Goal: Task Accomplishment & Management: Manage account settings

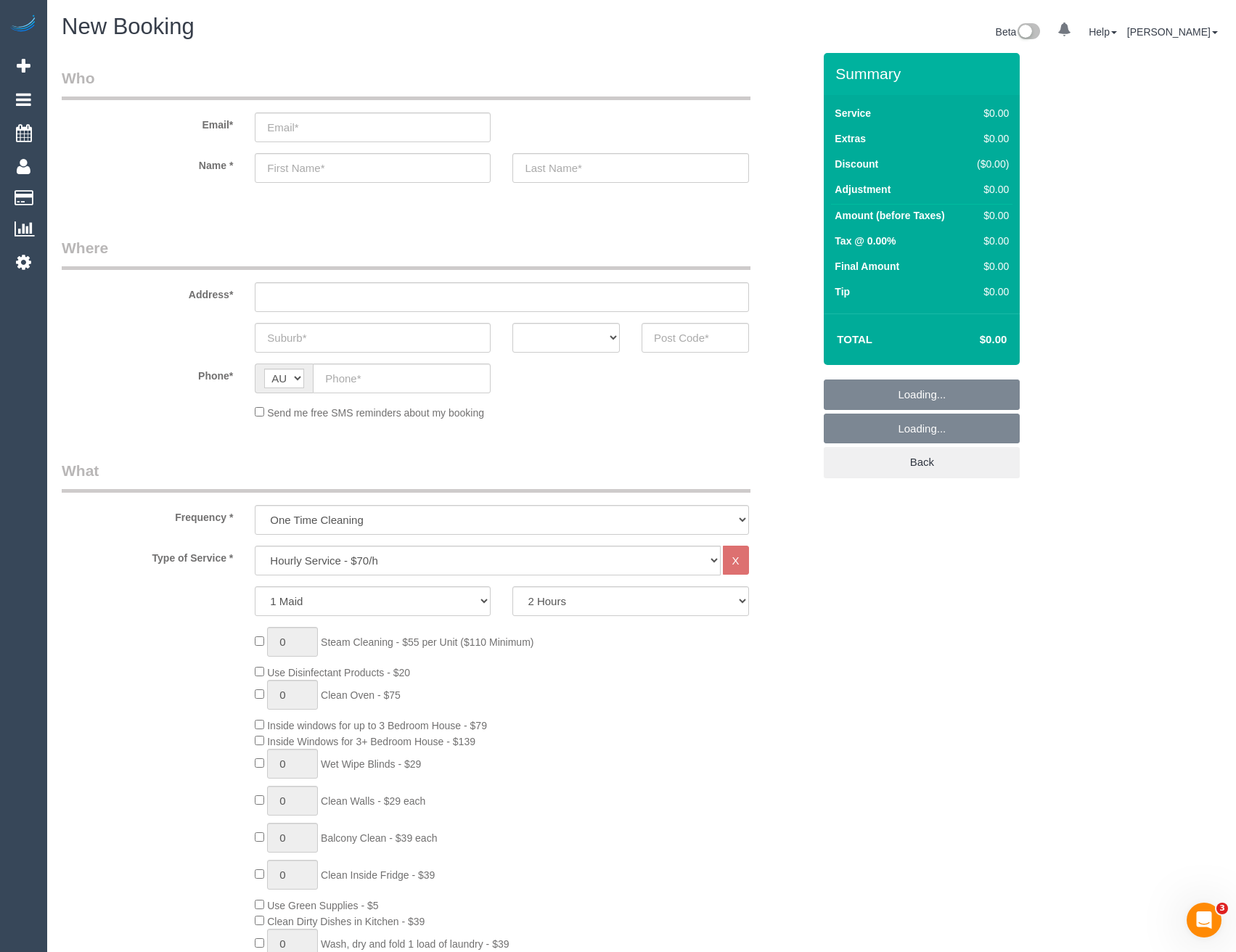
scroll to position [2714, 1236]
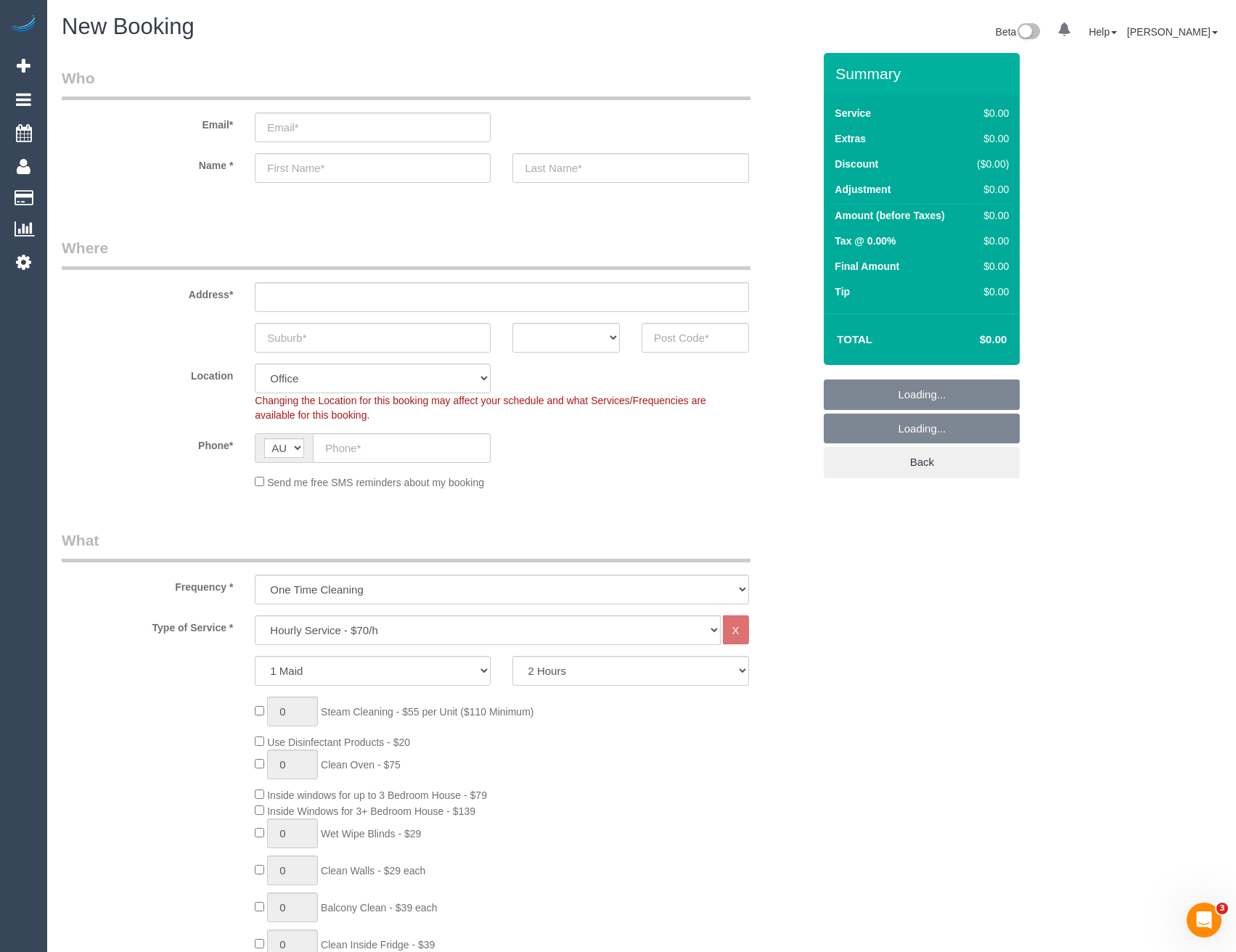
select select "object:6529"
click at [318, 122] on input "email" at bounding box center [372, 127] width 236 height 30
click at [359, 626] on select "Hourly Service - $70/h Hourly Service - $65/h Hourly Service - $60/h Hourly Ser…" at bounding box center [487, 630] width 465 height 30
select select "213"
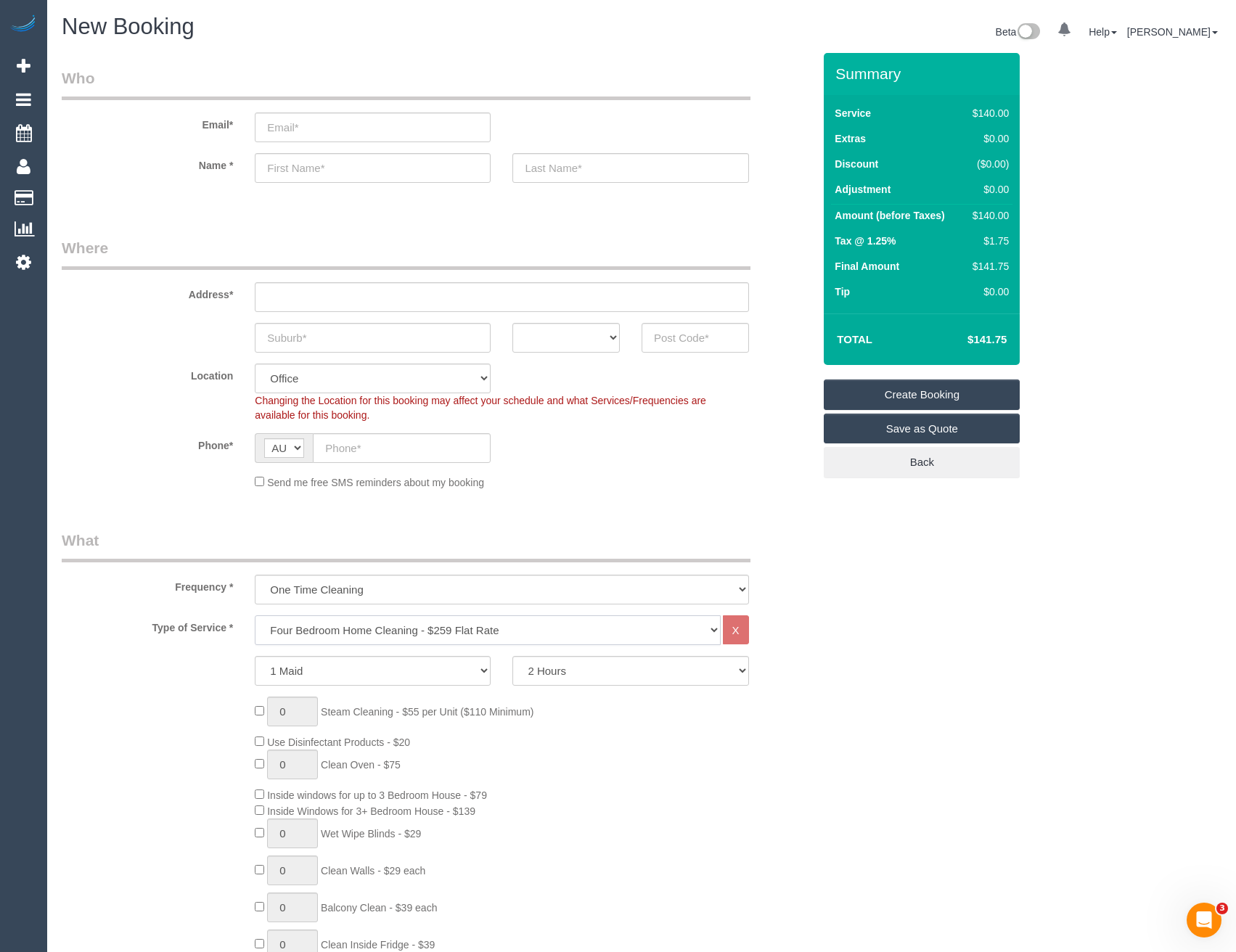
click at [255, 615] on select "Hourly Service - $70/h Hourly Service - $65/h Hourly Service - $60/h Hourly Ser…" at bounding box center [487, 630] width 465 height 30
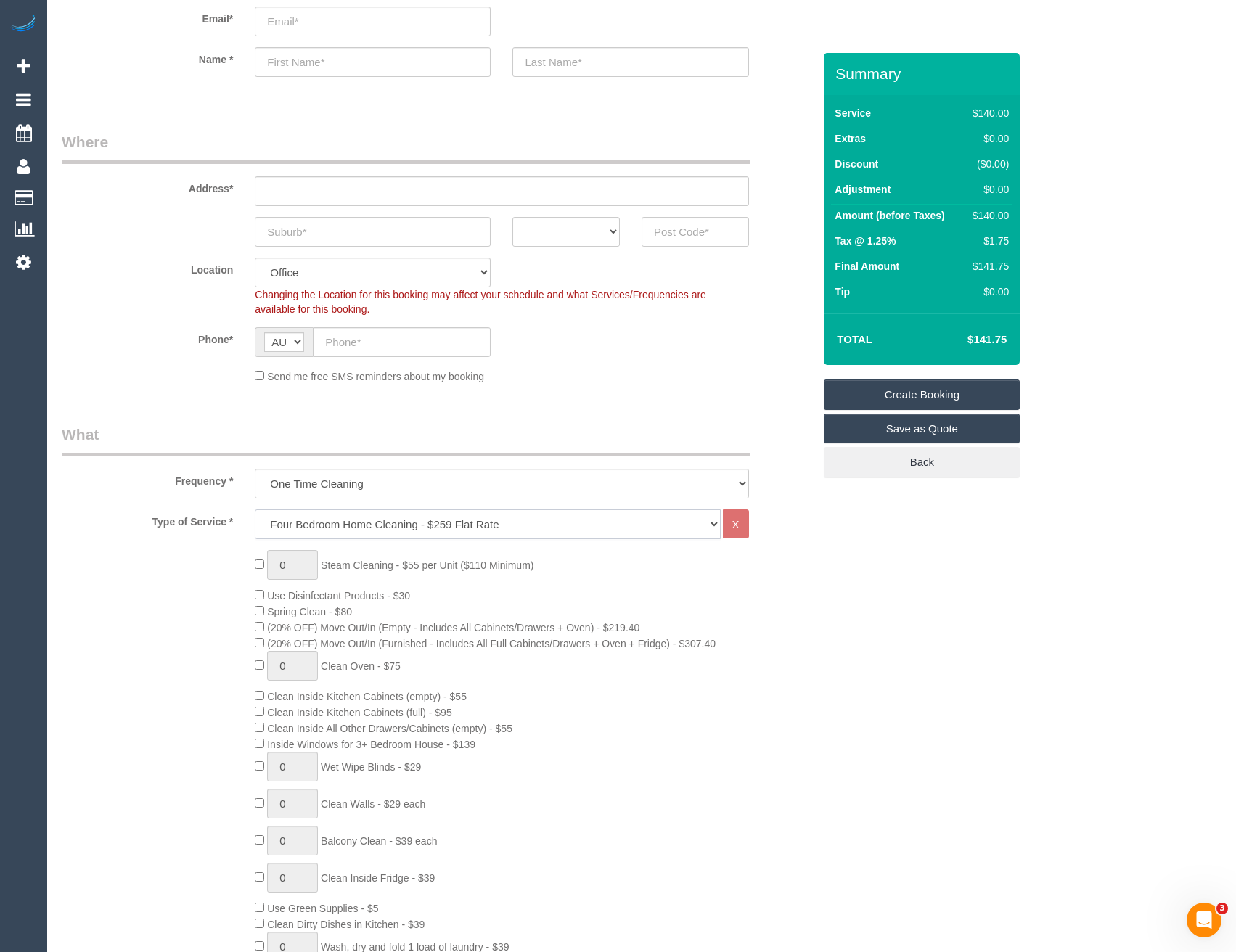
scroll to position [218, 0]
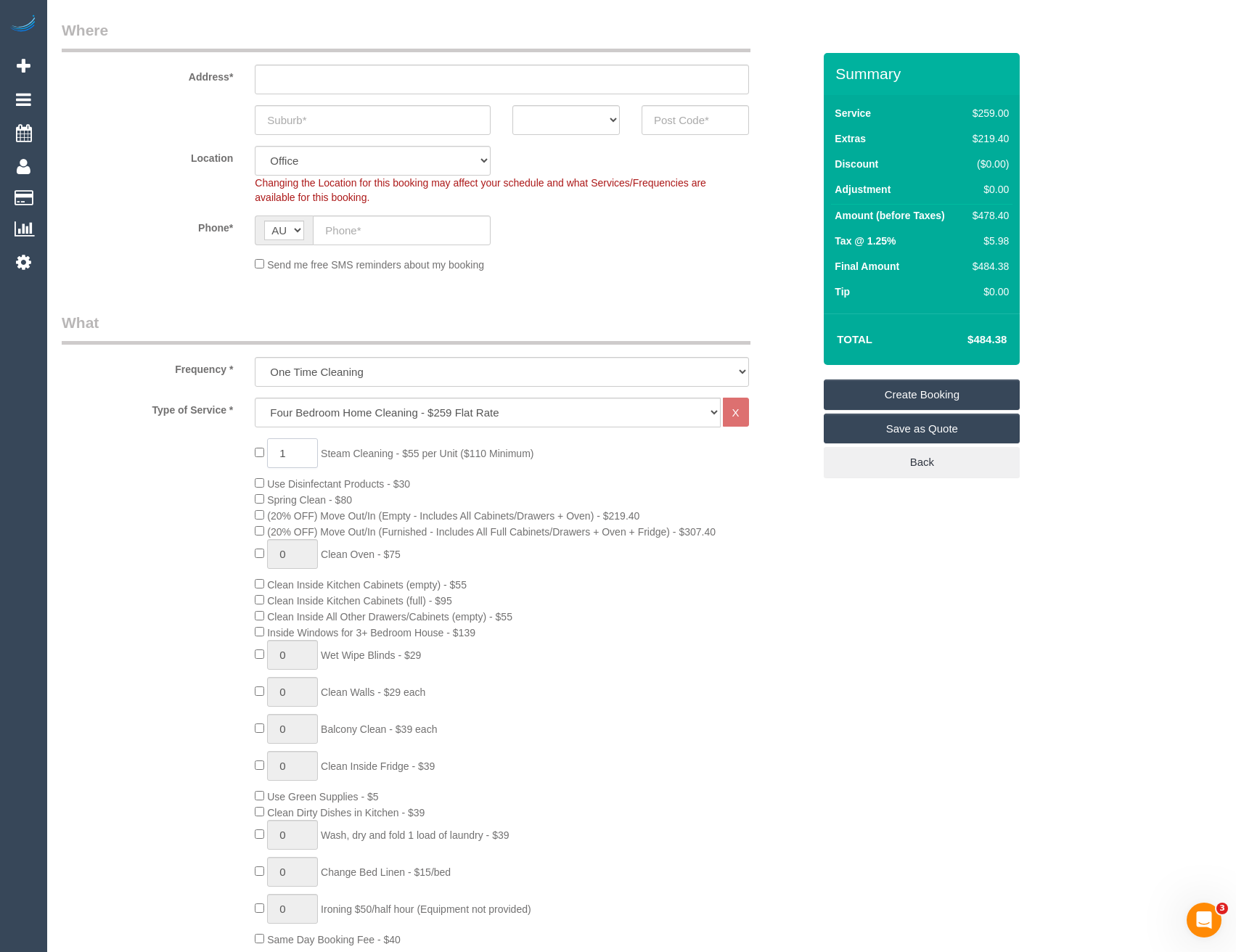
click at [296, 455] on input "1" at bounding box center [292, 453] width 51 height 30
drag, startPoint x: 296, startPoint y: 455, endPoint x: 248, endPoint y: 446, distance: 48.8
click at [274, 456] on input "1" at bounding box center [292, 453] width 51 height 30
type input "4"
click at [501, 512] on span "(20% OFF) Move Out/In (Empty - Includes All Cabinets/Drawers + Oven) - $219.40" at bounding box center [453, 516] width 372 height 12
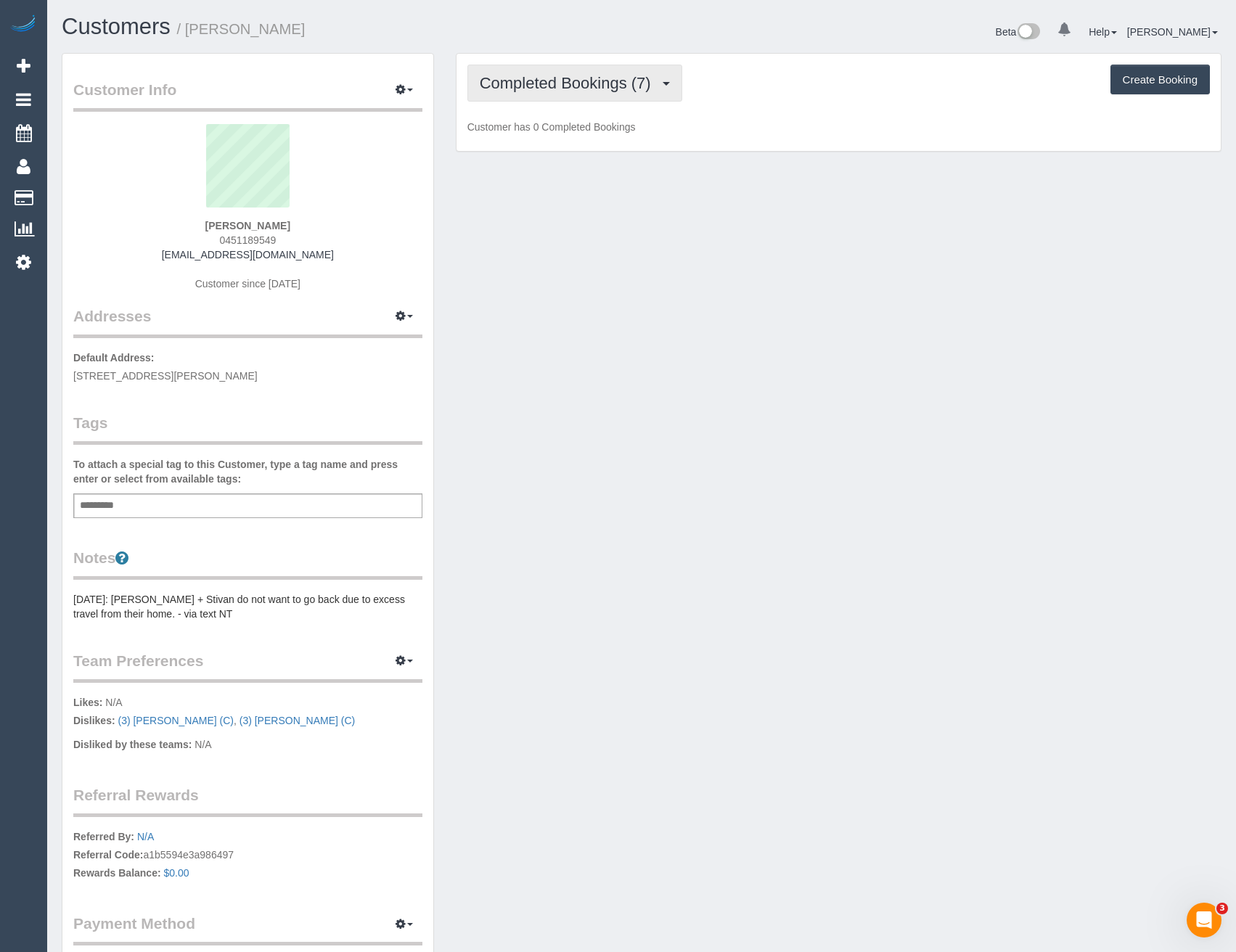
click at [624, 87] on span "Completed Bookings (7)" at bounding box center [569, 83] width 179 height 18
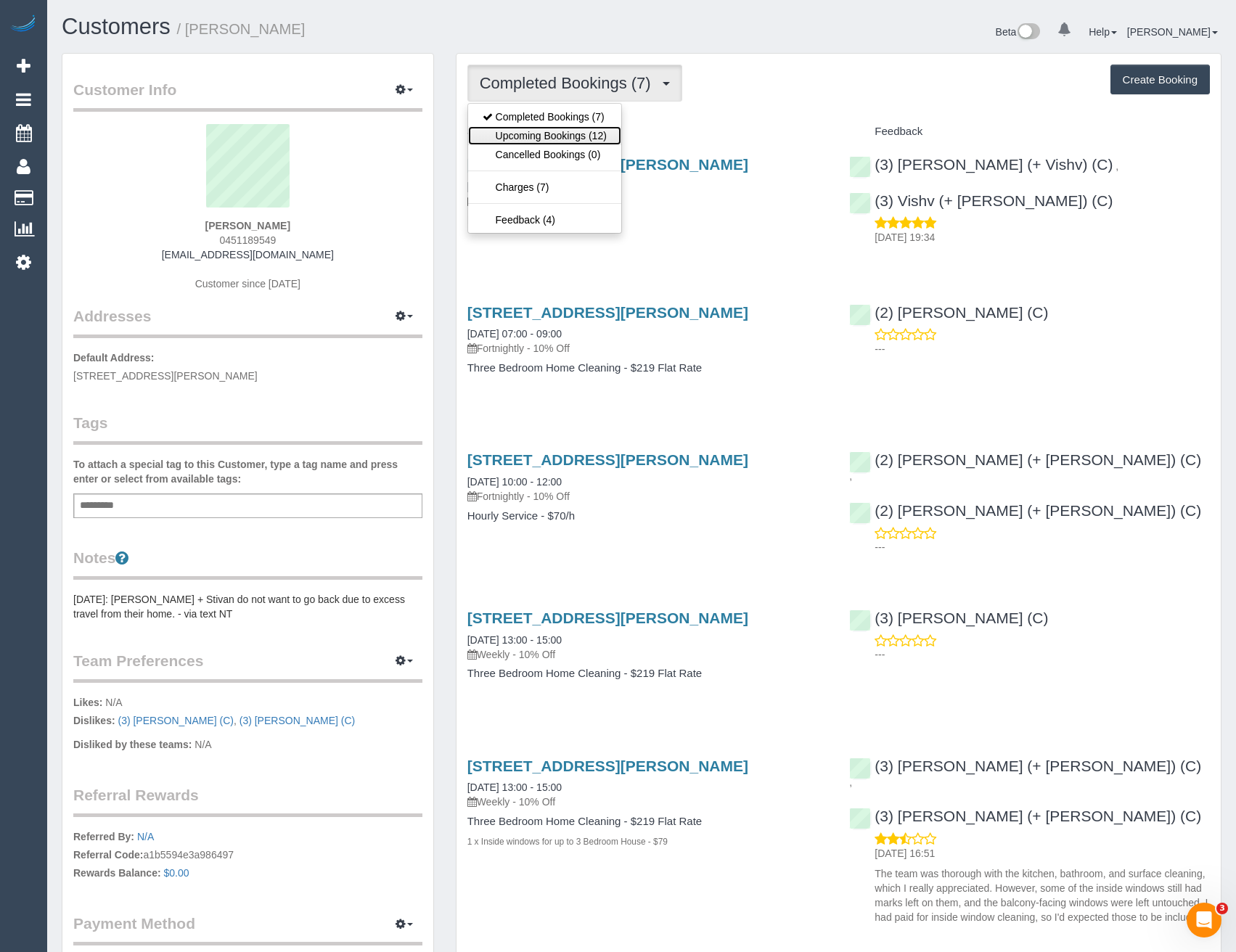
click at [587, 138] on link "Upcoming Bookings (12)" at bounding box center [544, 136] width 153 height 19
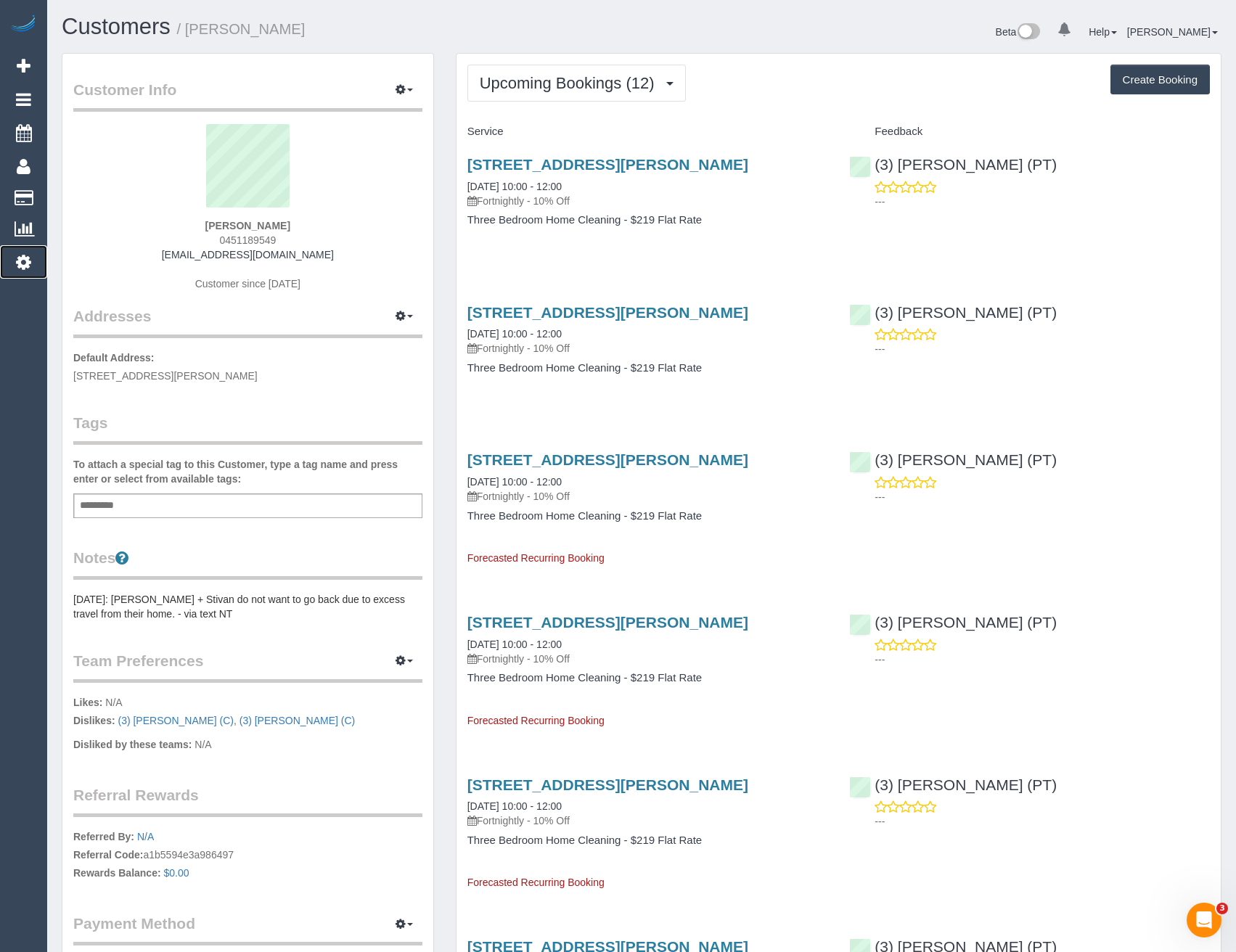
click at [32, 268] on link "Settings" at bounding box center [24, 261] width 47 height 33
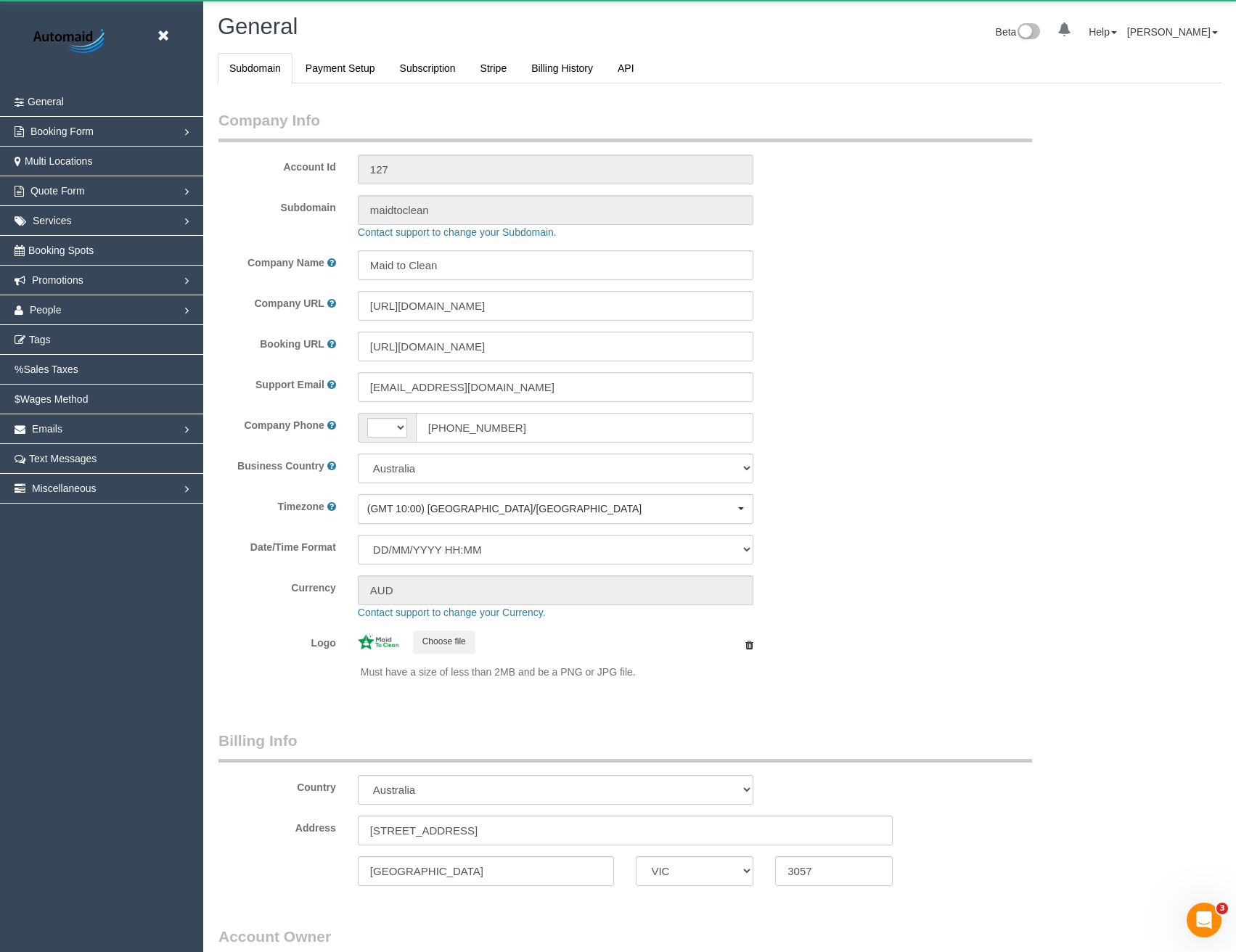
select select "string:AU"
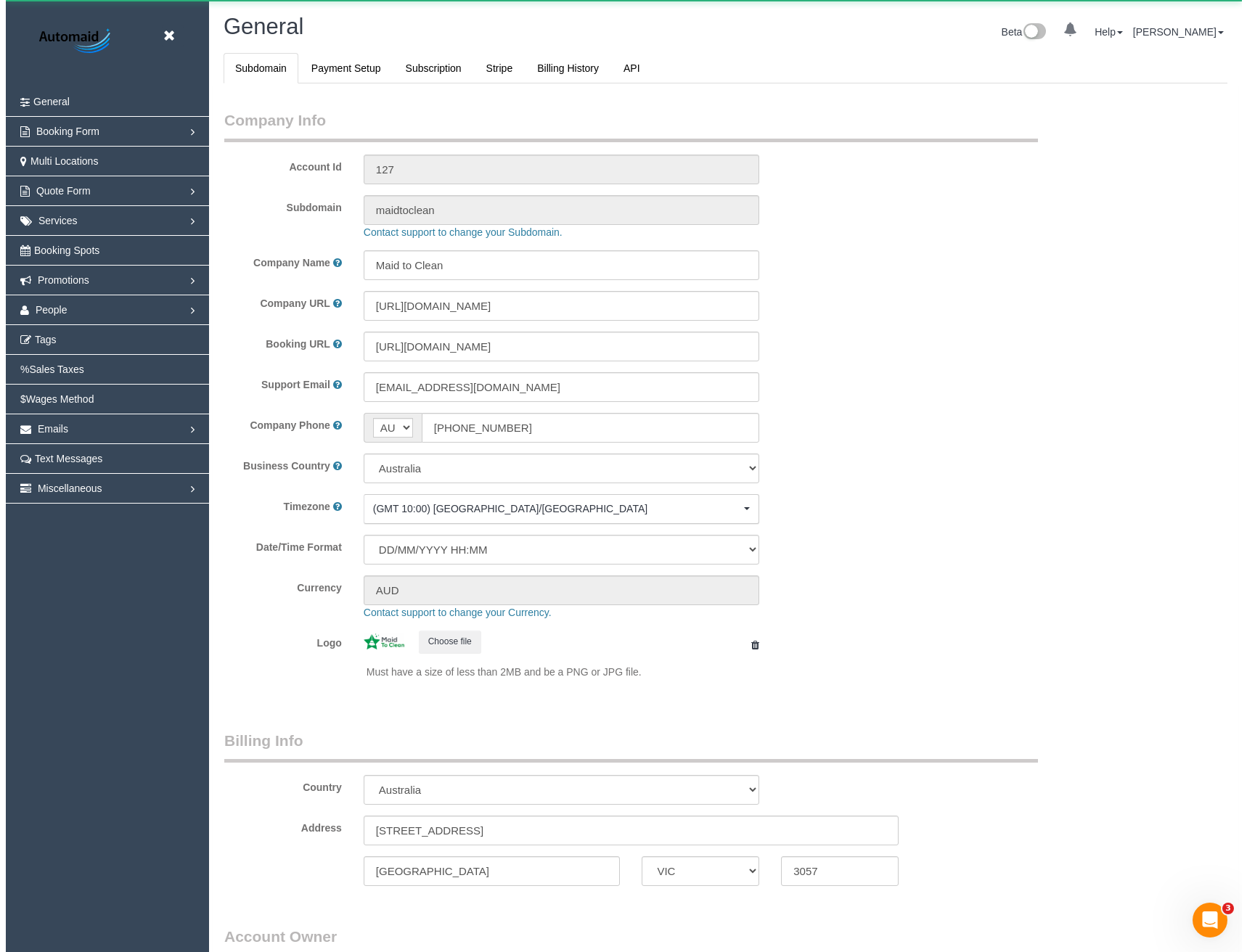
scroll to position [3316, 1236]
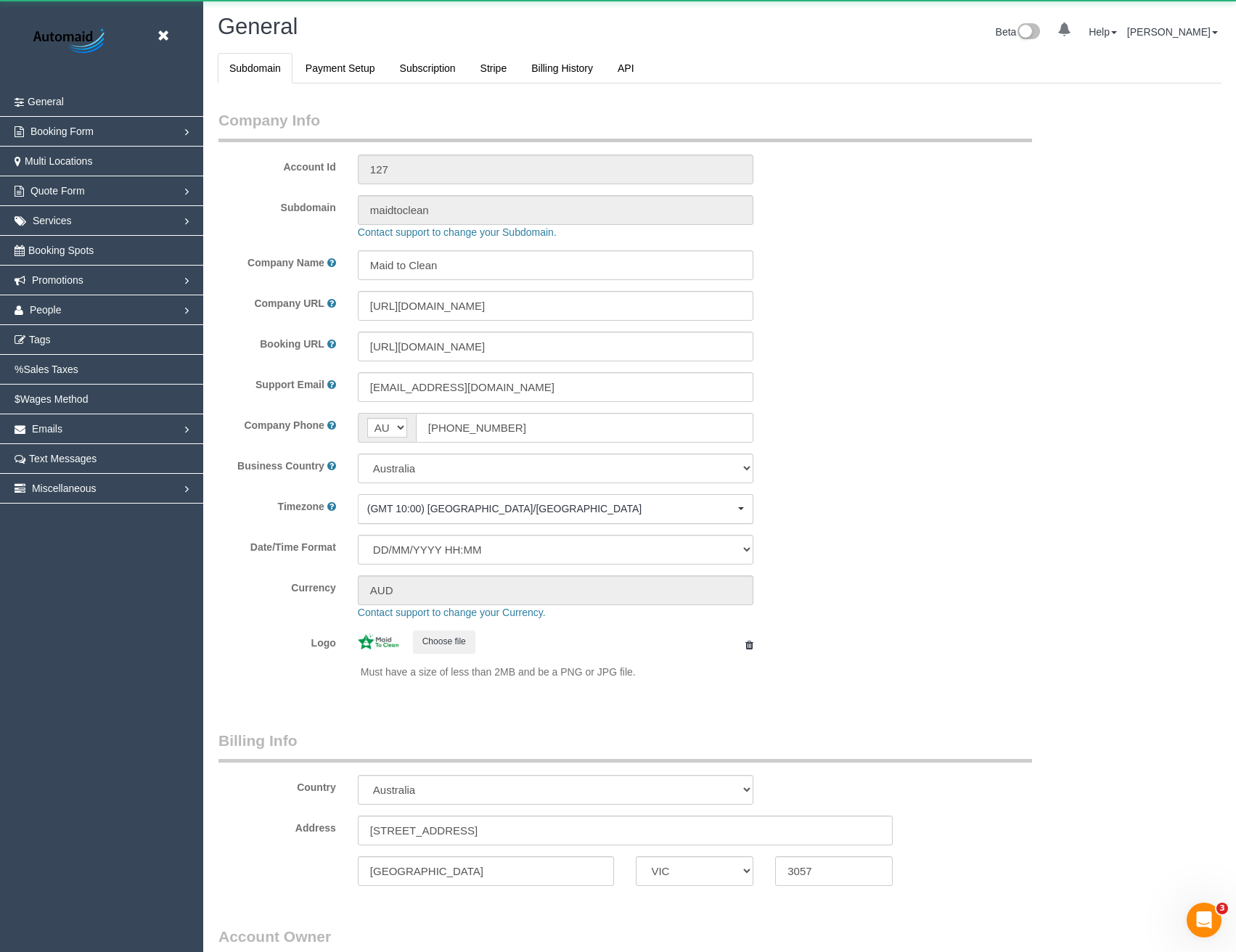
select select "1"
click at [63, 317] on link "People" at bounding box center [101, 309] width 203 height 29
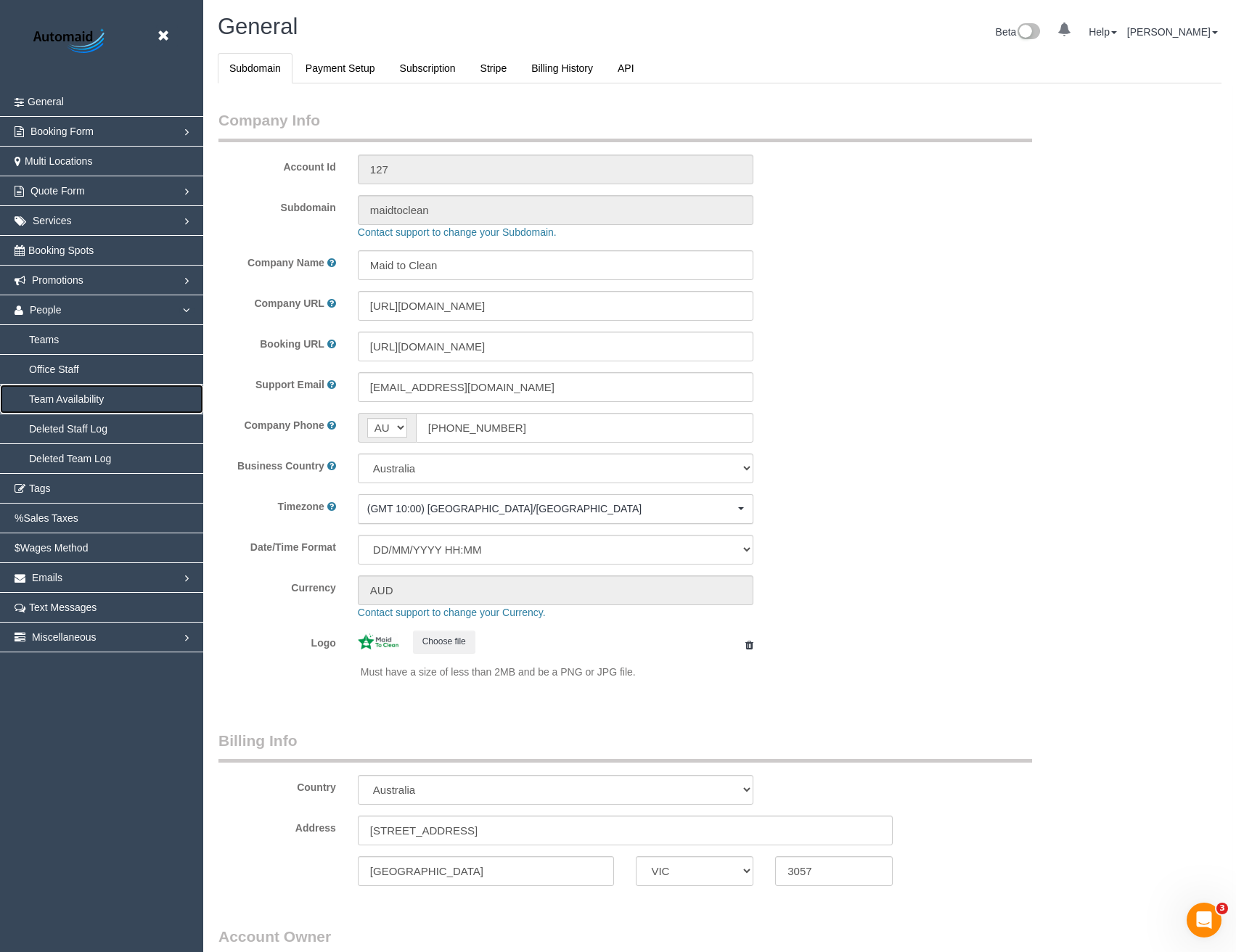
click at [71, 404] on link "Team Availability" at bounding box center [101, 399] width 203 height 29
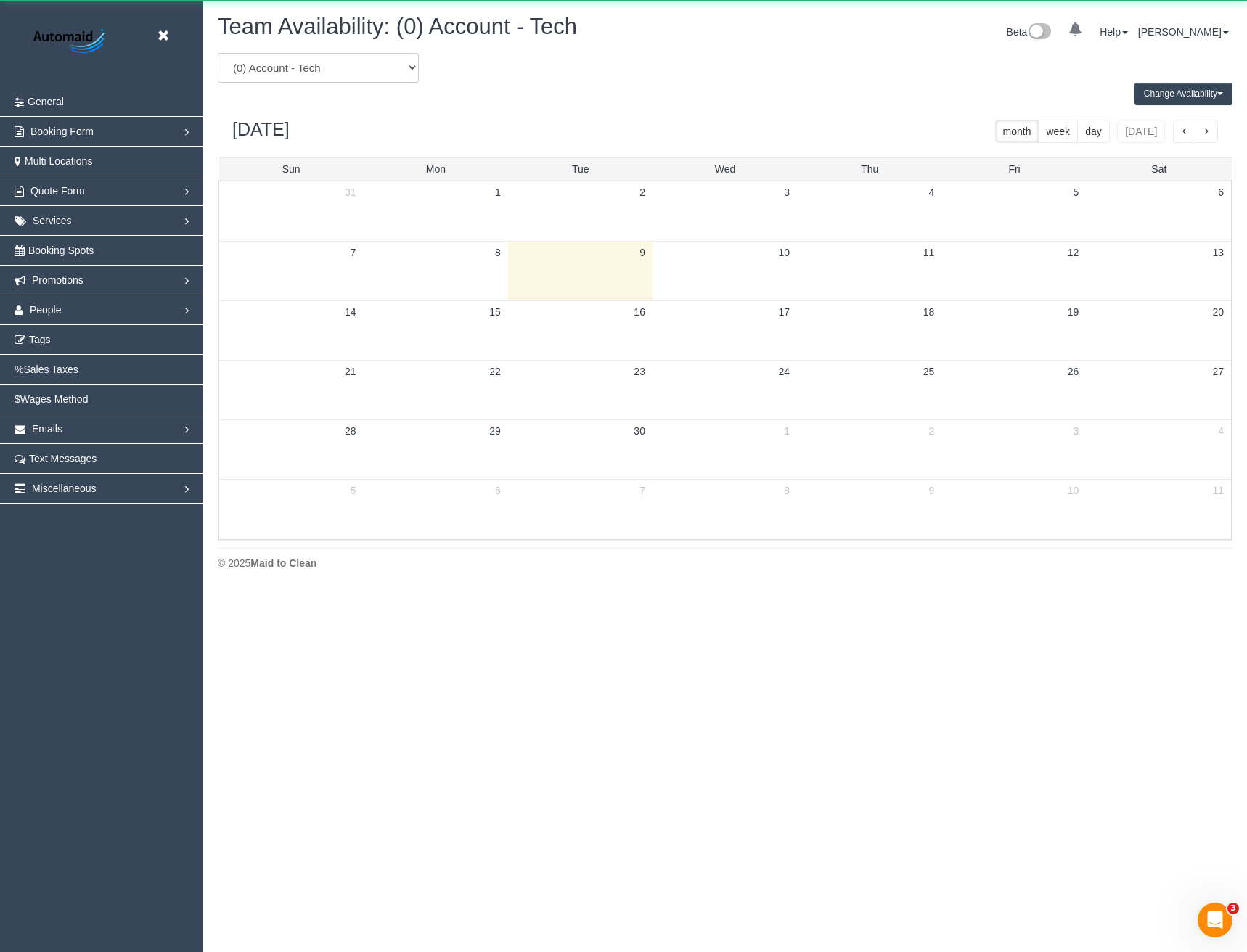
scroll to position [590, 1247]
click at [365, 62] on select "(0) Account - Tech (0) Office (0) [PERSON_NAME] Test Account (1) [PERSON_NAME] …" at bounding box center [318, 68] width 201 height 30
select select "number:95421"
click at [218, 53] on select "(0) Account - Tech (0) Office (0) [PERSON_NAME] Test Account (1) [PERSON_NAME] …" at bounding box center [318, 68] width 201 height 30
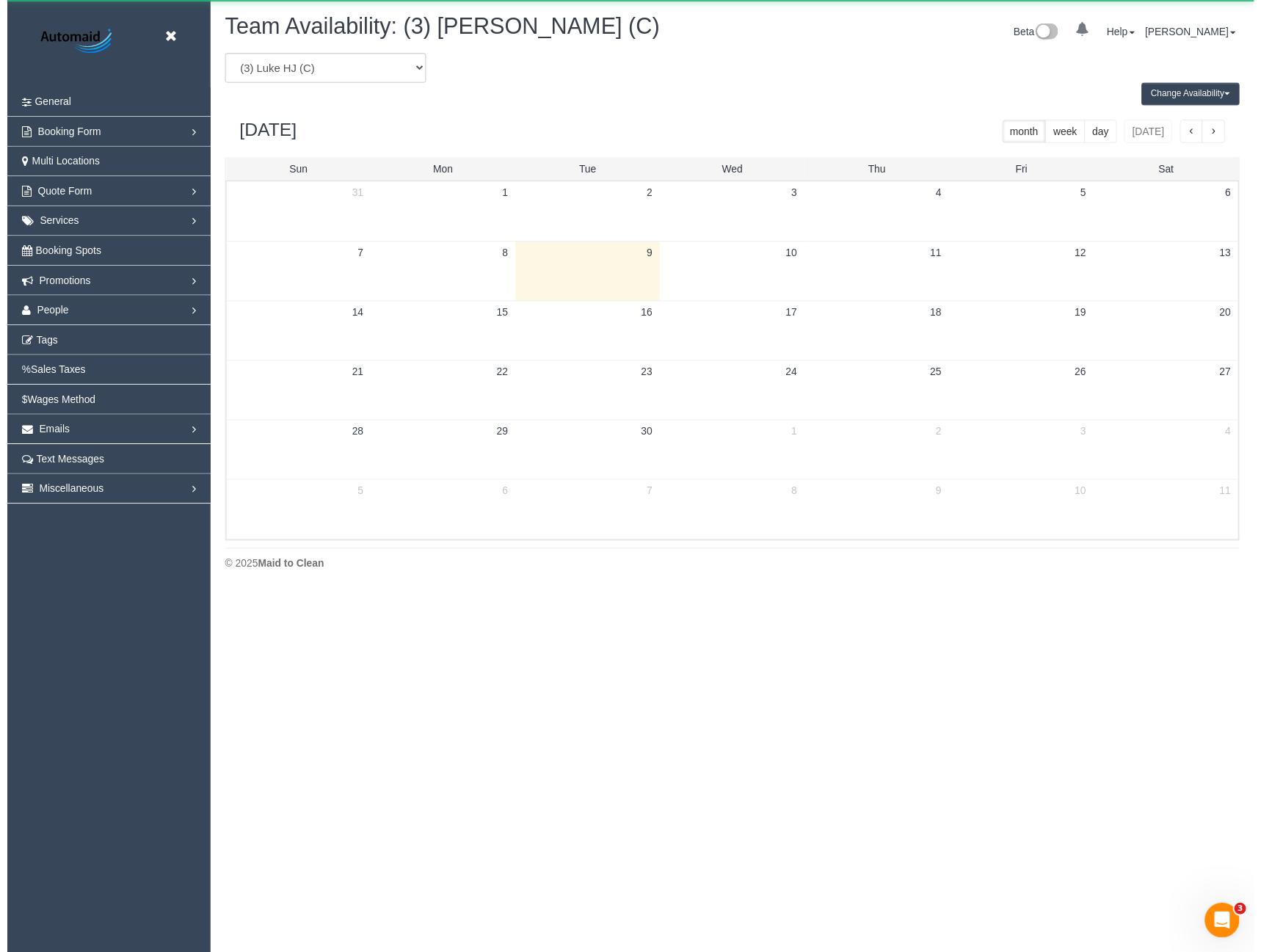
scroll to position [72791, 72121]
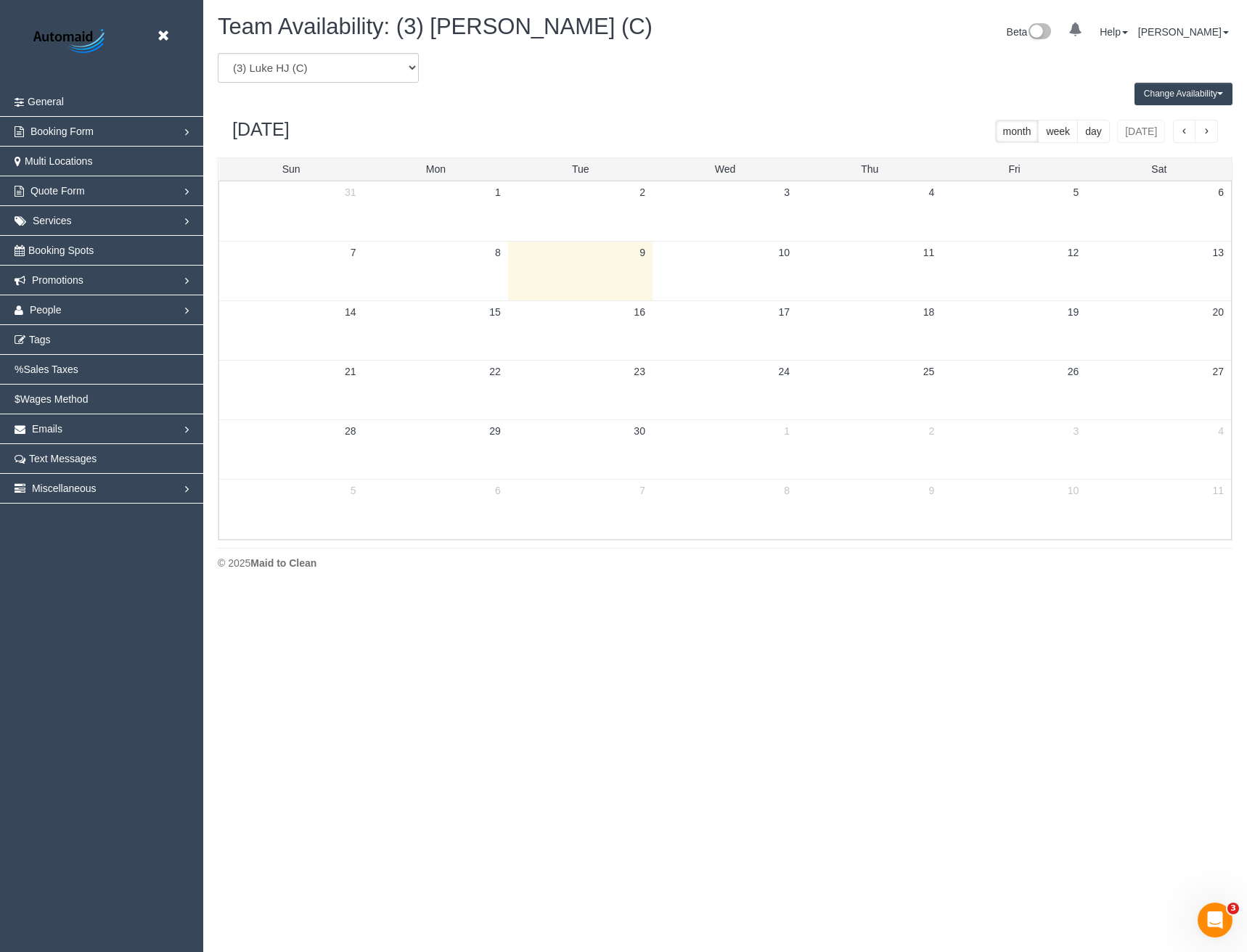
click at [1200, 102] on button "Change Availability" at bounding box center [1183, 94] width 98 height 22
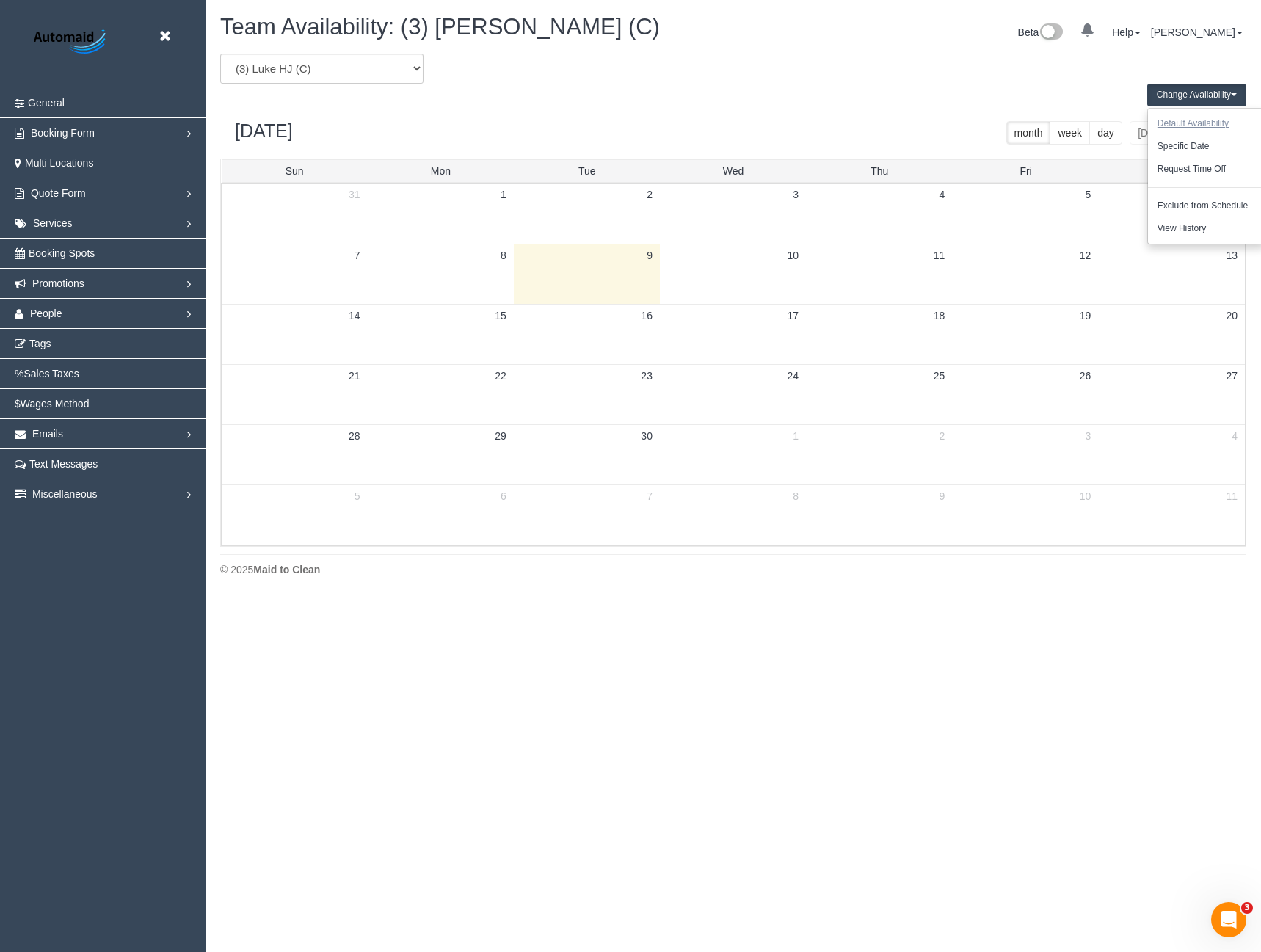
click at [1189, 121] on button "Default Availability" at bounding box center [1192, 123] width 90 height 22
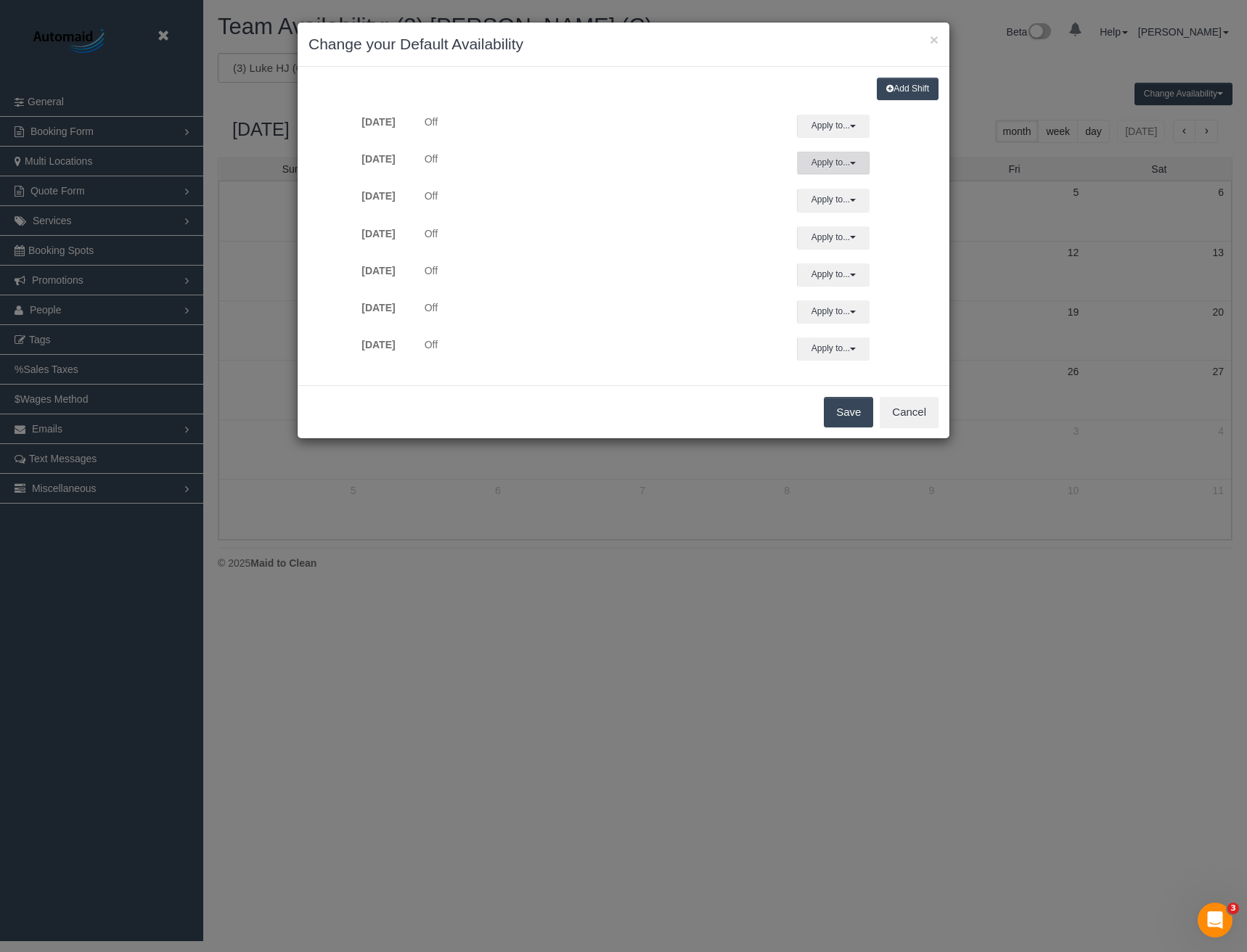
click at [820, 170] on button "Apply to..." at bounding box center [833, 162] width 72 height 22
click at [896, 94] on button "Add Shift" at bounding box center [907, 89] width 62 height 22
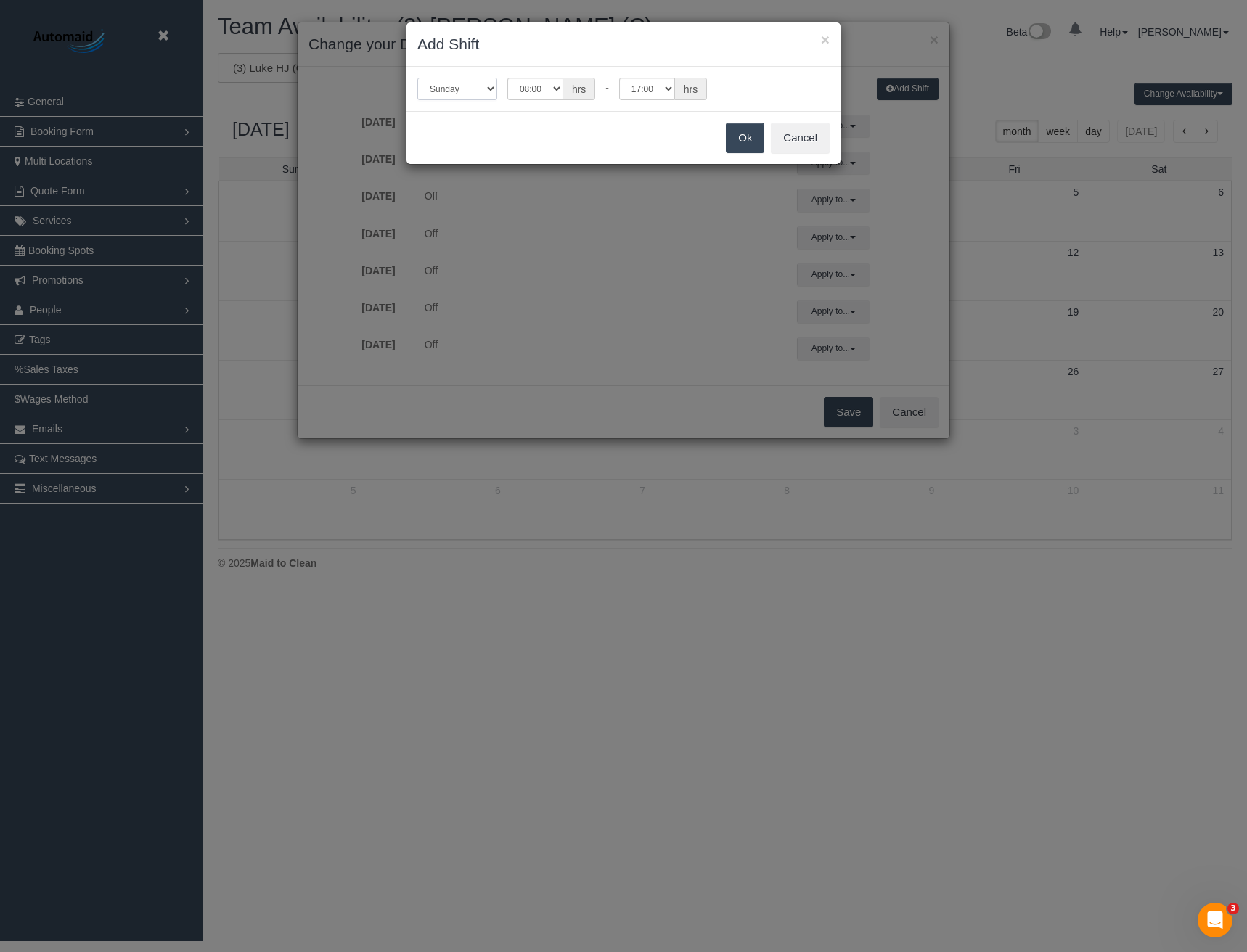
click at [474, 90] on select "Sunday Monday Tuesday Wednesday Thursday Friday Saturday" at bounding box center [457, 89] width 80 height 22
select select "number:1"
click at [417, 77] on select "Sunday Monday Tuesday Wednesday Thursday Friday Saturday" at bounding box center [457, 89] width 80 height 22
click at [548, 86] on select "00:00 00:05 00:10 00:15 00:20 00:25 00:30 00:35 00:40 00:45 00:50 00:55 01:00 0…" at bounding box center [535, 89] width 56 height 22
select select "string:07:00"
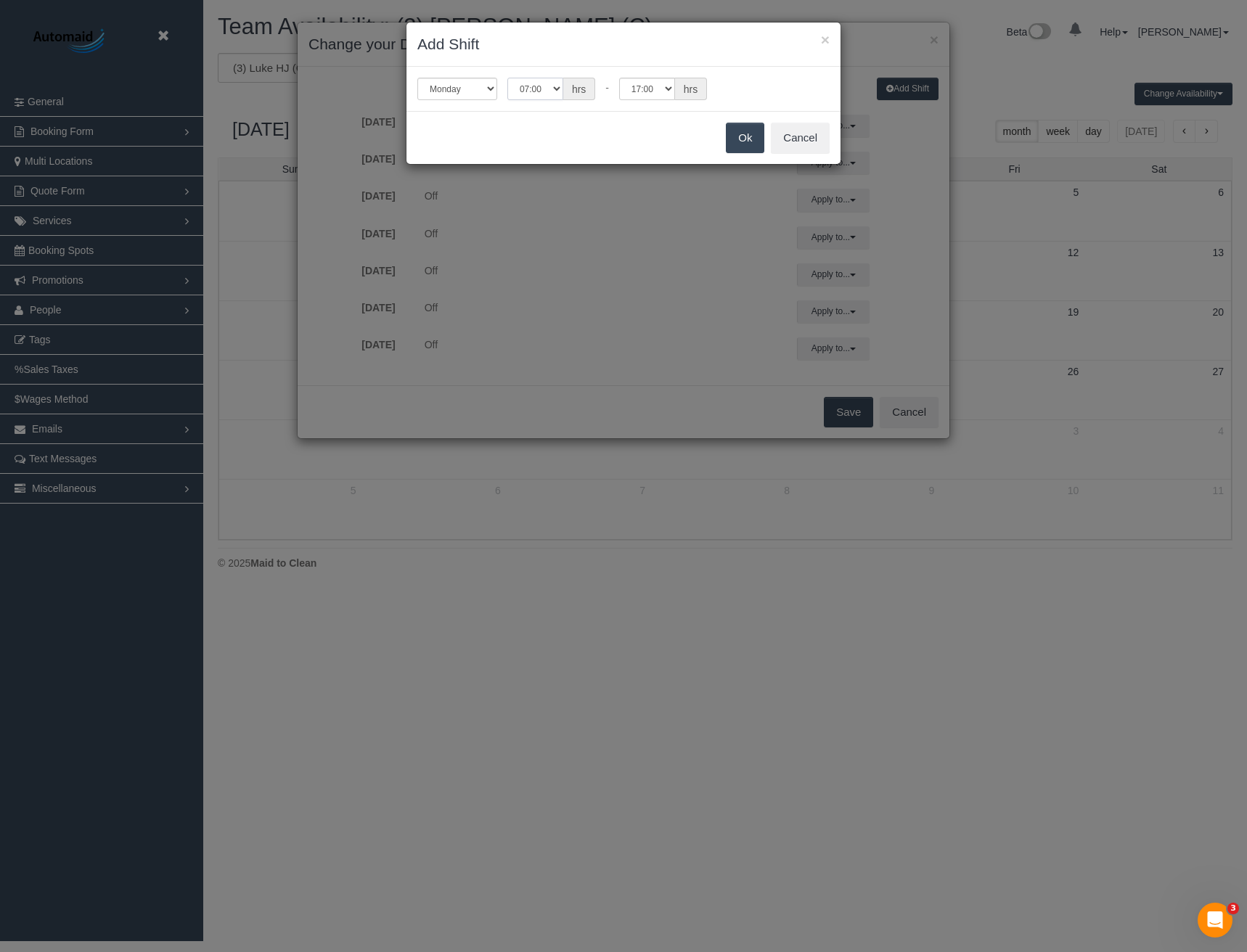
click at [507, 77] on select "00:00 00:05 00:10 00:15 00:20 00:25 00:30 00:35 00:40 00:45 00:50 00:55 01:00 0…" at bounding box center [535, 89] width 56 height 22
click at [751, 145] on button "Ok" at bounding box center [745, 137] width 38 height 30
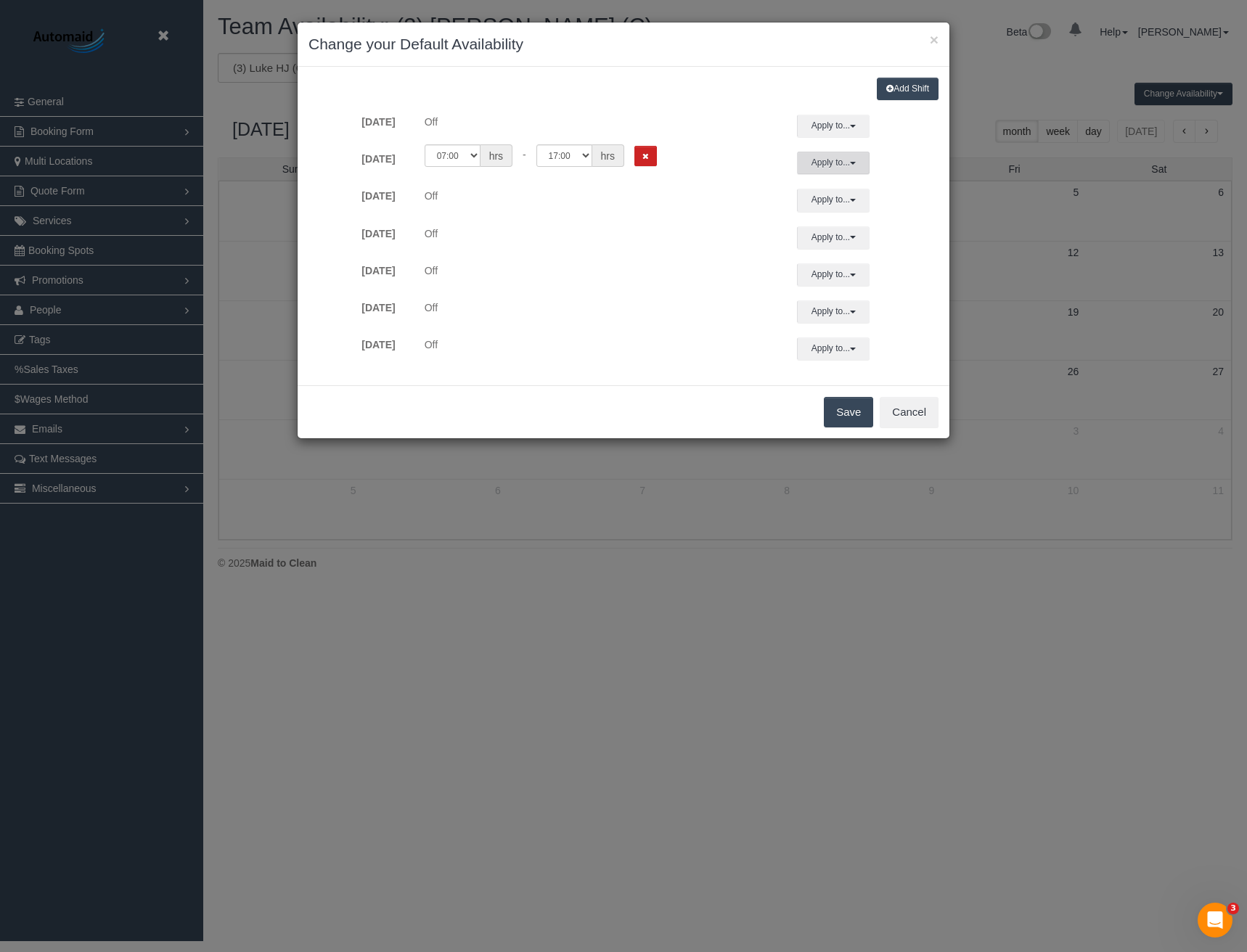
click at [833, 168] on button "Apply to..." at bounding box center [833, 162] width 72 height 22
click at [838, 259] on link "Tuesday" at bounding box center [887, 265] width 120 height 21
click at [824, 168] on button "Apply to..." at bounding box center [833, 162] width 72 height 22
click at [856, 370] on button "Apply" at bounding box center [856, 373] width 36 height 21
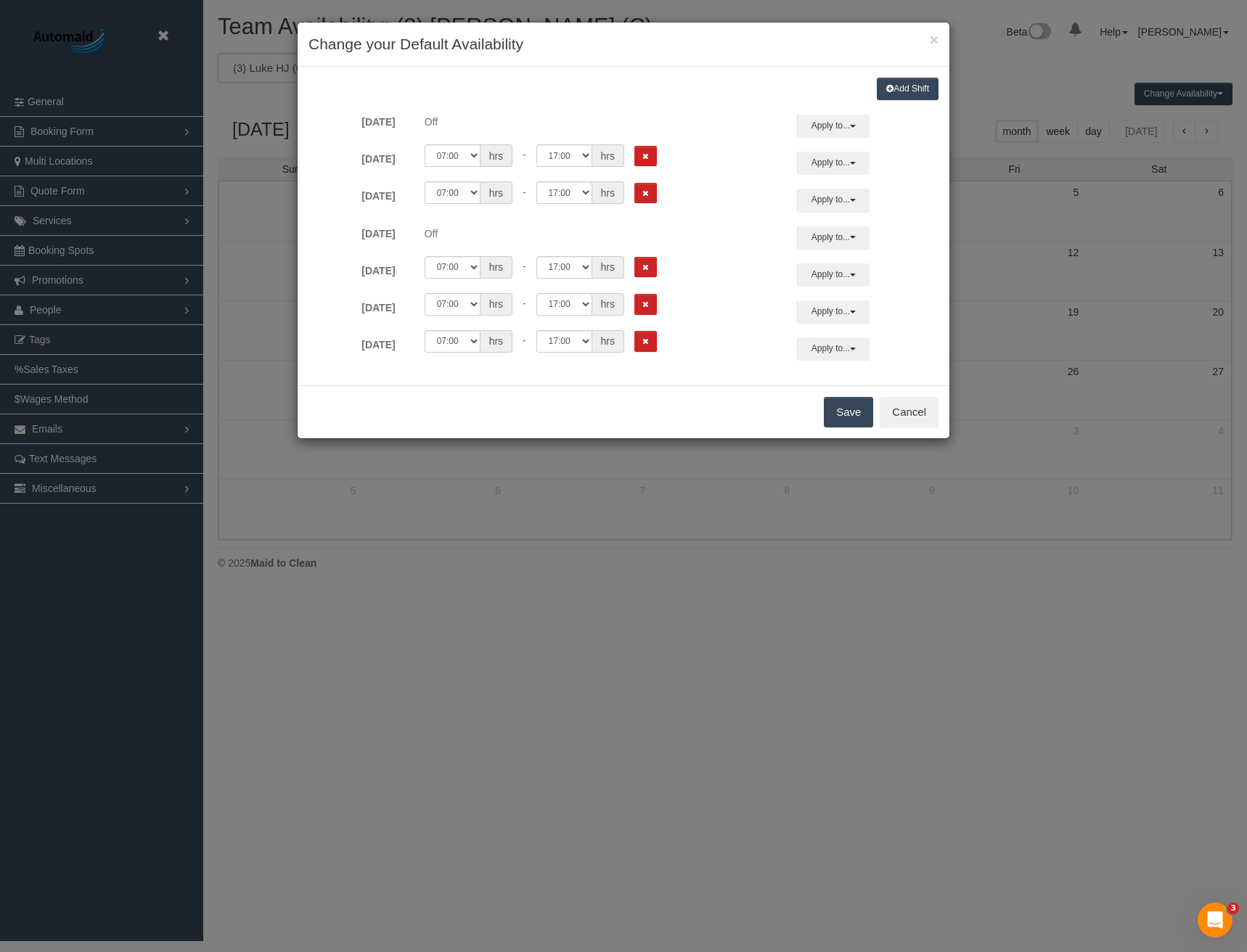
click at [839, 417] on button "Save" at bounding box center [848, 412] width 49 height 30
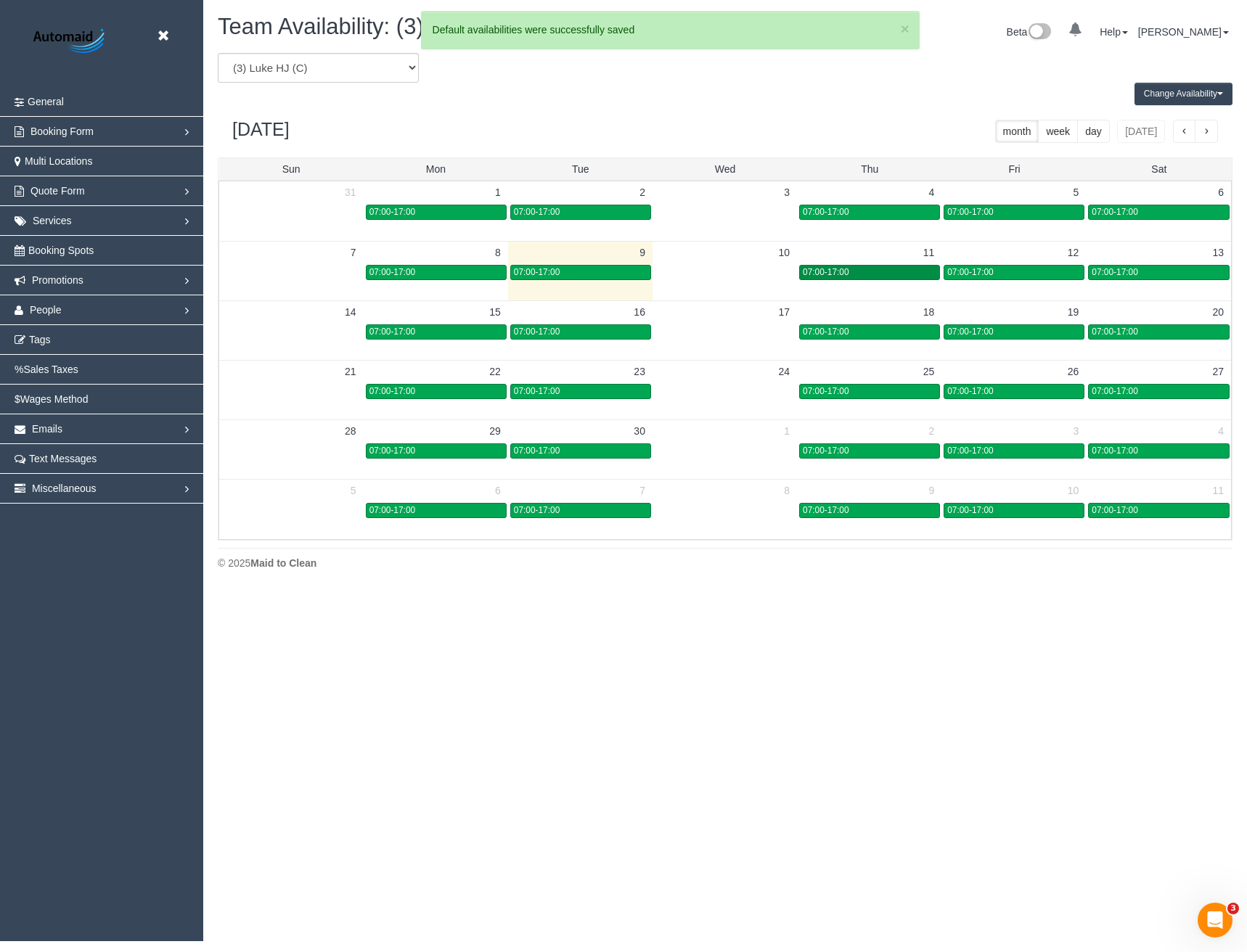
click at [850, 270] on div "07:00-17:00" at bounding box center [869, 272] width 134 height 11
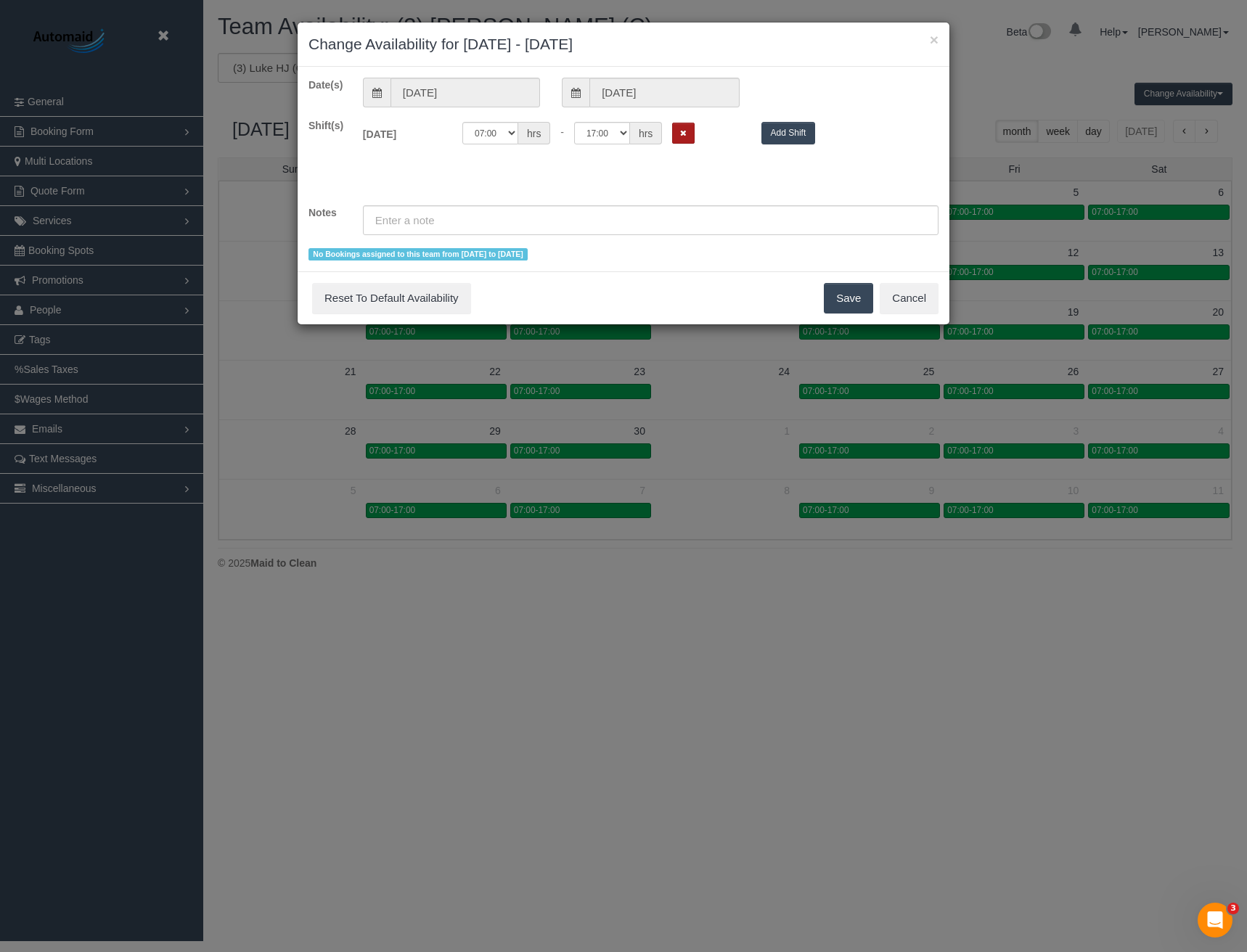
click at [681, 128] on button "Remove Shift" at bounding box center [683, 133] width 22 height 21
click at [851, 293] on button "Save" at bounding box center [848, 297] width 49 height 30
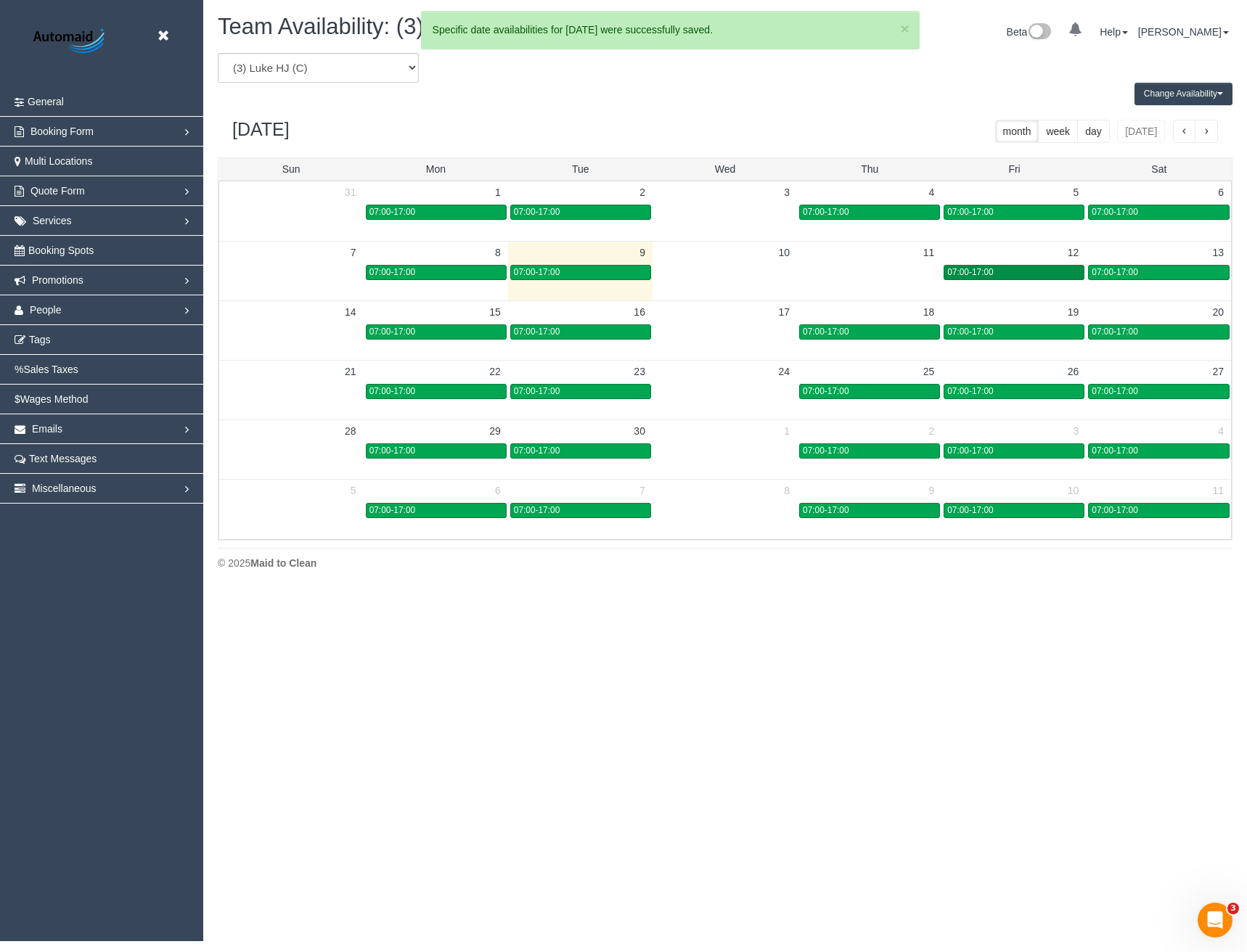
click at [1001, 273] on div "07:00-17:00" at bounding box center [1014, 272] width 134 height 11
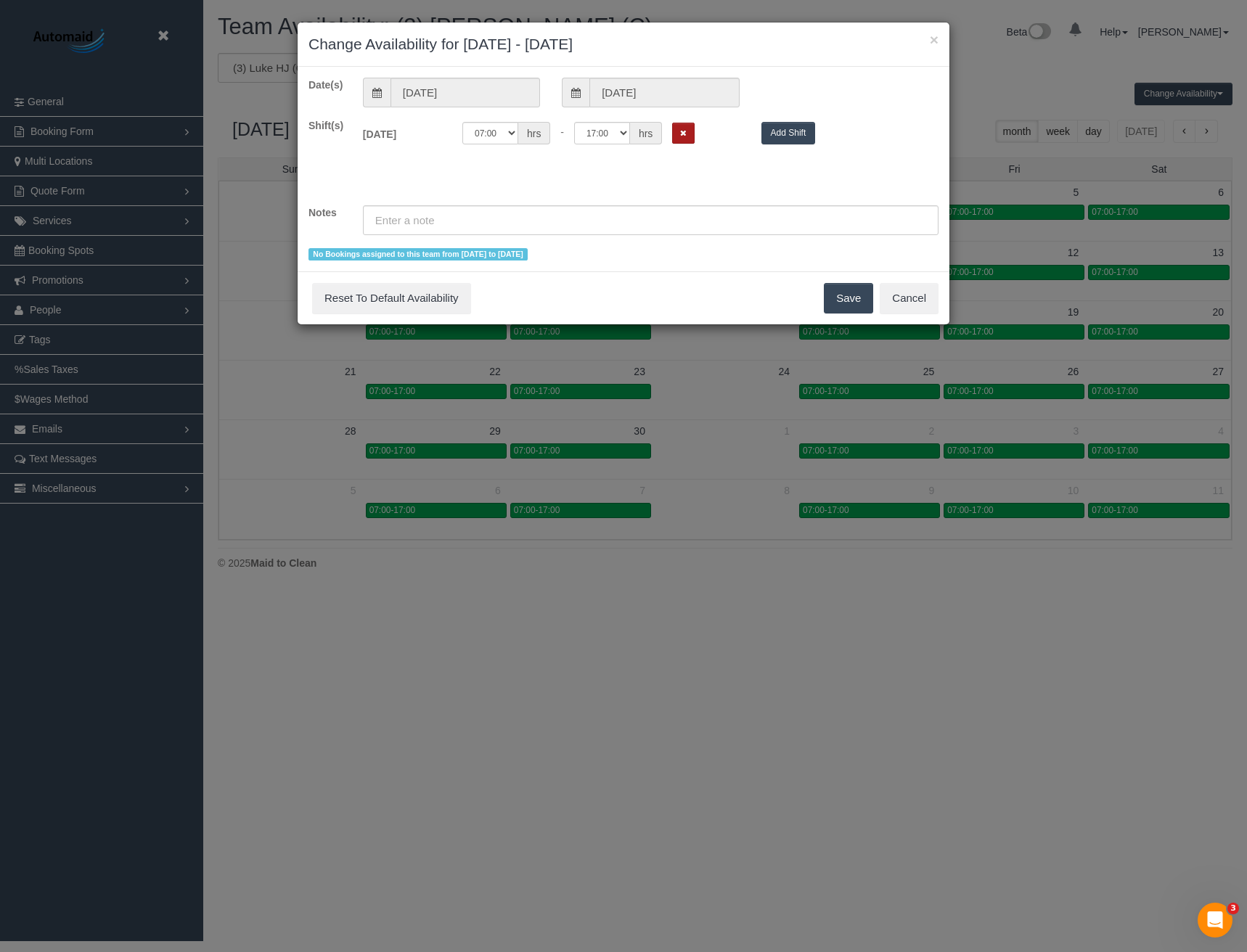
click at [680, 131] on icon "Remove Shift" at bounding box center [683, 133] width 7 height 8
click at [856, 317] on div "Save Reset To Default Availability Cancel" at bounding box center [623, 298] width 652 height 53
click at [840, 300] on button "Save" at bounding box center [848, 297] width 49 height 30
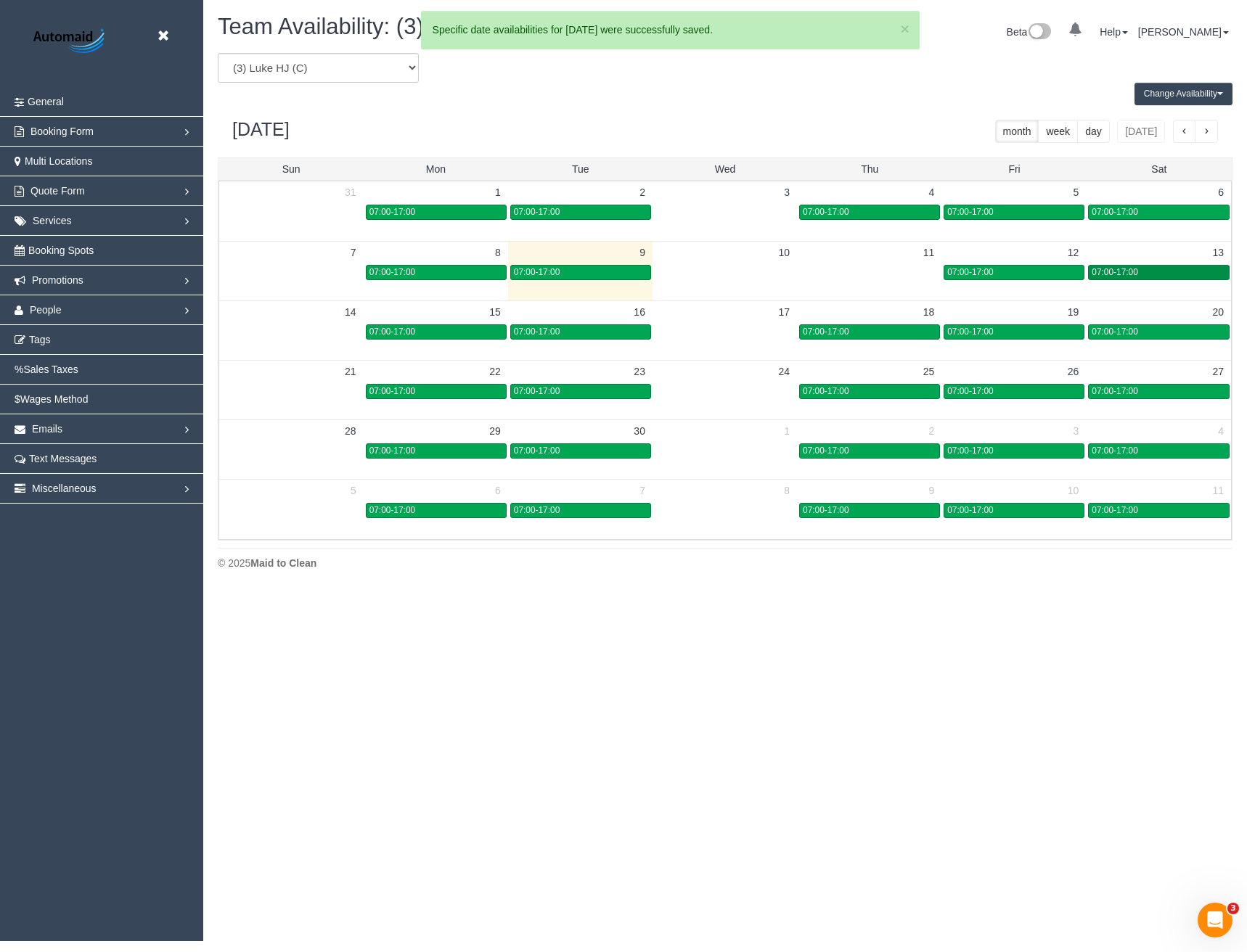
click at [1130, 273] on span "07:00-17:00" at bounding box center [1114, 272] width 46 height 10
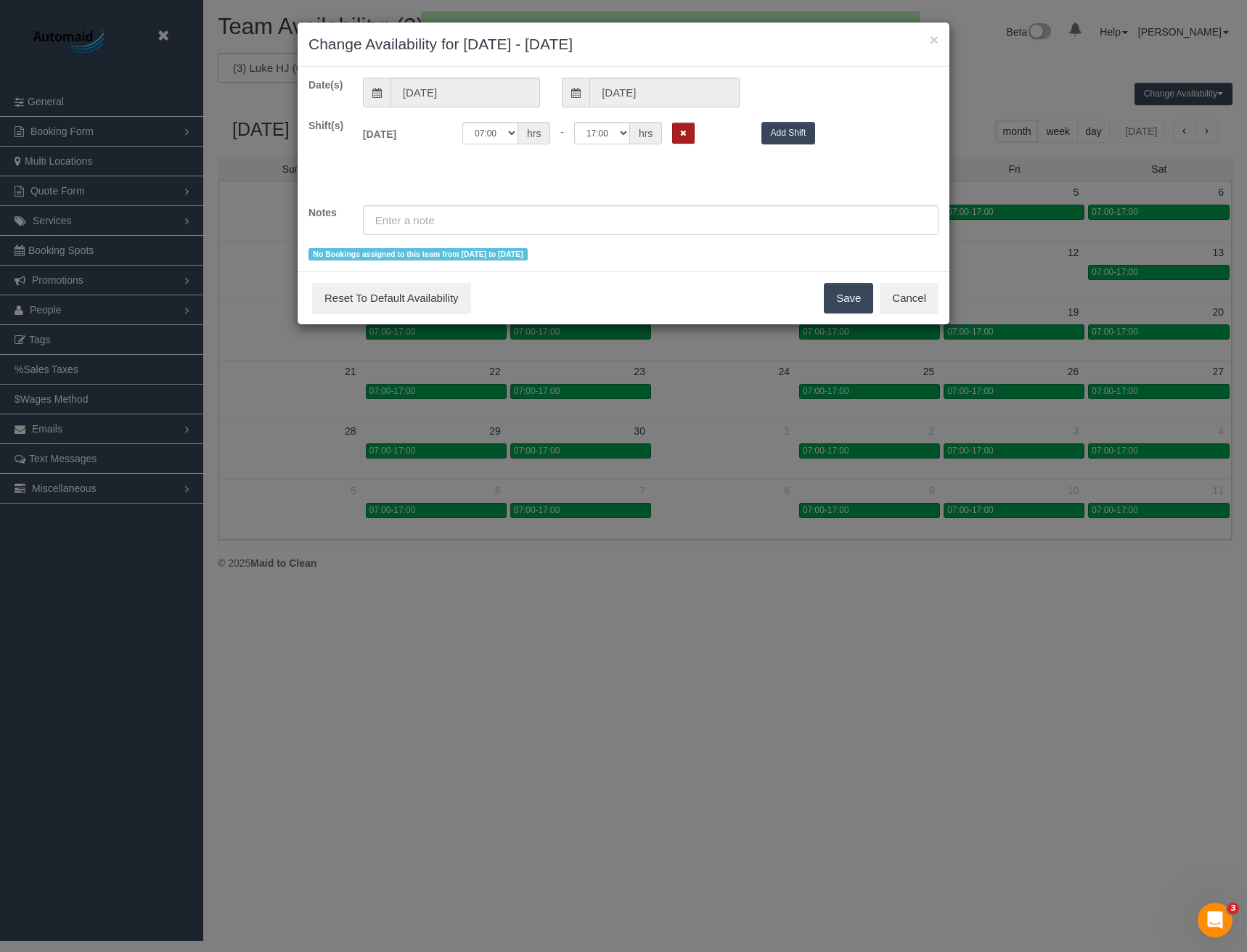
click at [679, 134] on button "Remove Shift" at bounding box center [683, 133] width 22 height 21
click at [842, 294] on button "Save" at bounding box center [848, 297] width 49 height 30
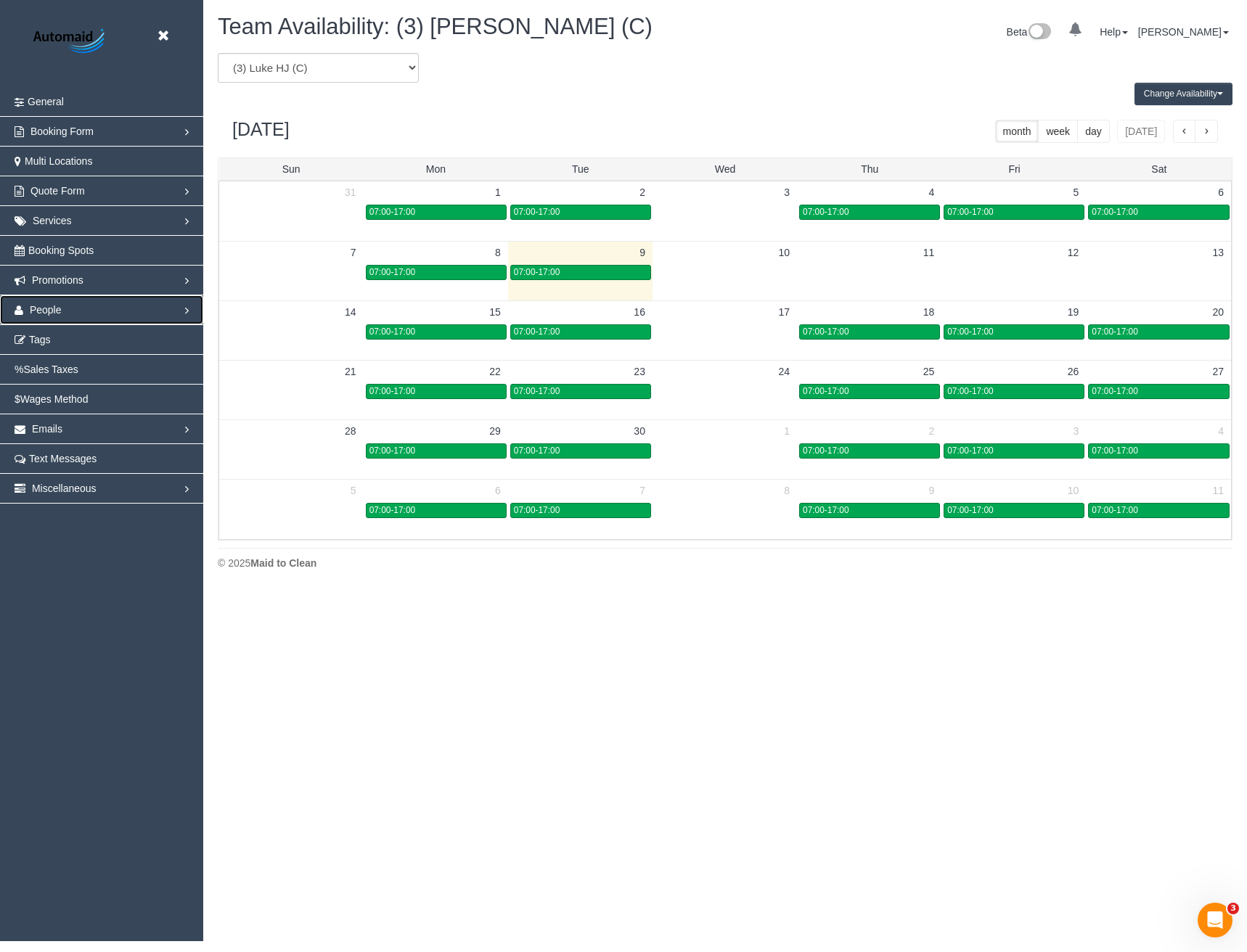
click at [45, 304] on span "People" at bounding box center [45, 310] width 32 height 12
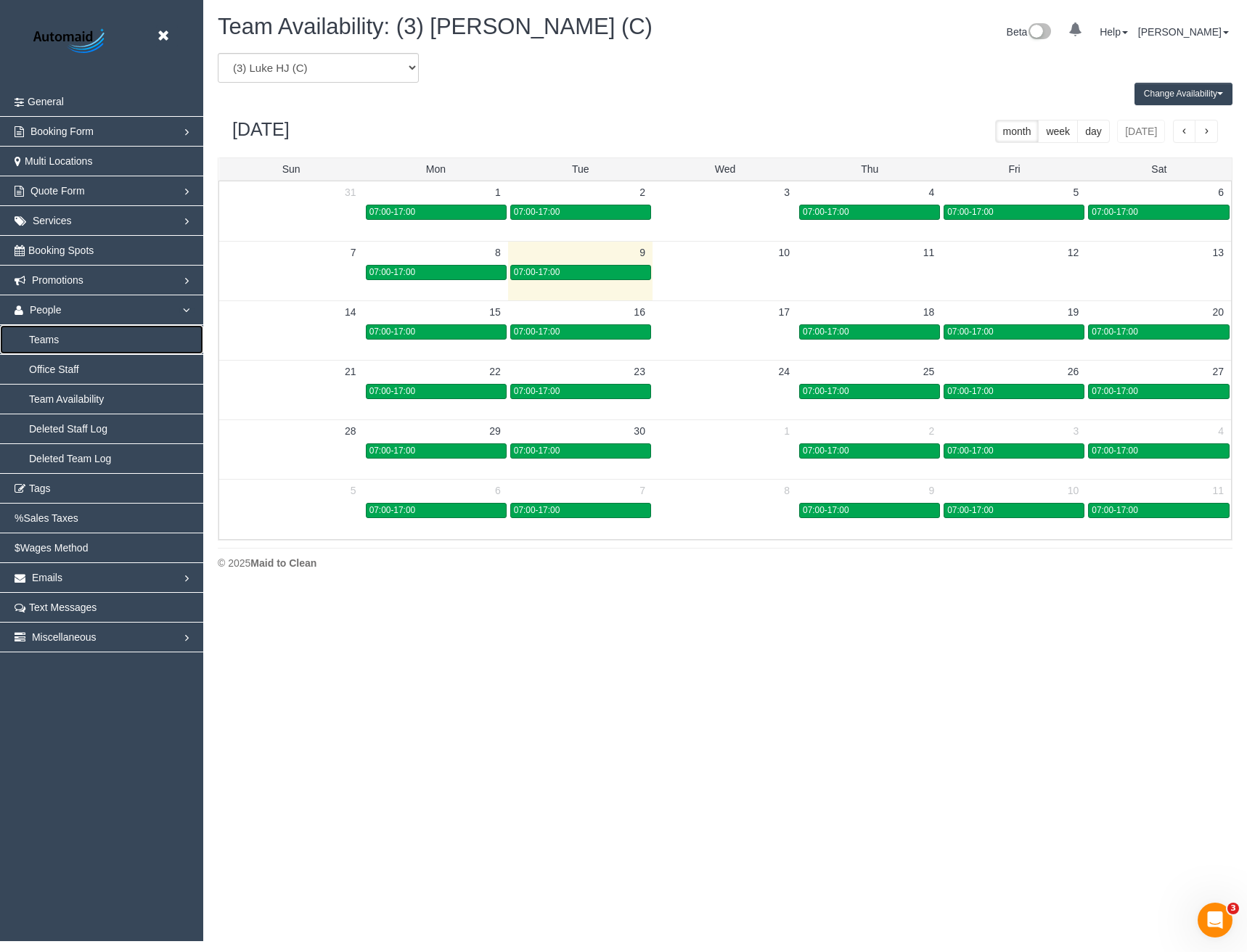
click at [58, 337] on link "Teams" at bounding box center [101, 339] width 203 height 29
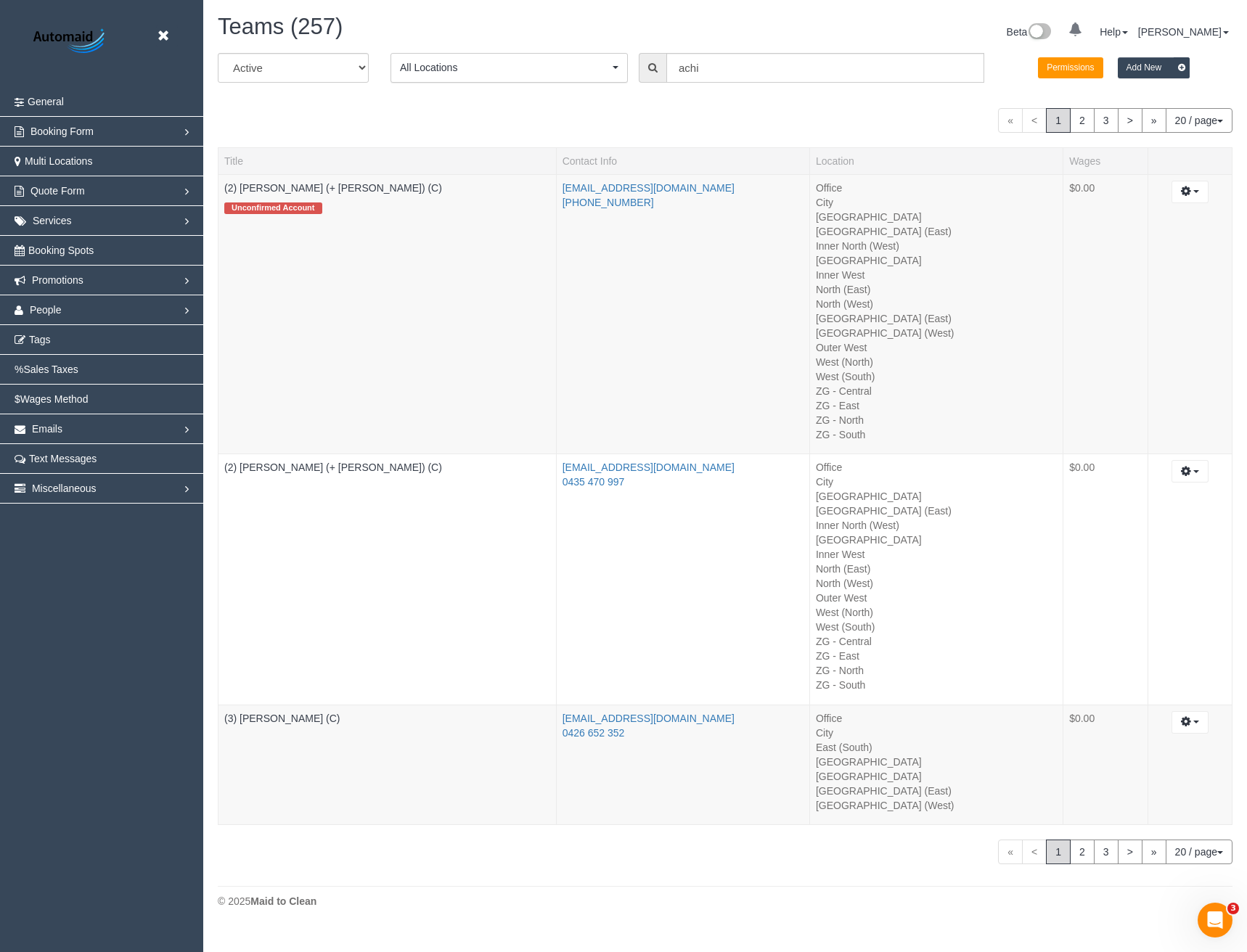
scroll to position [929, 1247]
drag, startPoint x: 727, startPoint y: 69, endPoint x: 646, endPoint y: 65, distance: 81.1
click at [658, 83] on div "All Active Archived All Locations All Locations Active Locations Office [defaul…" at bounding box center [725, 73] width 1037 height 41
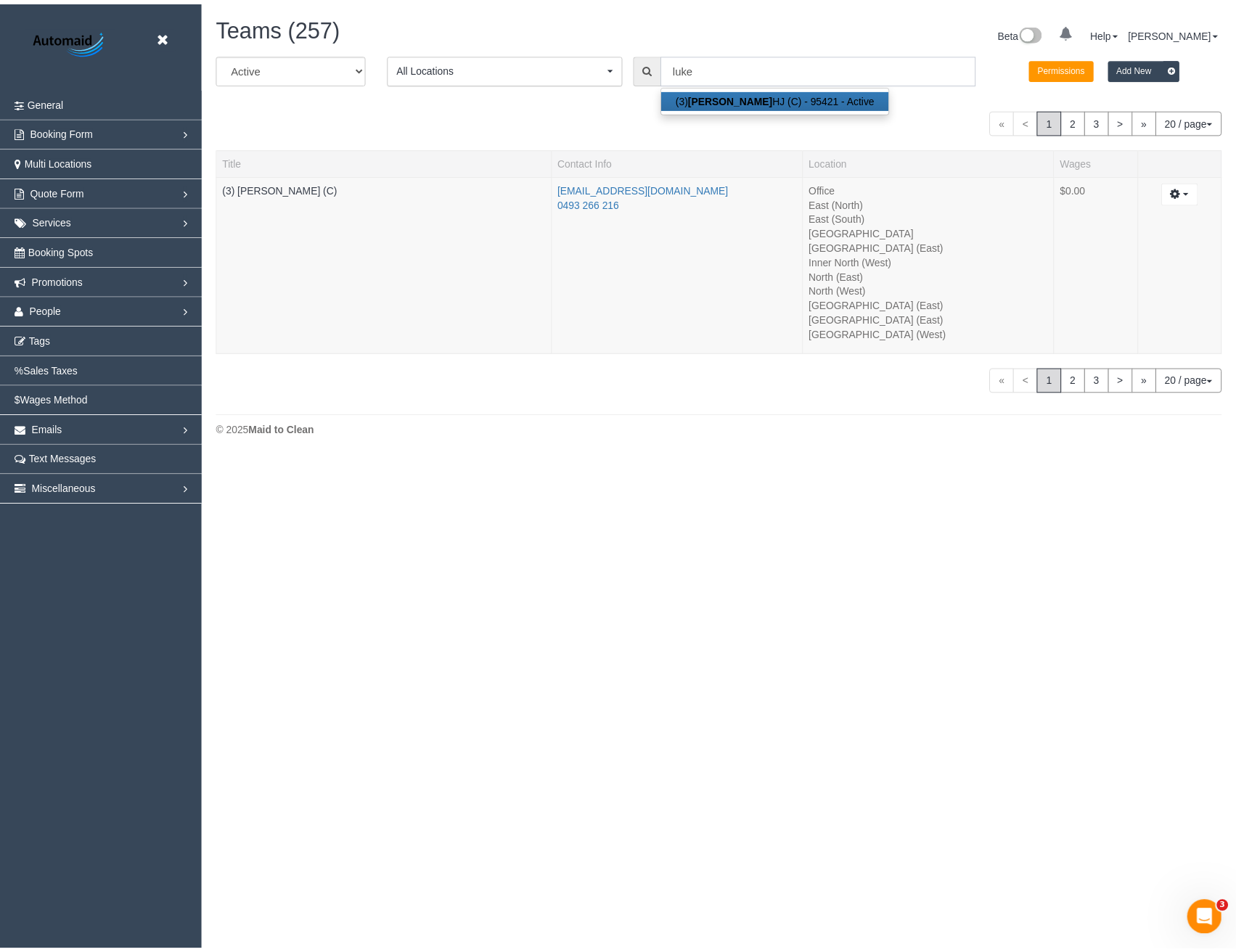
scroll to position [72079, 71325]
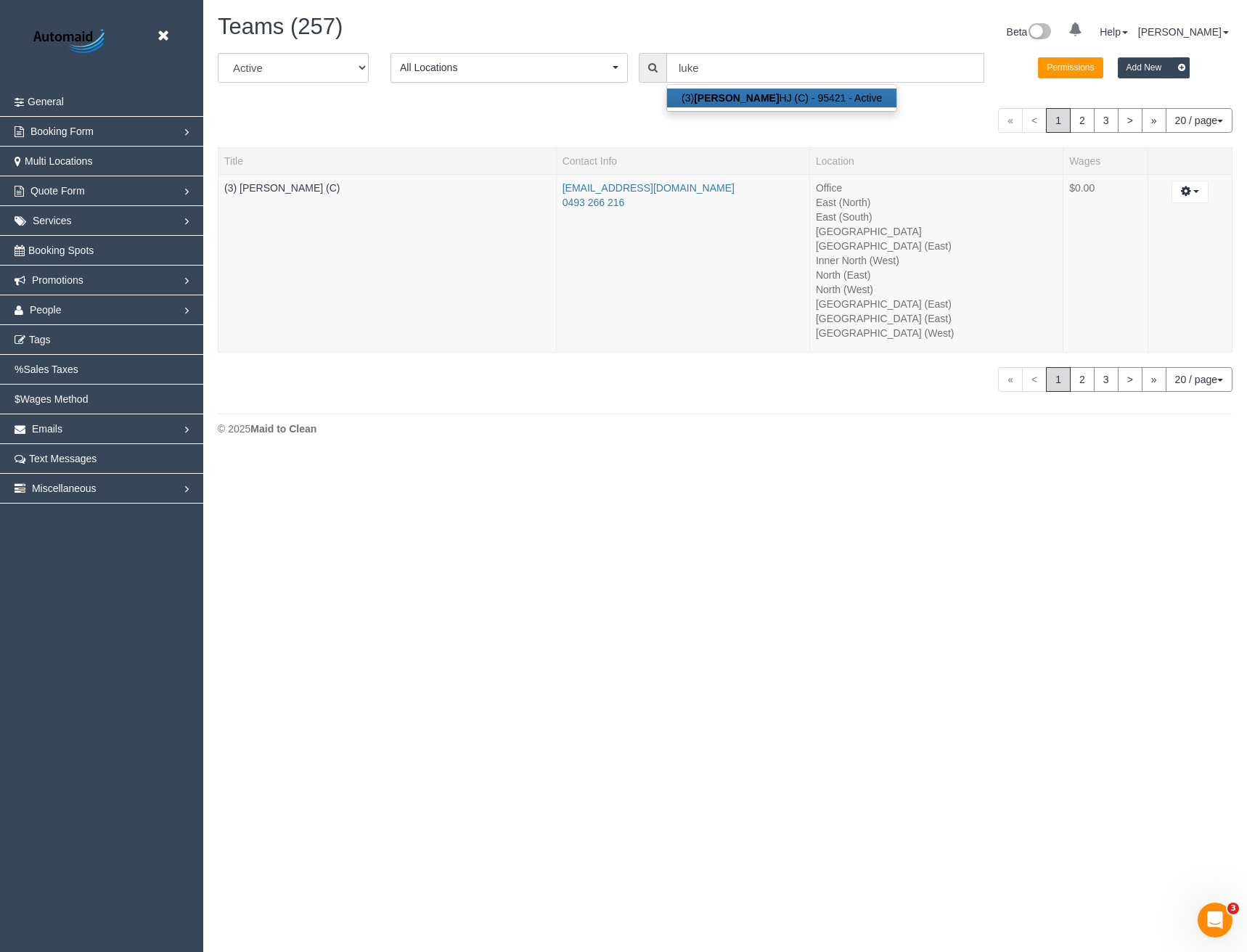
click at [722, 97] on link "(3) Luke HJ (C) - 95421 - Active" at bounding box center [781, 98] width 230 height 19
type input "(3) [PERSON_NAME] (C)"
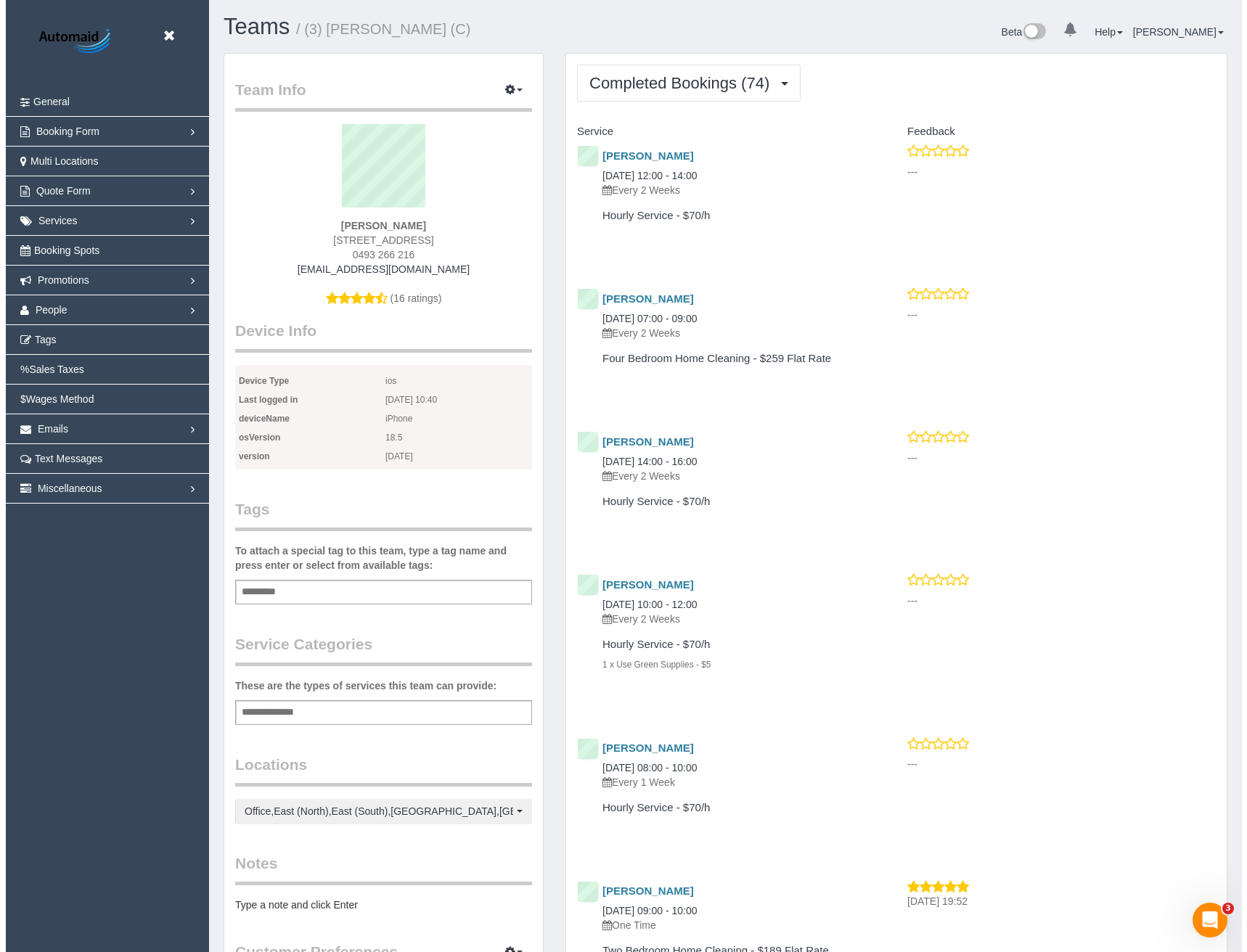
scroll to position [3933, 1236]
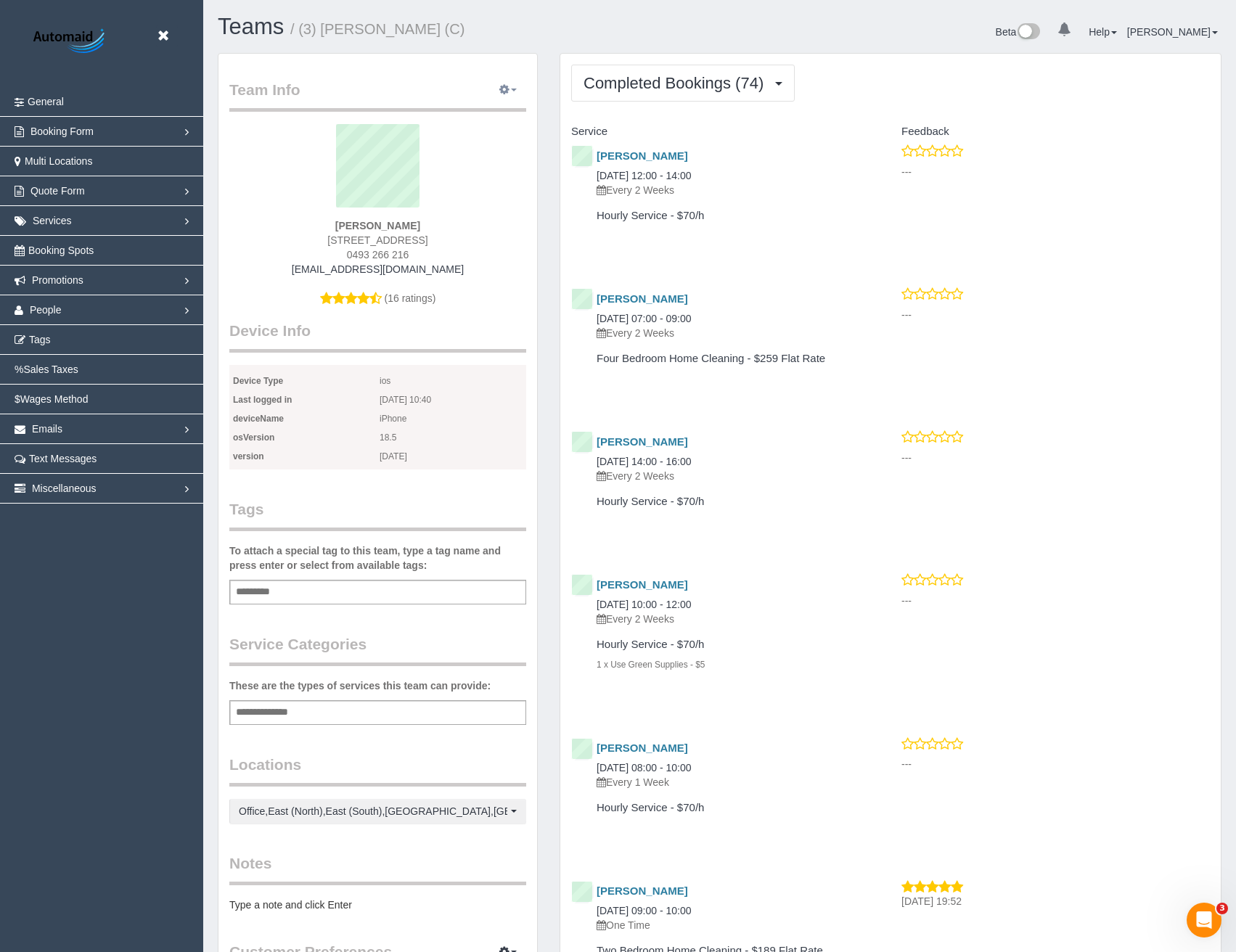
click at [512, 92] on button "button" at bounding box center [507, 90] width 36 height 22
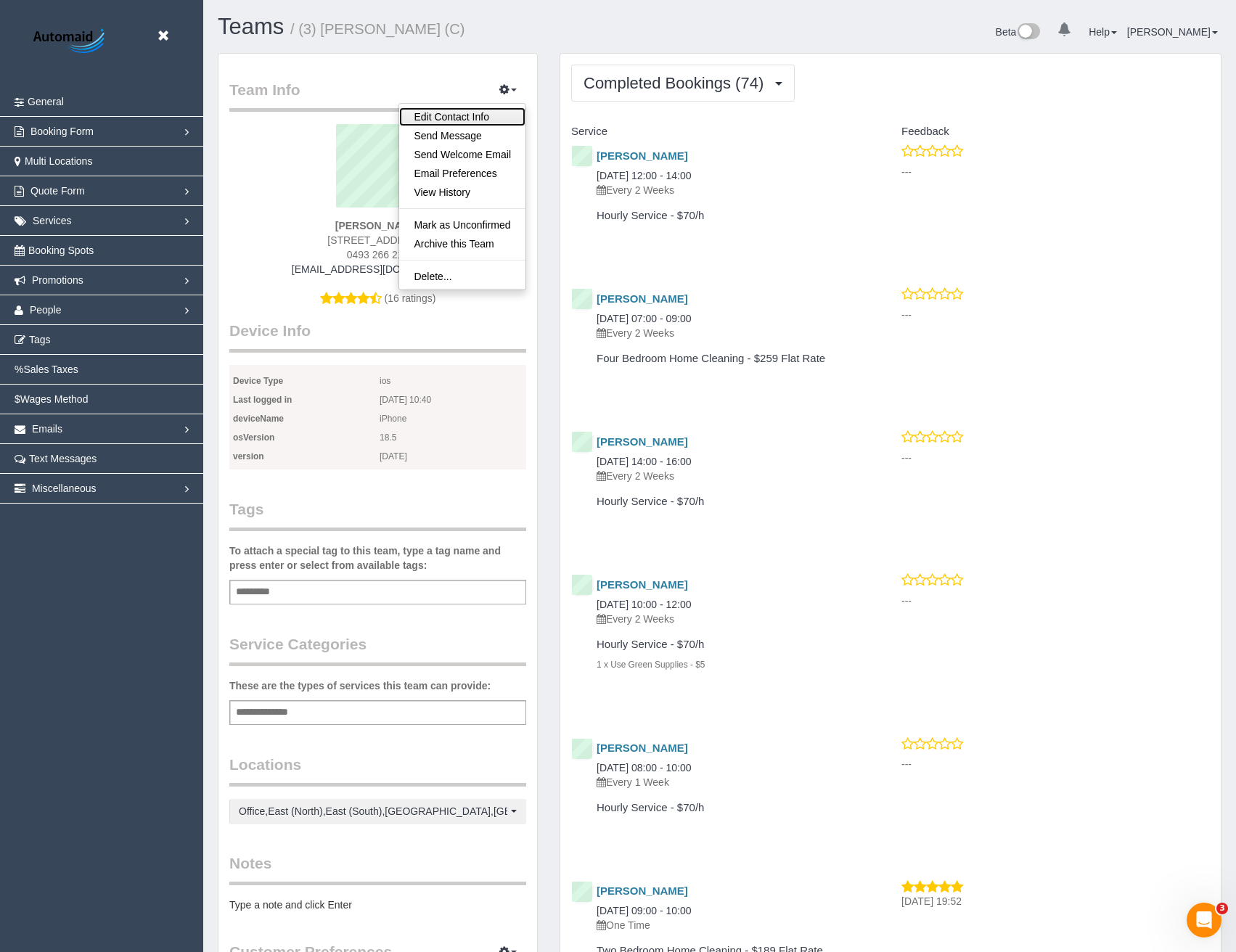
click at [462, 123] on link "Edit Contact Info" at bounding box center [462, 117] width 126 height 19
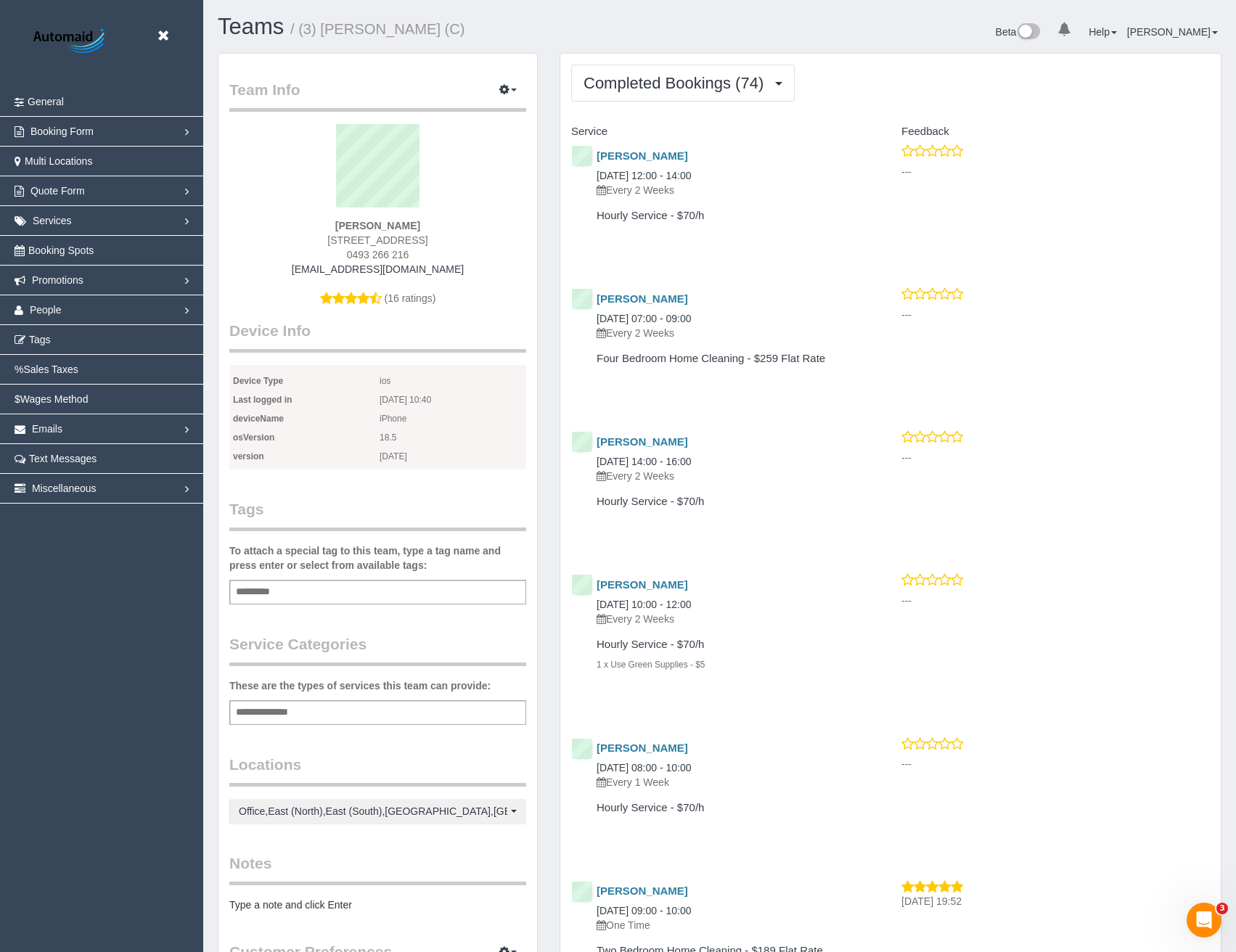
select select "VIC"
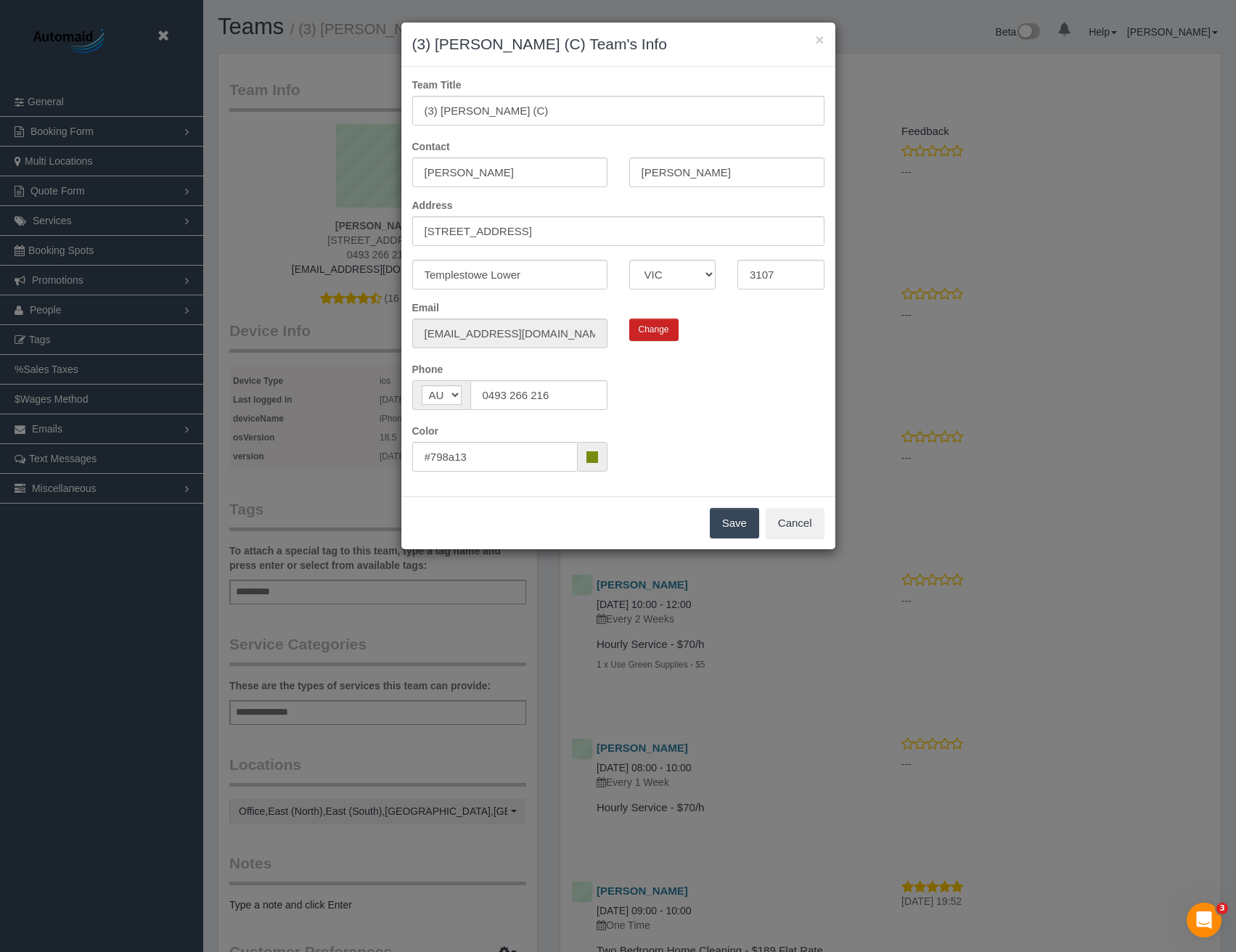
scroll to position [3933, 1247]
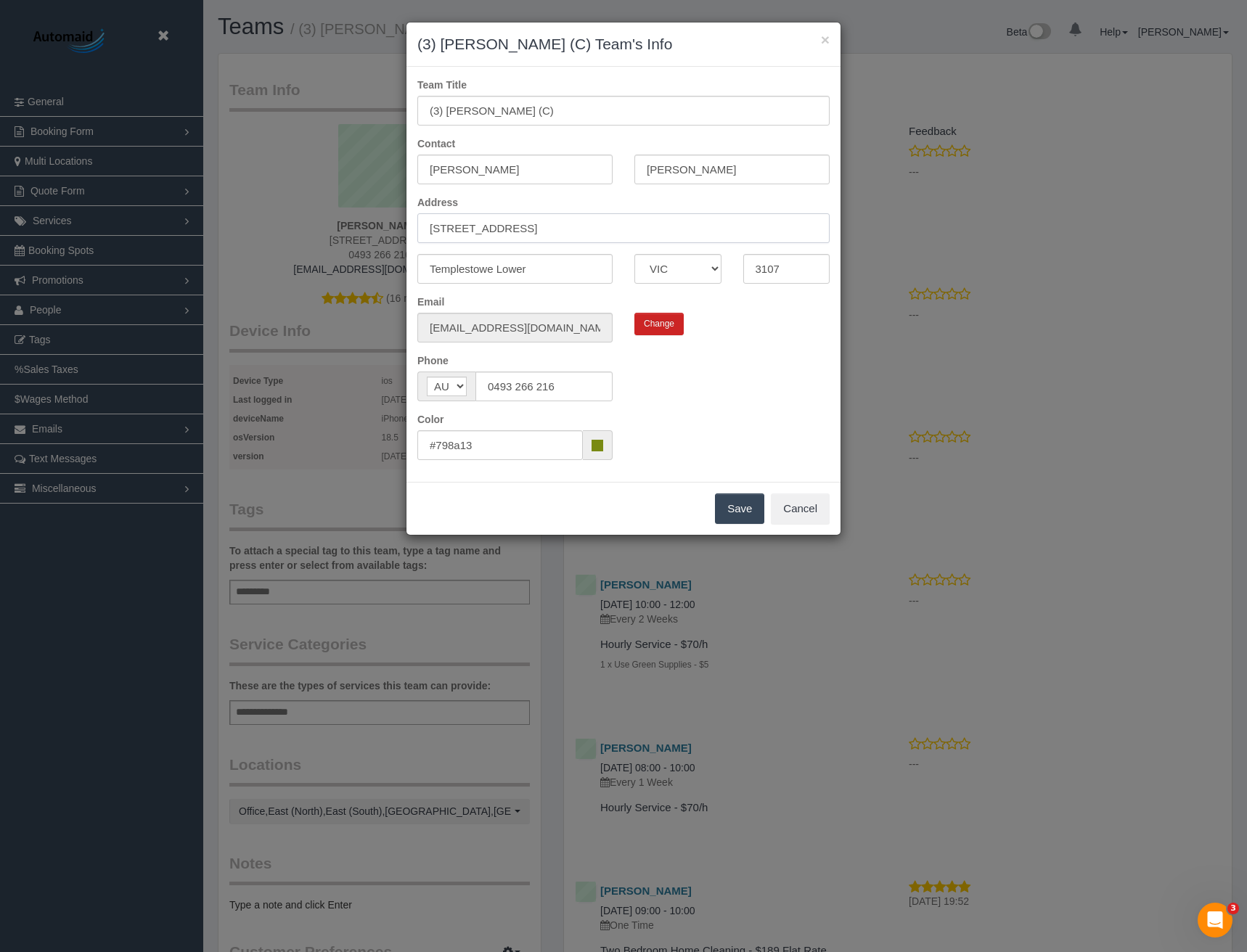
drag, startPoint x: 546, startPoint y: 232, endPoint x: 264, endPoint y: 258, distance: 283.2
click at [318, 262] on div "× (3) Luke HJ (C) Team's Info Team Title (3) Luke HJ (C) Contact Luke Helmore-J…" at bounding box center [623, 476] width 1247 height 952
type input "2/180 Bell St"
drag, startPoint x: 540, startPoint y: 271, endPoint x: 346, endPoint y: 263, distance: 194.2
click at [359, 287] on div "× (3) Luke HJ (C) Team's Info Team Title (3) Luke HJ (C) Contact Luke Helmore-J…" at bounding box center [623, 476] width 1247 height 952
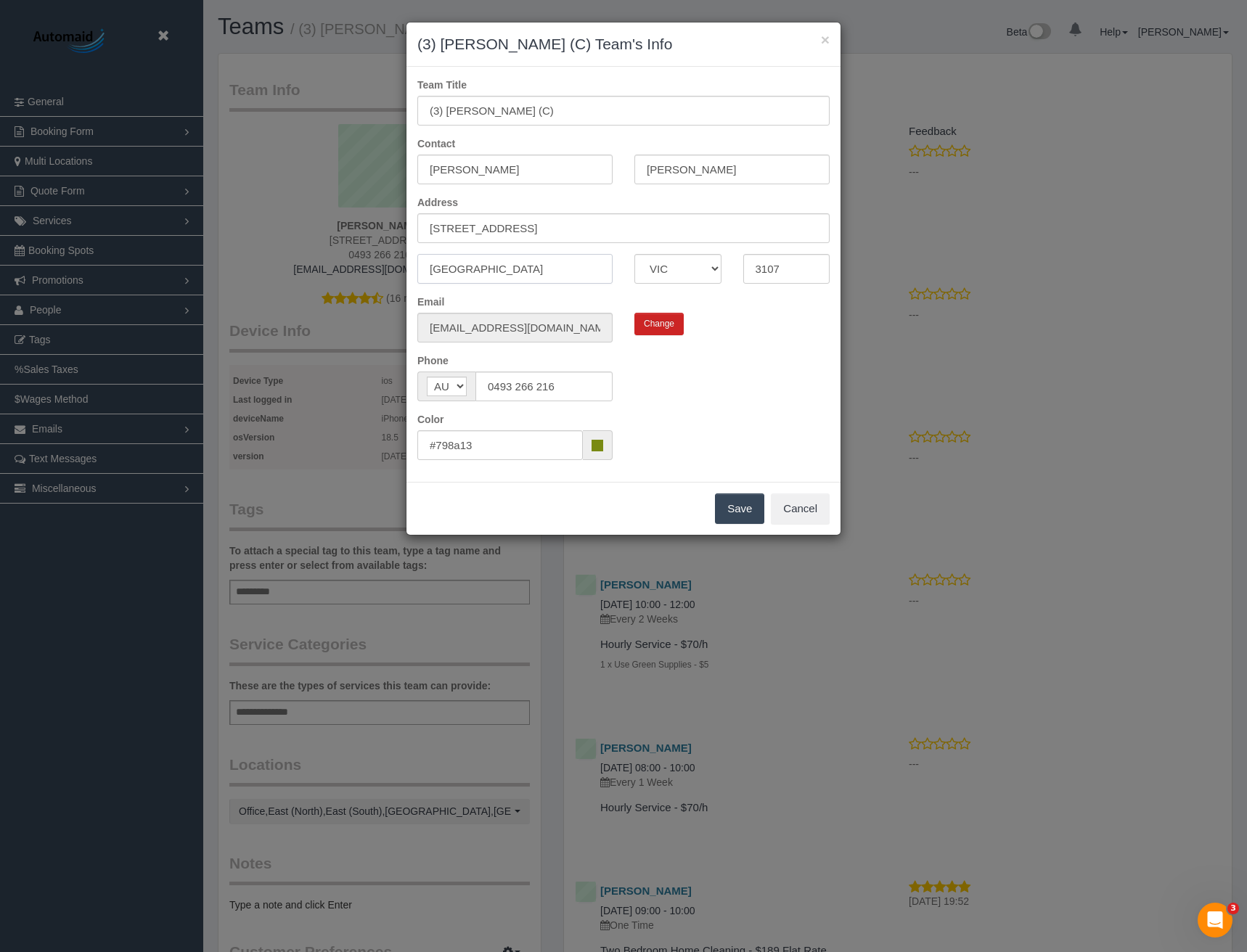
type input "Coburg"
type input "3058"
click at [731, 506] on button "Save" at bounding box center [739, 508] width 49 height 30
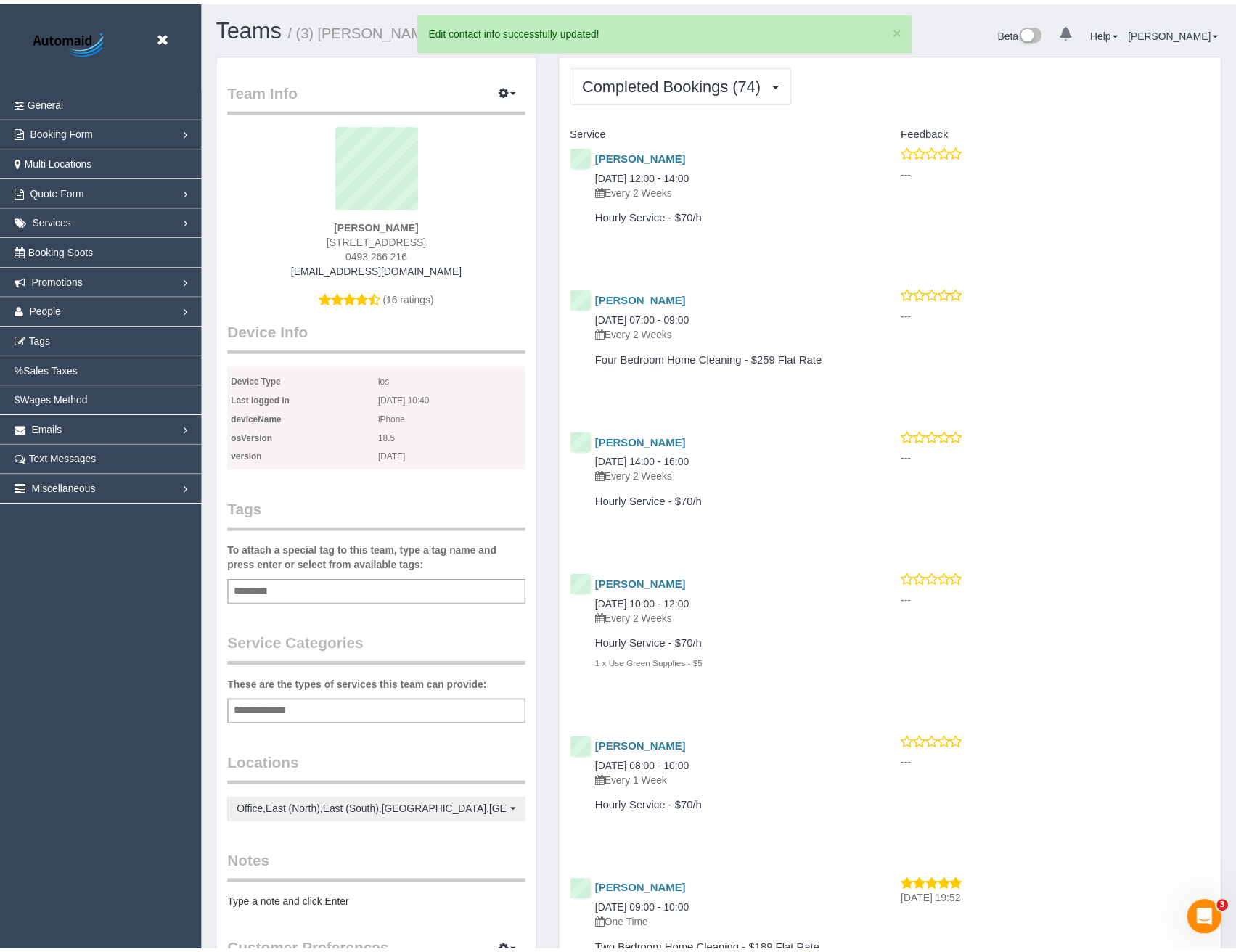
scroll to position [68603, 71336]
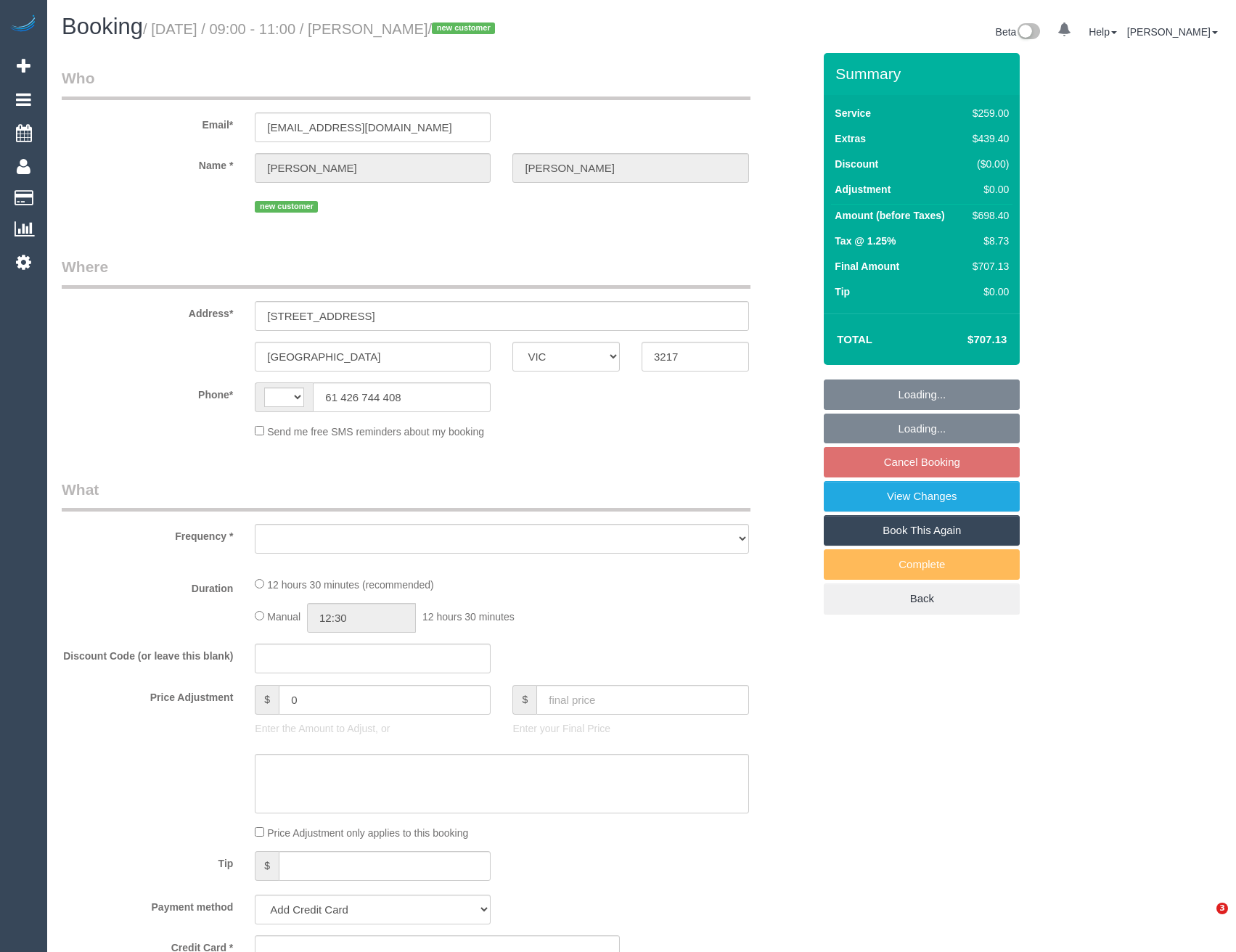
select select "VIC"
select select "string:AU"
select select "object:531"
select select "string:stripe-pm_1S5KxW2GScqysDRVQAgc8jod"
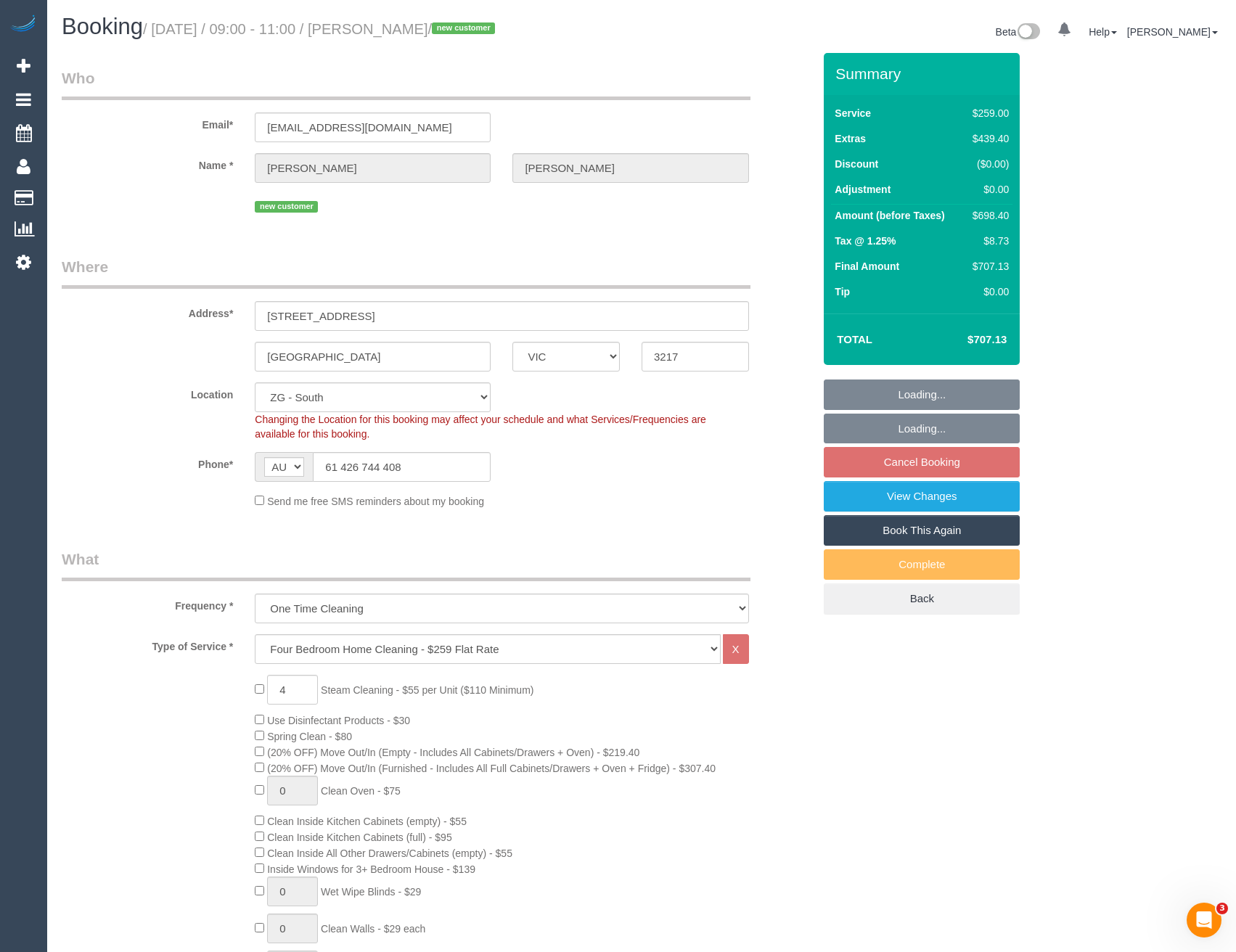
select select "spot1"
select select "number:28"
select select "number:14"
select select "number:19"
select select "object:841"
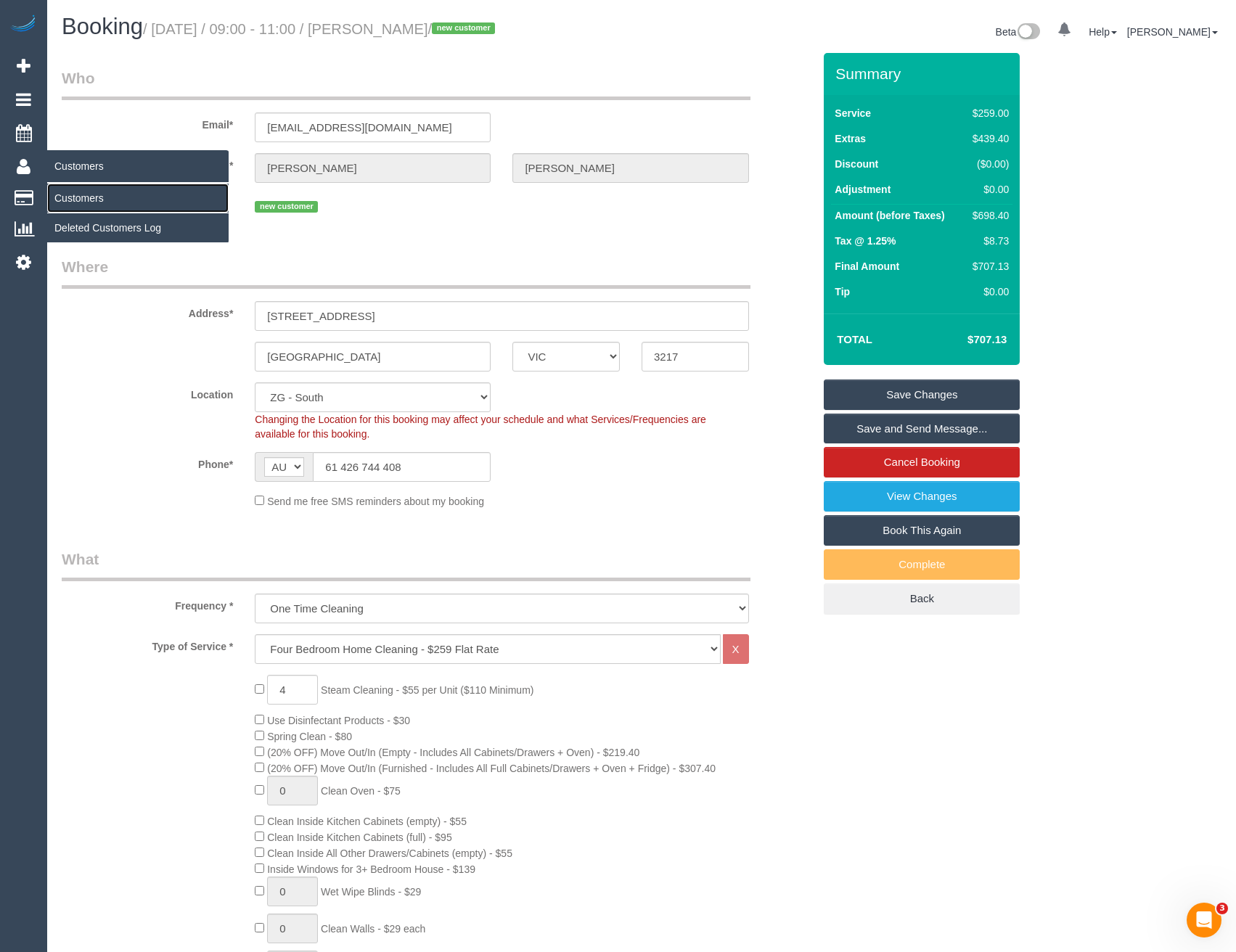
click at [70, 200] on link "Customers" at bounding box center [138, 198] width 182 height 29
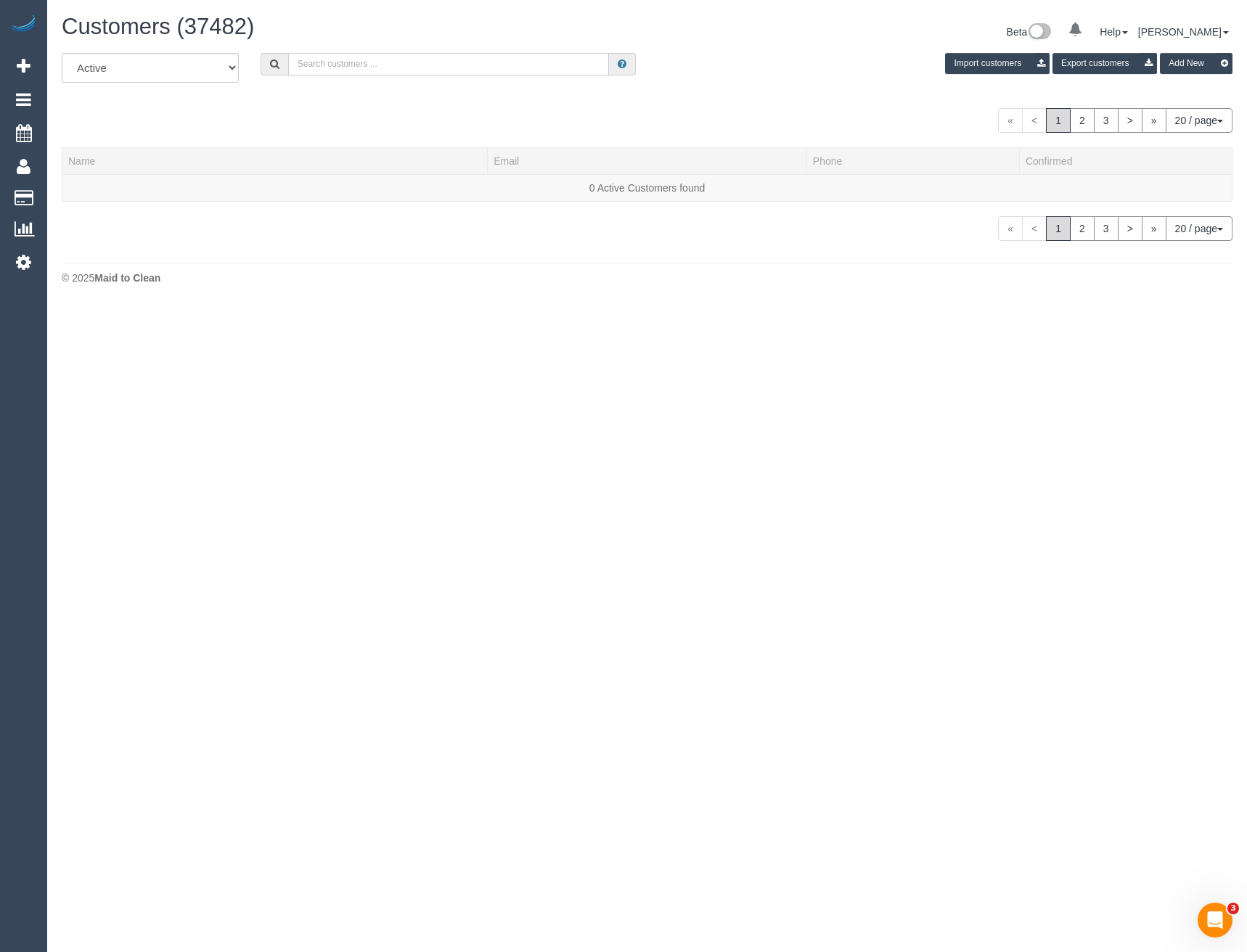
click at [339, 66] on input "text" at bounding box center [448, 64] width 321 height 22
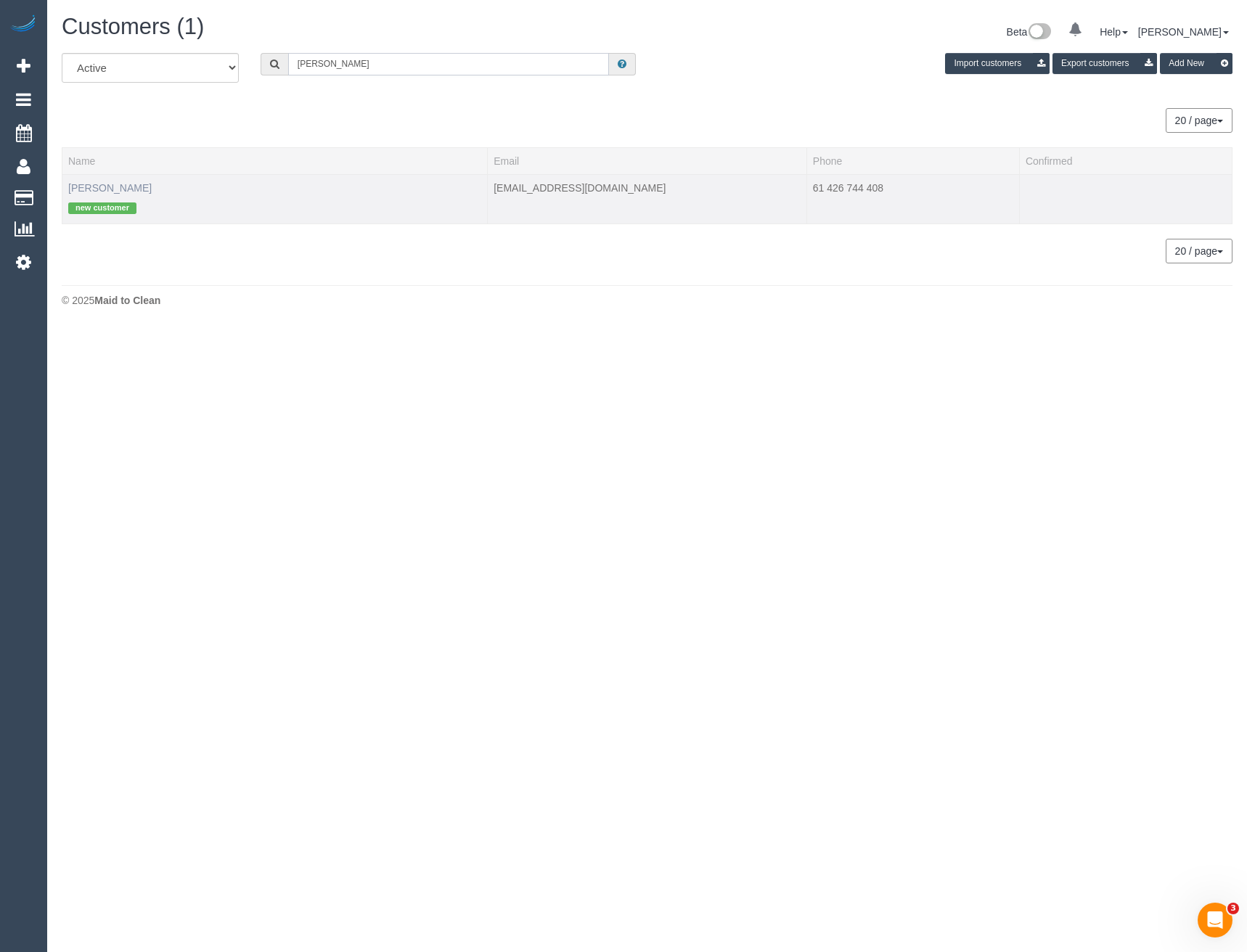
type input "Dani Parker"
click at [100, 189] on link "Dani Parker" at bounding box center [109, 188] width 83 height 12
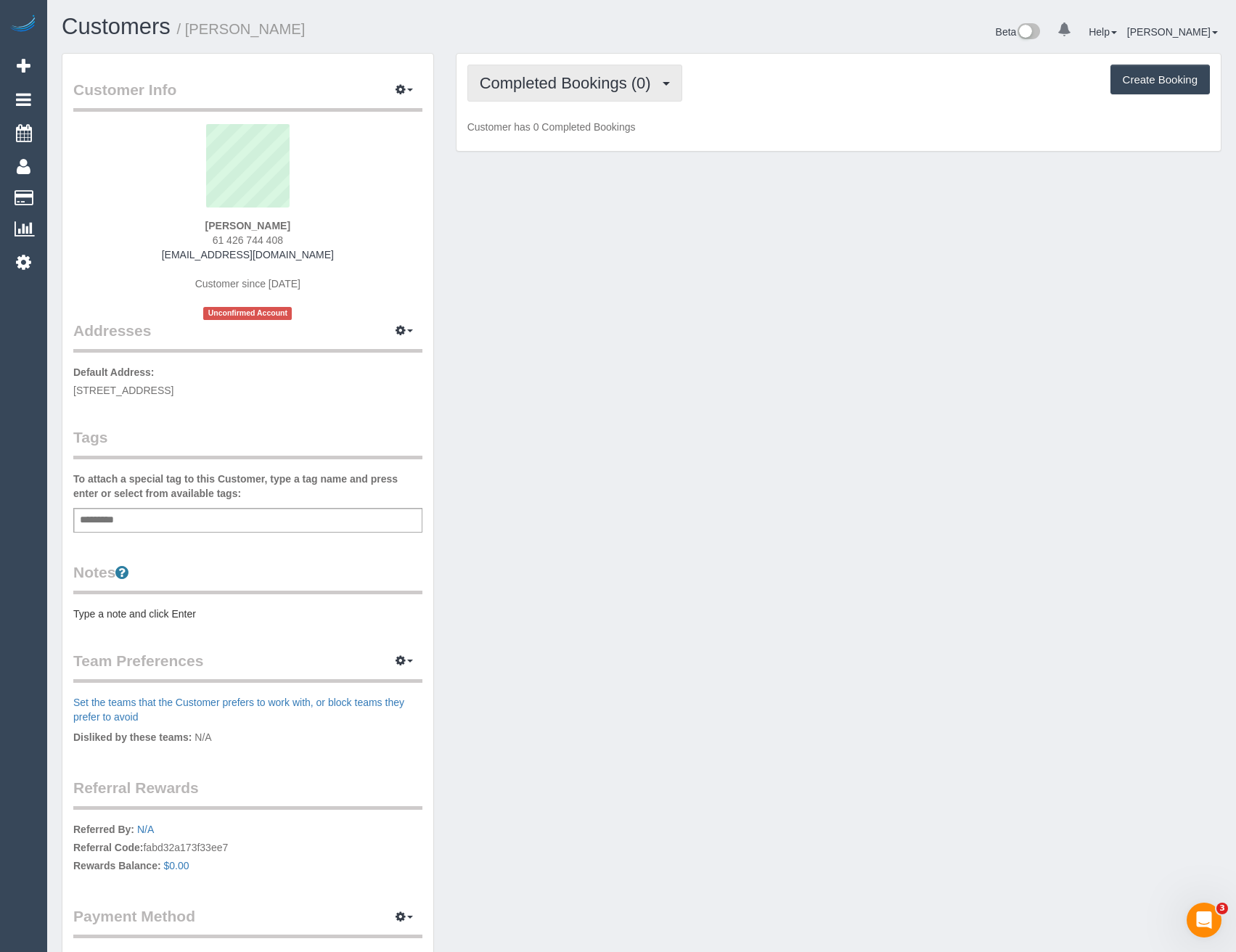
click at [626, 92] on button "Completed Bookings (0)" at bounding box center [574, 83] width 215 height 37
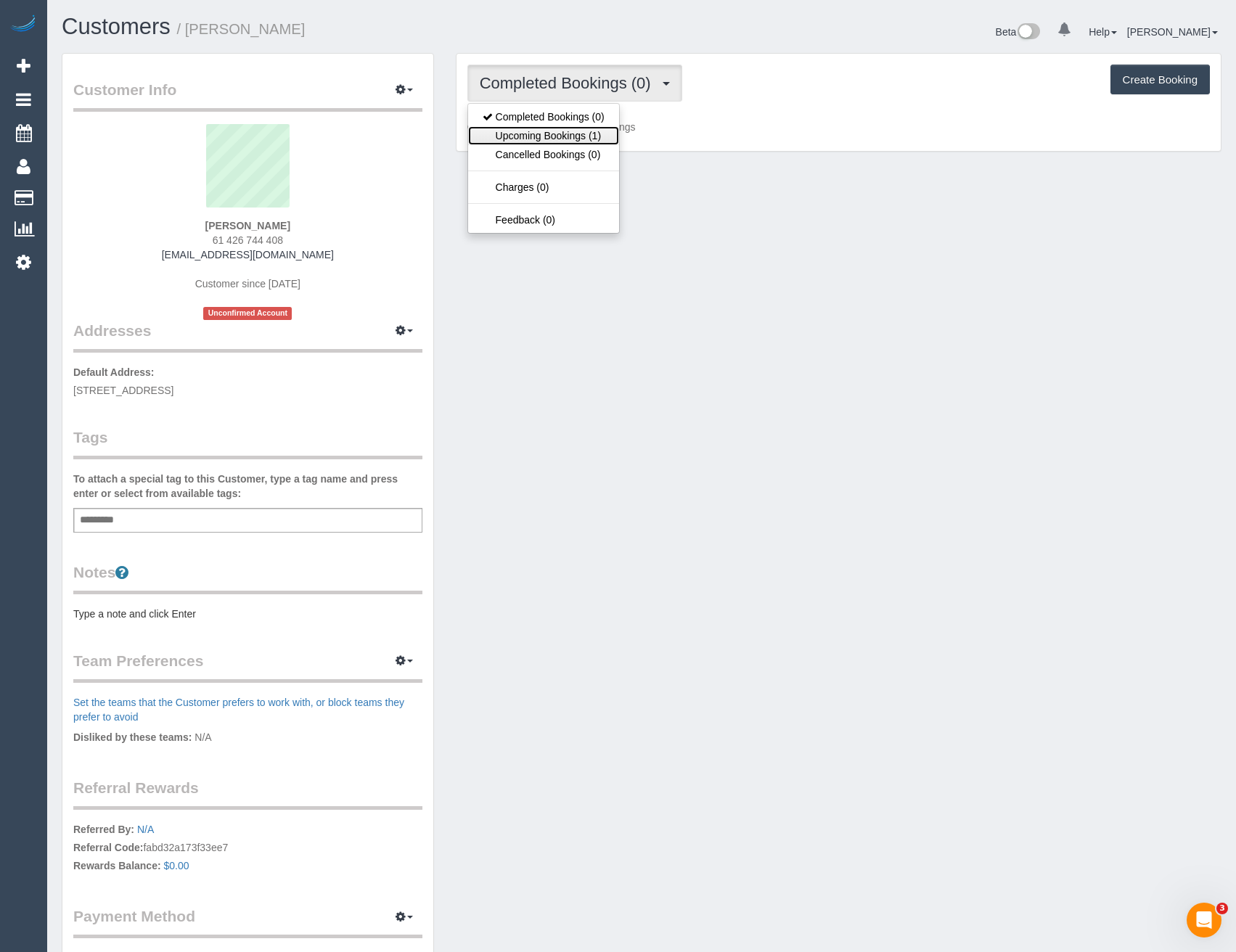
click at [583, 134] on link "Upcoming Bookings (1)" at bounding box center [543, 136] width 151 height 19
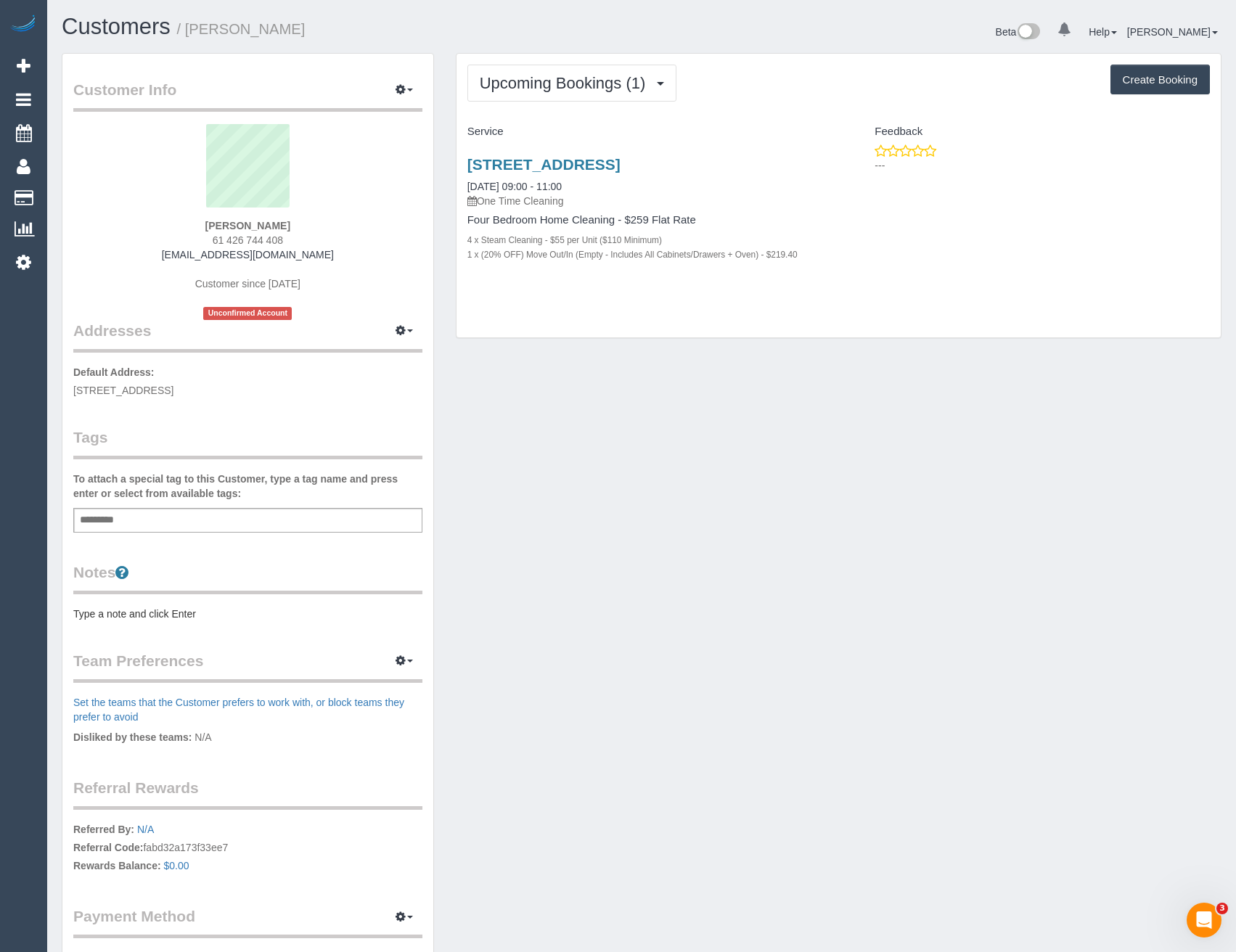
click at [161, 526] on div "Add a tag" at bounding box center [247, 520] width 349 height 24
type input "*******"
click at [620, 168] on link "6 Runway Street, Mount Duneed, VIC 3217" at bounding box center [543, 164] width 153 height 17
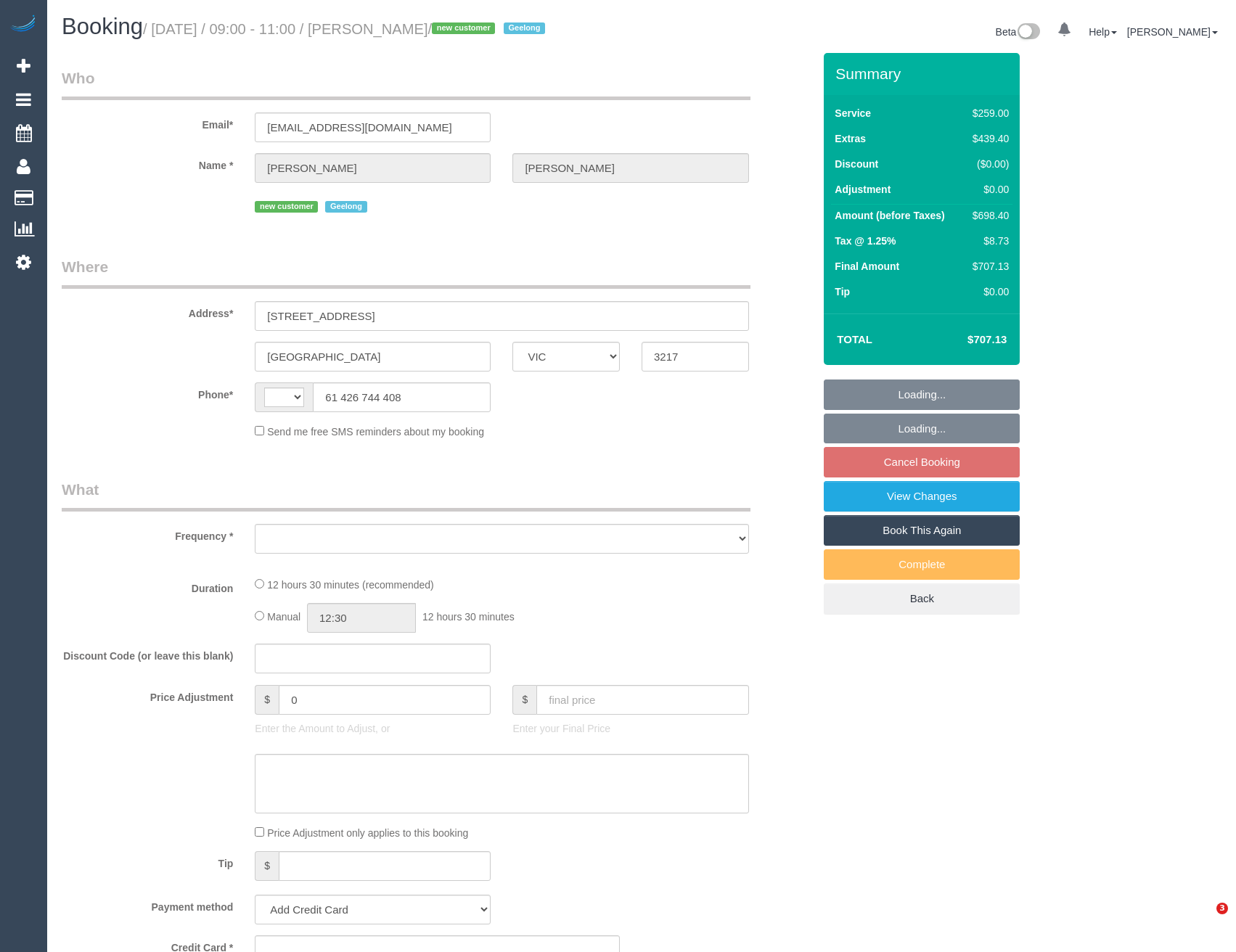
select select "VIC"
select select "string:AU"
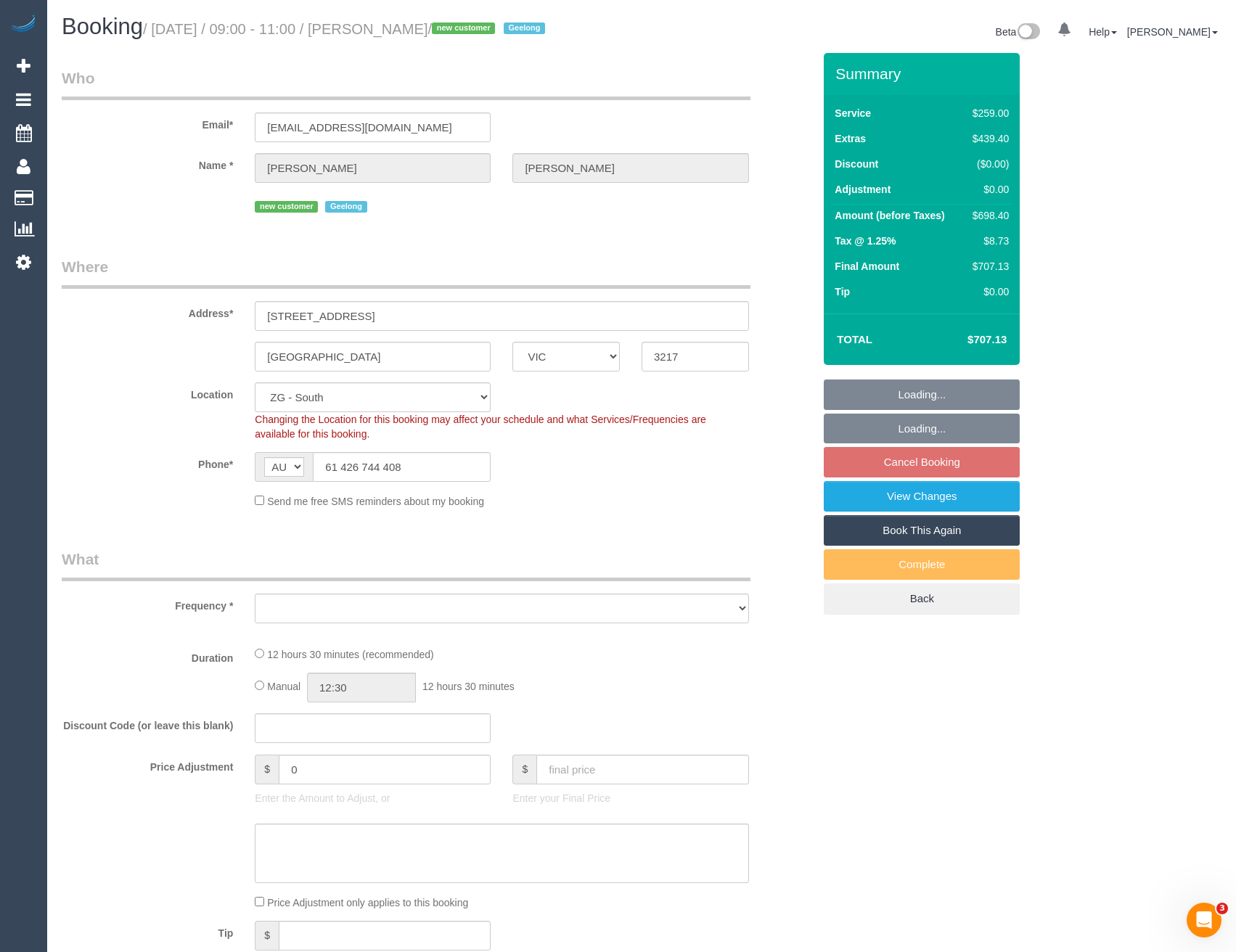
select select "object:558"
select select "string:stripe-pm_1S5KxW2GScqysDRVQAgc8jod"
select select "object:715"
select select "spot1"
select select "number:28"
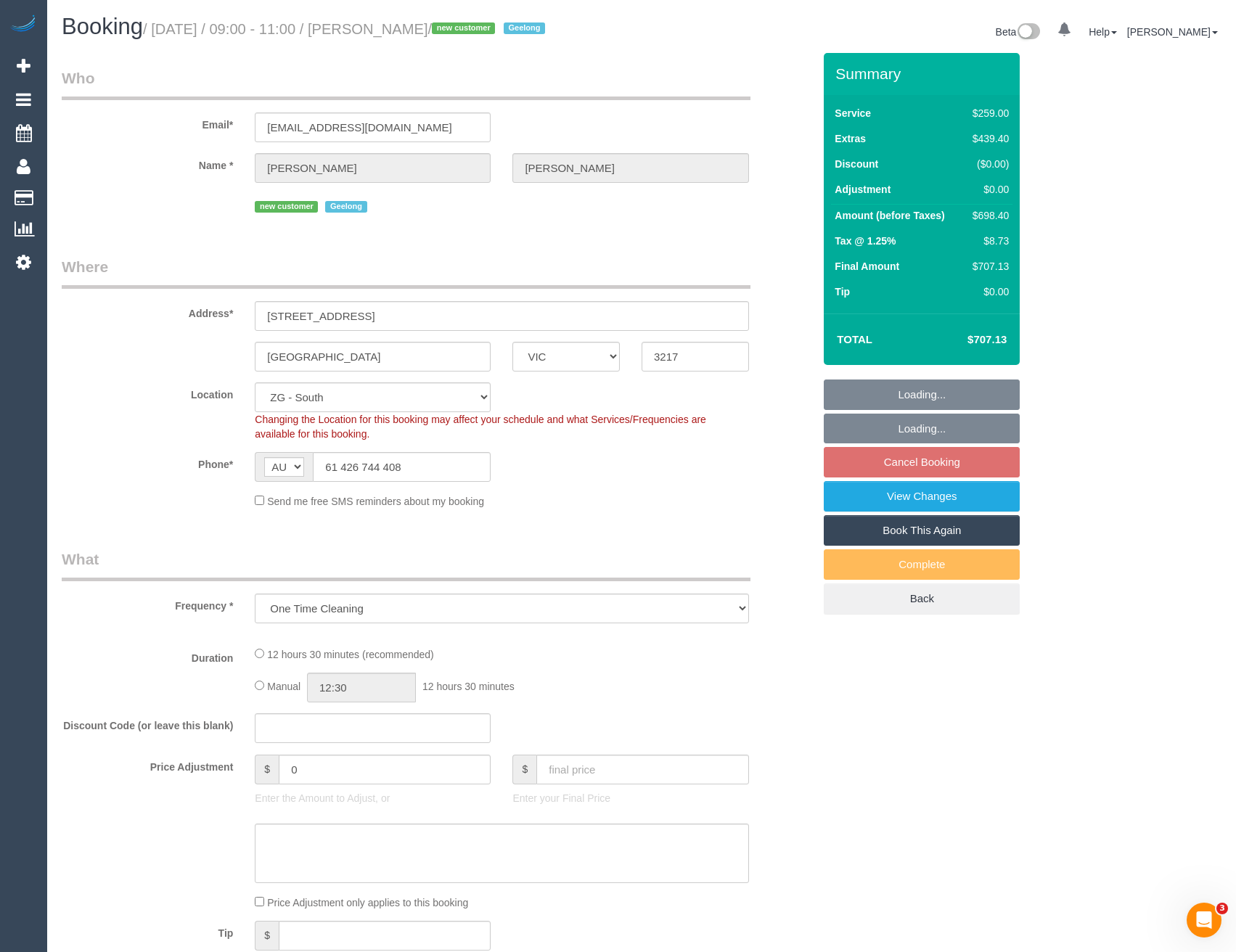
select select "number:14"
select select "number:19"
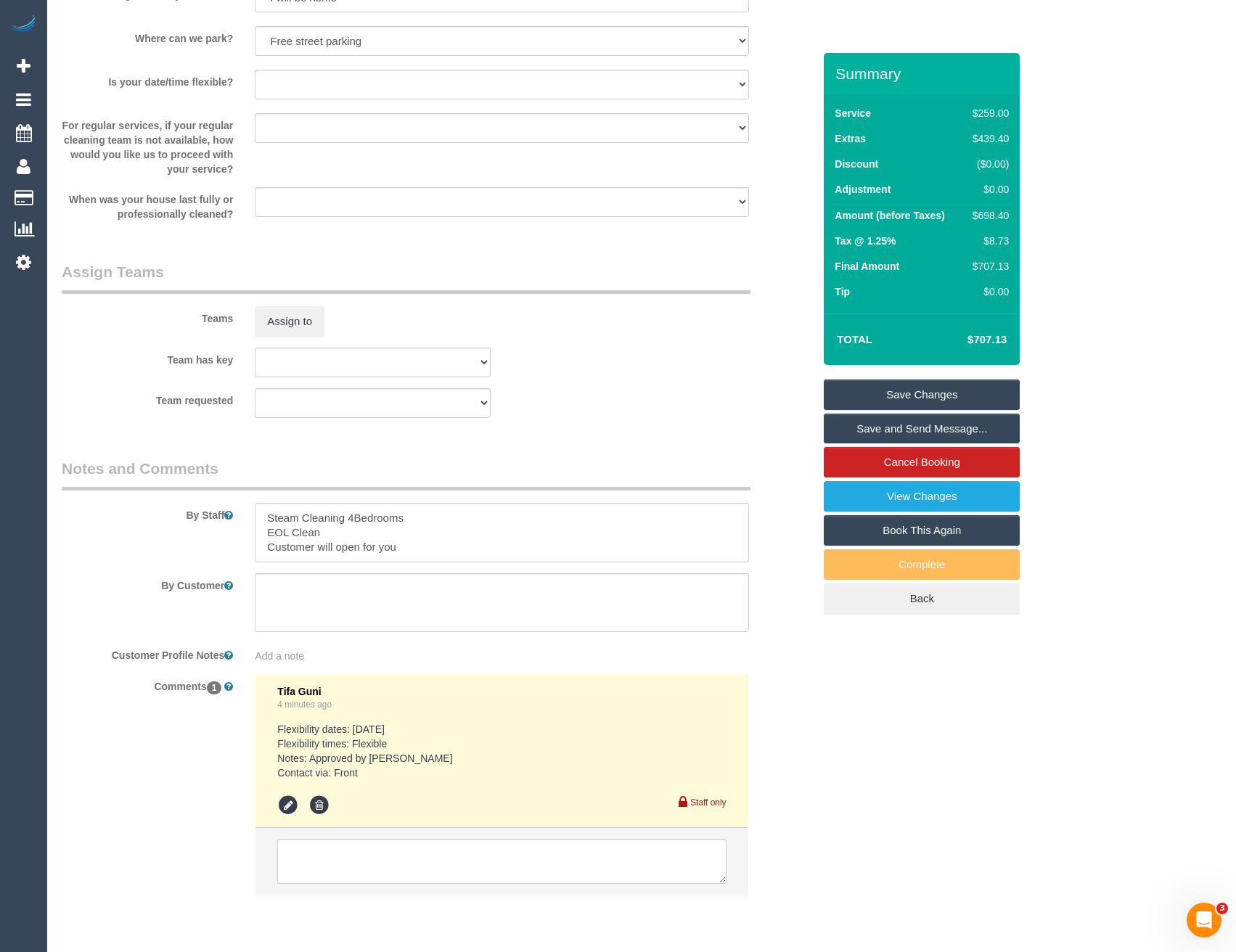
scroll to position [2007, 0]
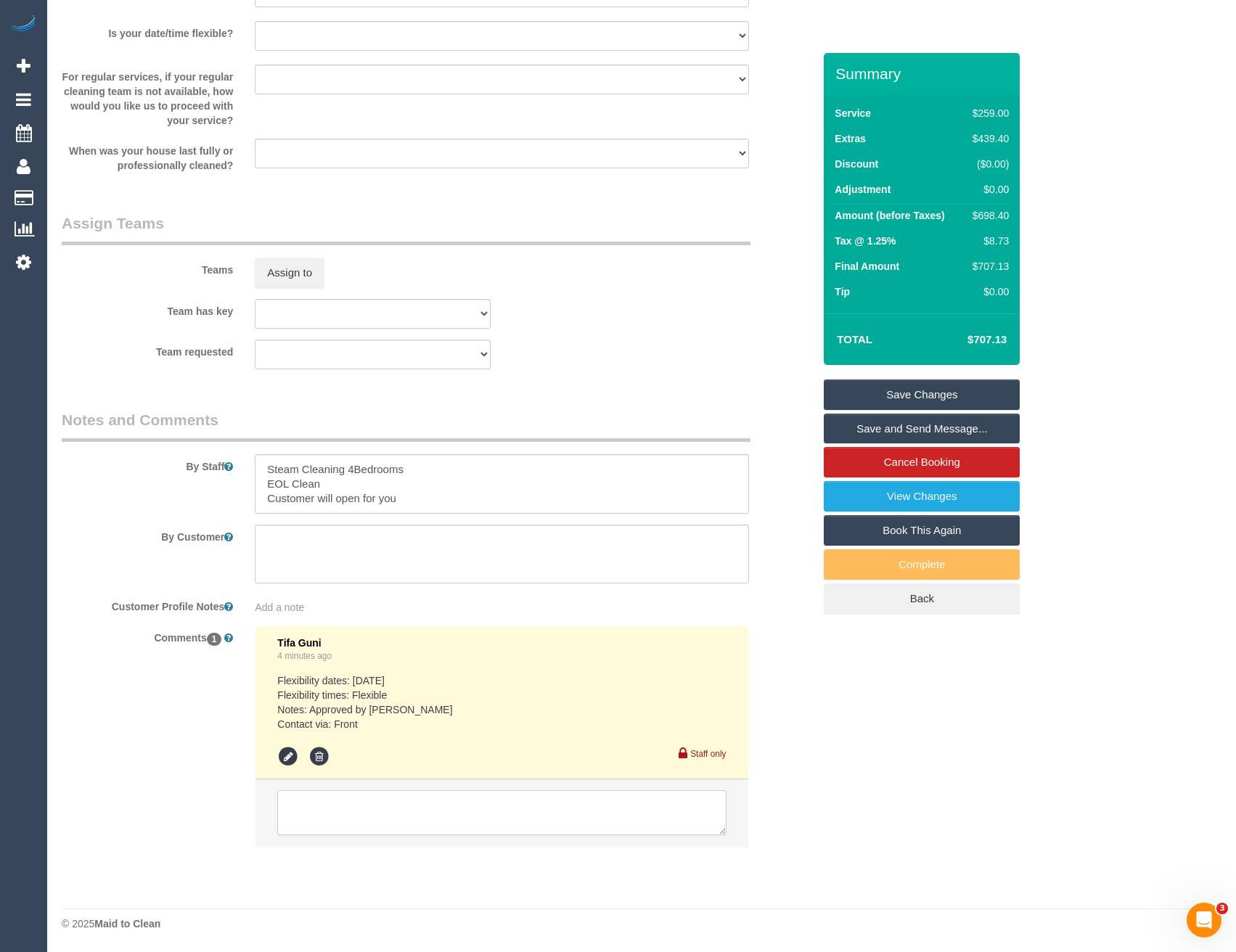
click at [371, 810] on textarea at bounding box center [501, 812] width 448 height 45
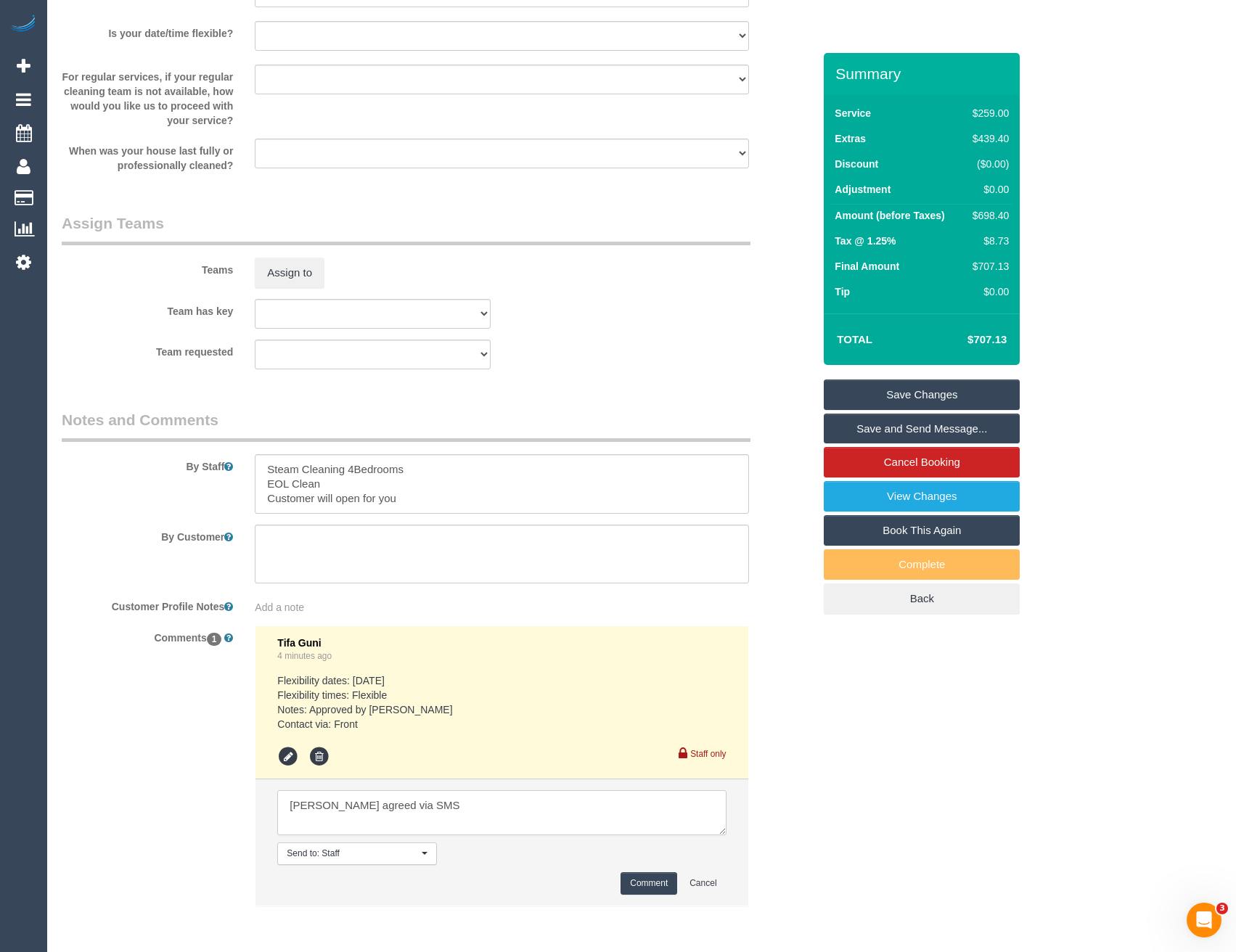
type textarea "Joseph agreed via SMS"
click at [662, 886] on button "Comment" at bounding box center [648, 883] width 57 height 22
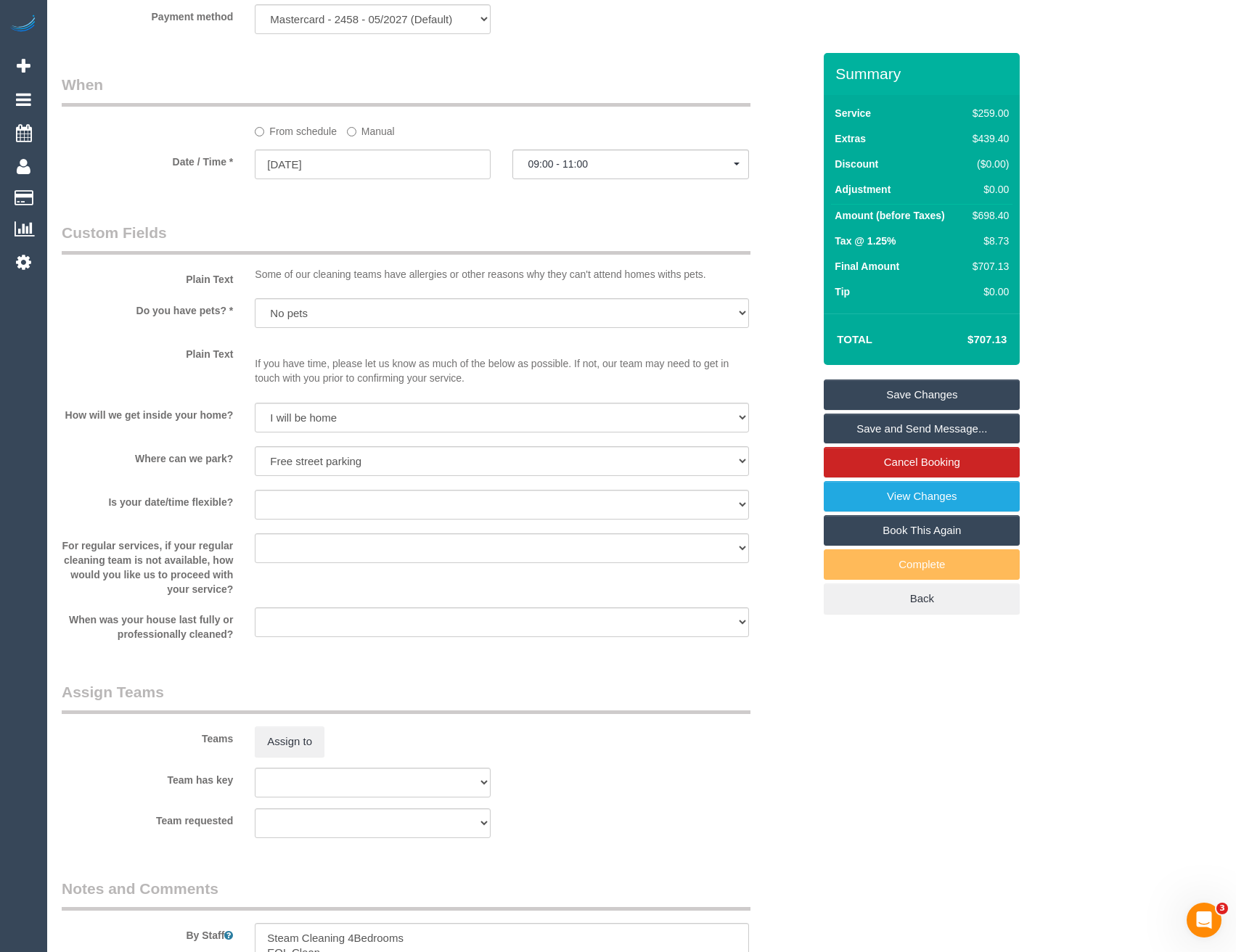
scroll to position [1741, 0]
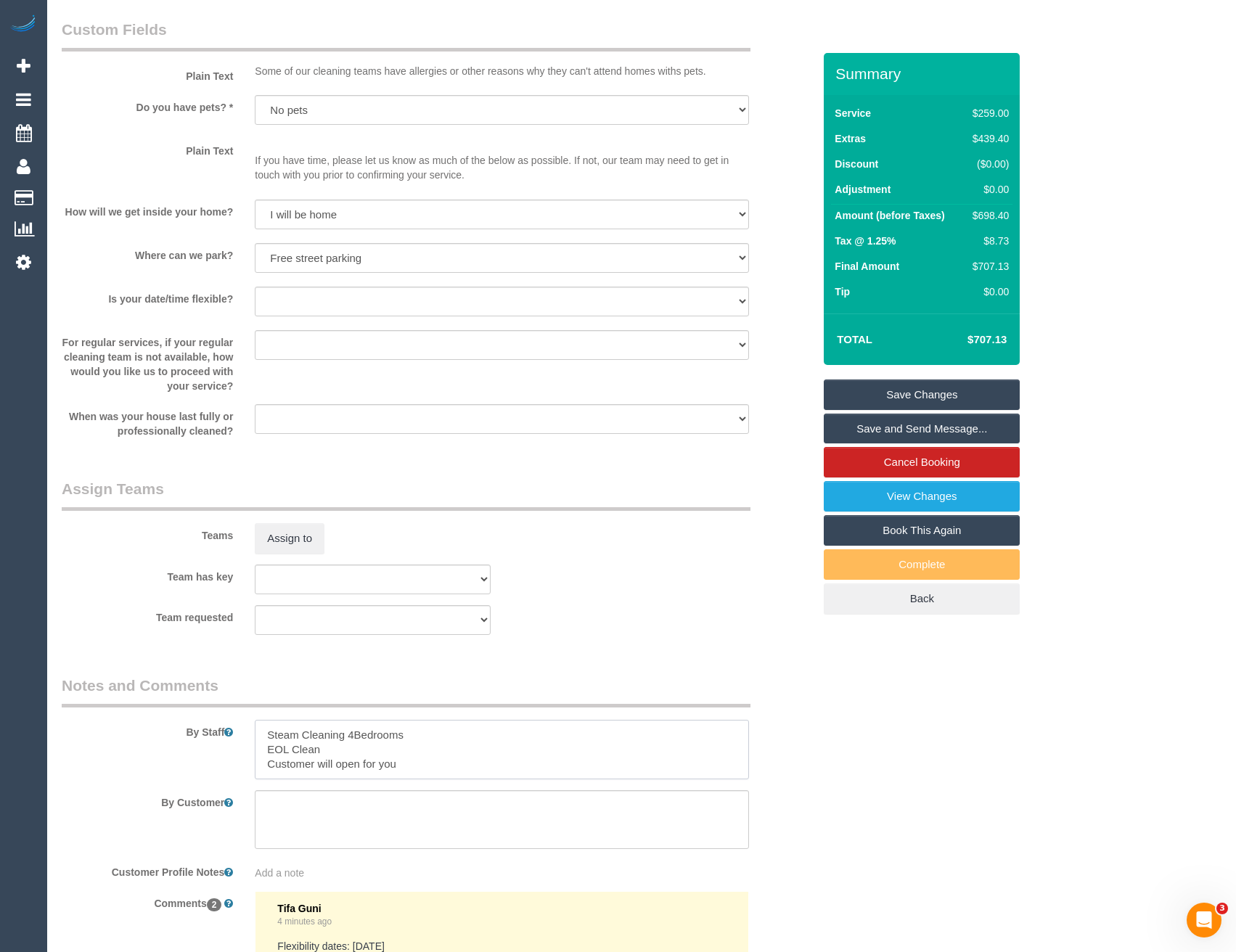
click at [267, 739] on textarea at bounding box center [501, 749] width 493 height 60
click at [504, 742] on textarea at bounding box center [501, 749] width 493 height 60
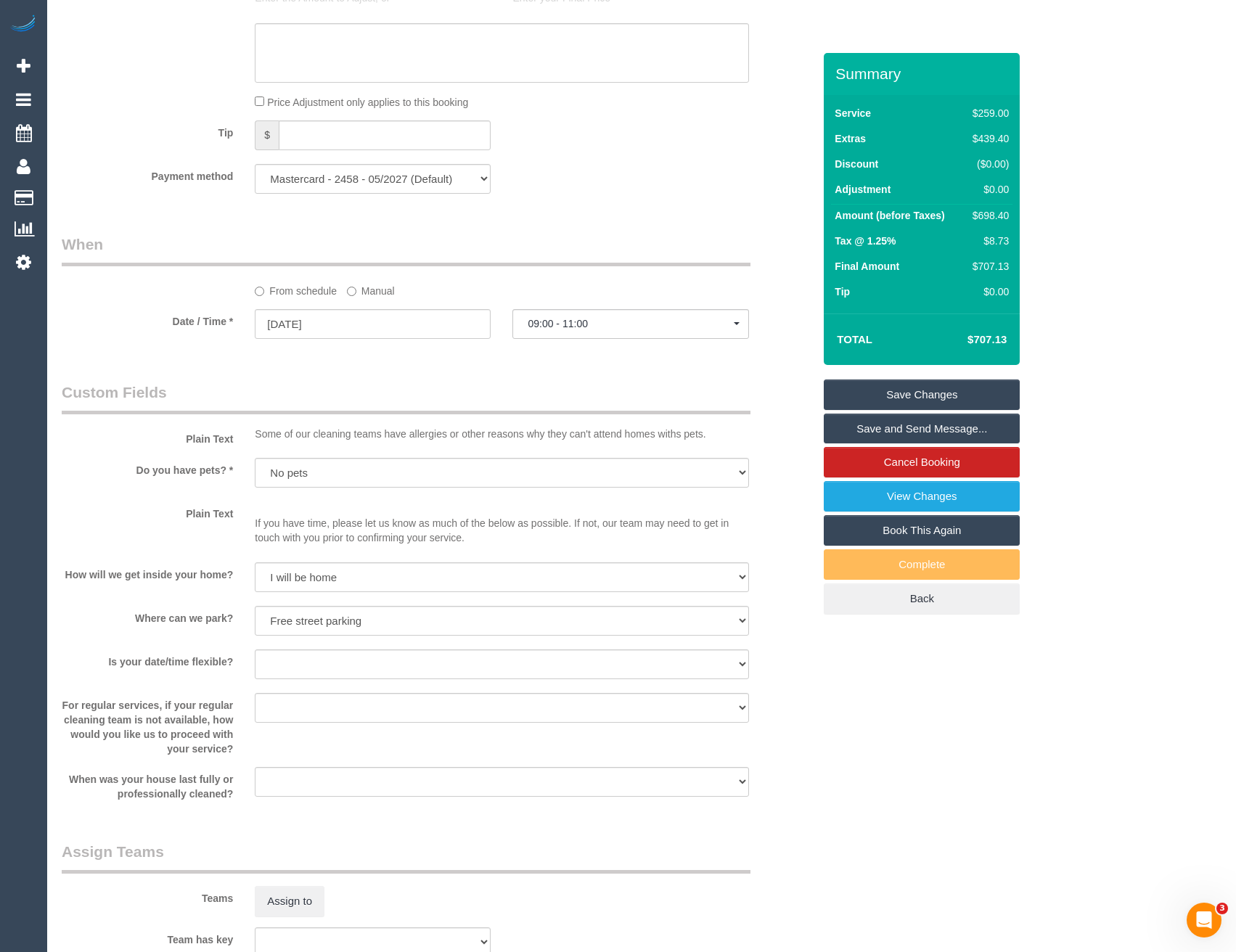
scroll to position [943, 0]
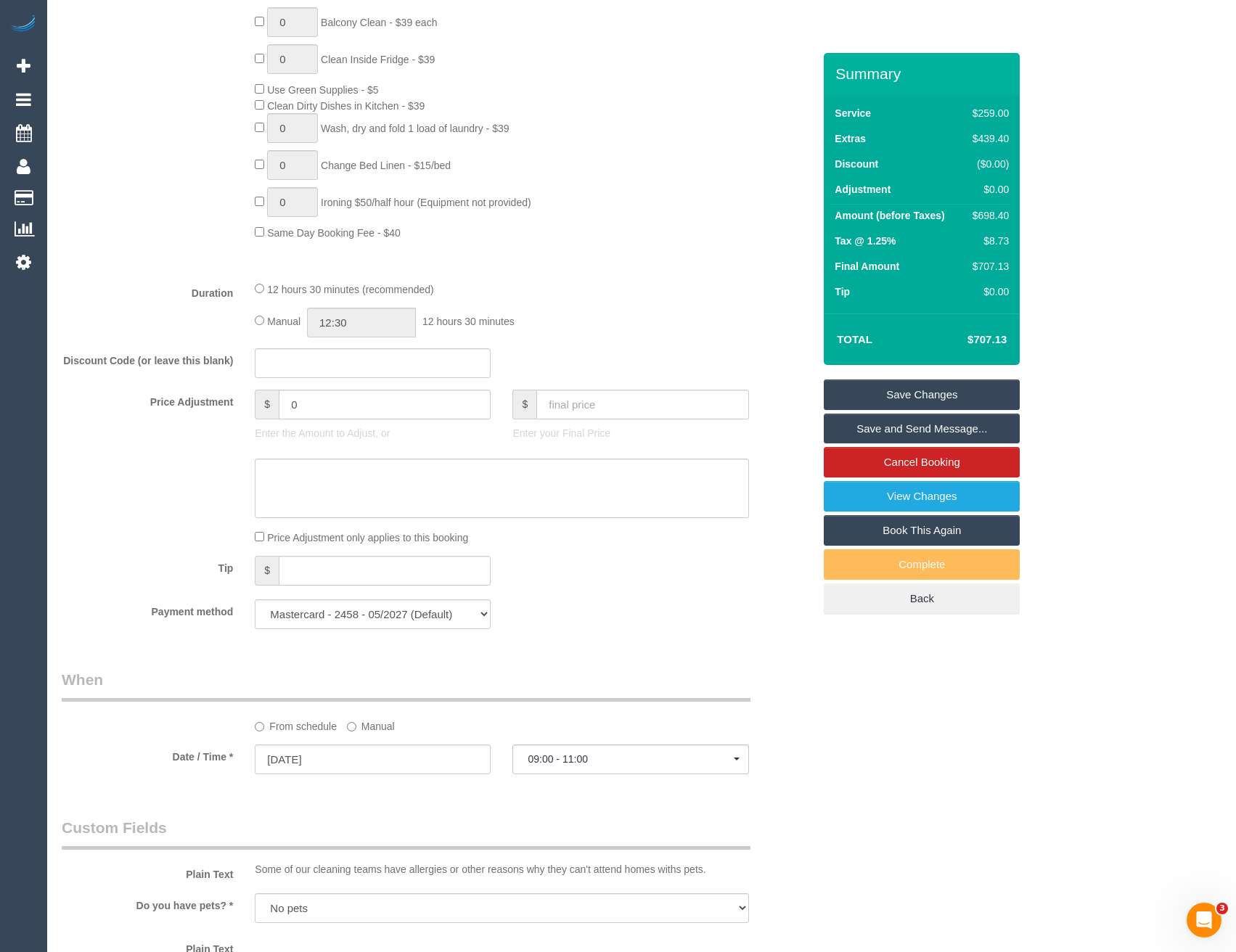
type textarea "Est 7 - 9 hours + Steam Cleaning 4Bedrooms EOL Clean Customer will open for you"
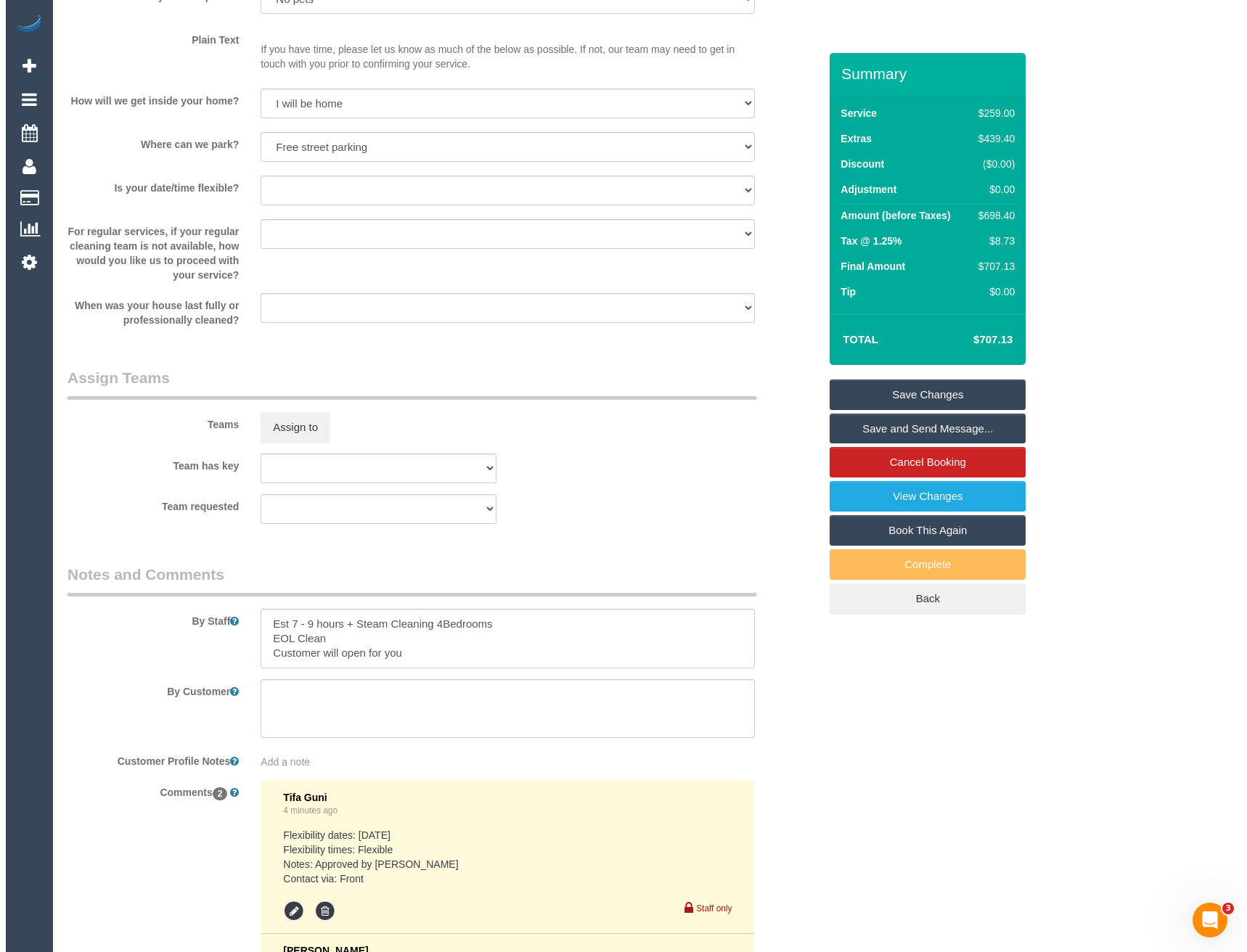
scroll to position [1886, 0]
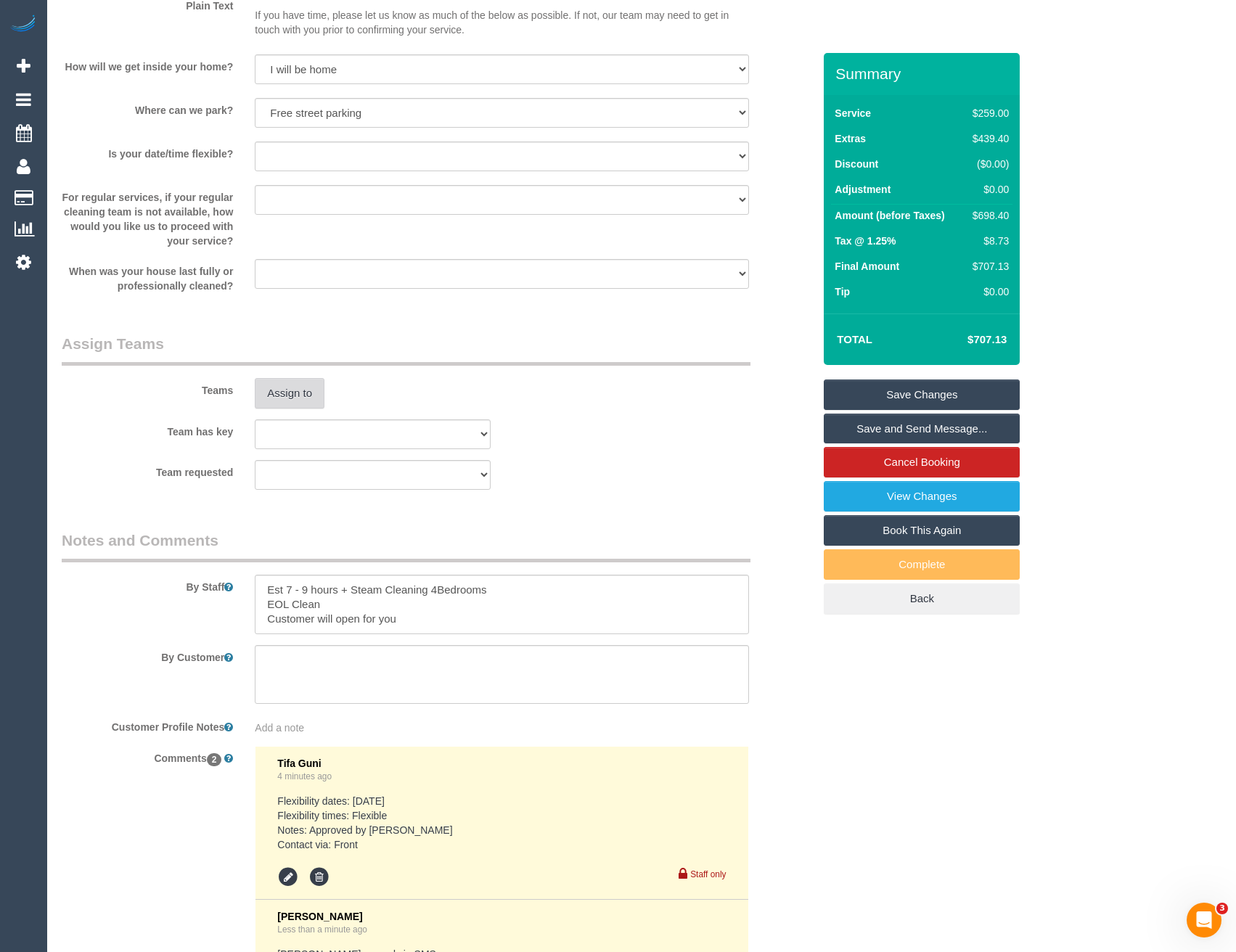
drag, startPoint x: 322, startPoint y: 376, endPoint x: 312, endPoint y: 383, distance: 12.2
click at [322, 376] on div "Teams Assign to" at bounding box center [437, 370] width 773 height 75
click at [304, 387] on button "Assign to" at bounding box center [289, 393] width 69 height 30
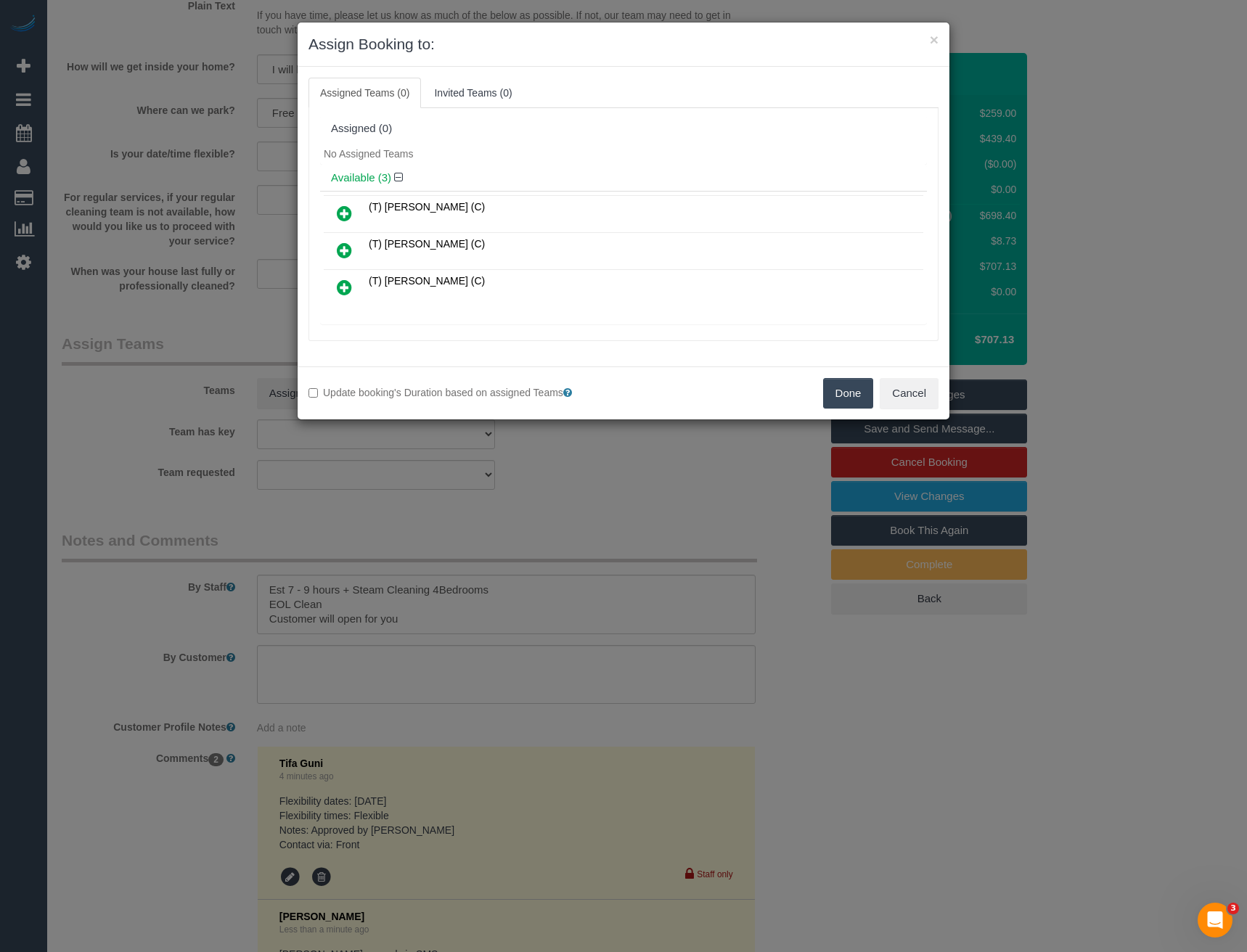
scroll to position [201, 0]
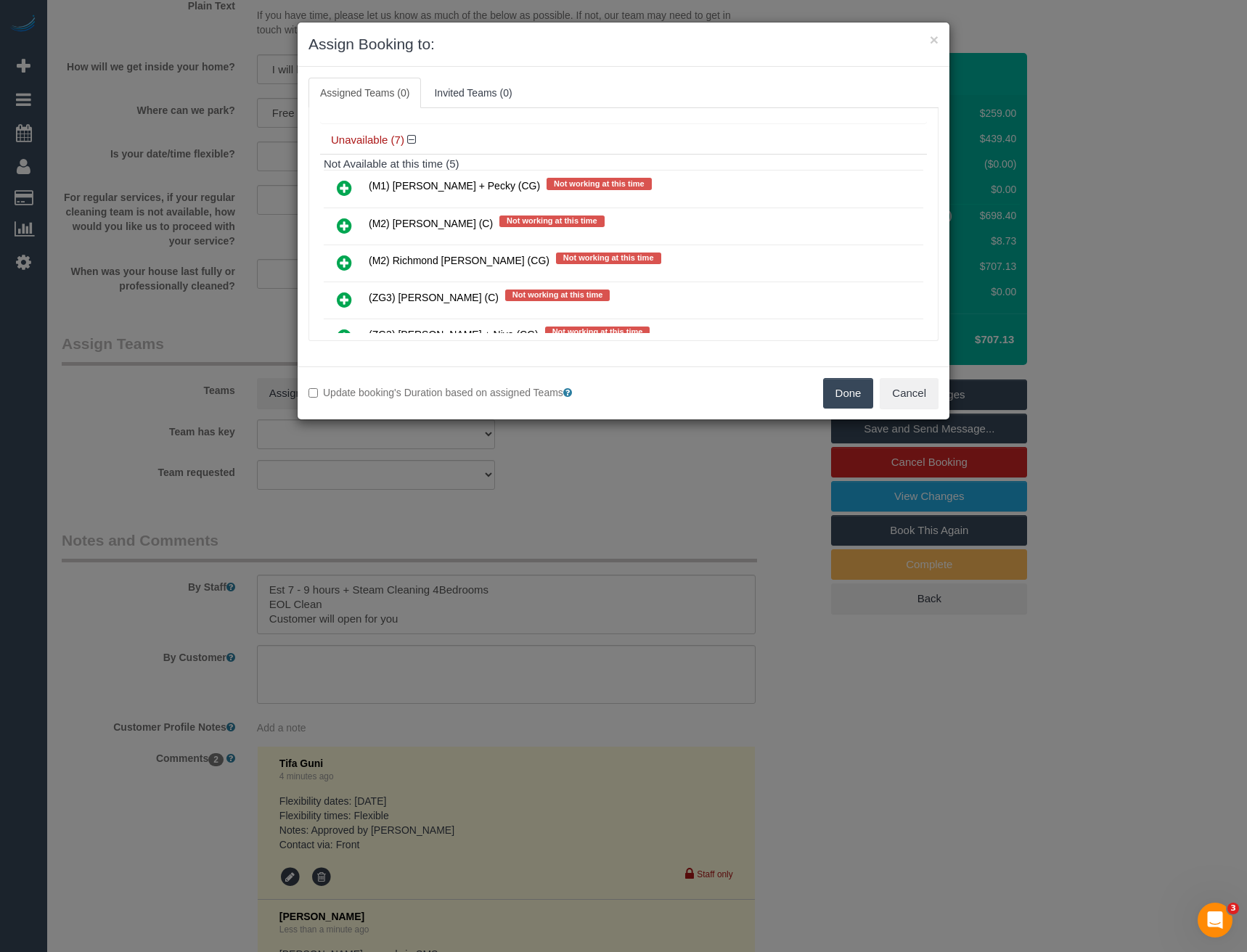
click at [347, 221] on icon at bounding box center [344, 226] width 16 height 18
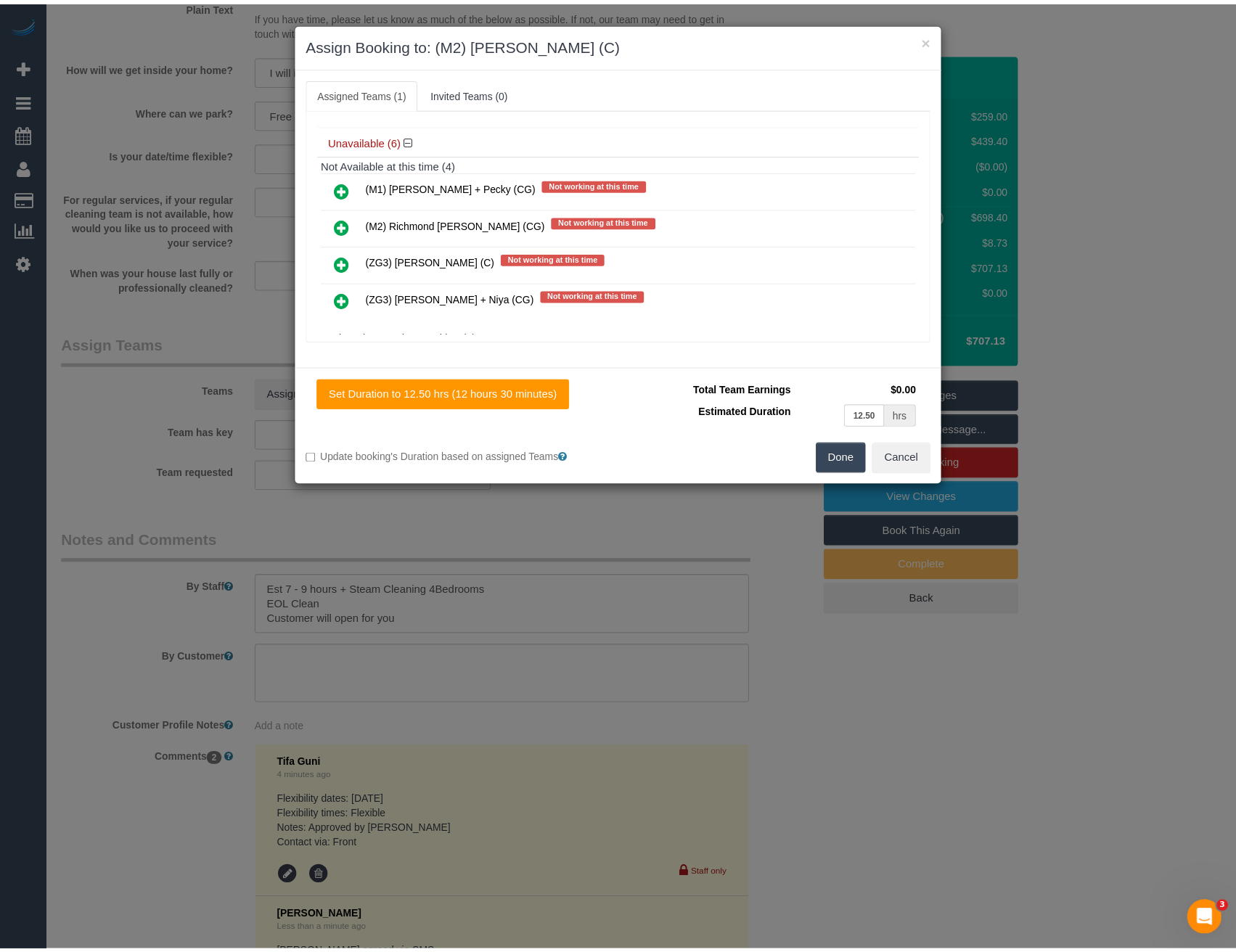
scroll to position [0, 0]
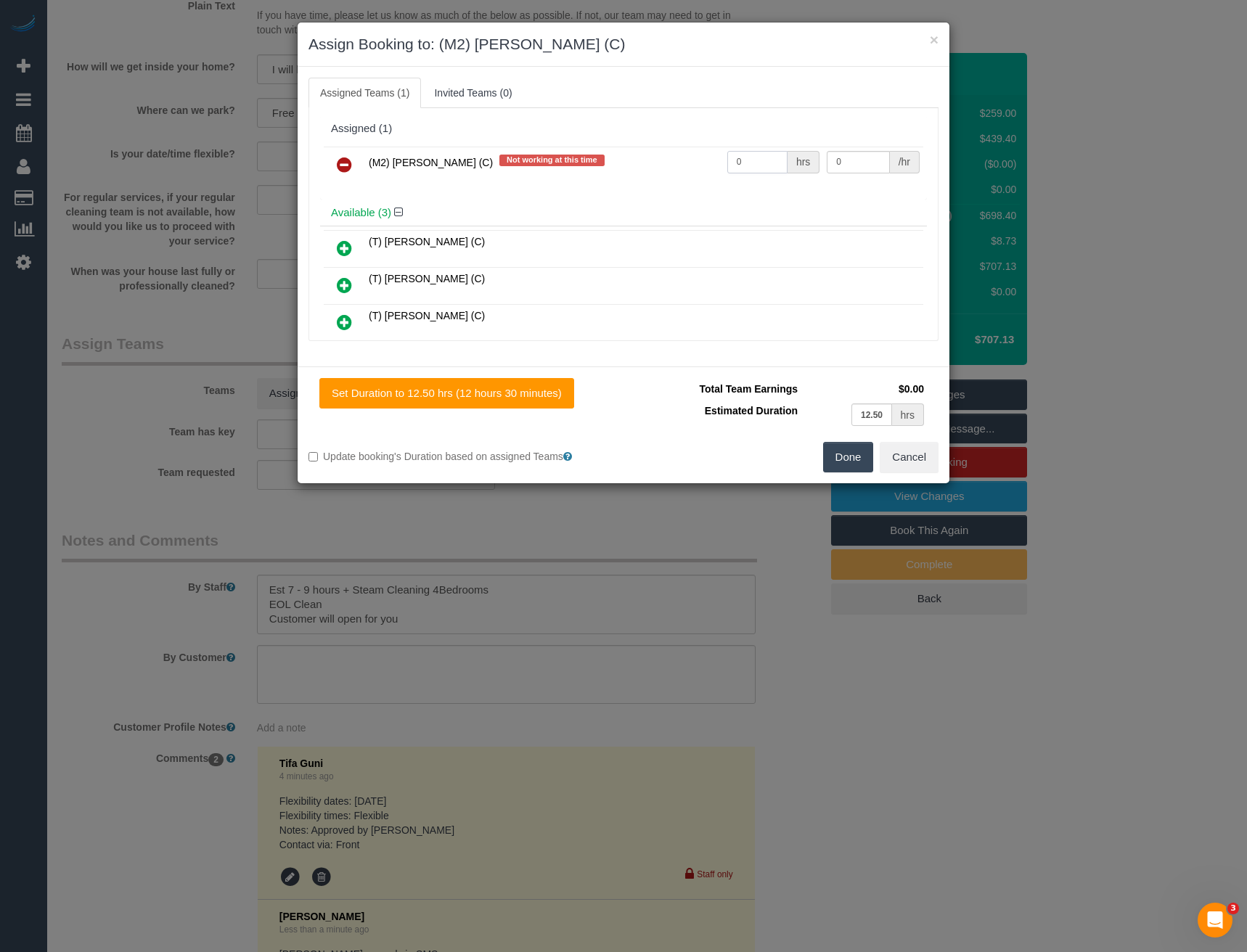
drag, startPoint x: 765, startPoint y: 163, endPoint x: 697, endPoint y: 153, distance: 68.7
click at [704, 165] on tr "(M2) Joseph Tshibangu (C) Not working at this time 0 hrs 0 /hr" at bounding box center [623, 165] width 600 height 37
type input "1"
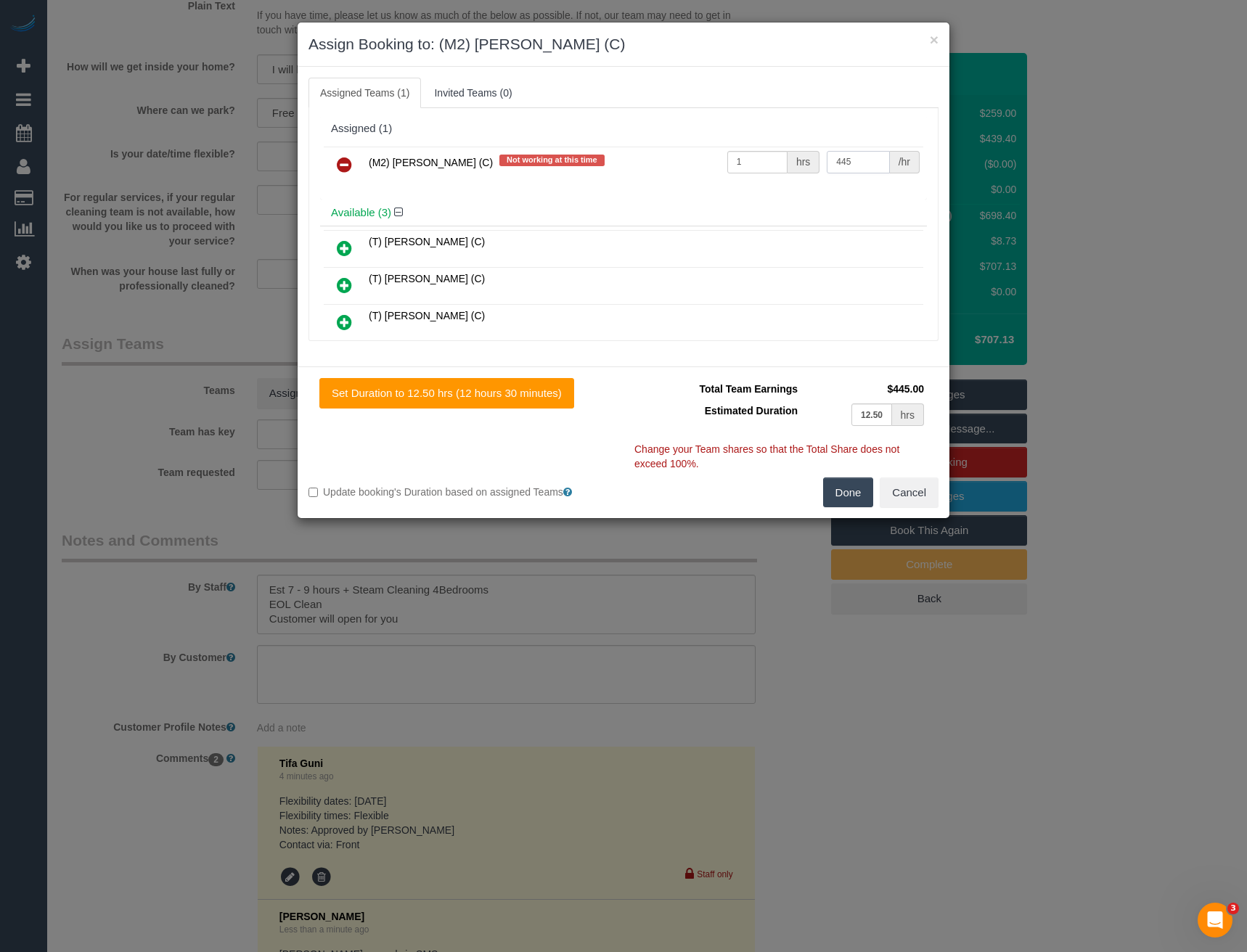
type input "445"
click at [855, 489] on button "Done" at bounding box center [848, 492] width 51 height 30
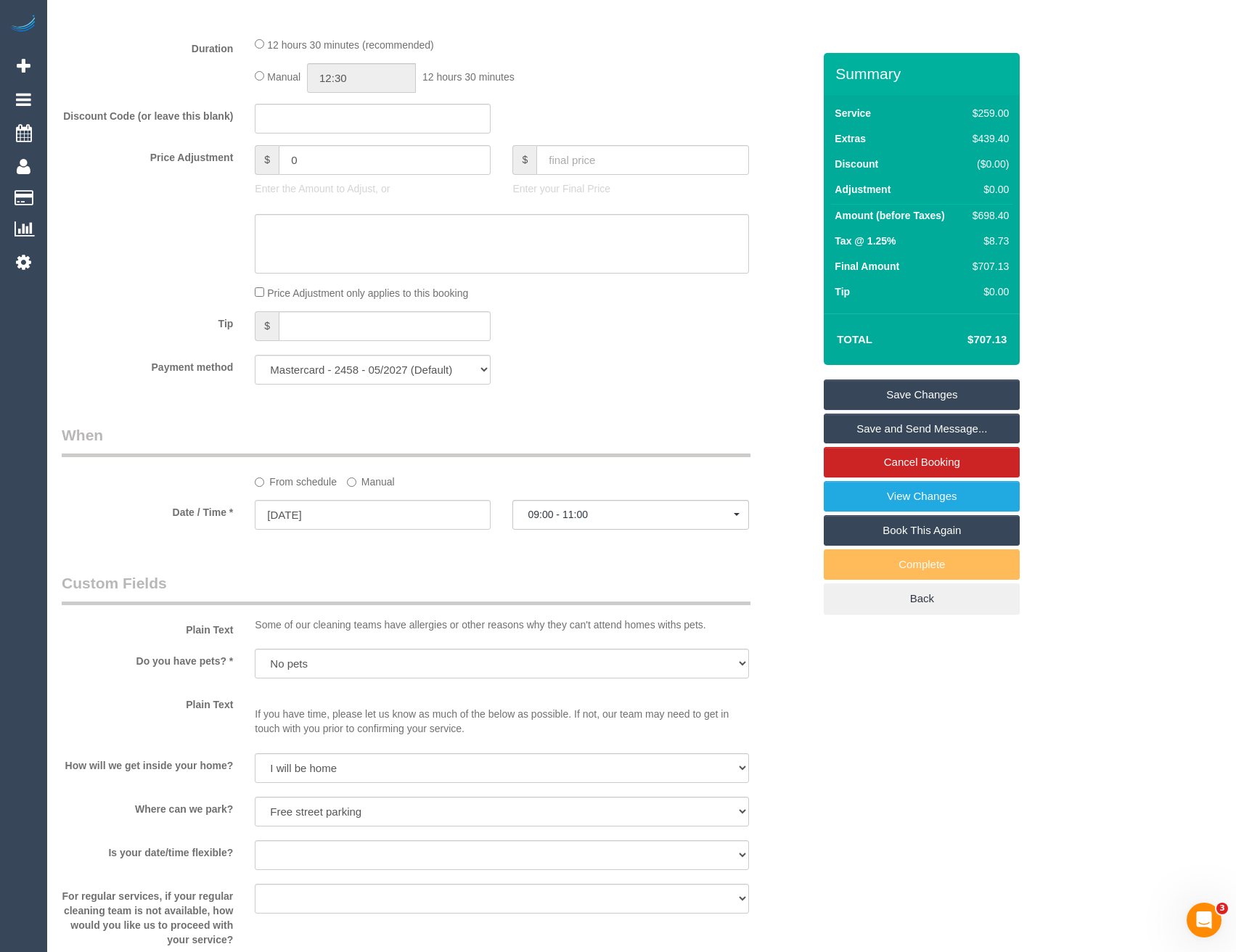
scroll to position [1027, 0]
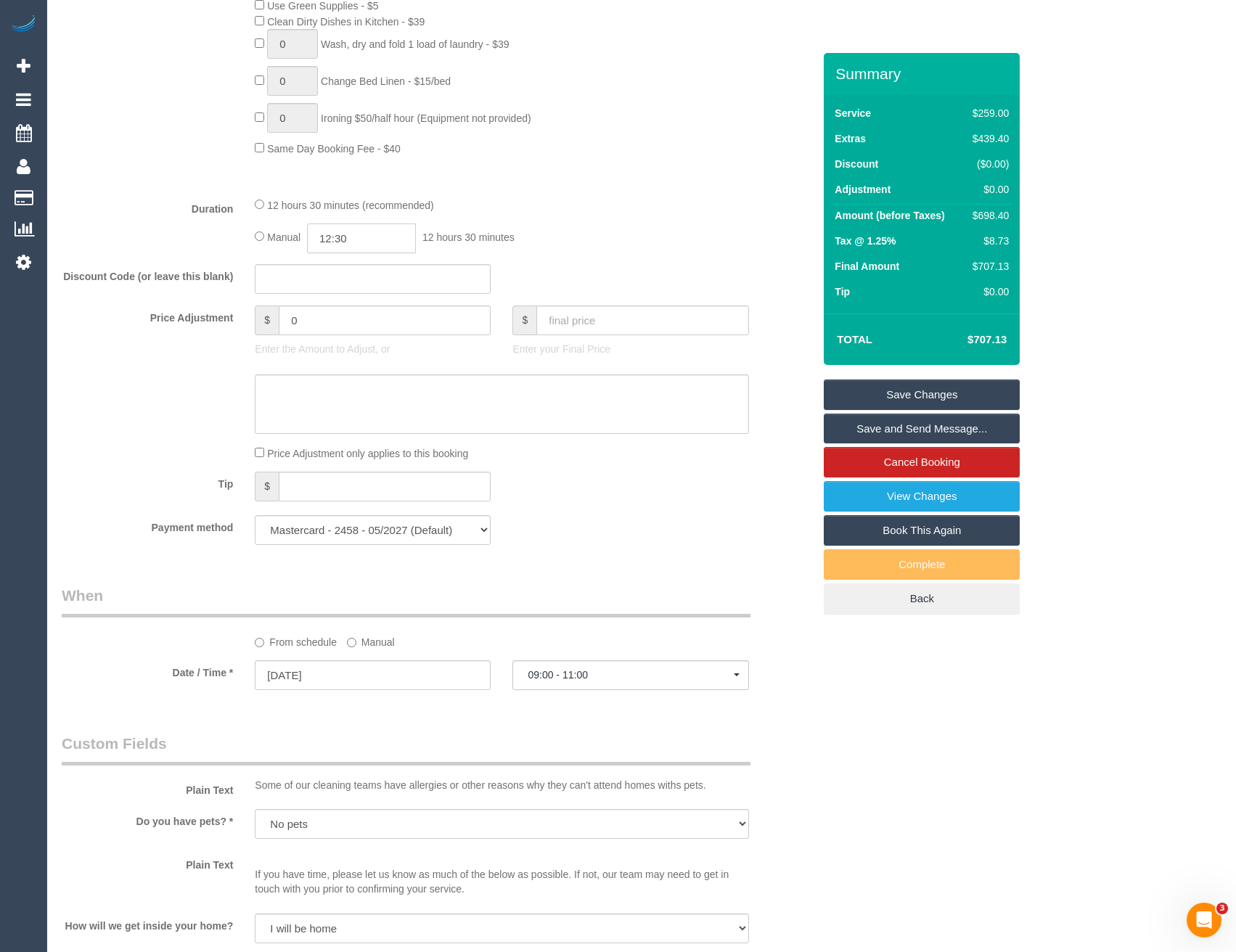
click at [368, 246] on input "12:30" at bounding box center [361, 238] width 109 height 30
type input "09:00"
click at [343, 272] on li "09:00" at bounding box center [346, 266] width 64 height 19
click at [540, 255] on fieldset "What Frequency * One Time Cleaning Weekly - 10% Off - 10.00% (0% for the First …" at bounding box center [437, 38] width 751 height 1035
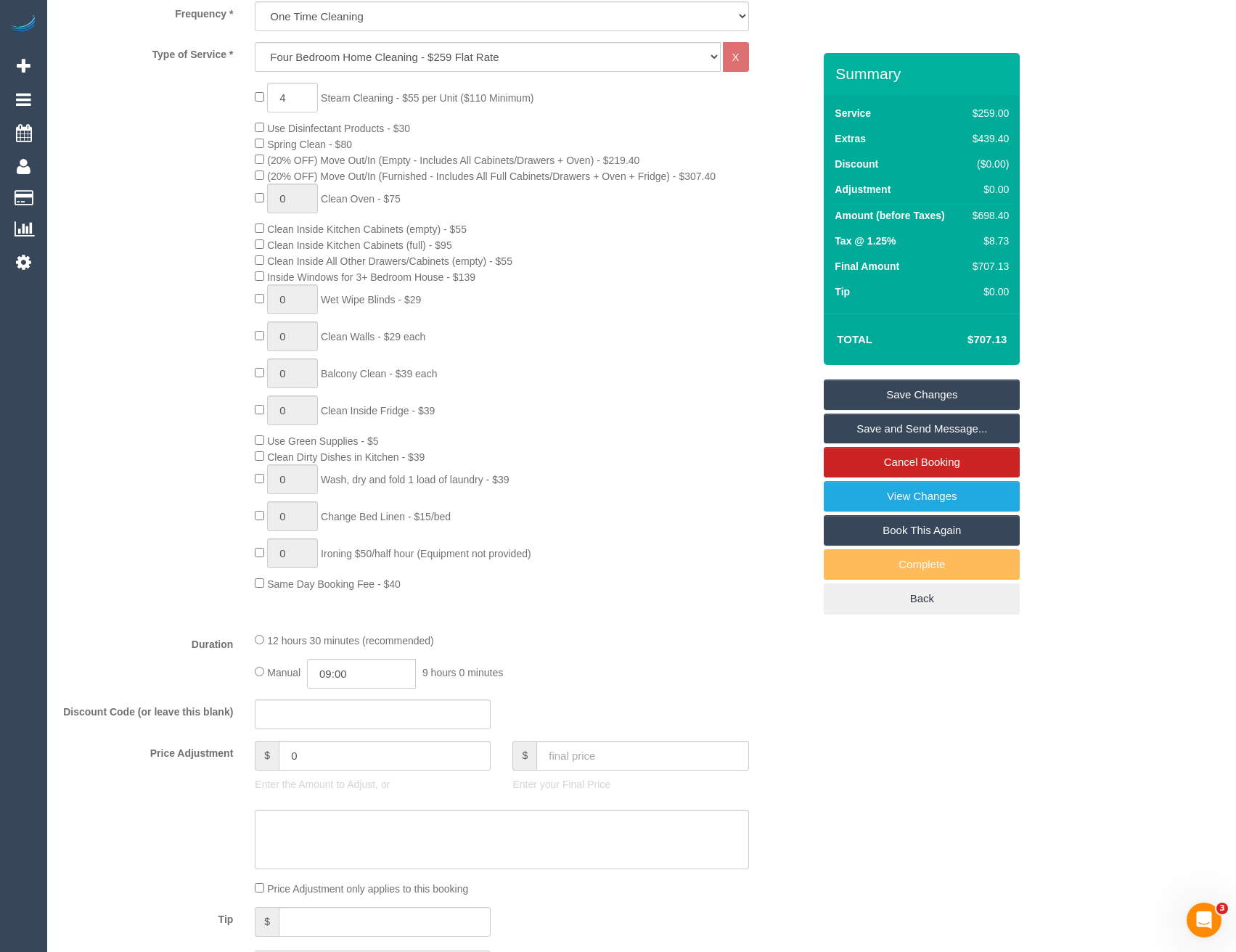
select select "spot30"
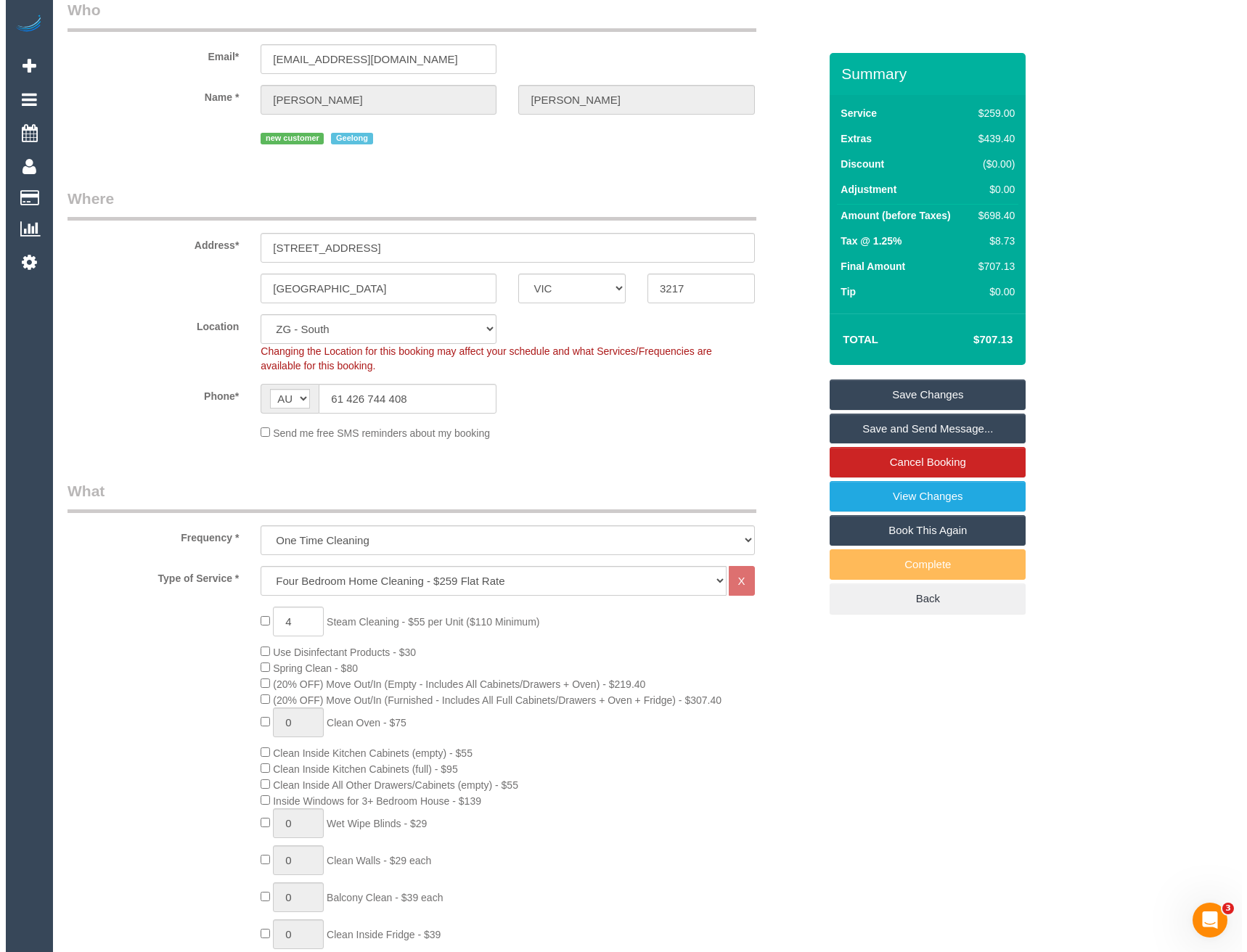
scroll to position [0, 0]
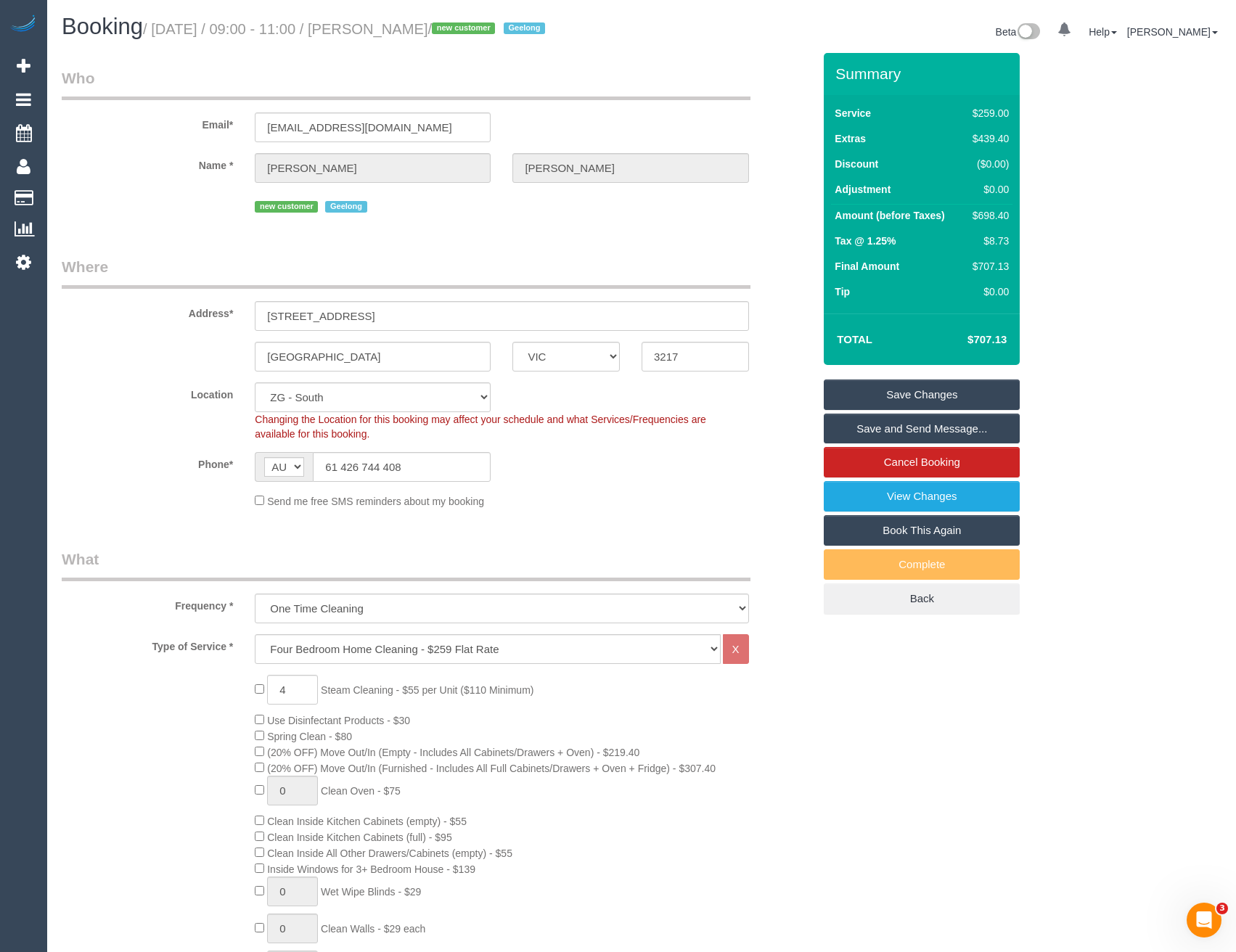
click at [850, 434] on link "Save and Send Message..." at bounding box center [921, 428] width 196 height 30
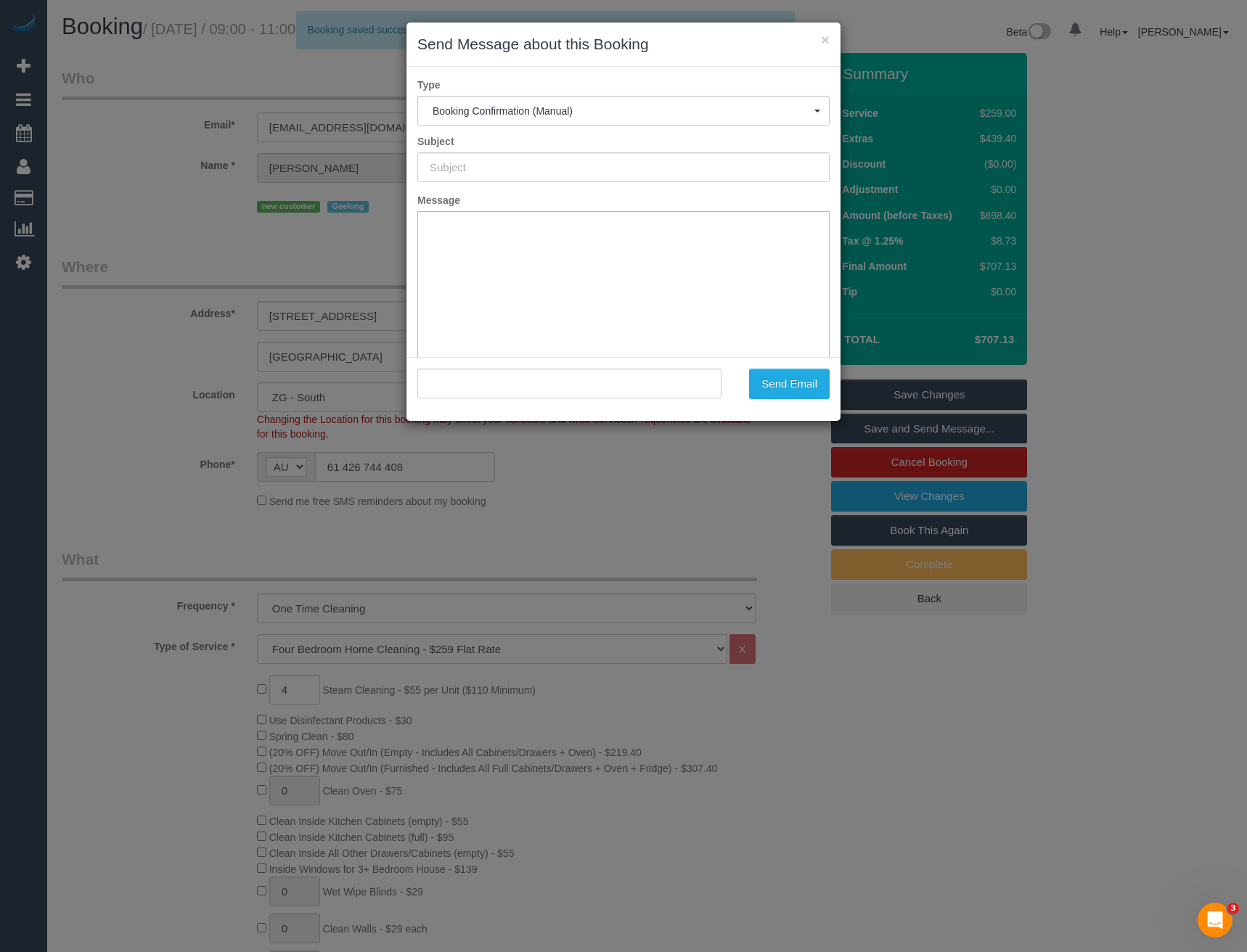
type input "Booking Confirmed"
type input ""Dani Parker" <dparker@geelongcity.vic.gov.au>"
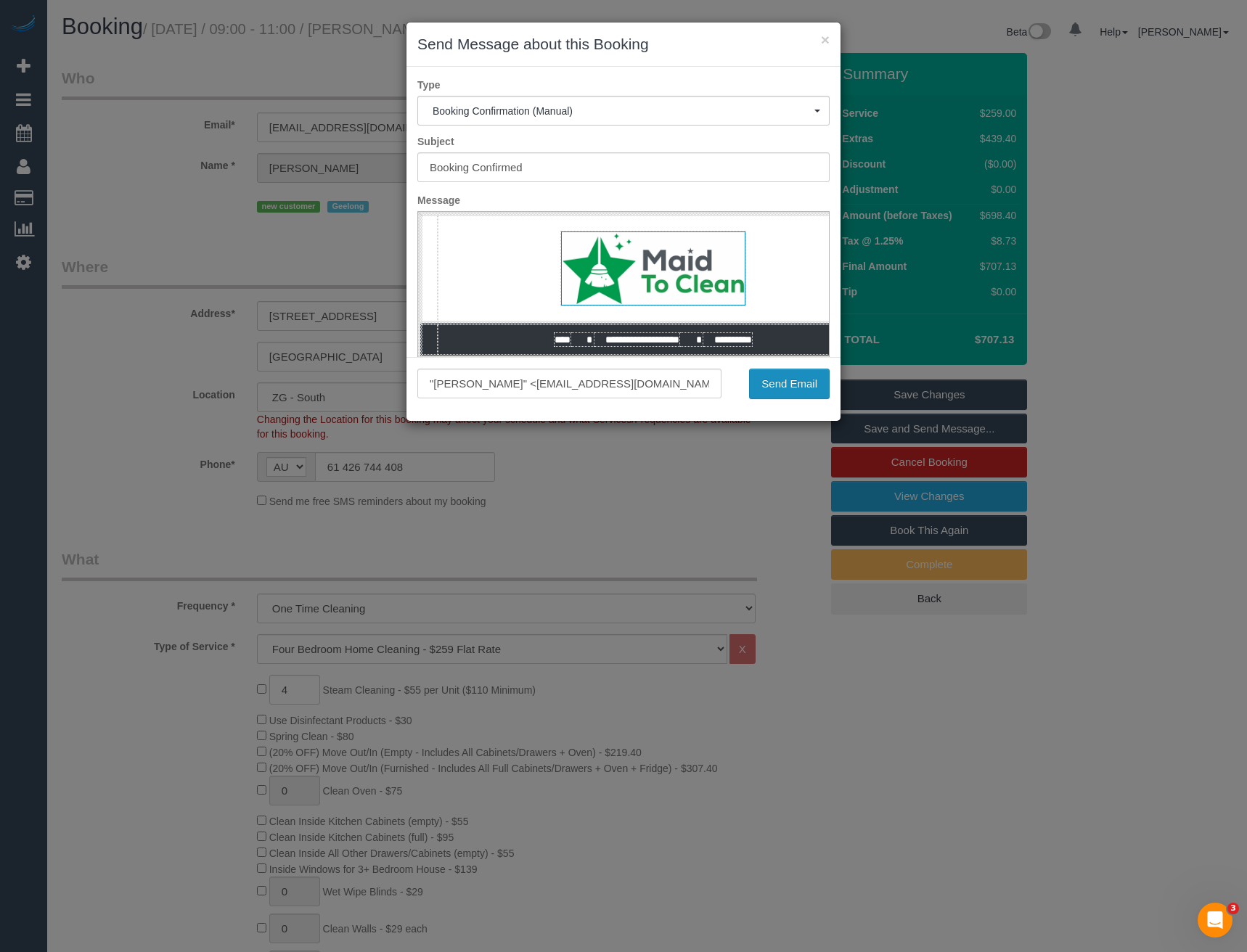
click at [784, 388] on button "Send Email" at bounding box center [789, 383] width 80 height 30
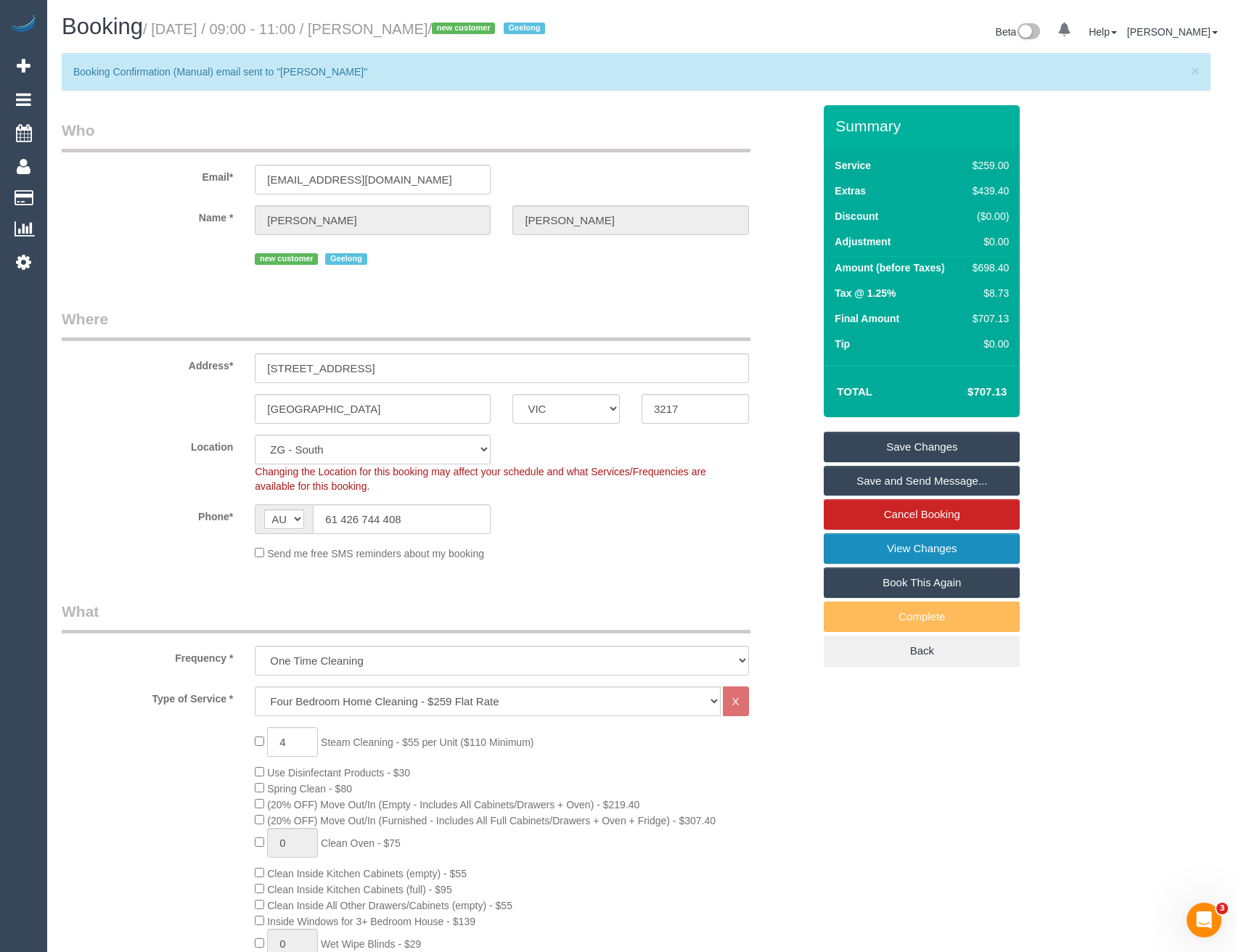
click at [888, 548] on link "View Changes" at bounding box center [921, 548] width 196 height 30
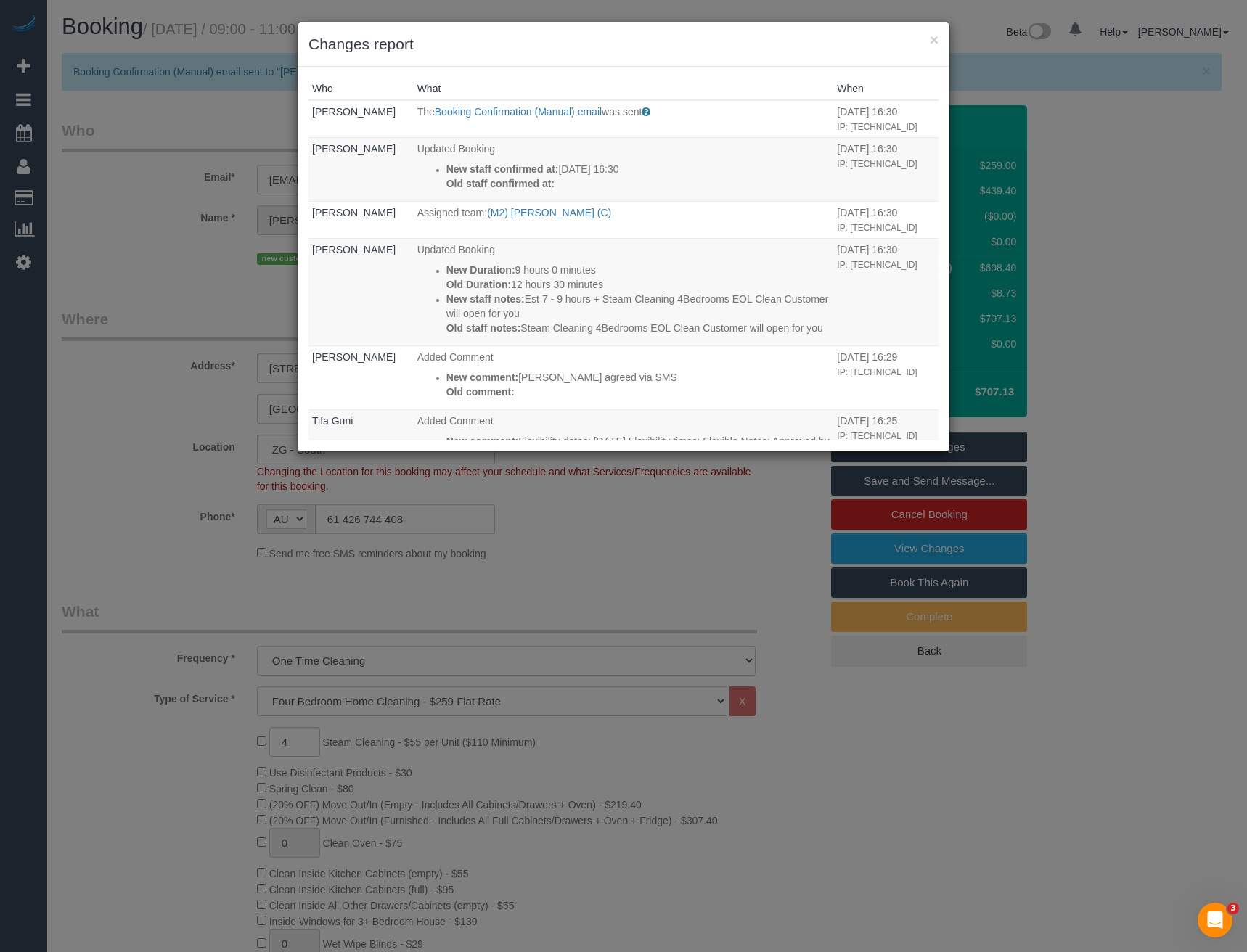
click at [692, 556] on div "× Changes report Who What When Bronie Bryant The Booking Confirmation (Manual) …" at bounding box center [623, 476] width 1247 height 952
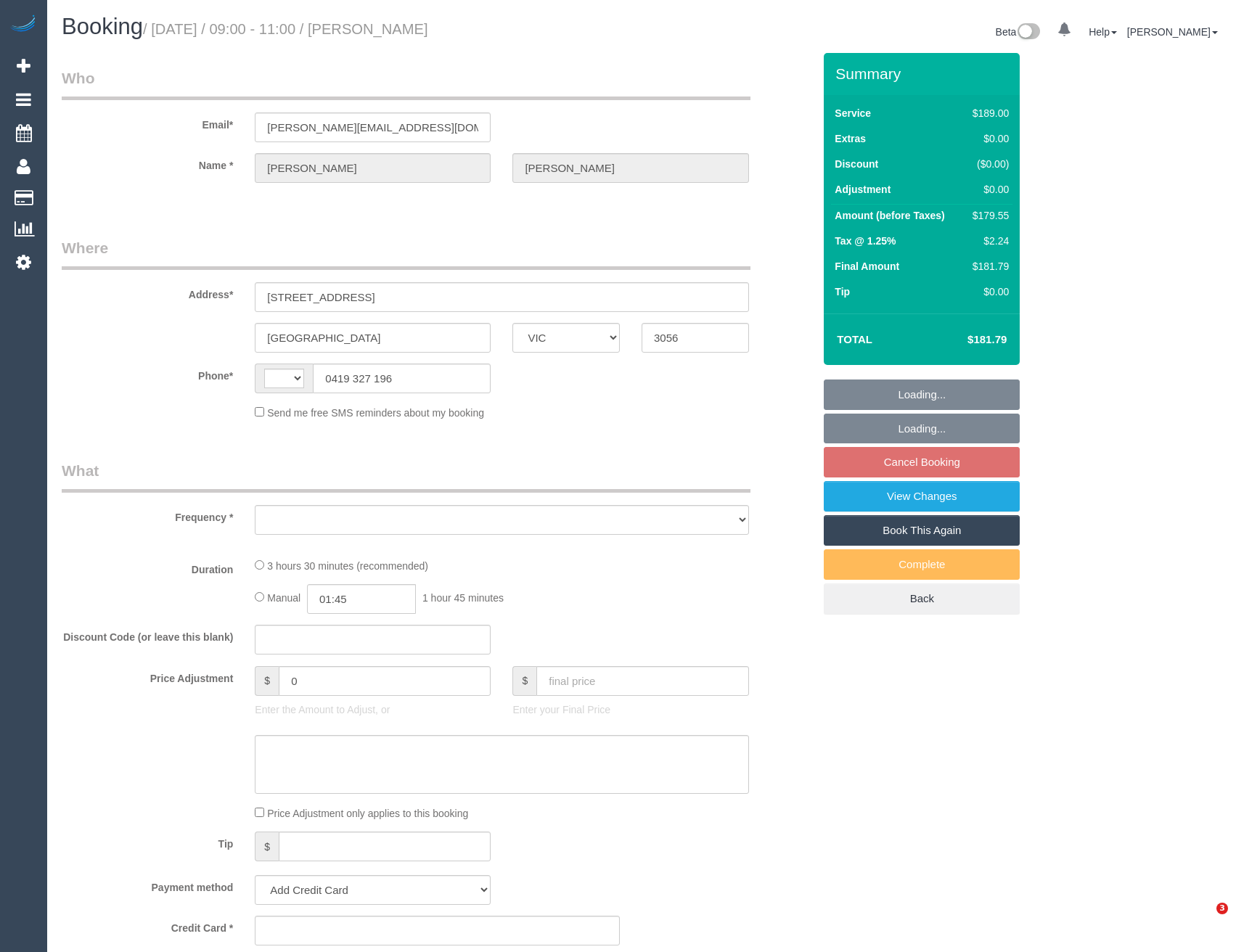
select select "VIC"
select select "string:AU"
select select "object:522"
select select "string:stripe-pm_1RZjii2GScqysDRV6qWXqXTo"
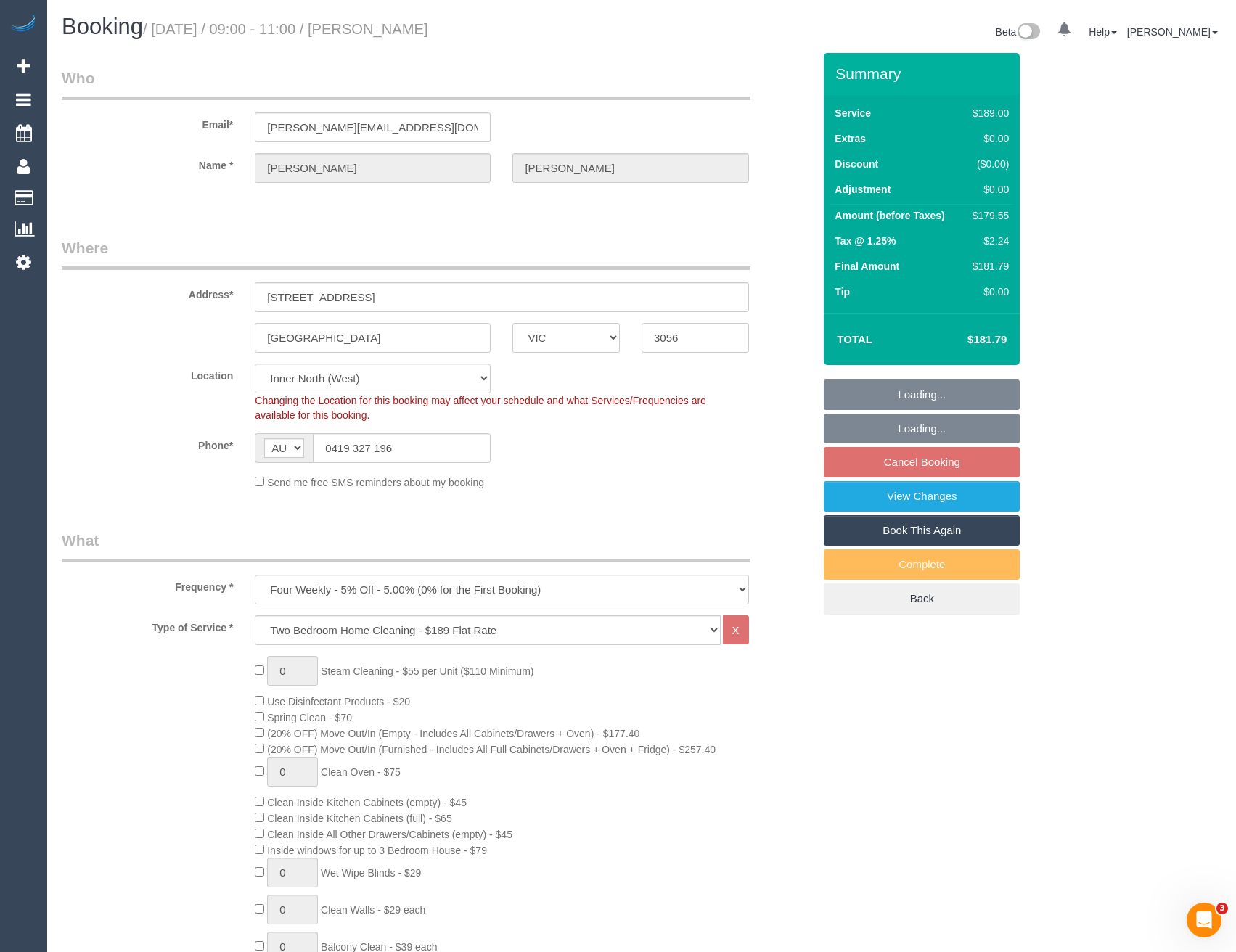
select select "number:28"
select select "number:14"
select select "number:19"
select select "number:24"
select select "number:34"
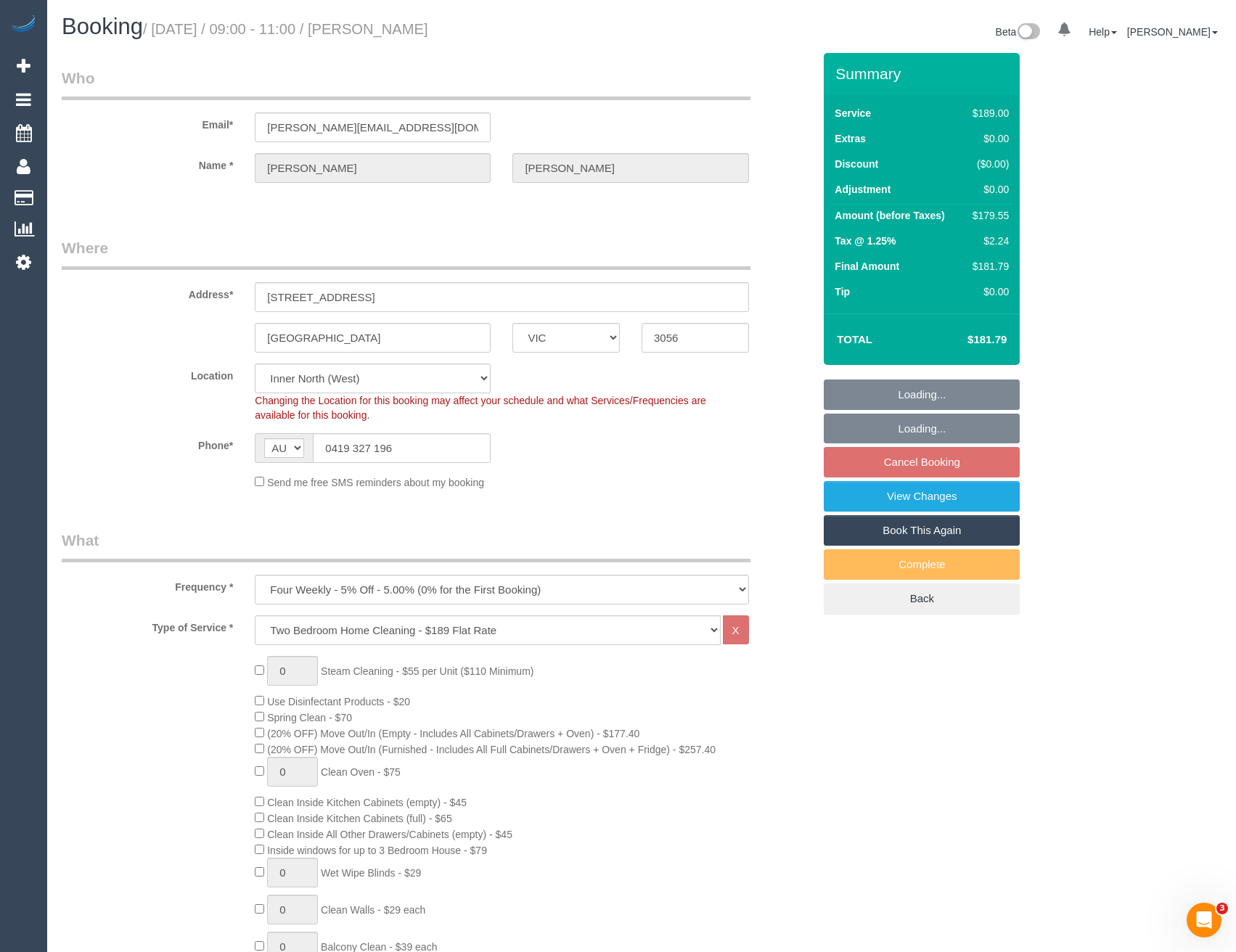
select select "number:13"
select select "object:771"
select select "spot3"
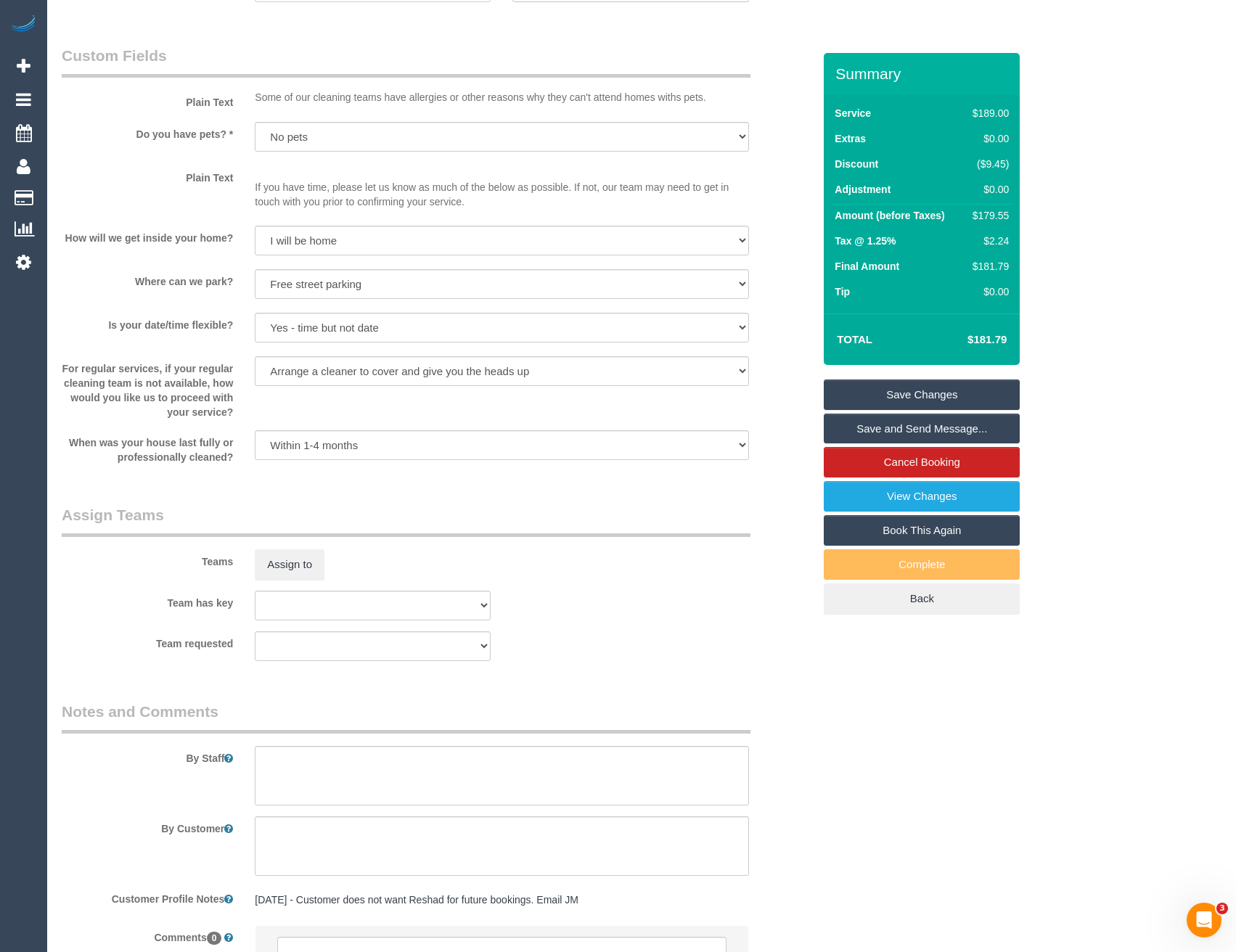
scroll to position [1842, 0]
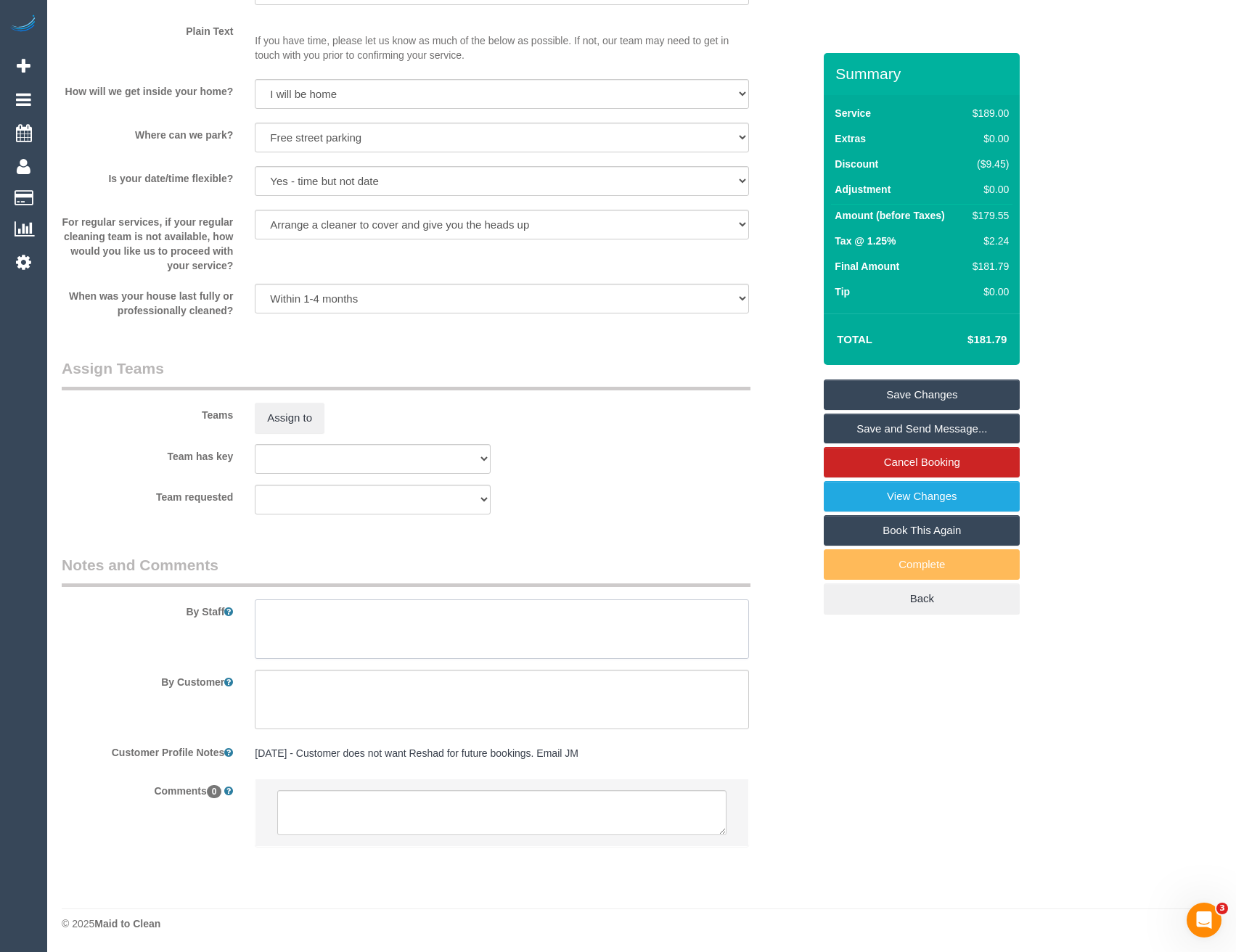
click at [346, 618] on textarea at bounding box center [501, 629] width 493 height 60
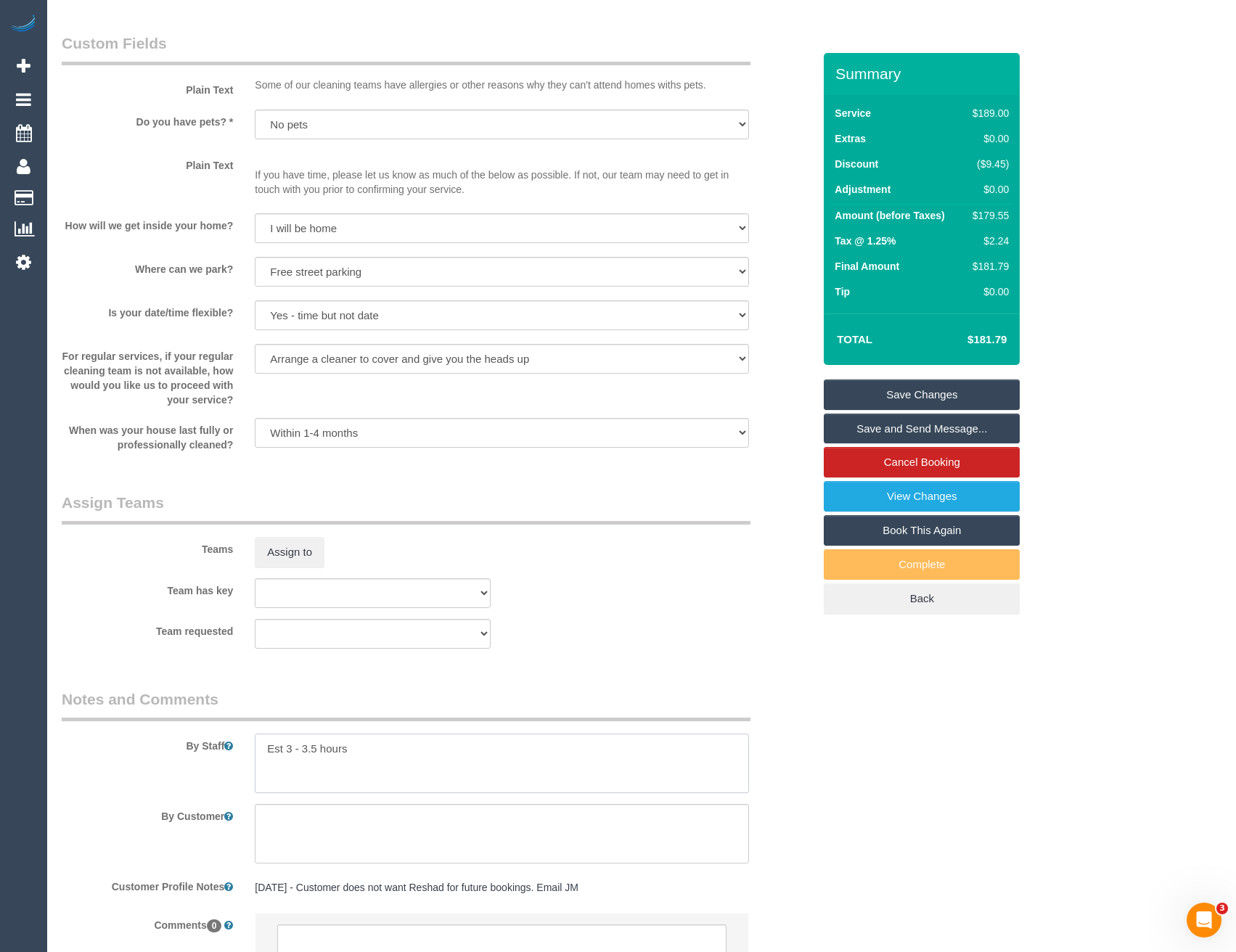
scroll to position [1697, 0]
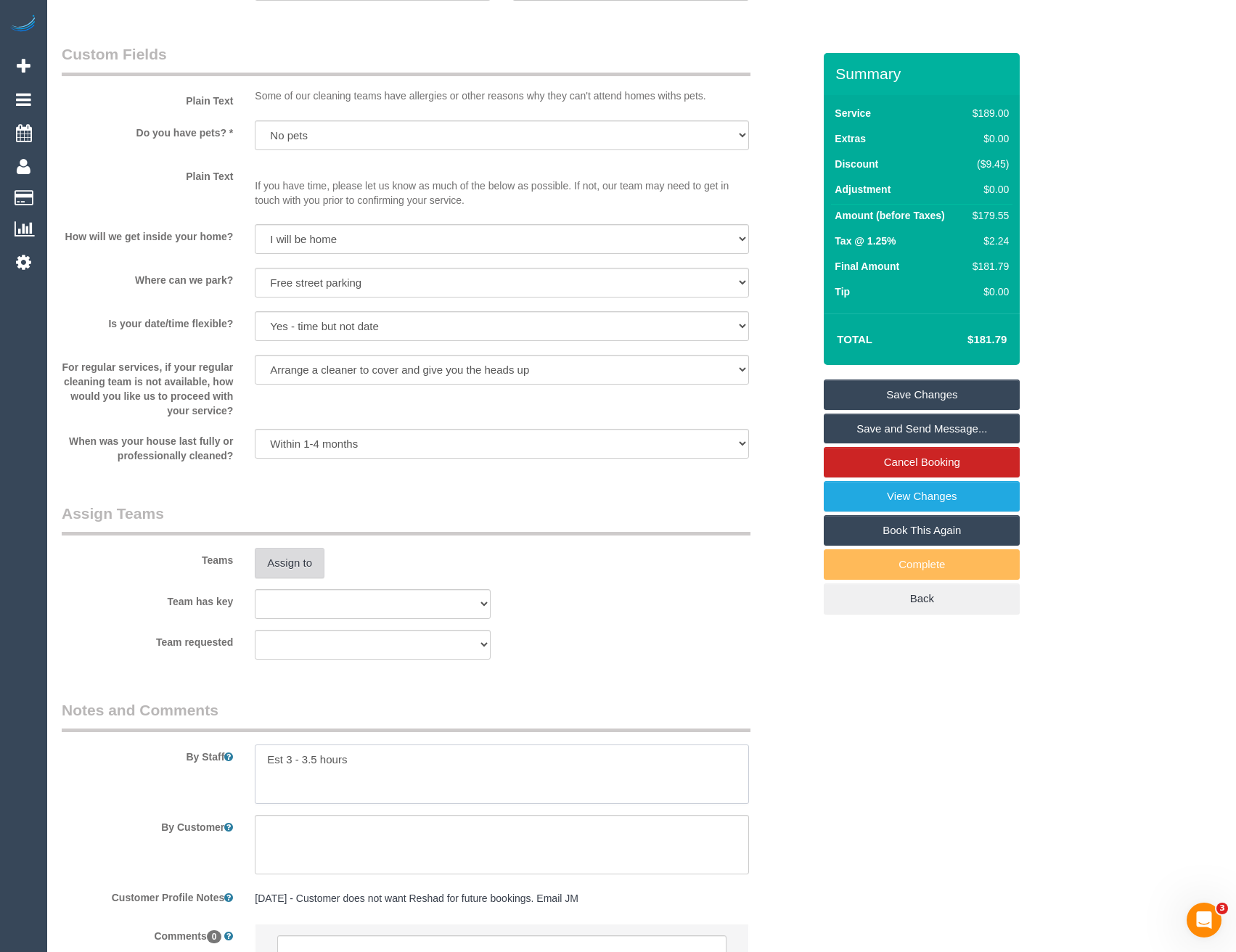
type textarea "Est 3 - 3.5 hours"
click at [293, 573] on button "Assign to" at bounding box center [289, 562] width 69 height 30
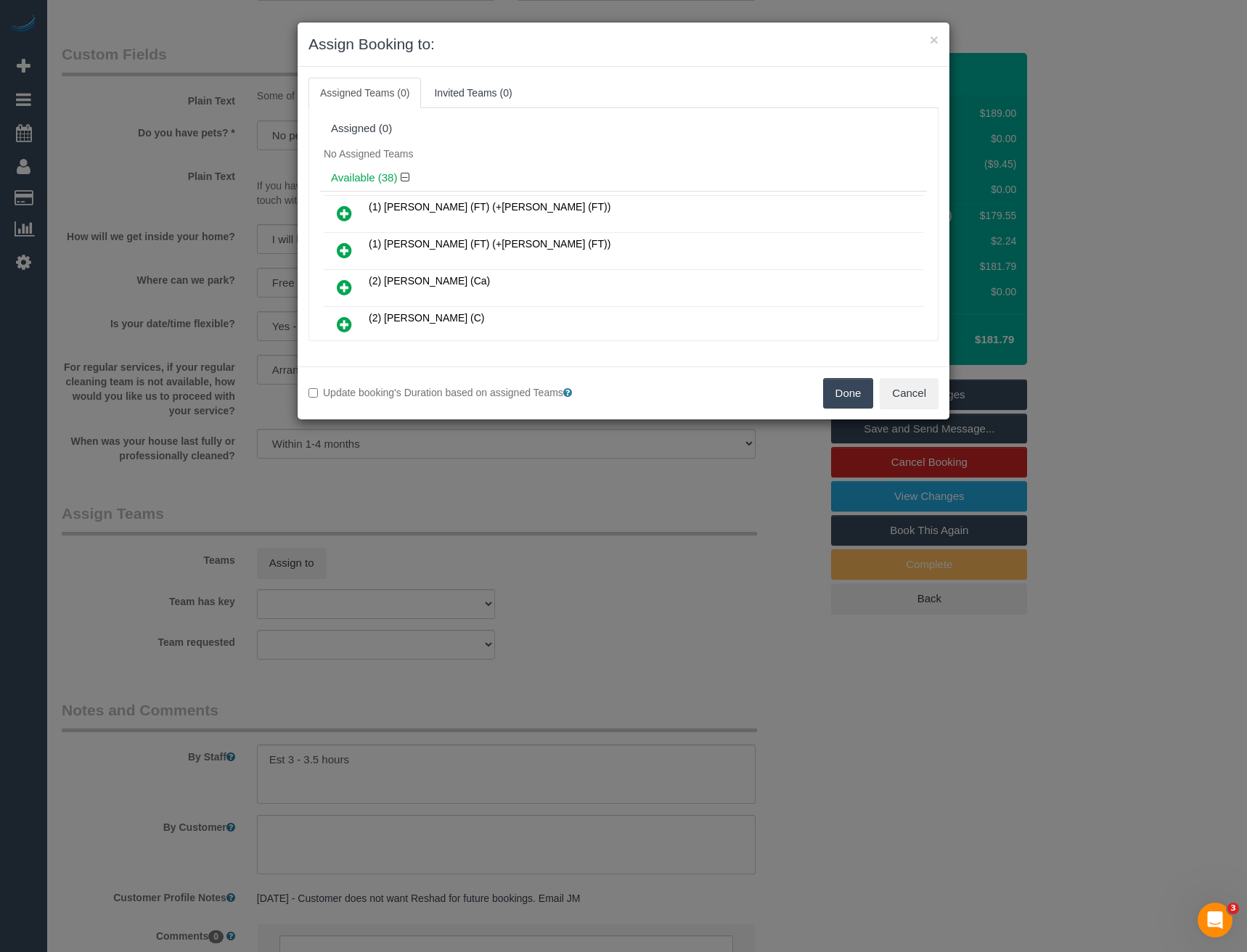
click at [343, 319] on icon at bounding box center [344, 325] width 16 height 18
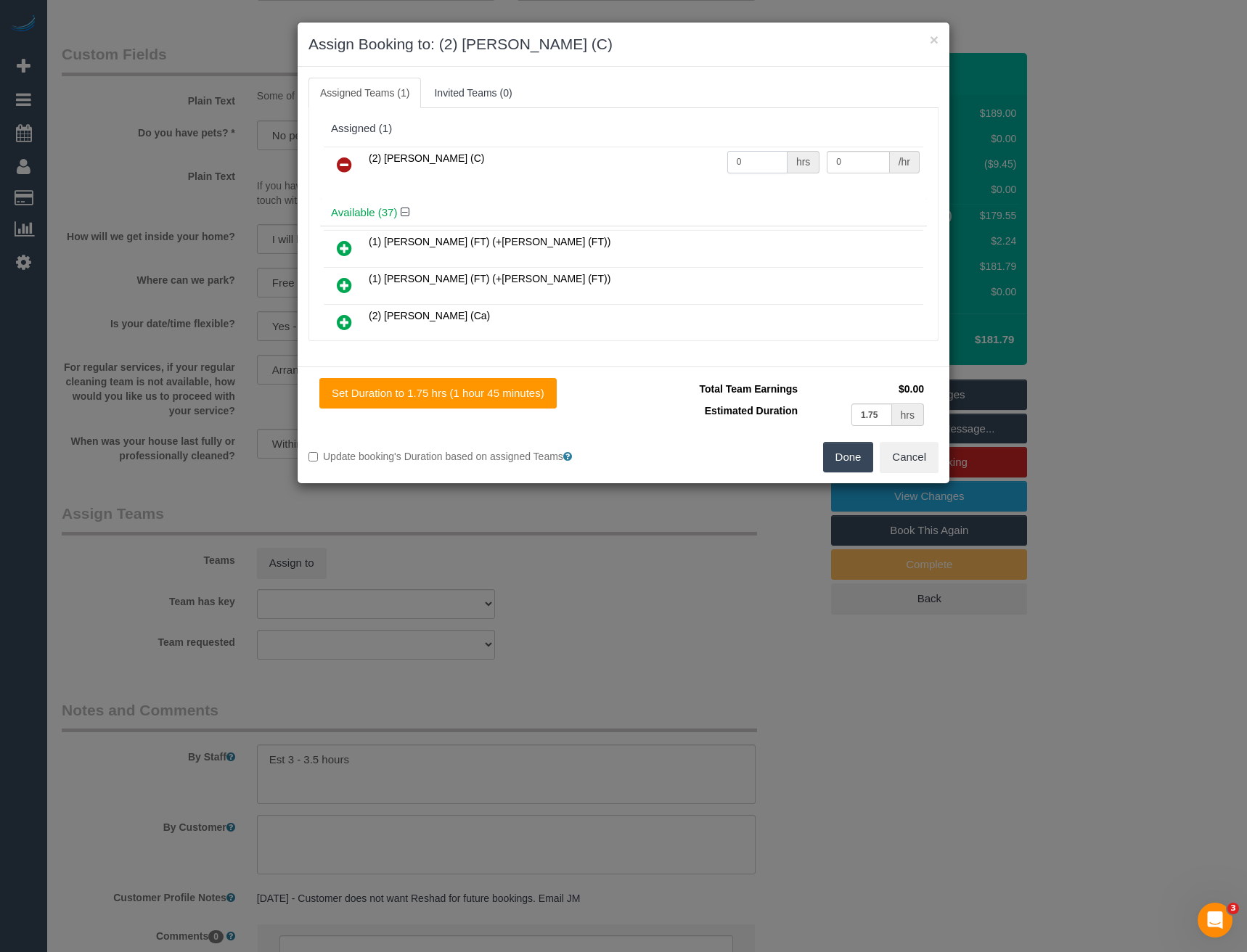
drag, startPoint x: 699, startPoint y: 160, endPoint x: 679, endPoint y: 162, distance: 20.1
click at [682, 162] on tr "(2) Ashik Miah (C) 0 hrs 0 /hr" at bounding box center [623, 165] width 600 height 37
type input "1"
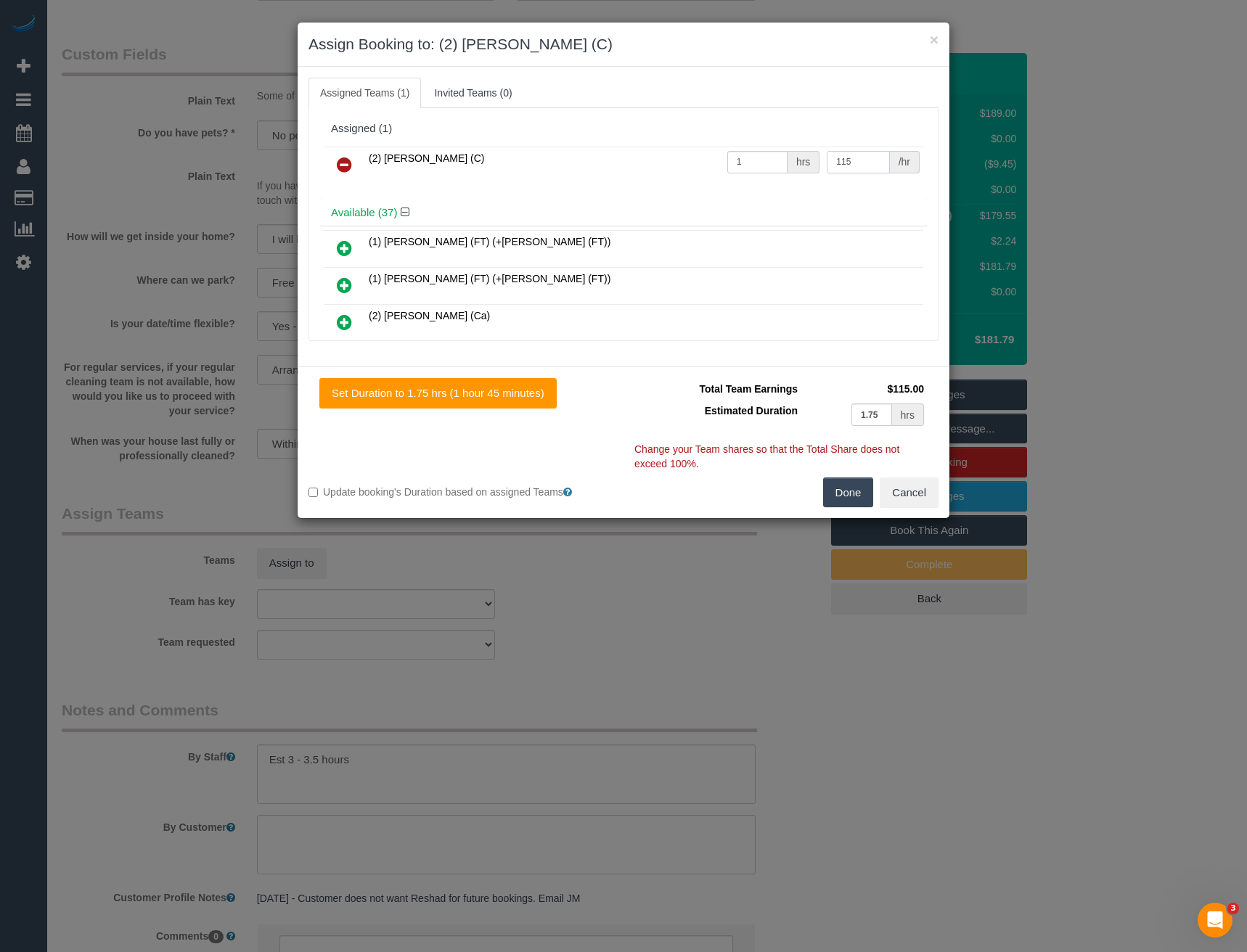
type input "115"
click at [856, 496] on button "Done" at bounding box center [848, 492] width 51 height 30
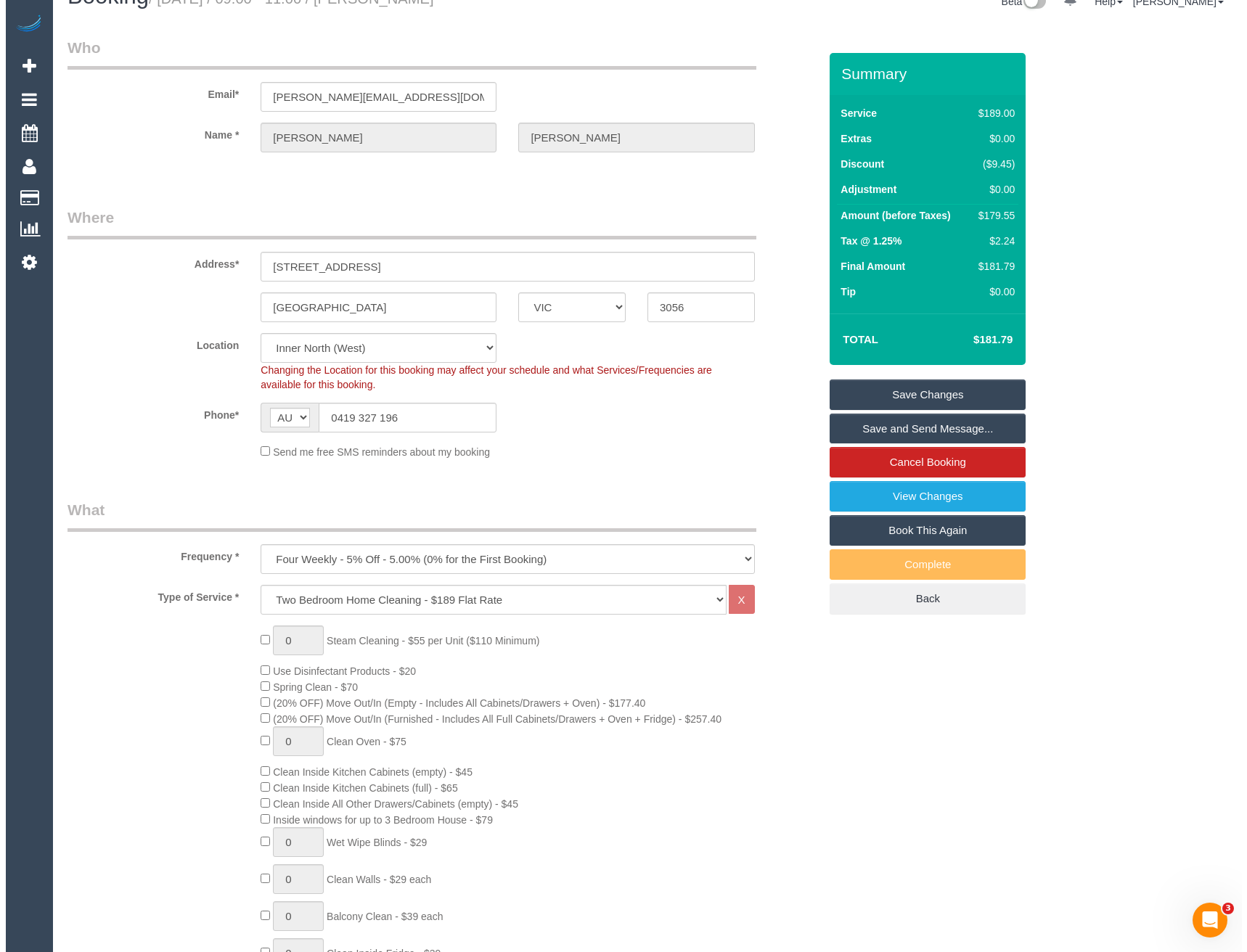
scroll to position [0, 0]
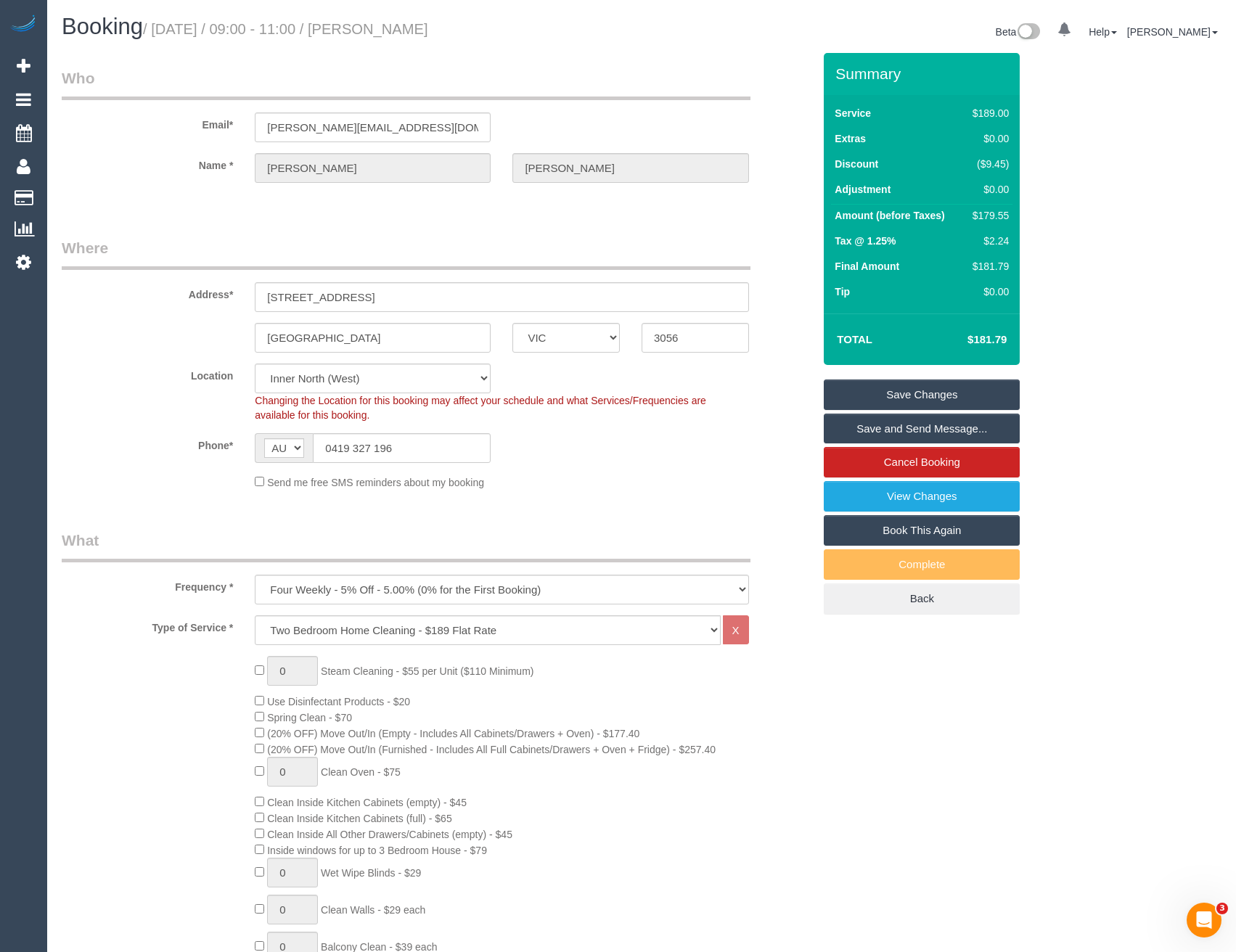
click at [894, 427] on link "Save and Send Message..." at bounding box center [921, 428] width 196 height 30
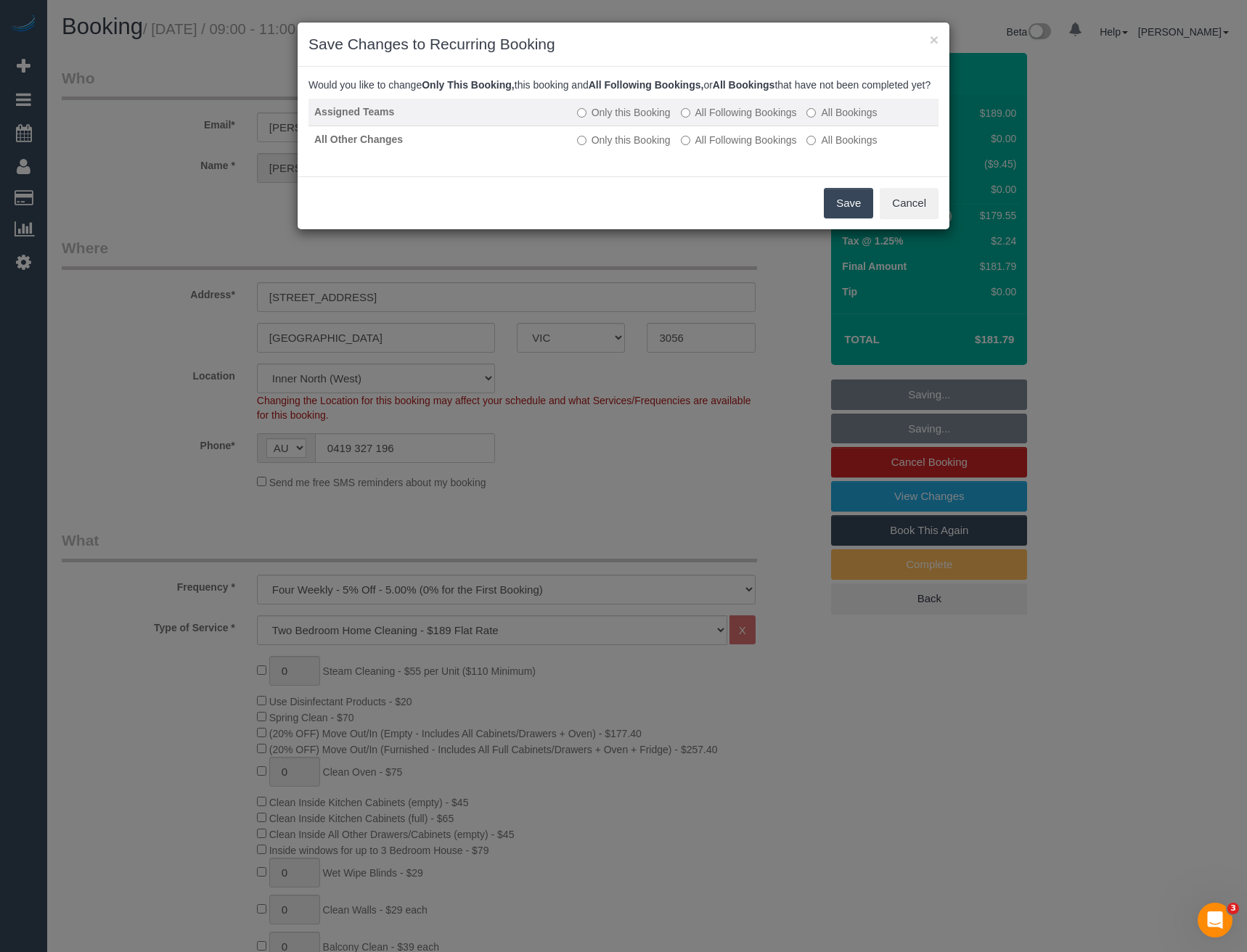
click at [704, 120] on label "All Following Bookings" at bounding box center [738, 113] width 116 height 15
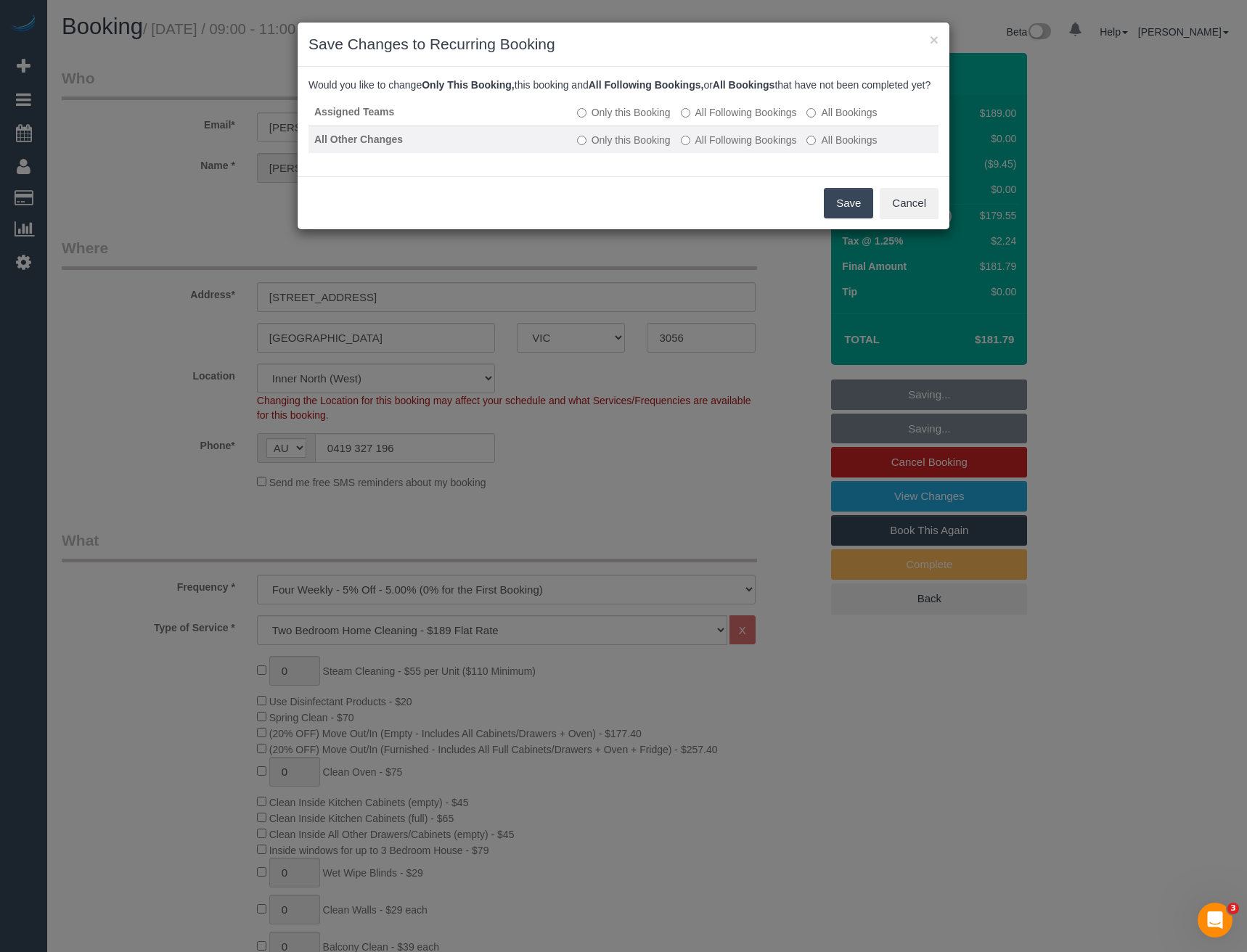
click at [713, 148] on label "All Following Bookings" at bounding box center [738, 140] width 116 height 15
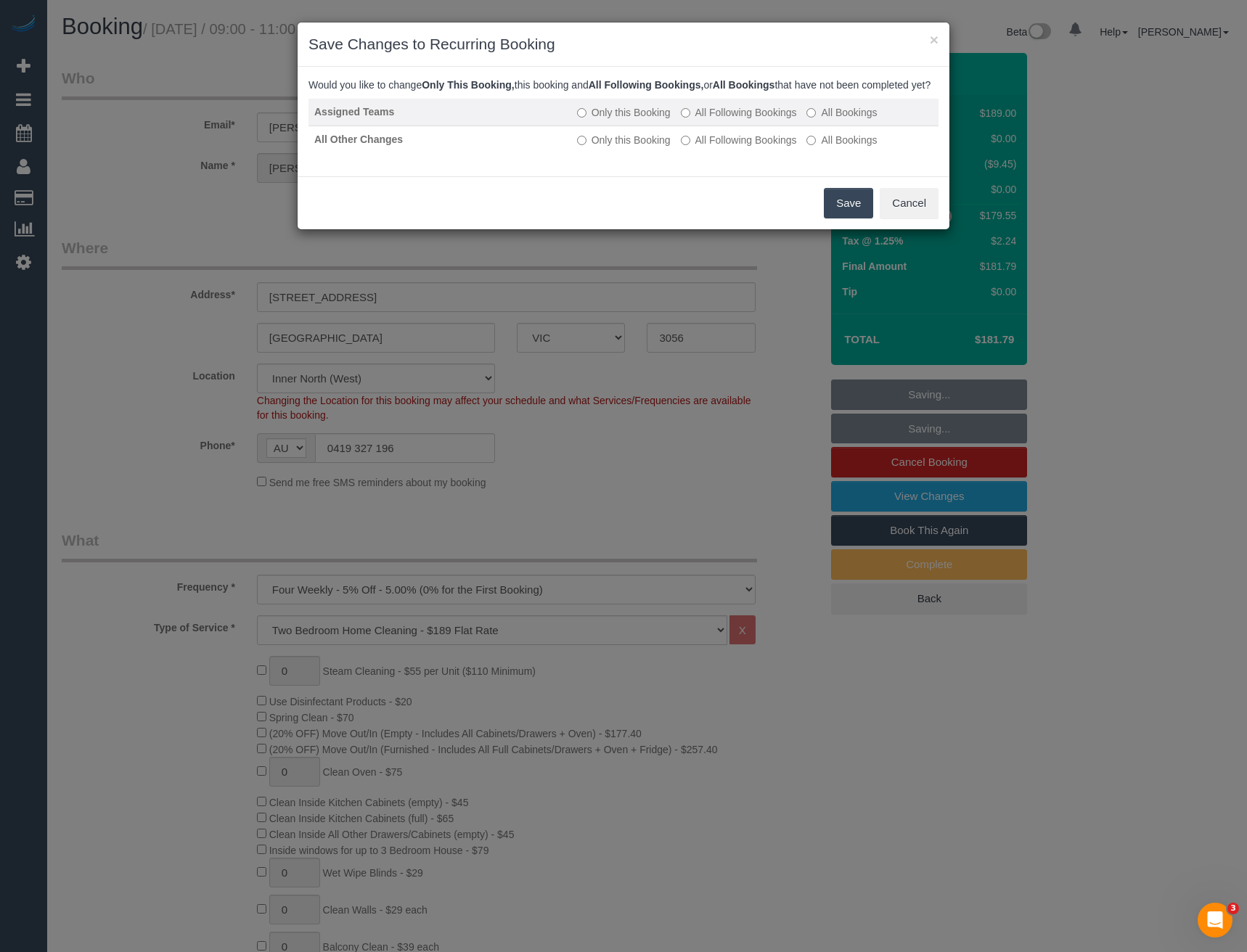
click at [611, 120] on label "Only this Booking" at bounding box center [623, 113] width 94 height 15
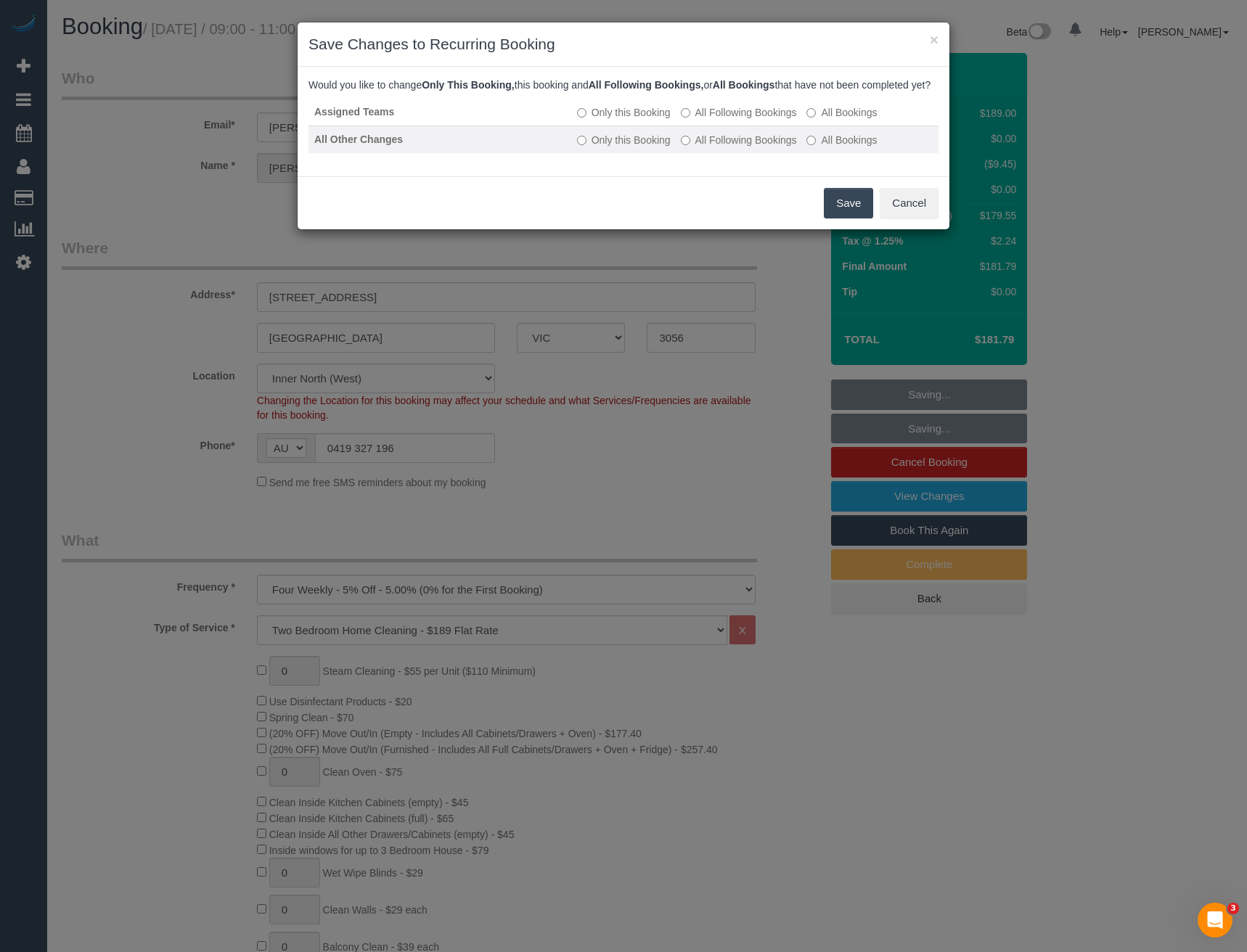
click at [615, 148] on label "Only this Booking" at bounding box center [623, 140] width 94 height 15
click at [845, 218] on button "Save" at bounding box center [848, 203] width 49 height 30
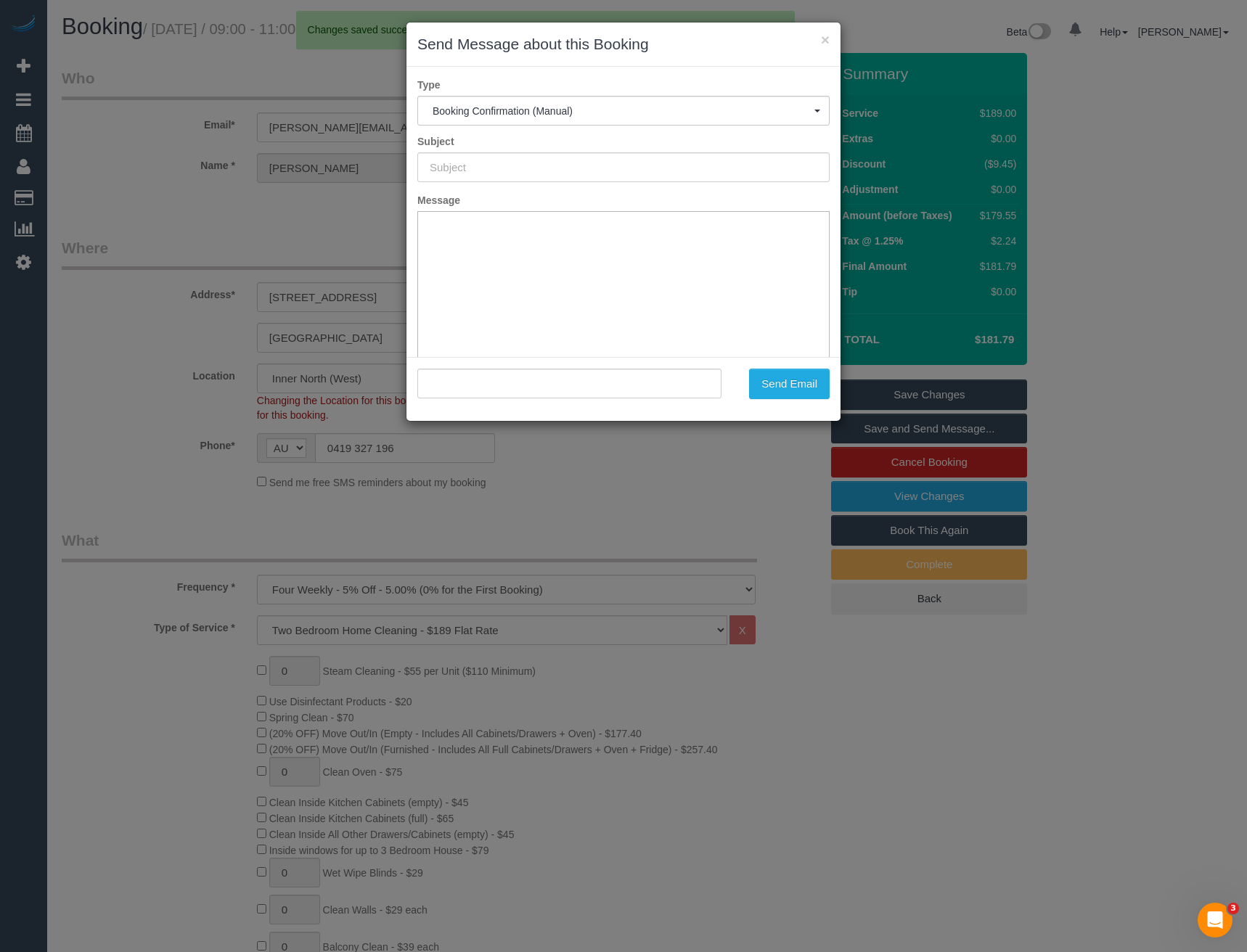
type input "Booking Confirmed"
type input ""Melissa Moyle" <melissamoyle@hotmail.com>"
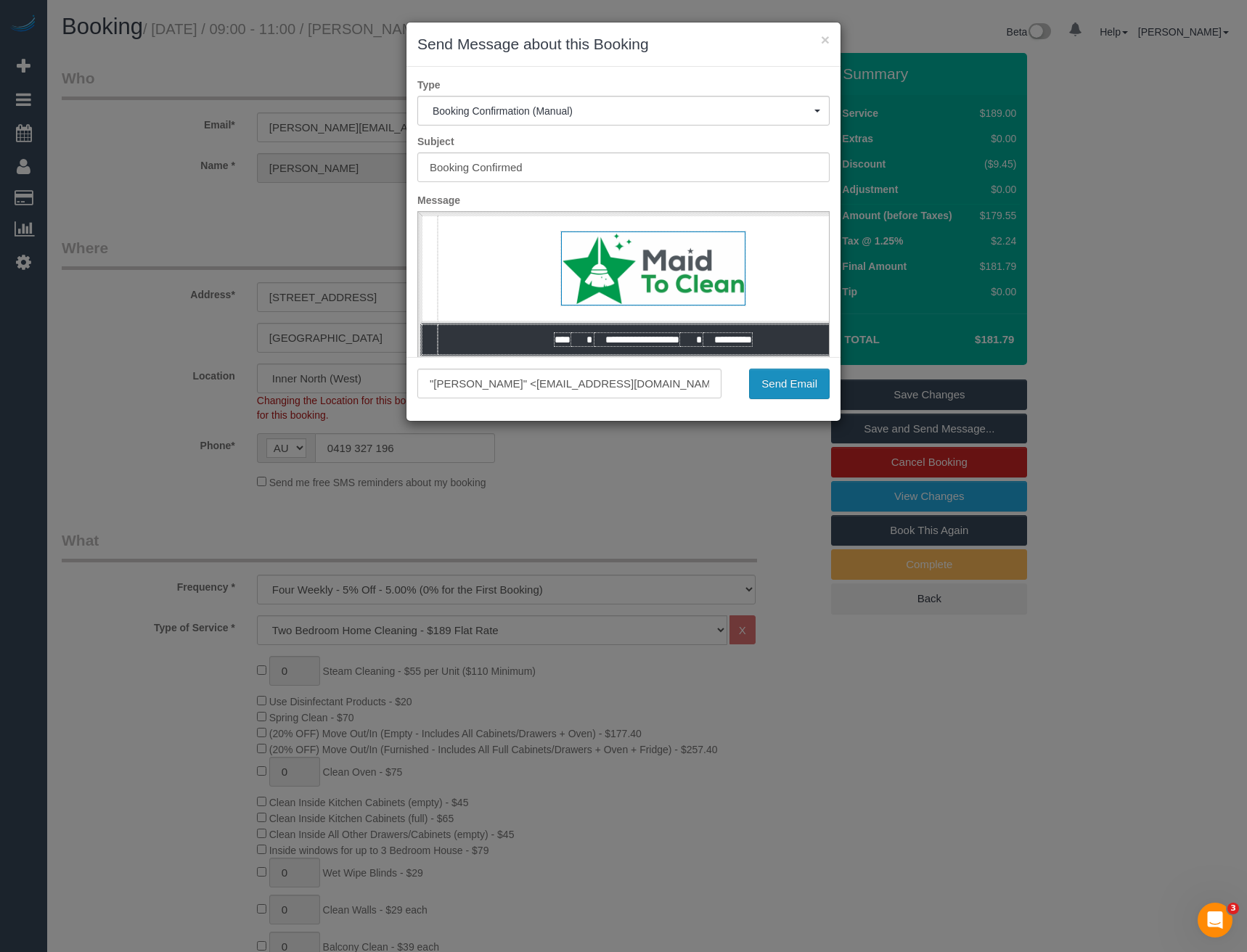
drag, startPoint x: 783, startPoint y: 386, endPoint x: 673, endPoint y: 373, distance: 110.8
click at [783, 386] on button "Send Email" at bounding box center [789, 383] width 80 height 30
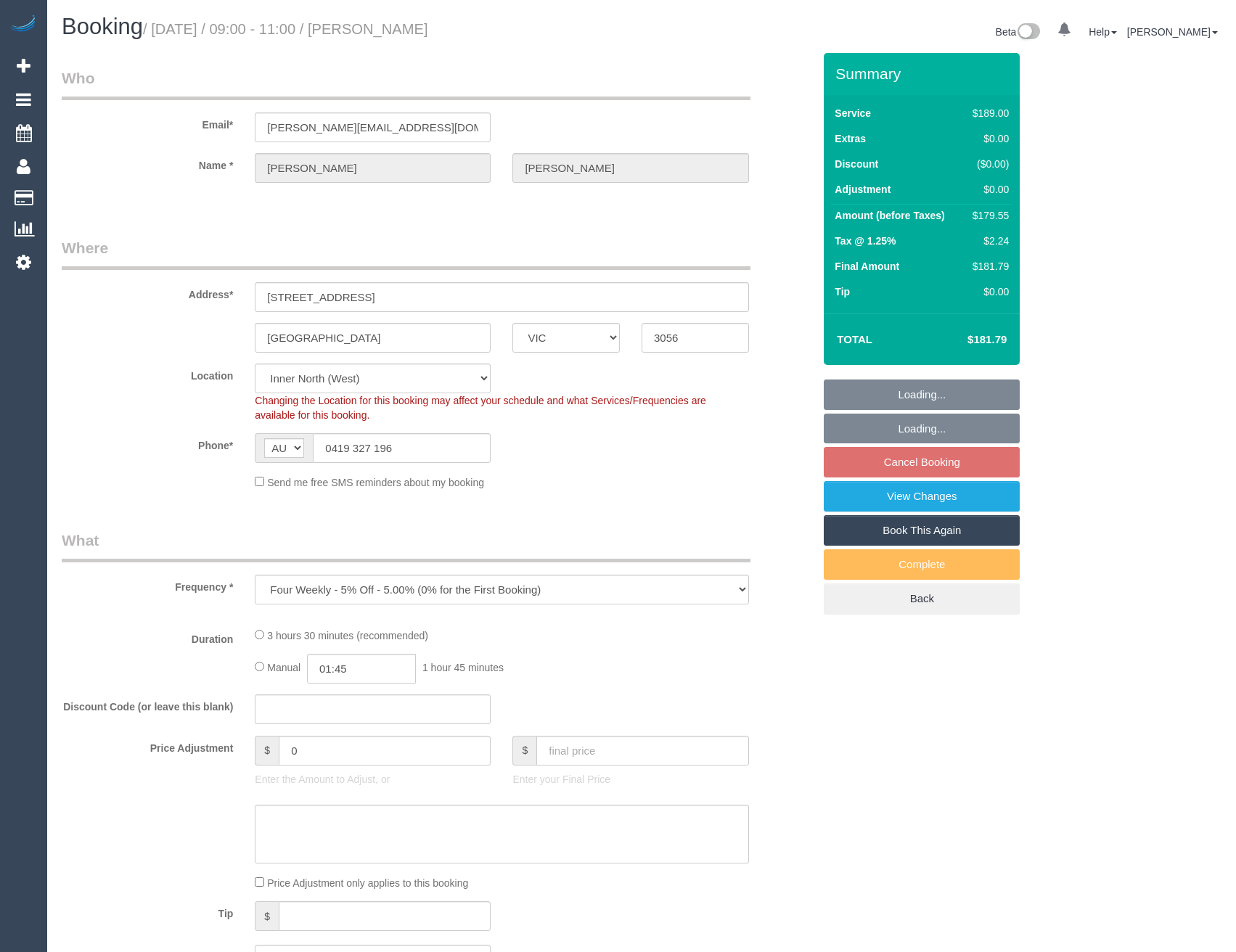
select select "VIC"
select select "string:stripe-pm_1RZjii2GScqysDRV6qWXqXTo"
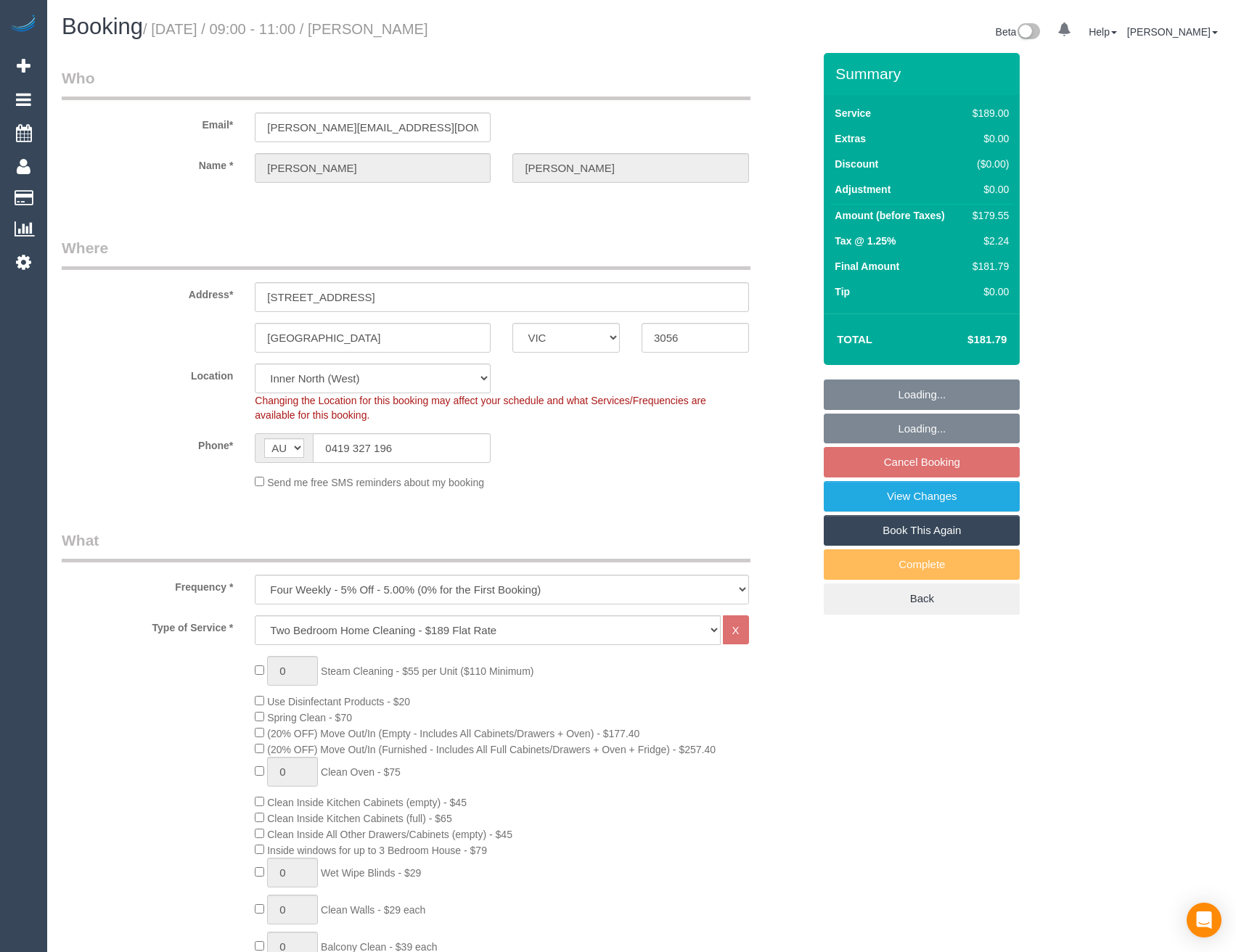
select select "object:631"
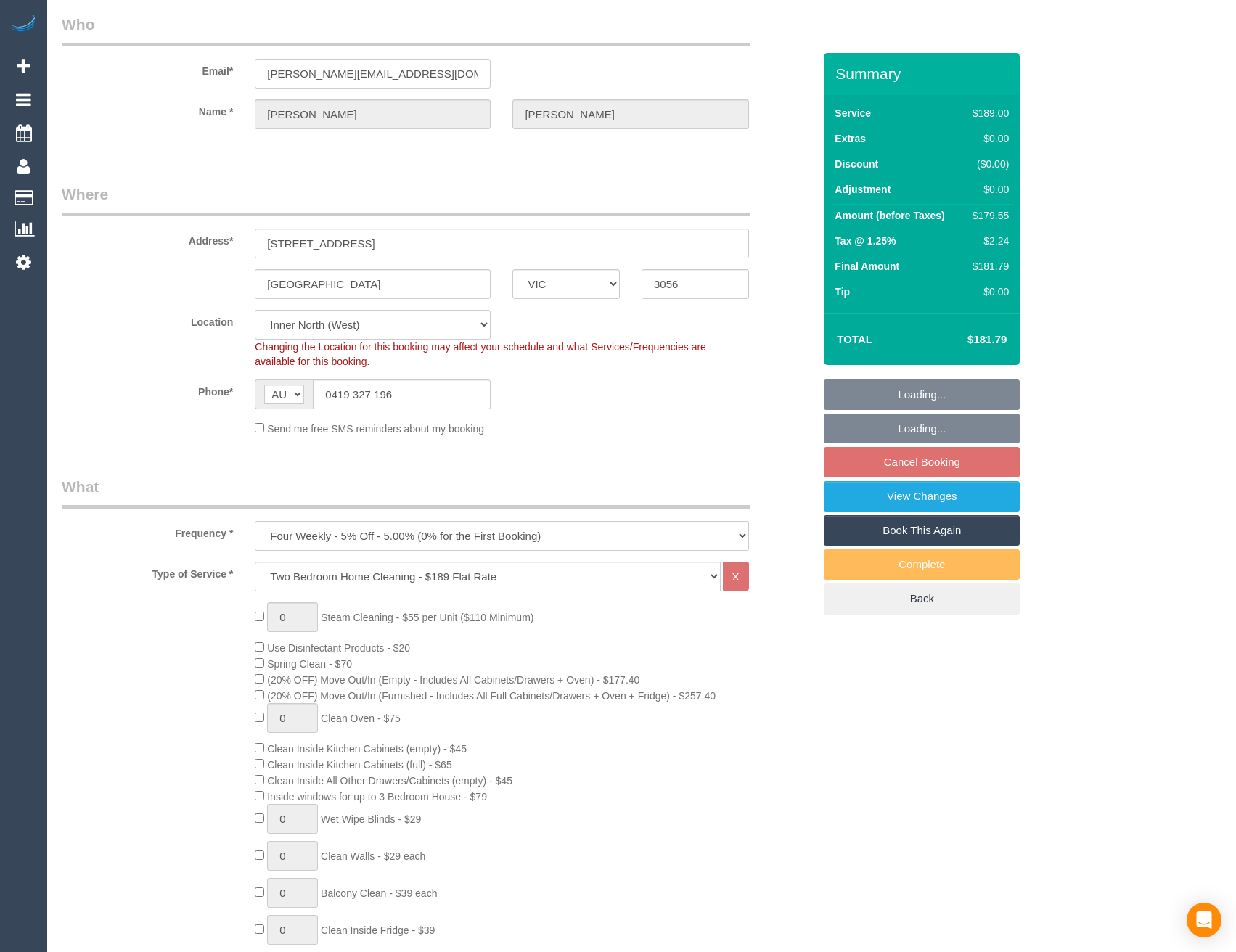
select select "spot3"
select select "number:28"
select select "number:14"
select select "number:19"
select select "number:24"
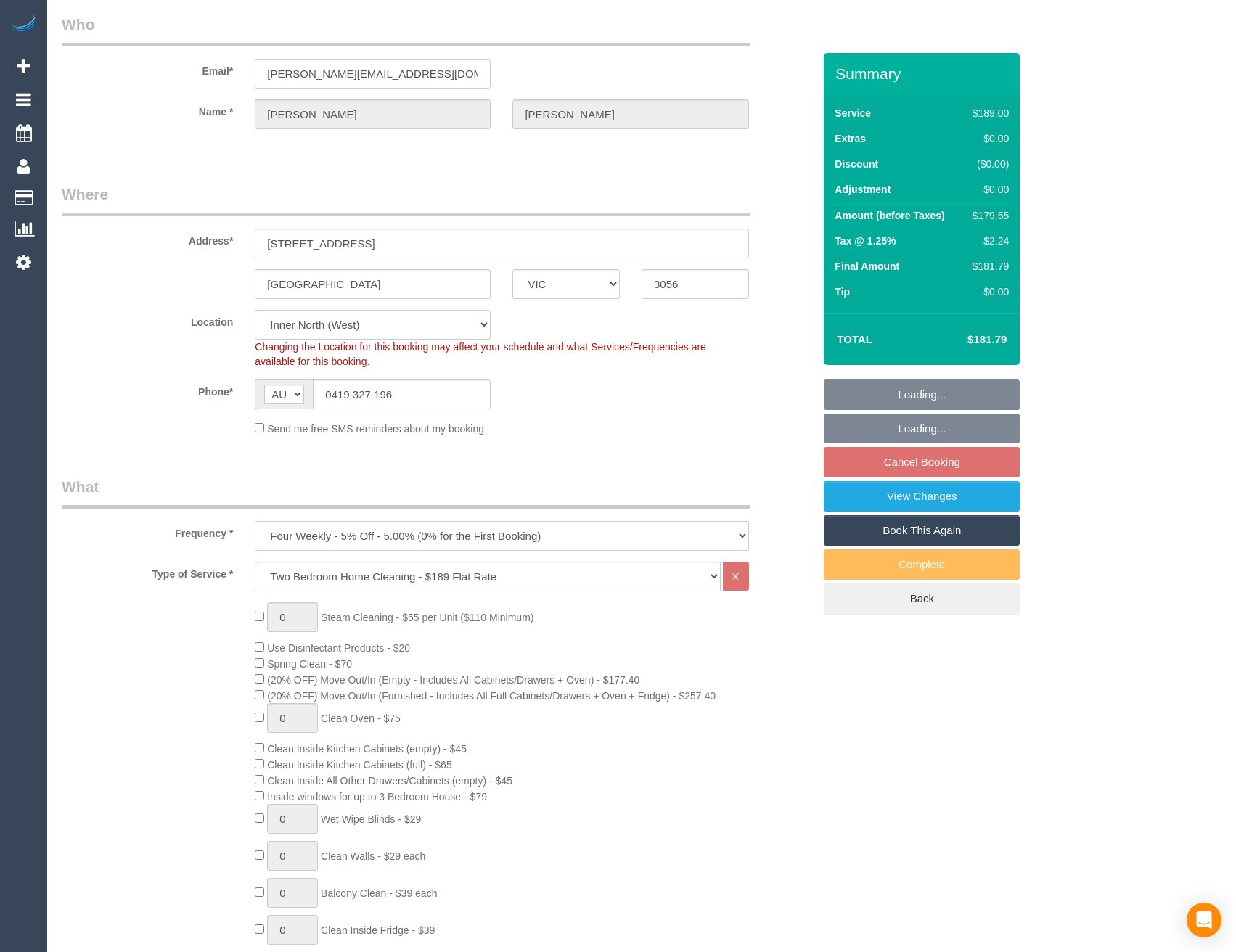
select select "number:34"
select select "number:13"
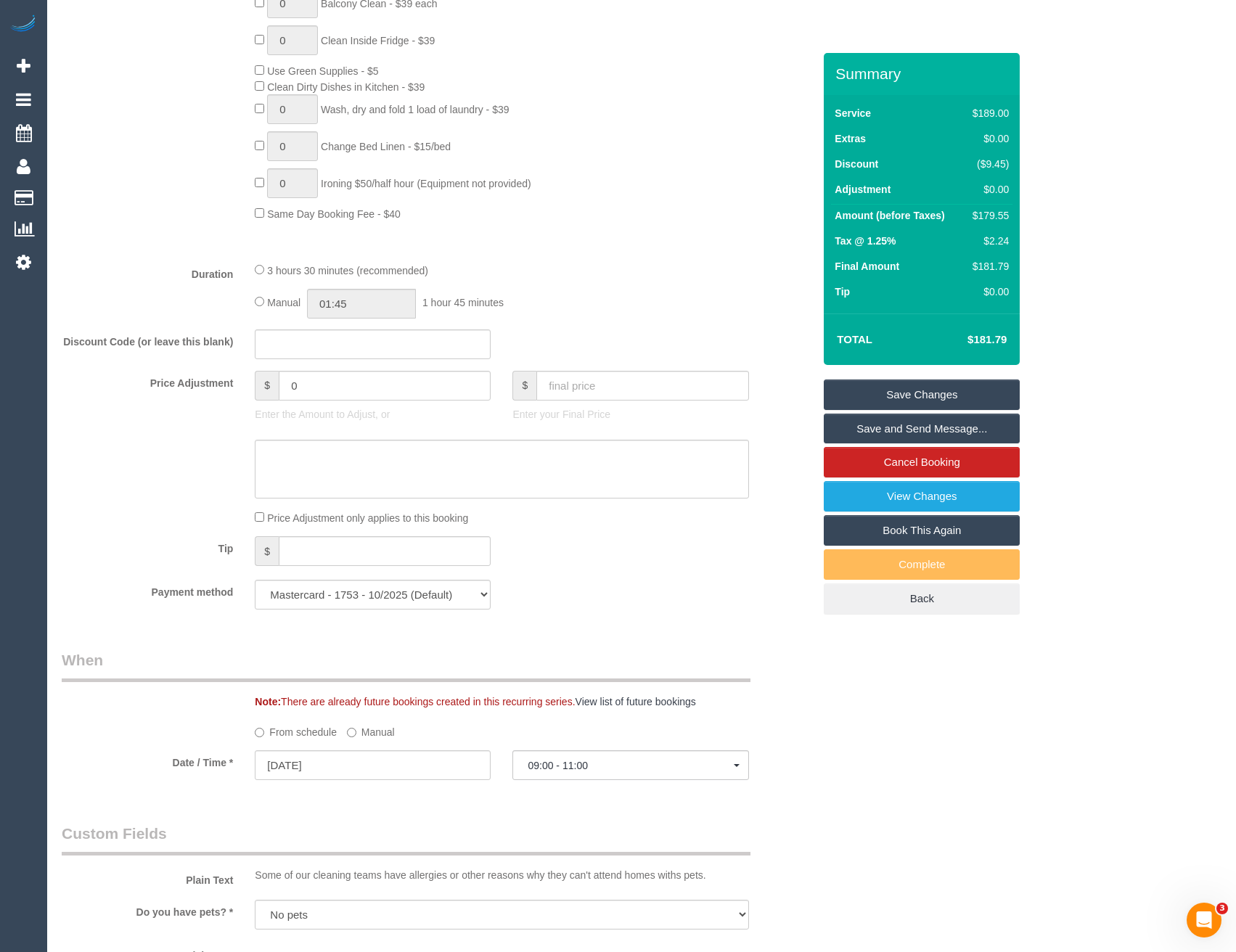
click at [882, 390] on link "Save Changes" at bounding box center [921, 394] width 196 height 30
select select "spot36"
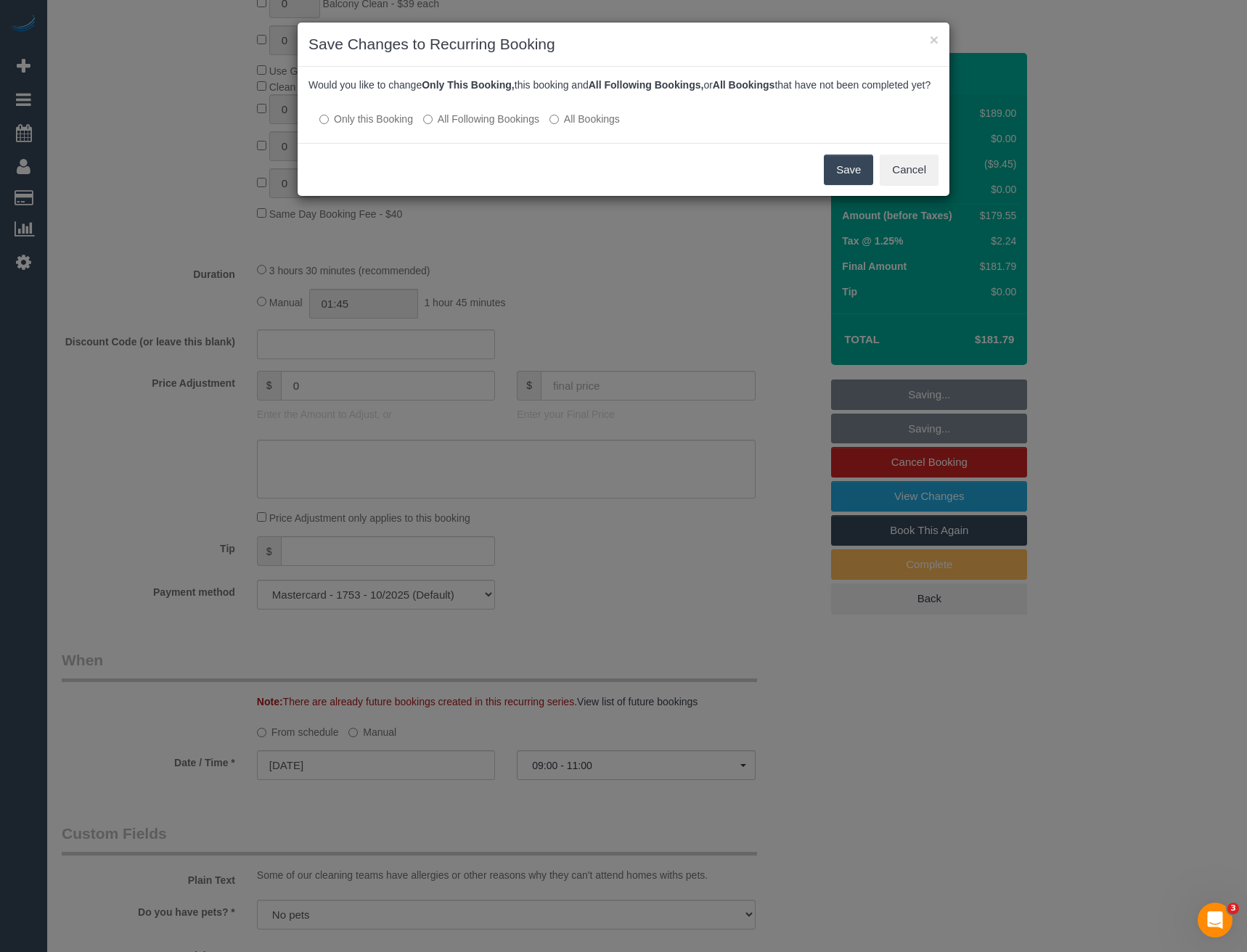
click at [854, 183] on button "Save" at bounding box center [848, 169] width 49 height 30
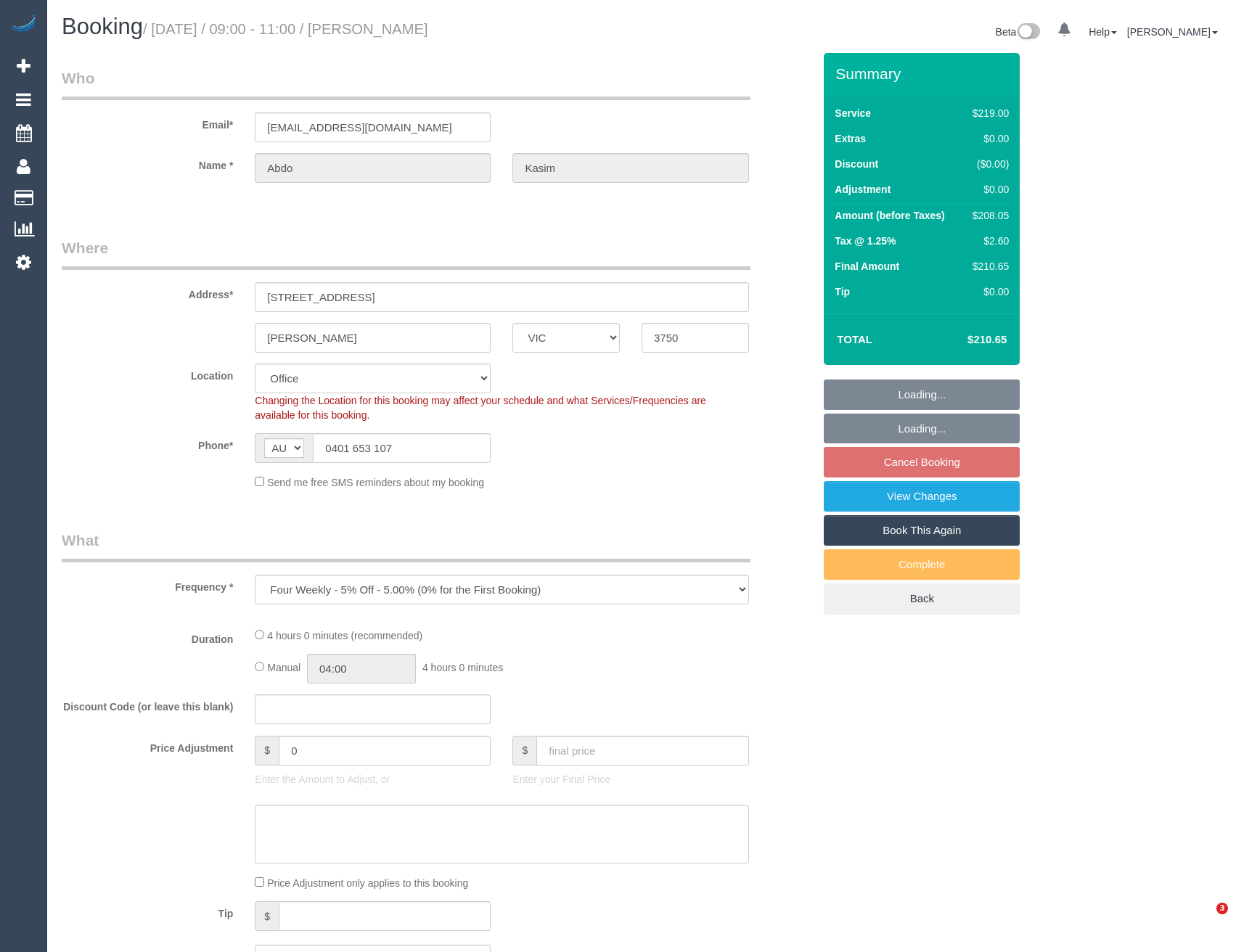
select select "VIC"
select select "number:28"
select select "number:14"
select select "number:19"
select select "number:22"
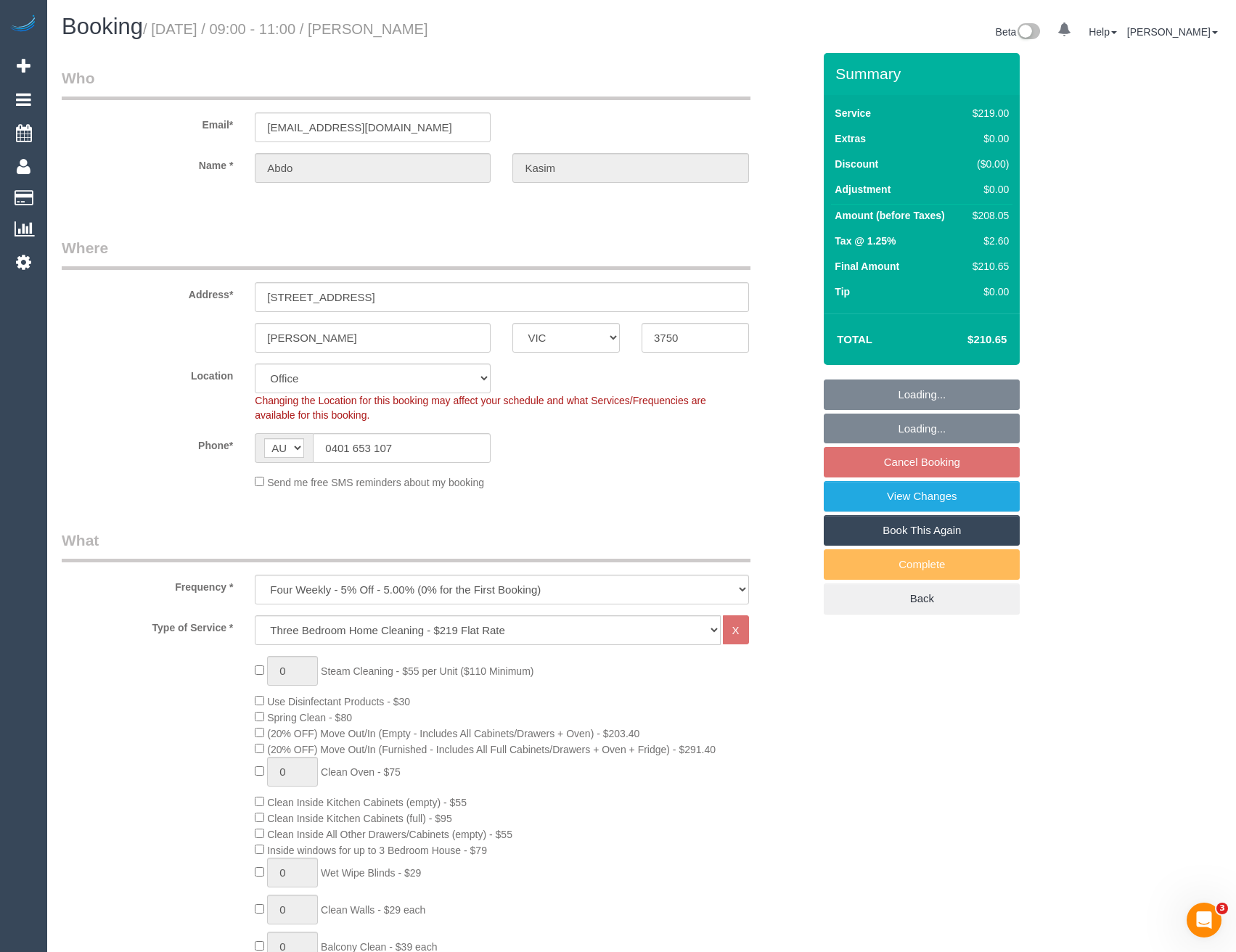
select select "object:1966"
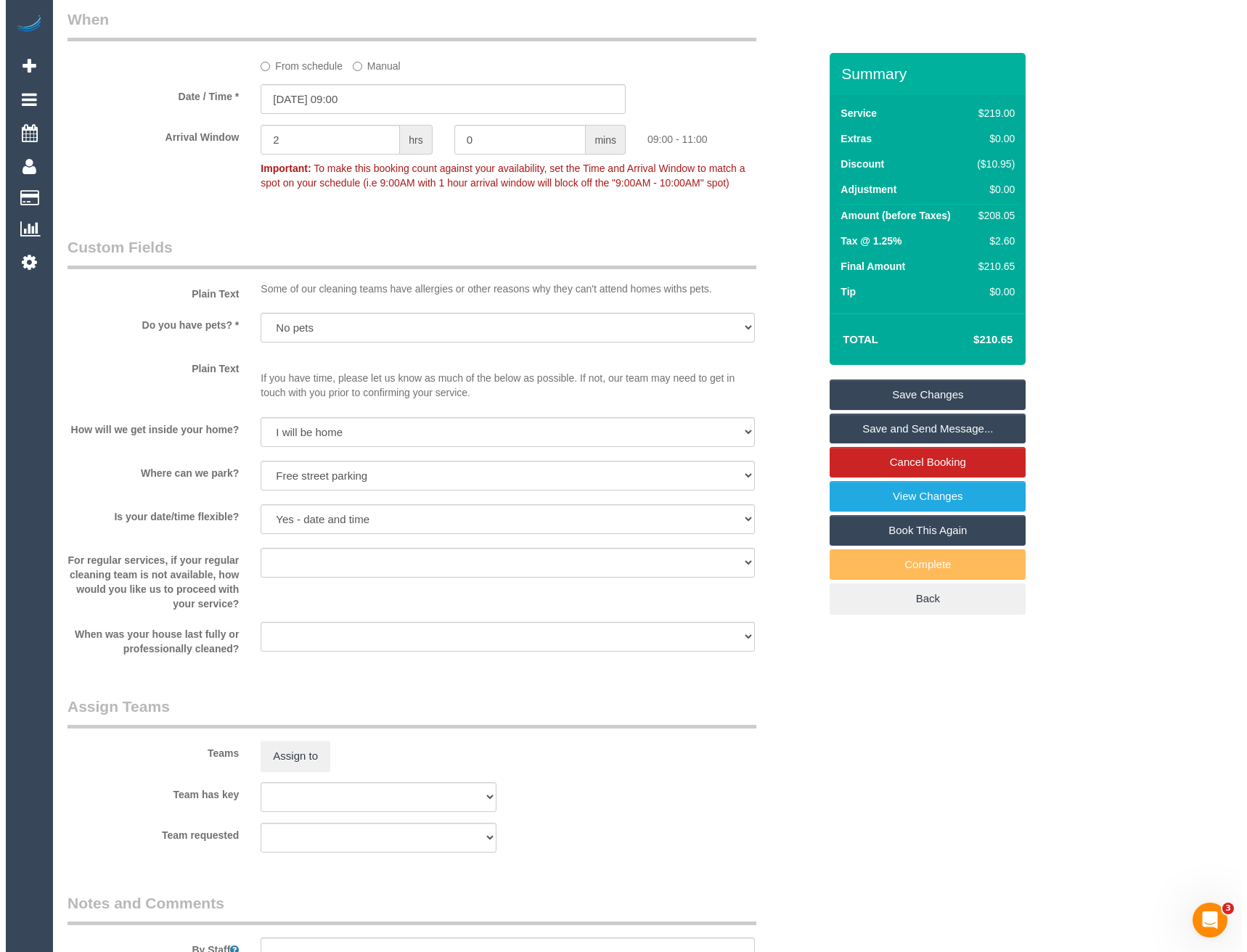
scroll to position [1813, 0]
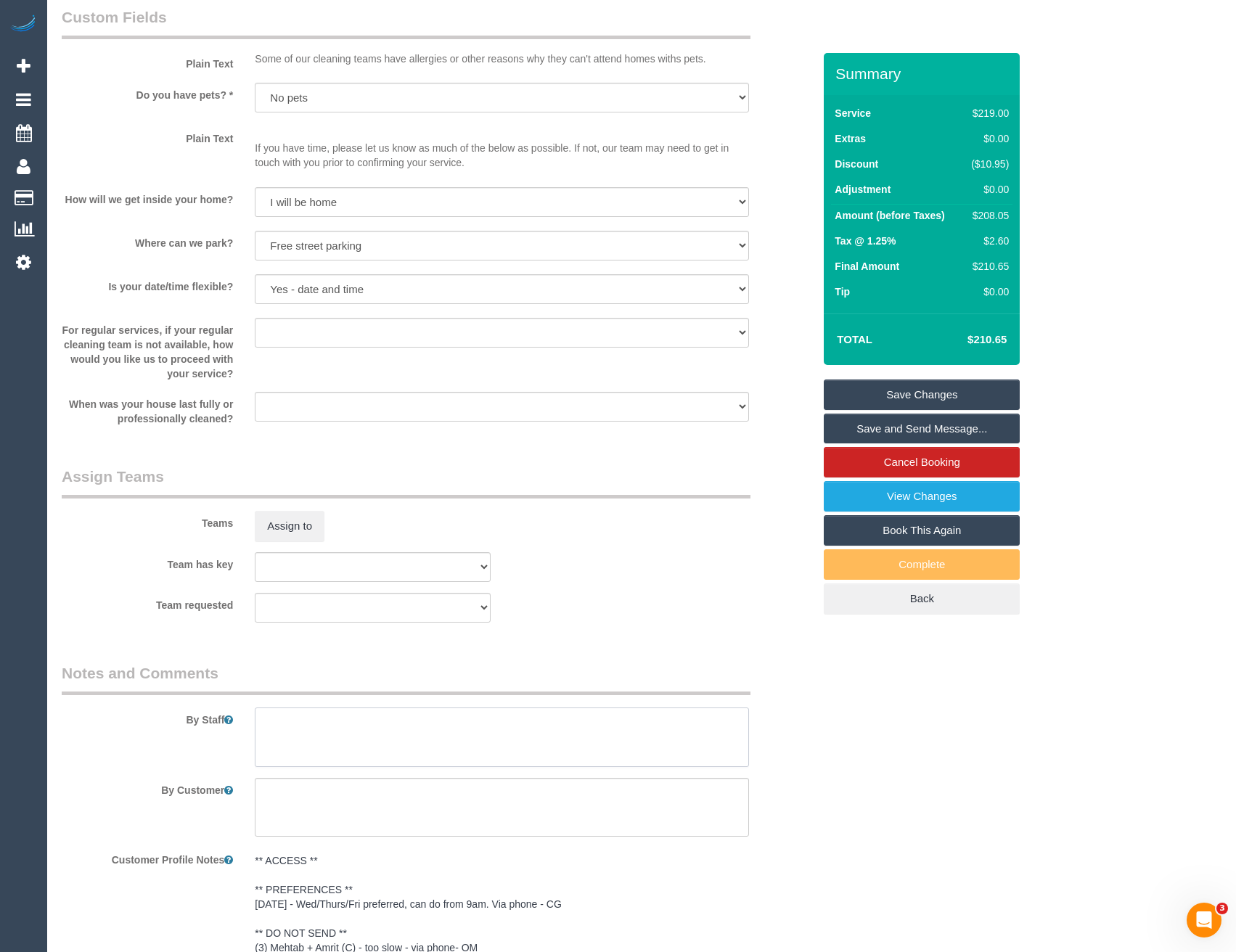
drag, startPoint x: 298, startPoint y: 753, endPoint x: 309, endPoint y: 756, distance: 11.4
click at [298, 753] on textarea at bounding box center [501, 737] width 493 height 60
type textarea "Est 3 - 4 hours"
click at [303, 525] on button "Assign to" at bounding box center [289, 525] width 69 height 30
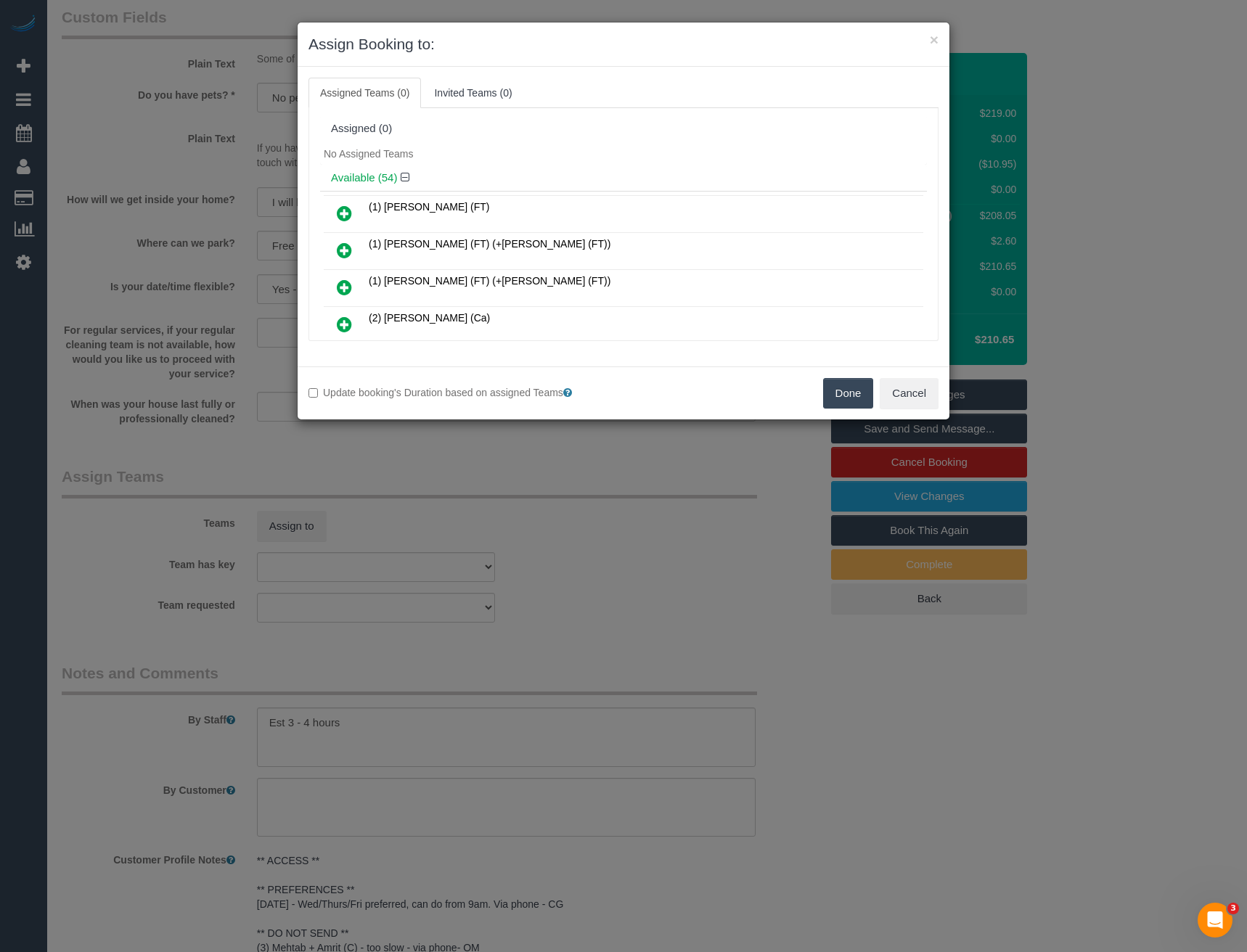
scroll to position [3243, 0]
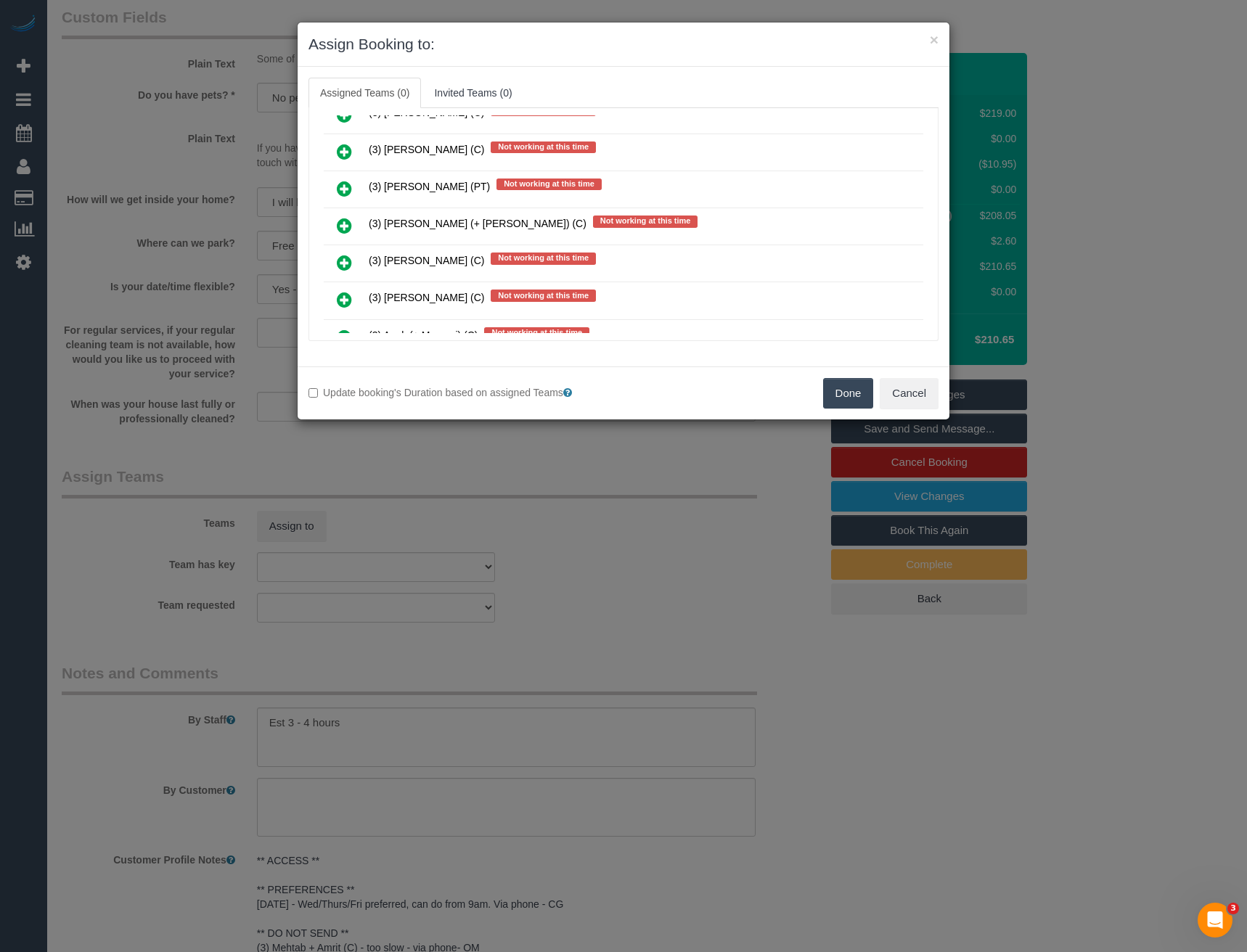
click at [342, 226] on icon at bounding box center [344, 226] width 16 height 18
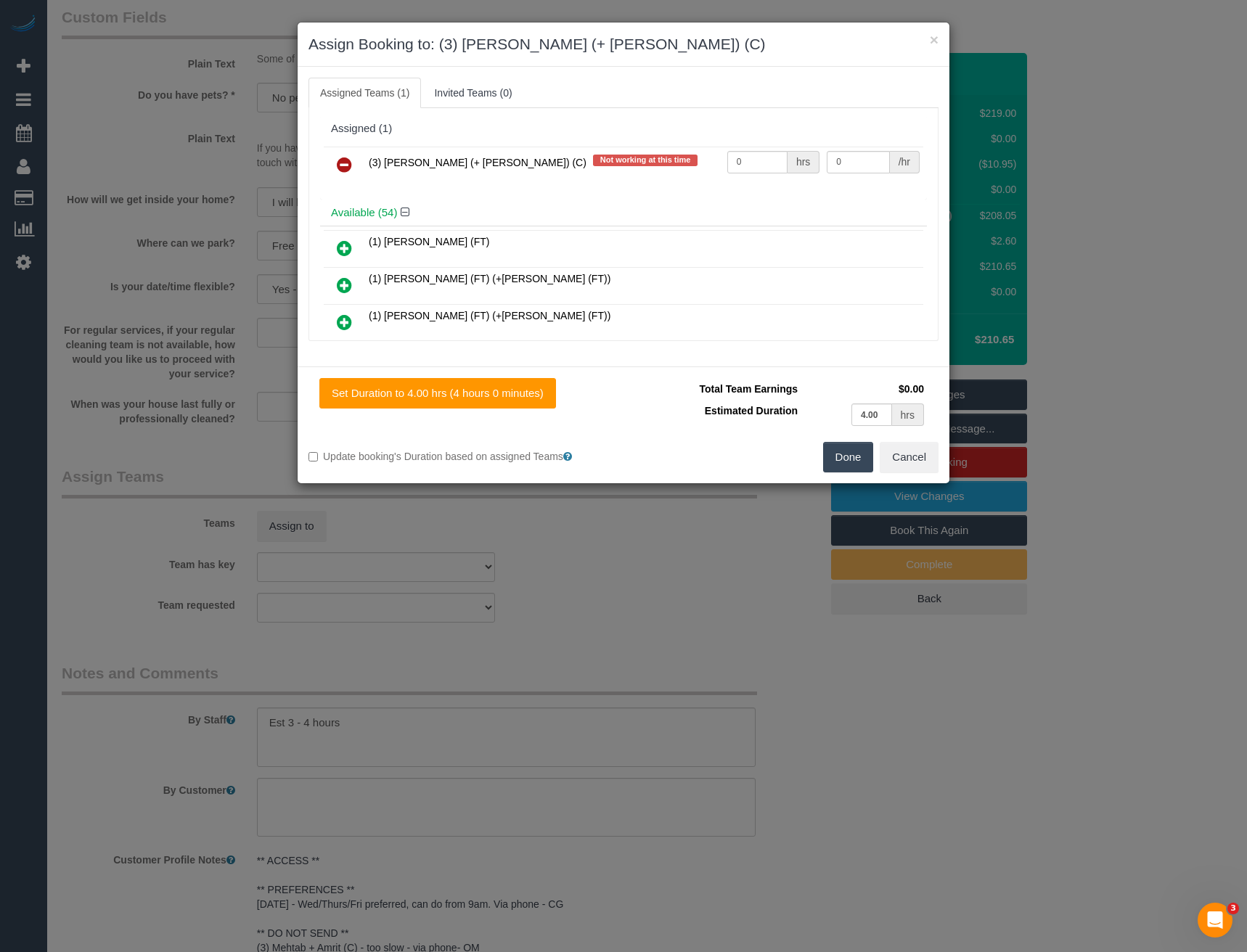
scroll to position [3649, 0]
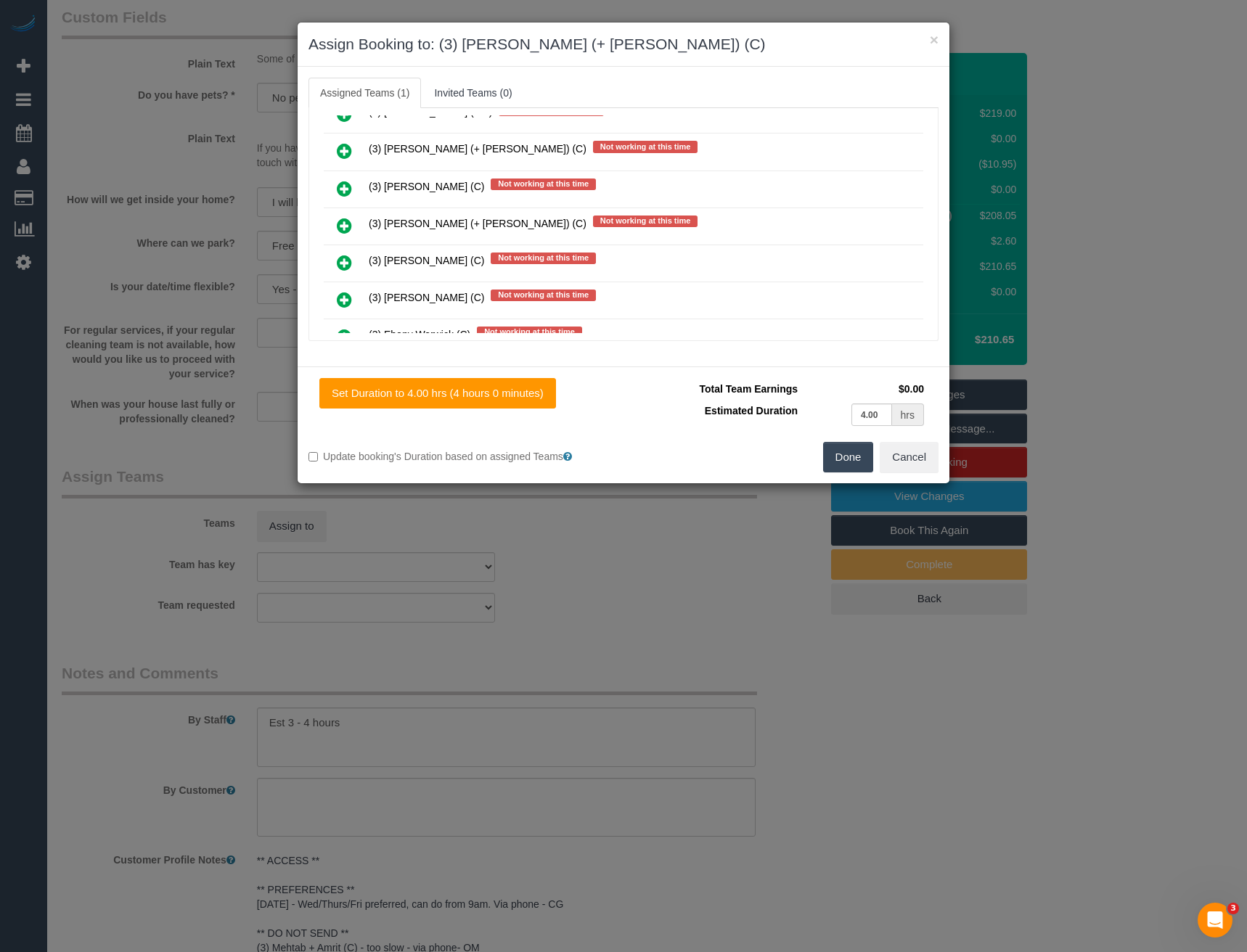
click at [346, 221] on icon at bounding box center [344, 226] width 16 height 18
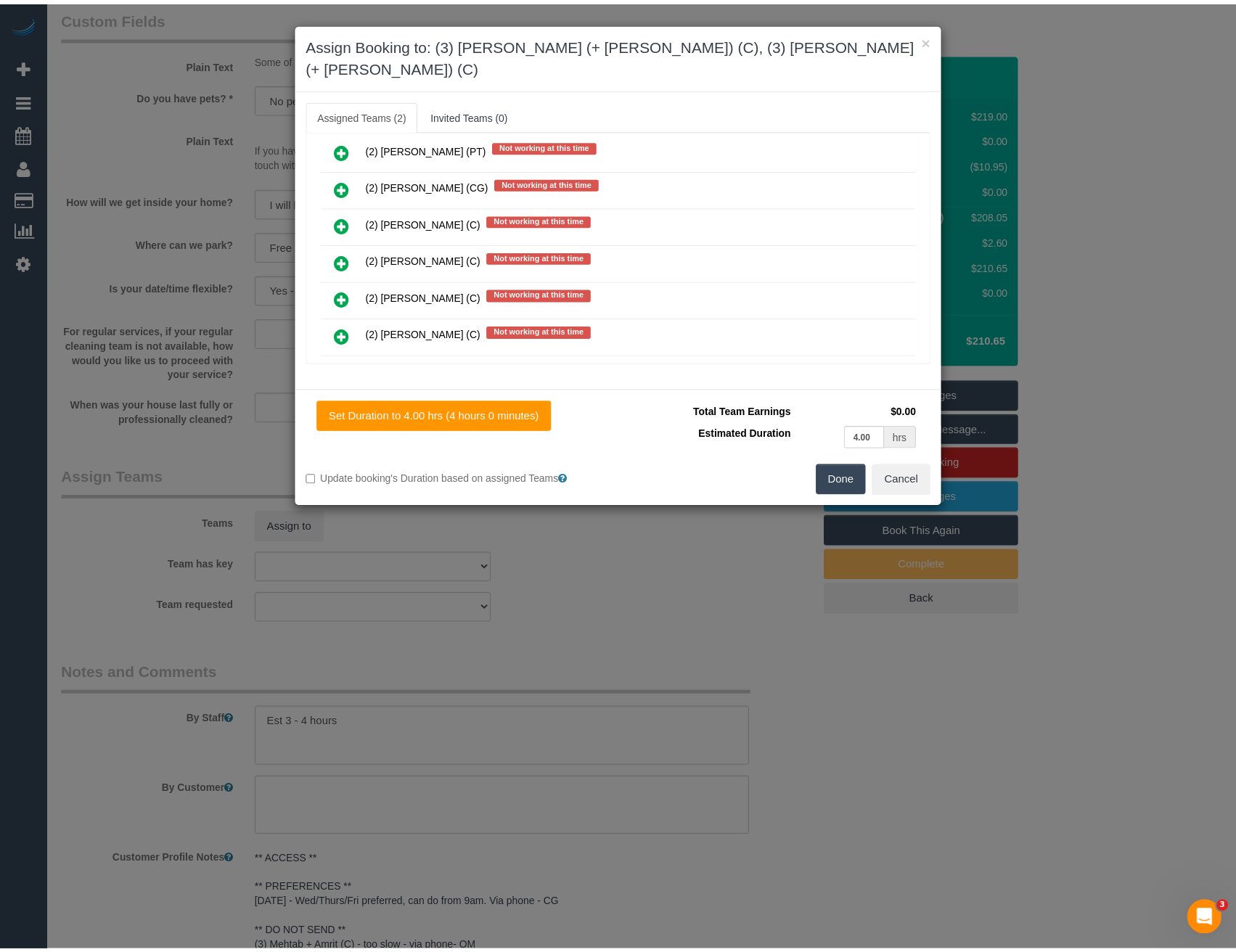
scroll to position [0, 0]
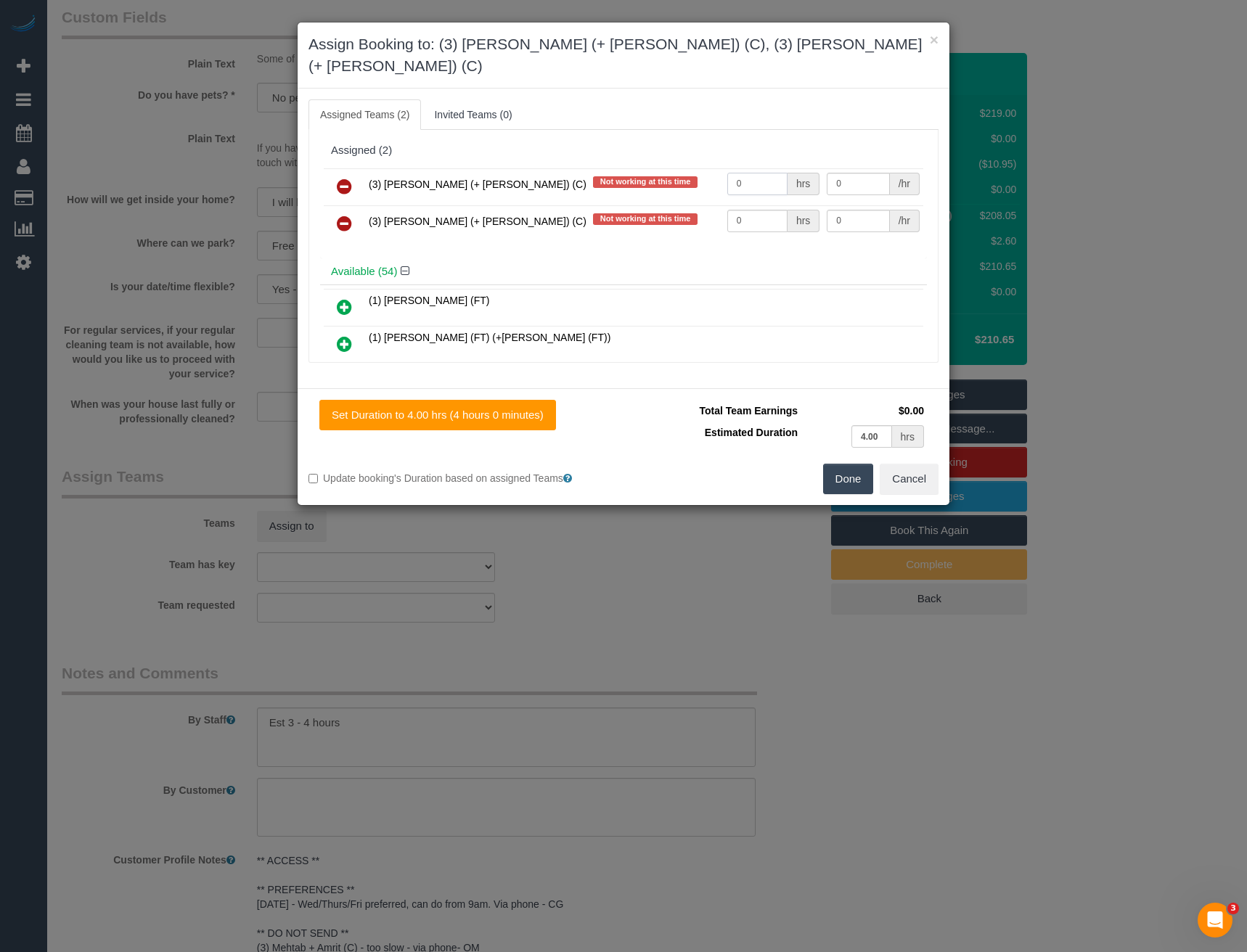
drag, startPoint x: 758, startPoint y: 173, endPoint x: 665, endPoint y: 190, distance: 94.5
click at [665, 189] on tbody "(3) Aneta (+ Daniel) (C) Not working at this time 0 hrs 0 /hr (3) Daniel (+ Ane…" at bounding box center [623, 205] width 600 height 74
type input "1"
type input "65"
drag, startPoint x: 733, startPoint y: 200, endPoint x: 676, endPoint y: 205, distance: 57.2
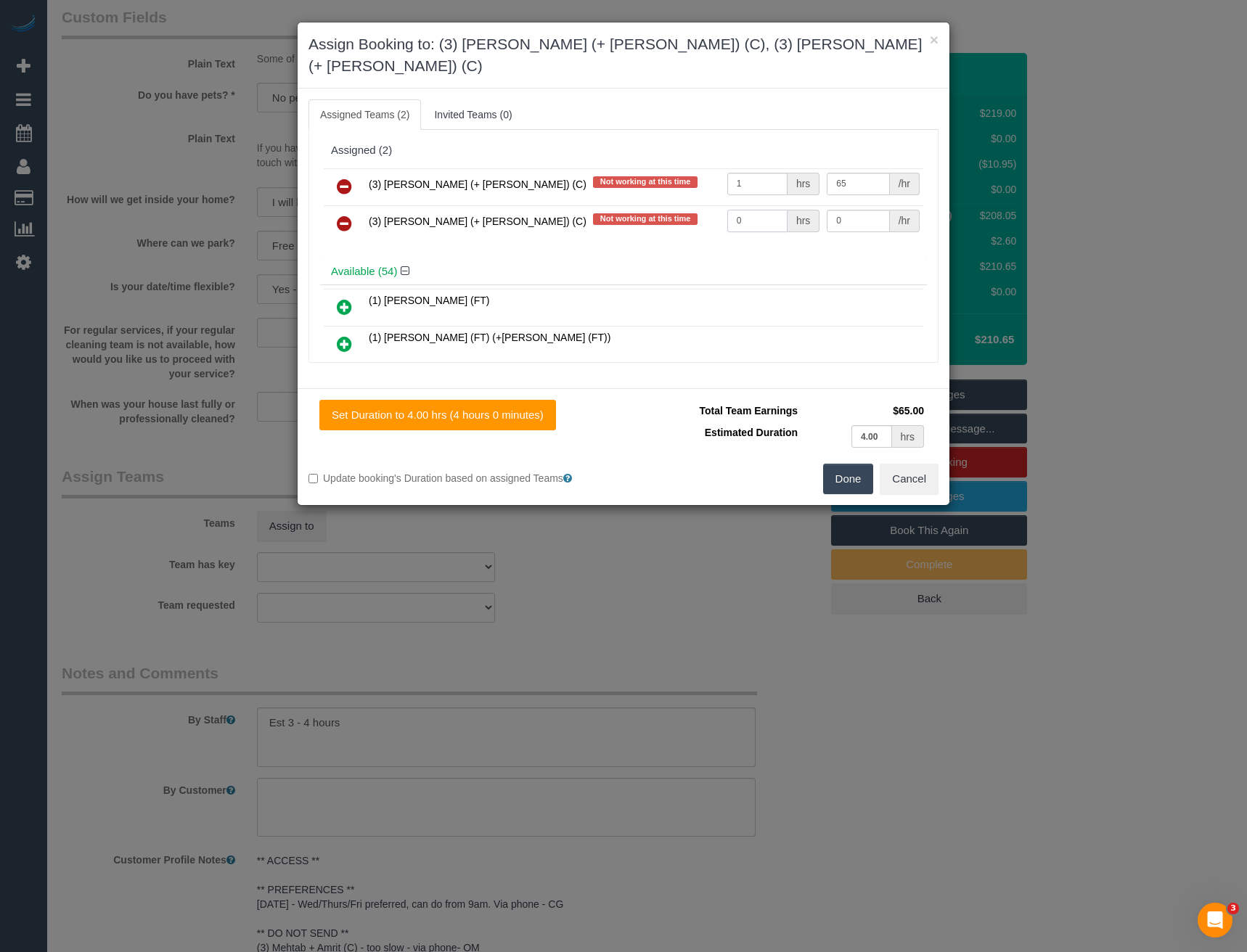
click at [680, 205] on tr "(3) Daniel (+ Aneta) (C) Not working at this time 0 hrs 0 /hr" at bounding box center [623, 224] width 600 height 37
type input "1"
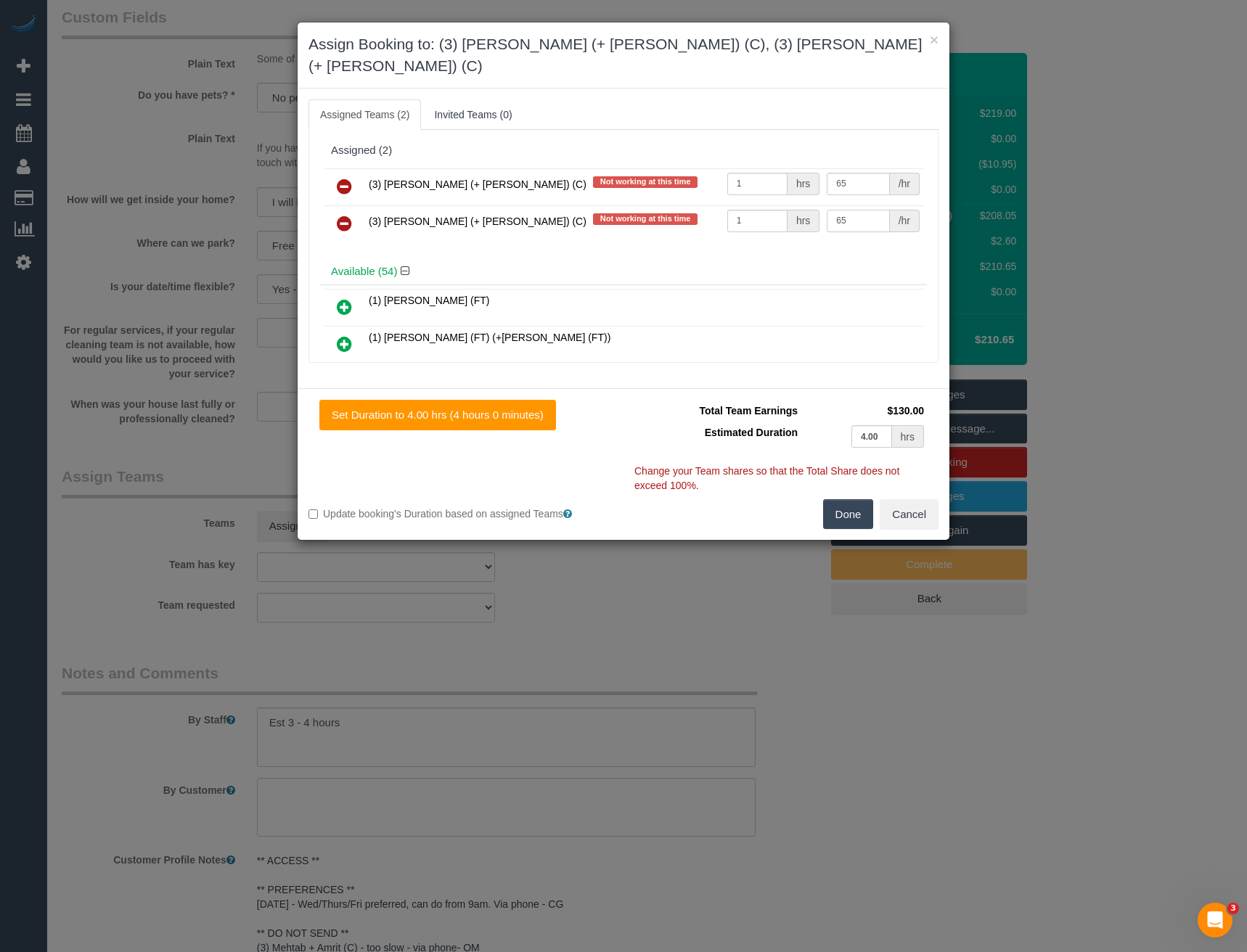
type input "65"
click at [866, 503] on button "Done" at bounding box center [848, 514] width 51 height 30
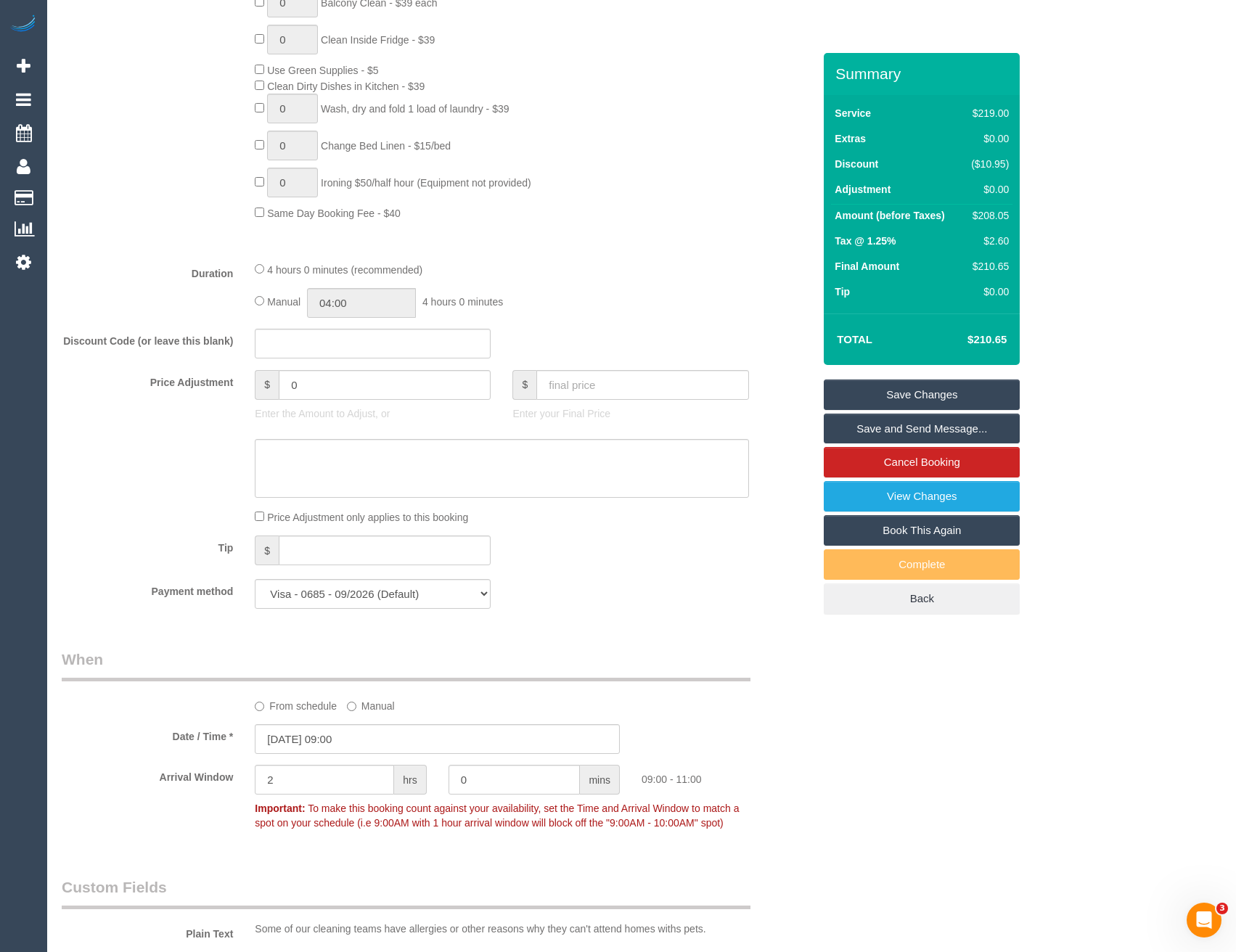
scroll to position [943, 0]
click at [355, 294] on input "04:00" at bounding box center [361, 303] width 109 height 30
type input "02:00"
click at [349, 362] on li "02:00" at bounding box center [346, 359] width 64 height 19
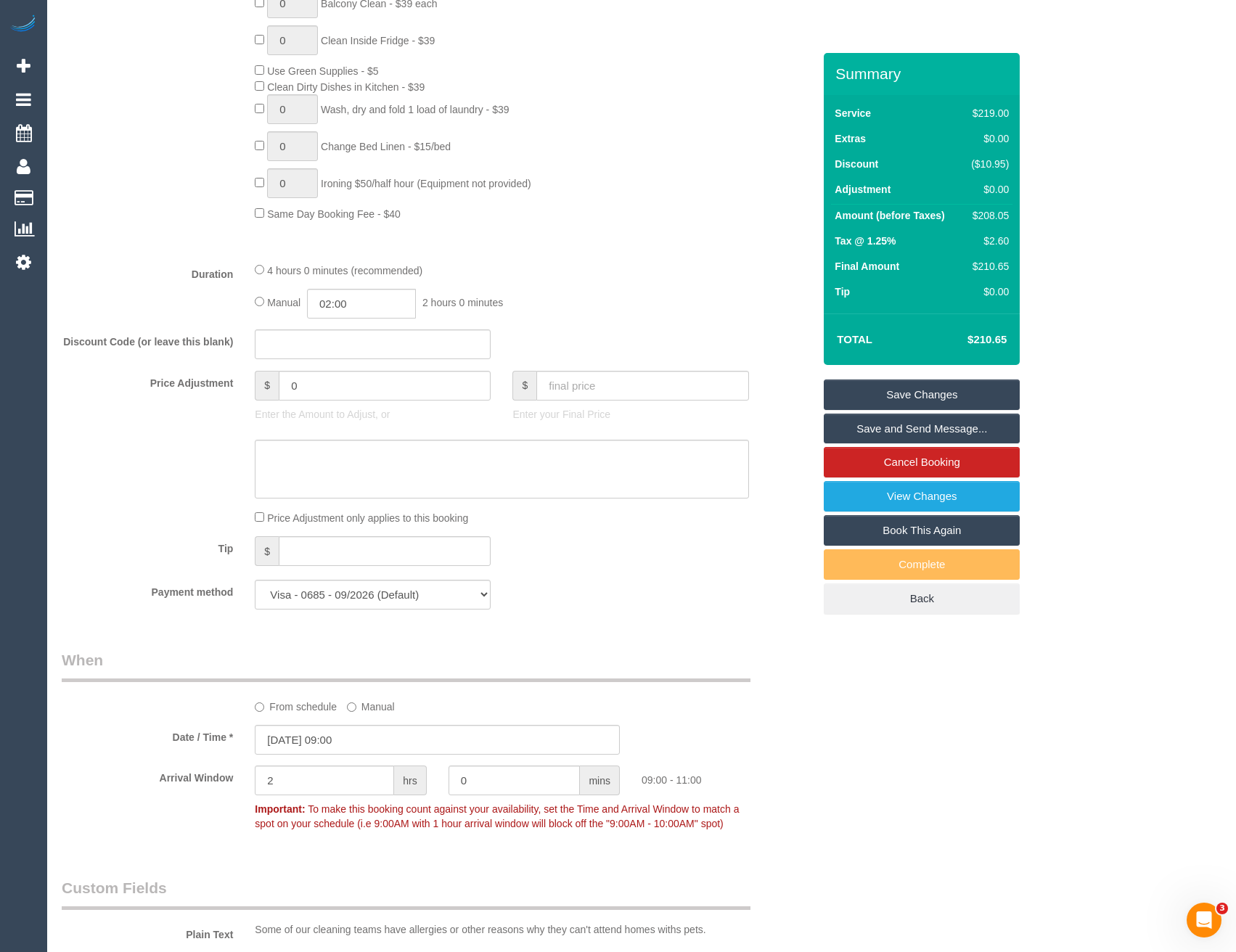
click at [484, 299] on span "2 hours 0 minutes" at bounding box center [462, 303] width 80 height 12
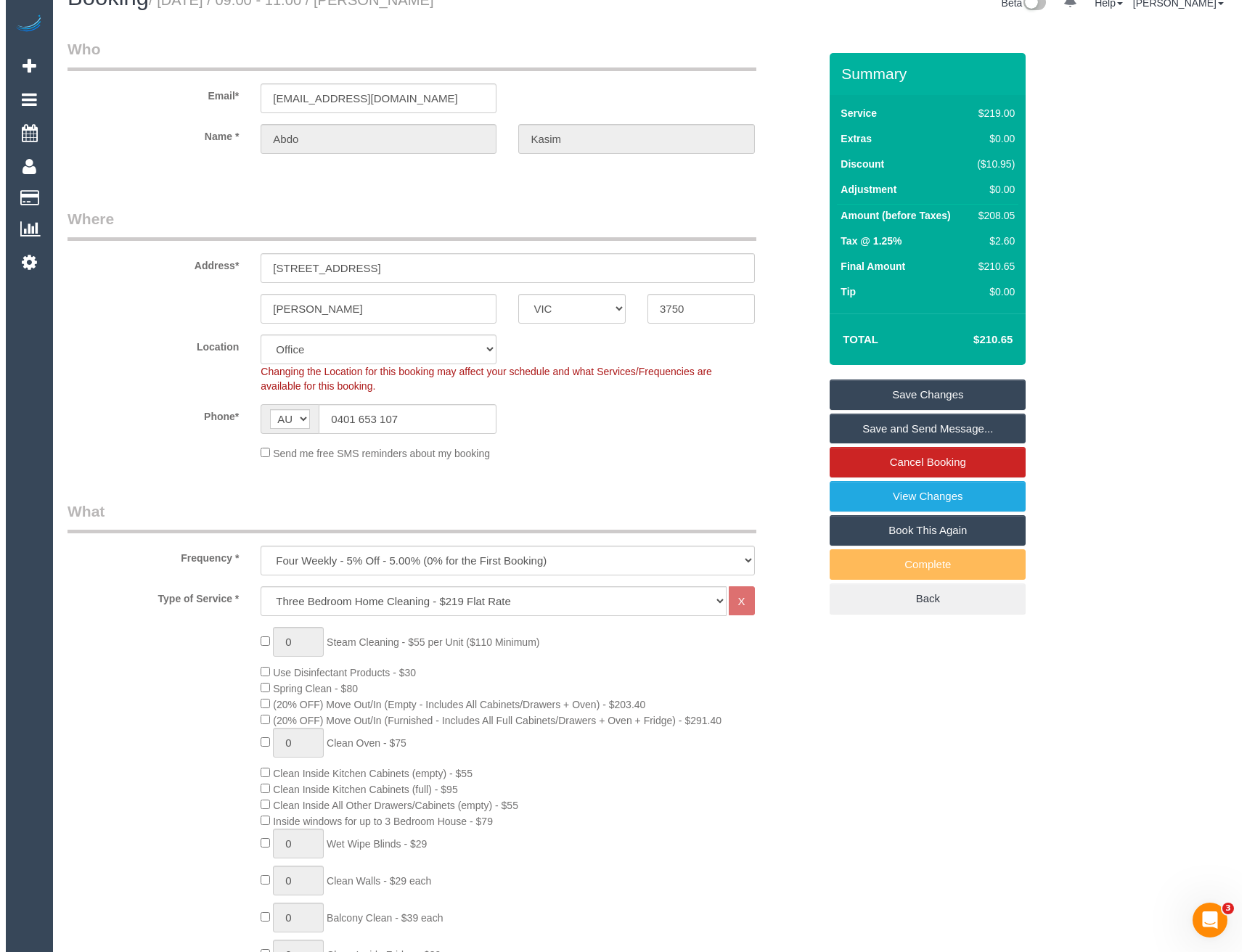
scroll to position [0, 0]
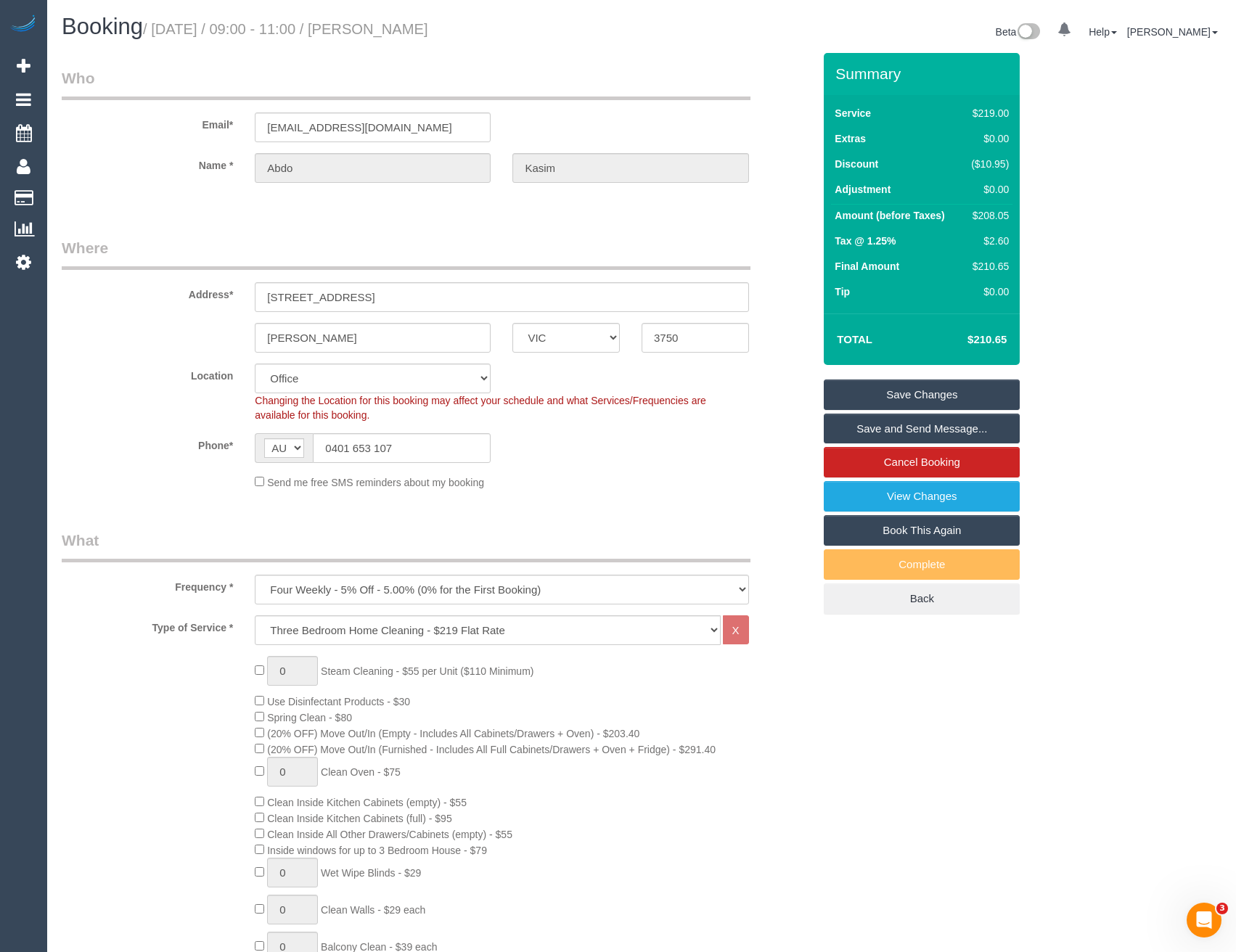
click at [883, 421] on link "Save and Send Message..." at bounding box center [921, 428] width 196 height 30
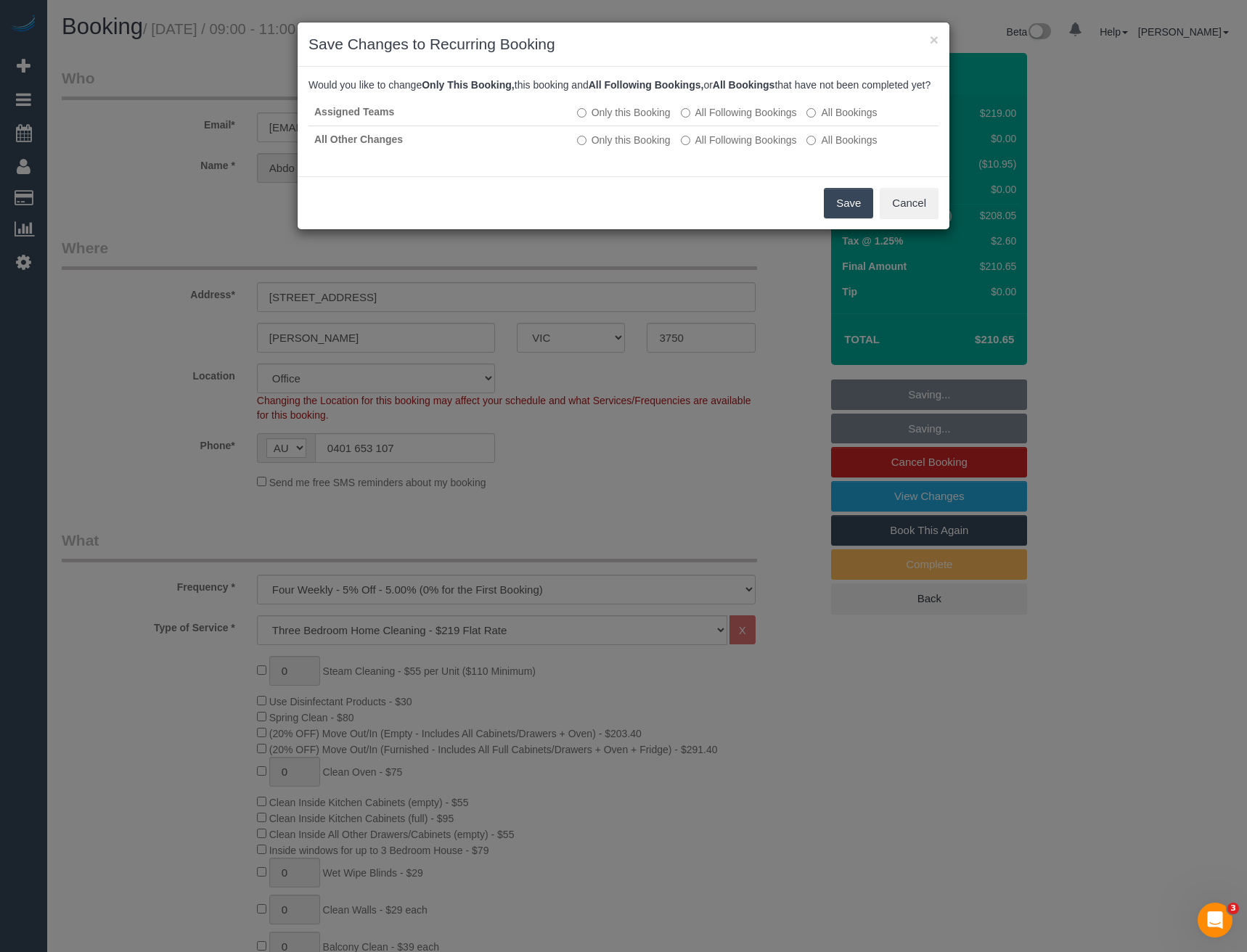
click at [845, 218] on button "Save" at bounding box center [848, 203] width 49 height 30
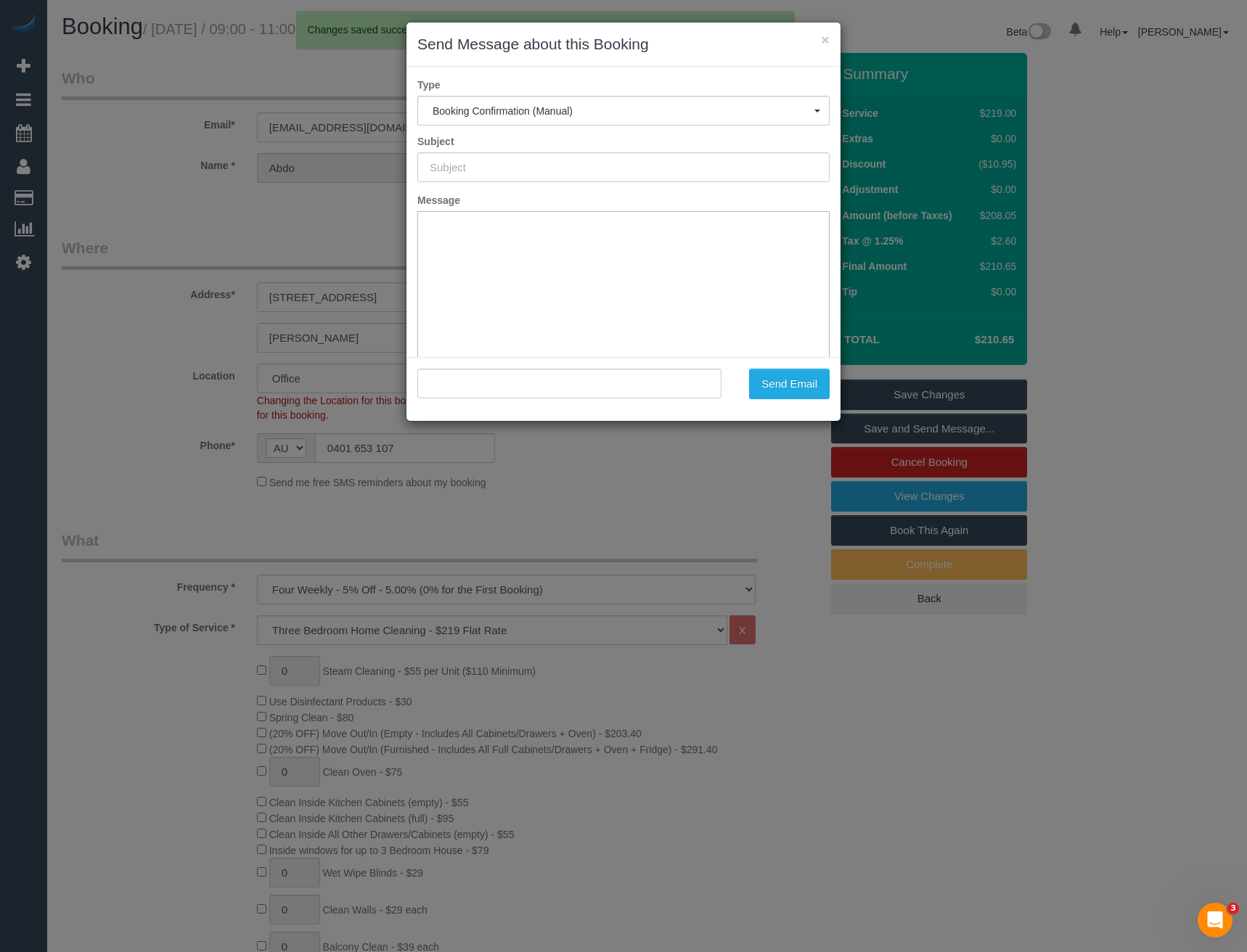
type input "Booking Confirmed"
type input ""Abdo Kasim" <akasim1@hotmail.com>"
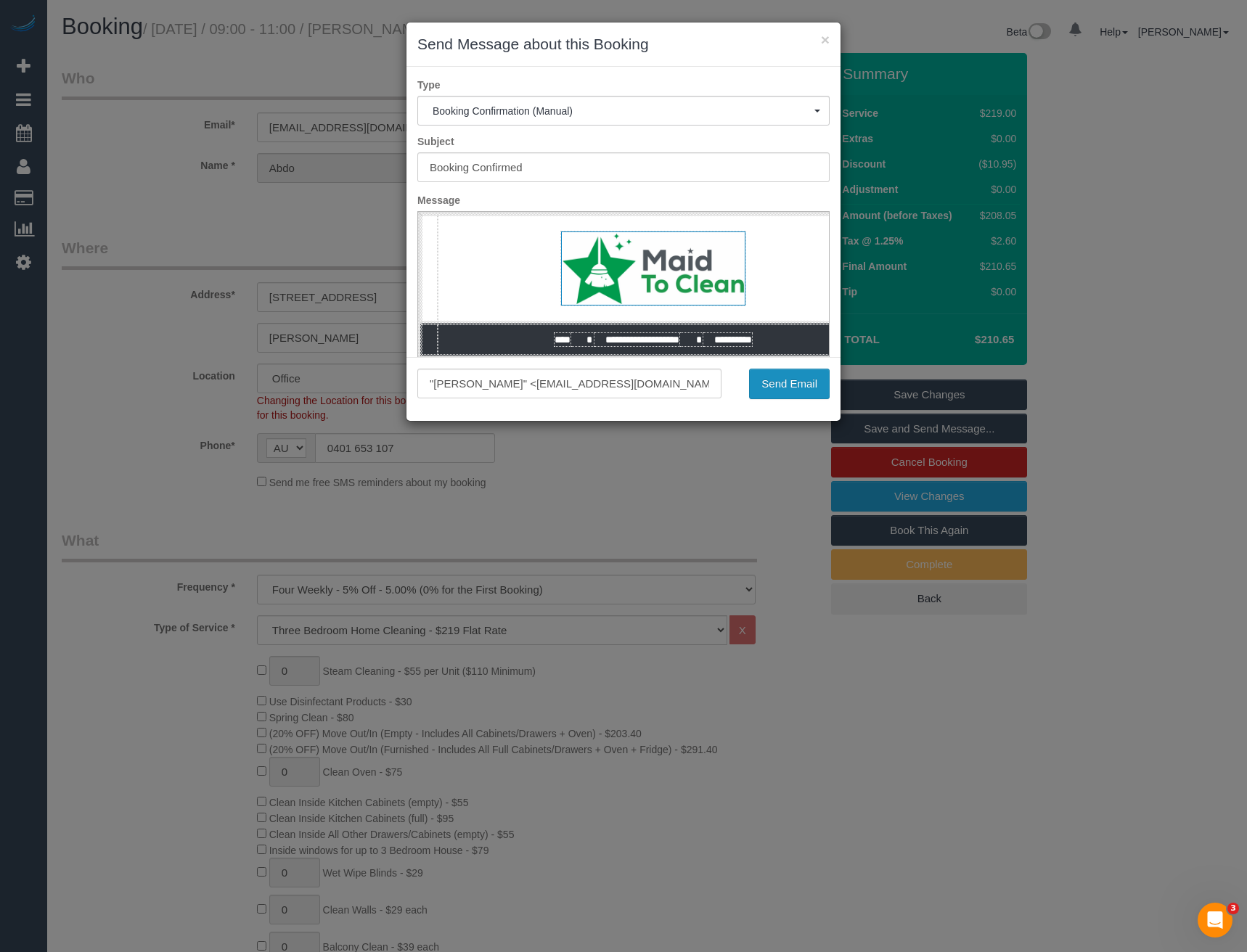
click at [768, 387] on button "Send Email" at bounding box center [789, 383] width 80 height 30
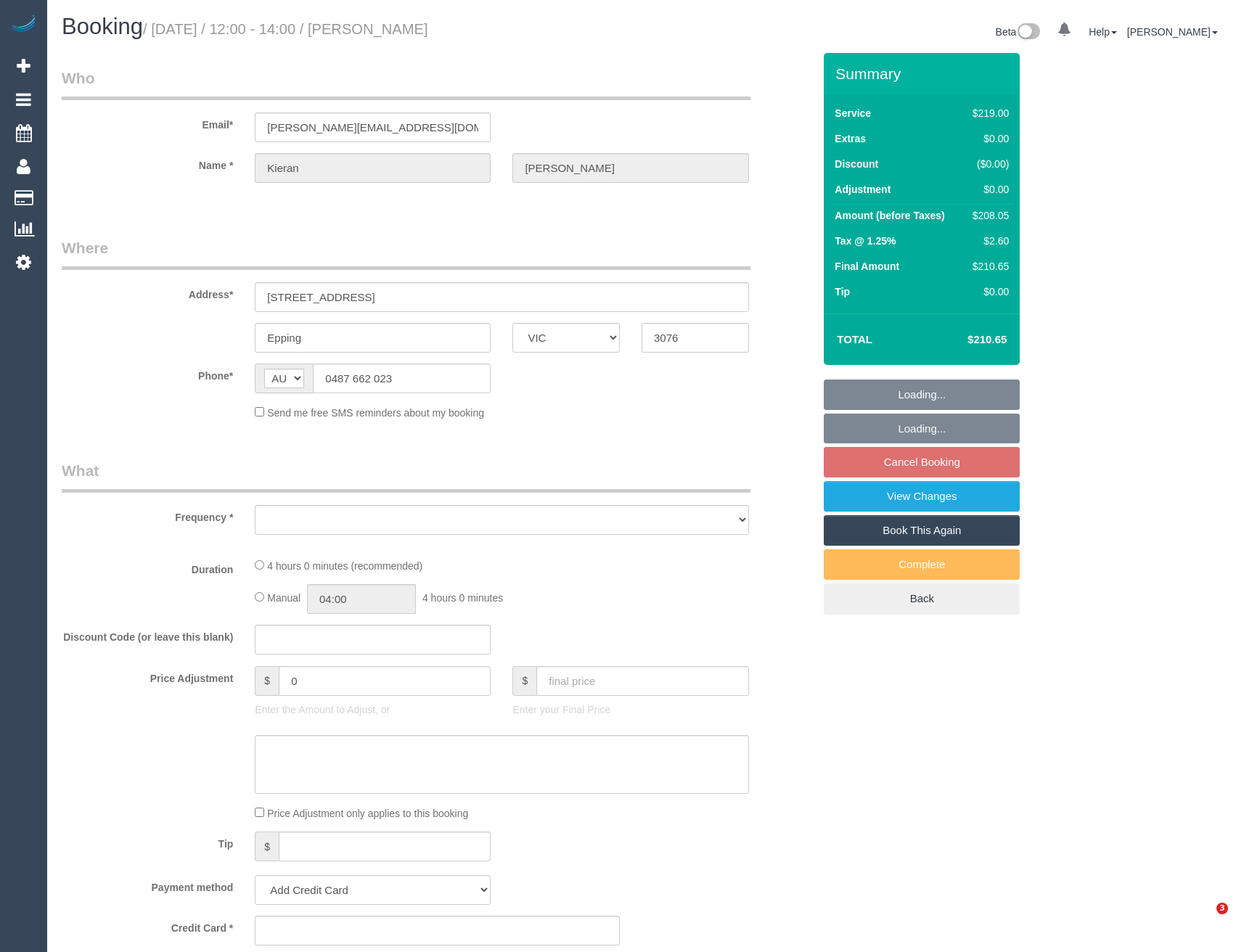
select select "VIC"
select select "object:543"
select select "string:stripe-pm_1Qfbfp2GScqysDRVDmkPCe7o"
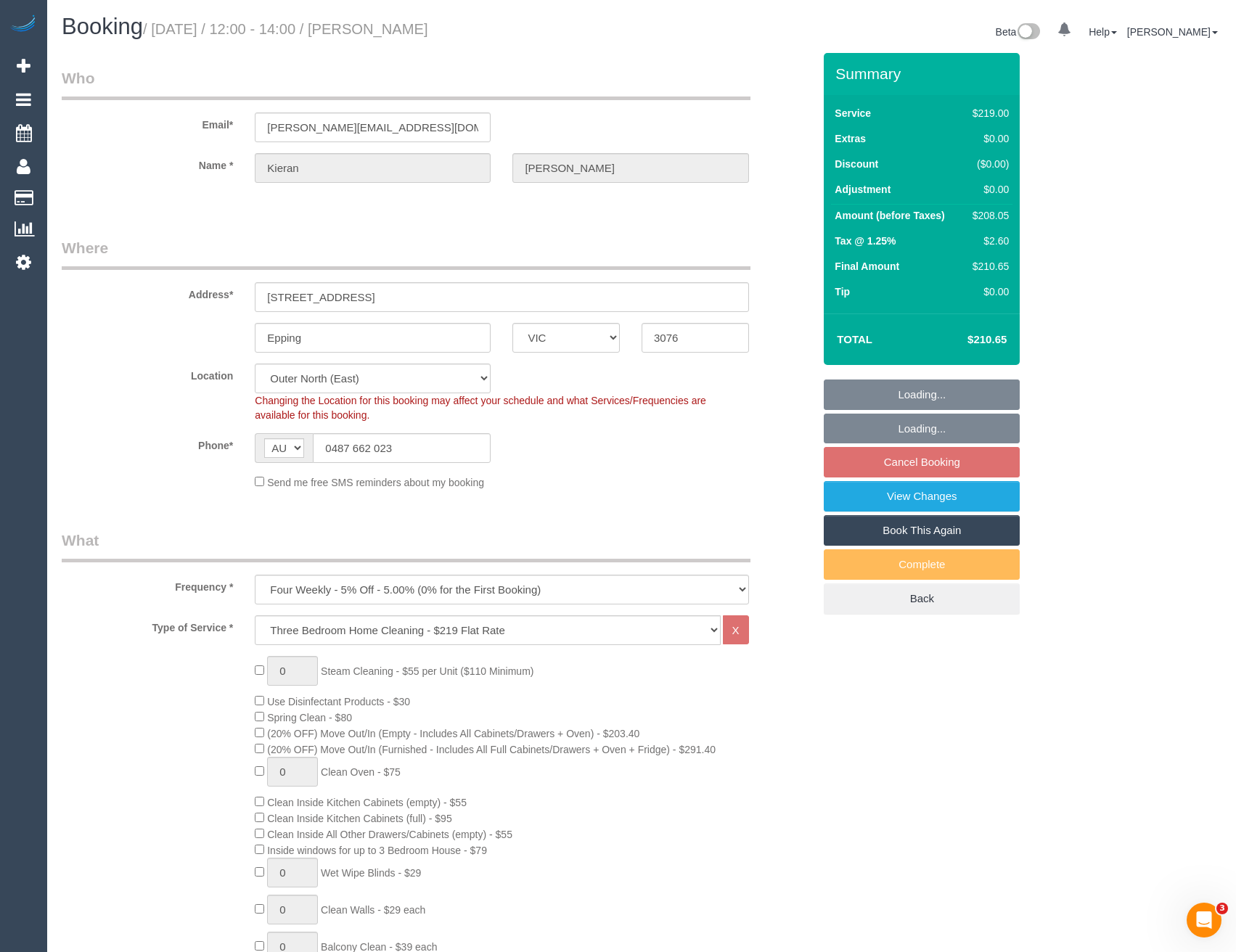
select select "number:28"
select select "number:16"
select select "number:19"
select select "number:24"
select select "number:34"
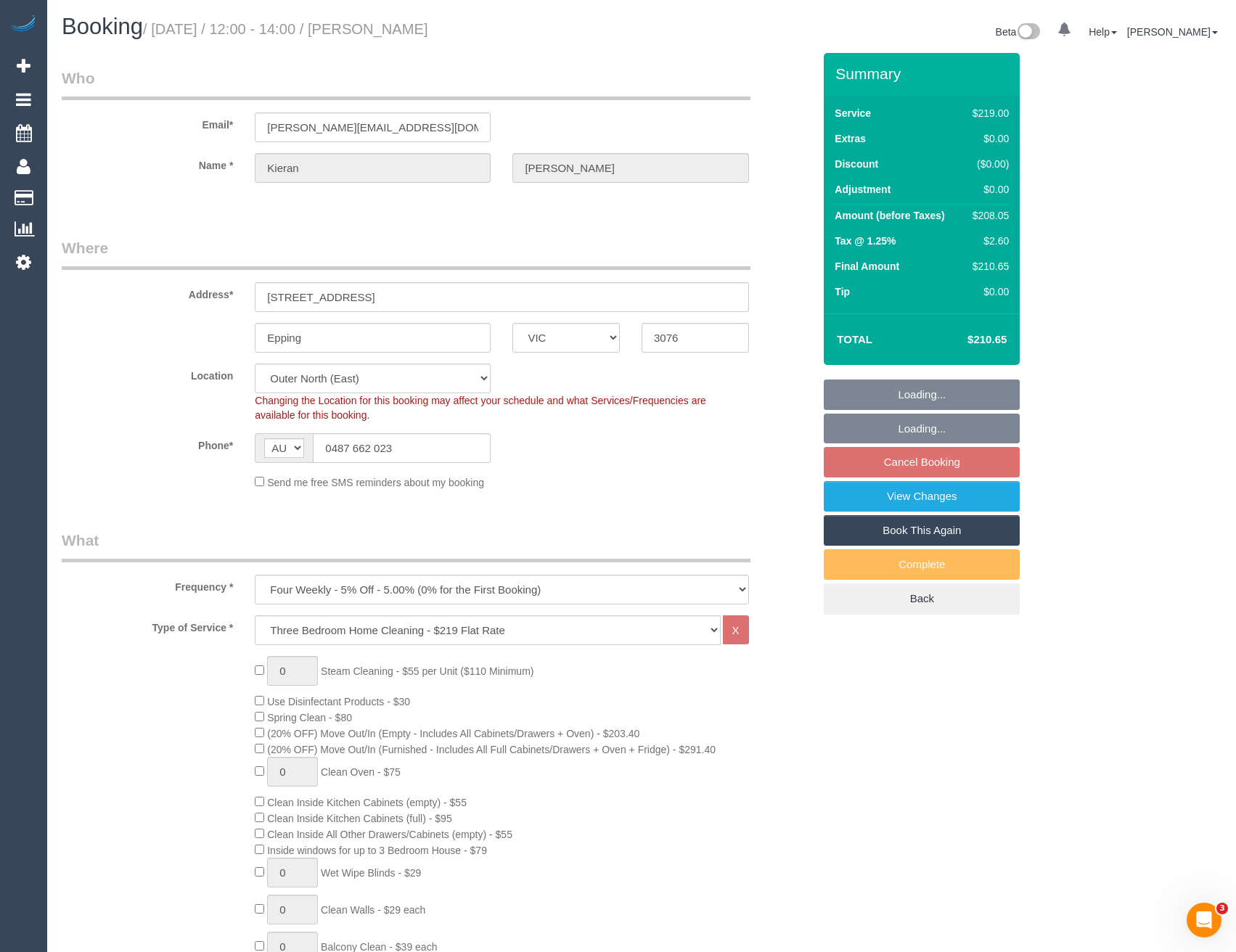
select select "object:1193"
select select "spot4"
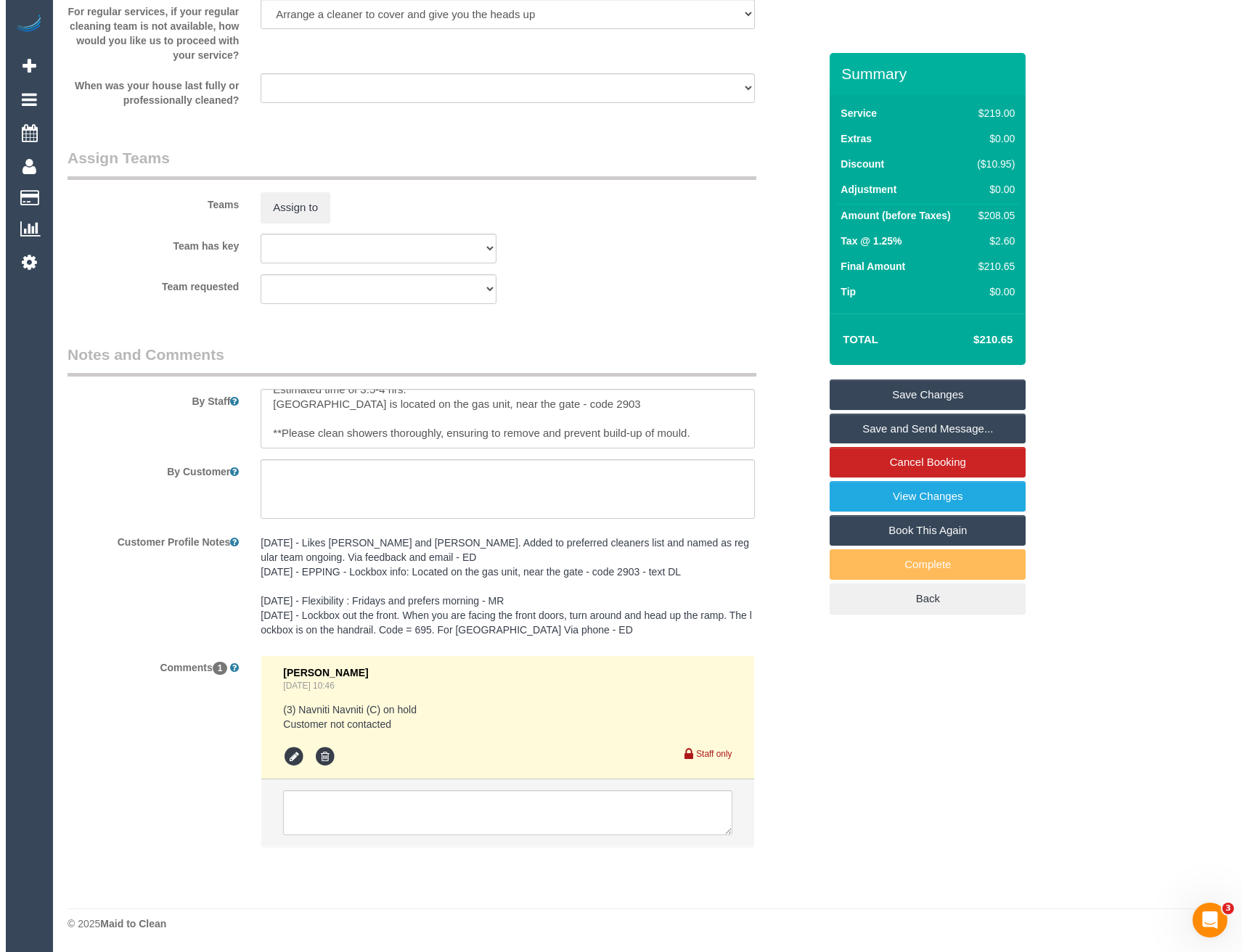
scroll to position [1762, 0]
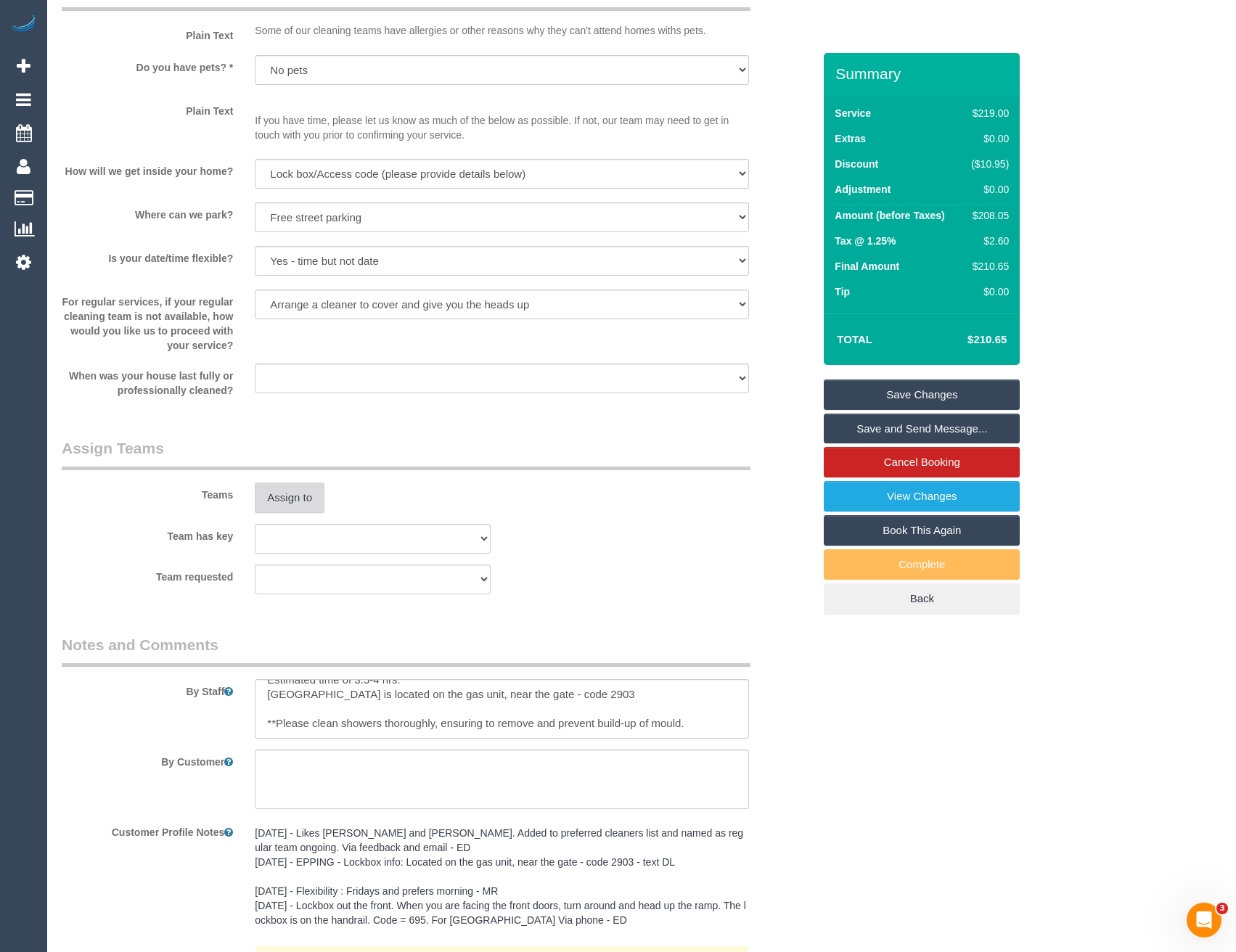
click at [282, 505] on button "Assign to" at bounding box center [289, 497] width 69 height 30
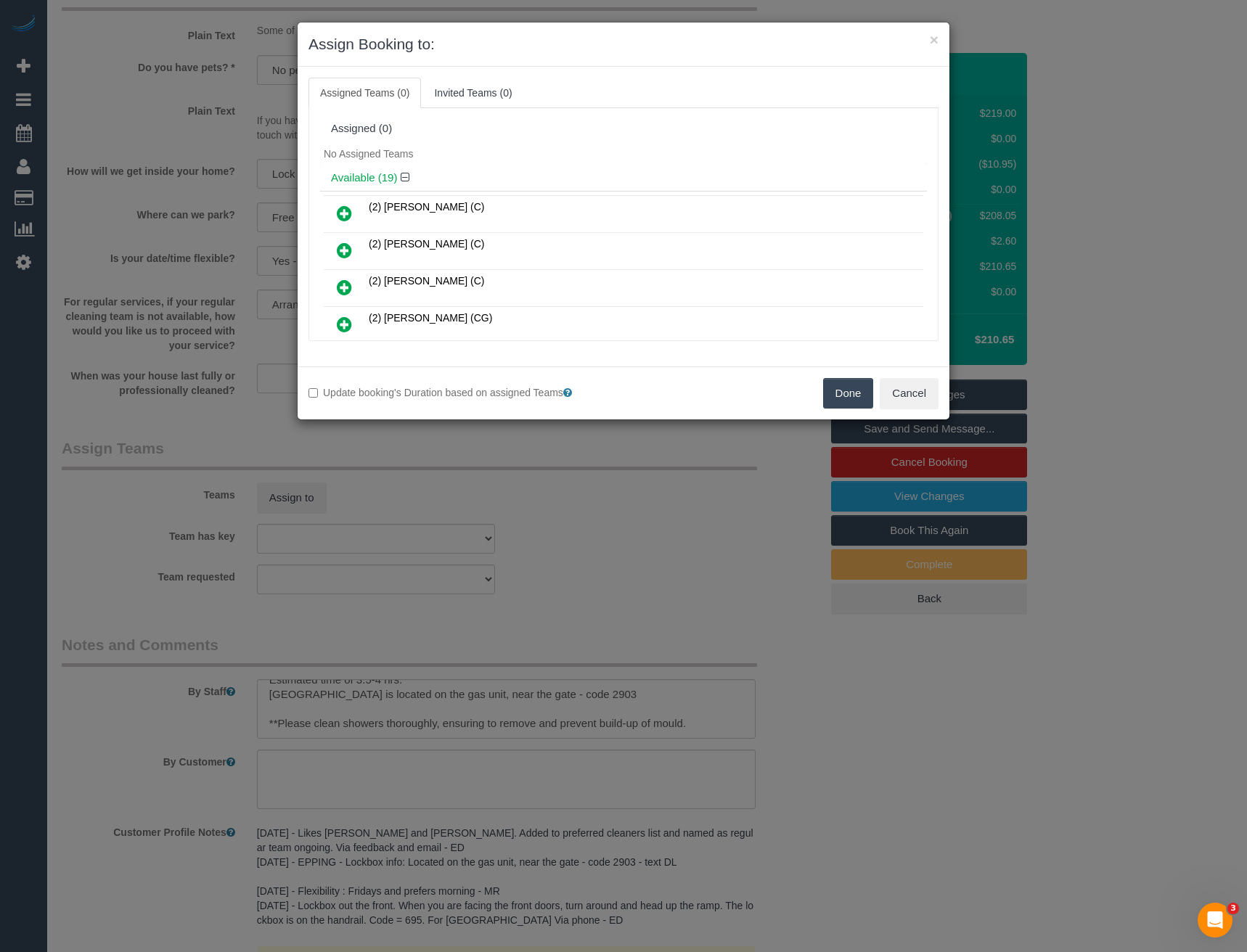
scroll to position [280, 0]
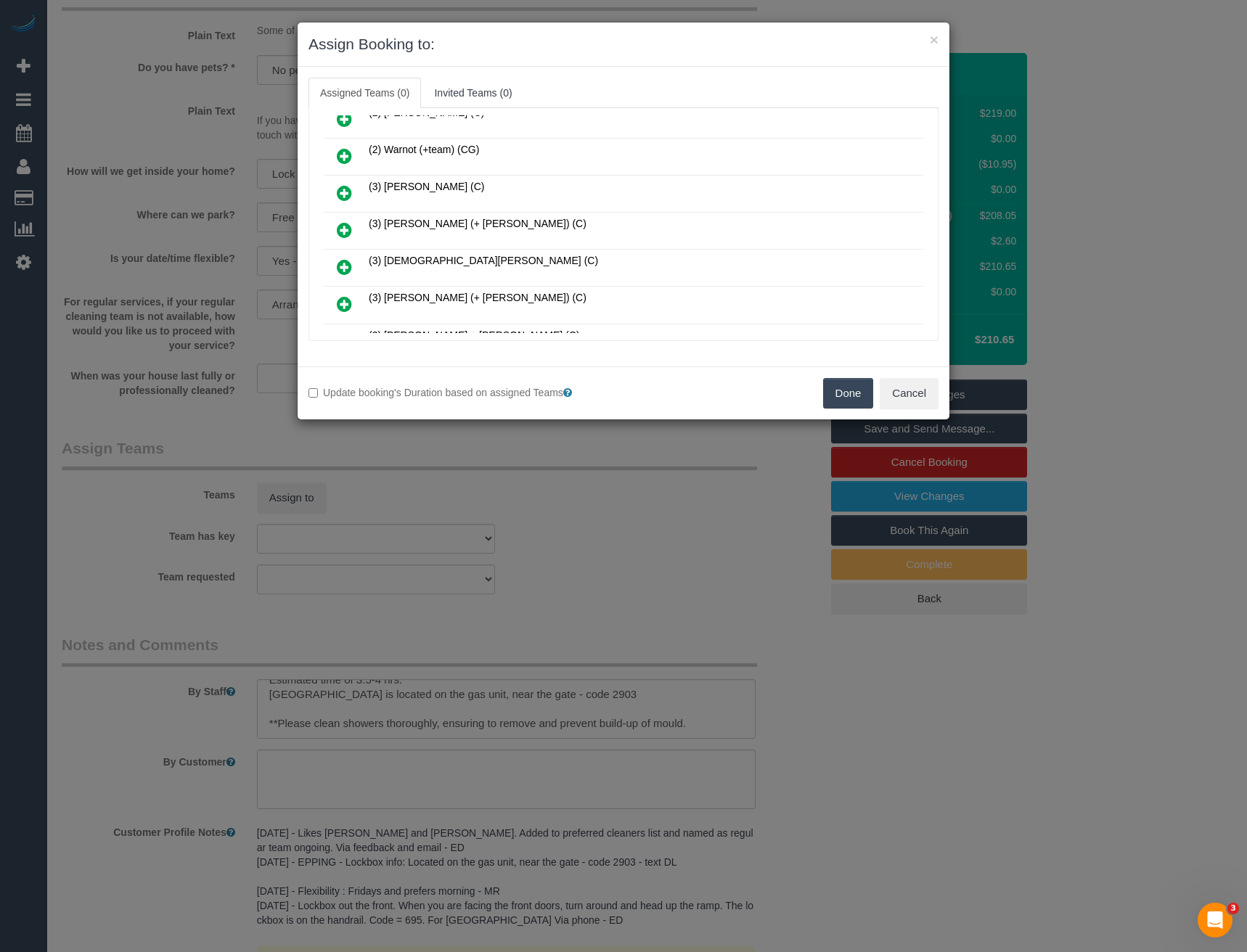
click at [346, 303] on icon at bounding box center [344, 304] width 16 height 18
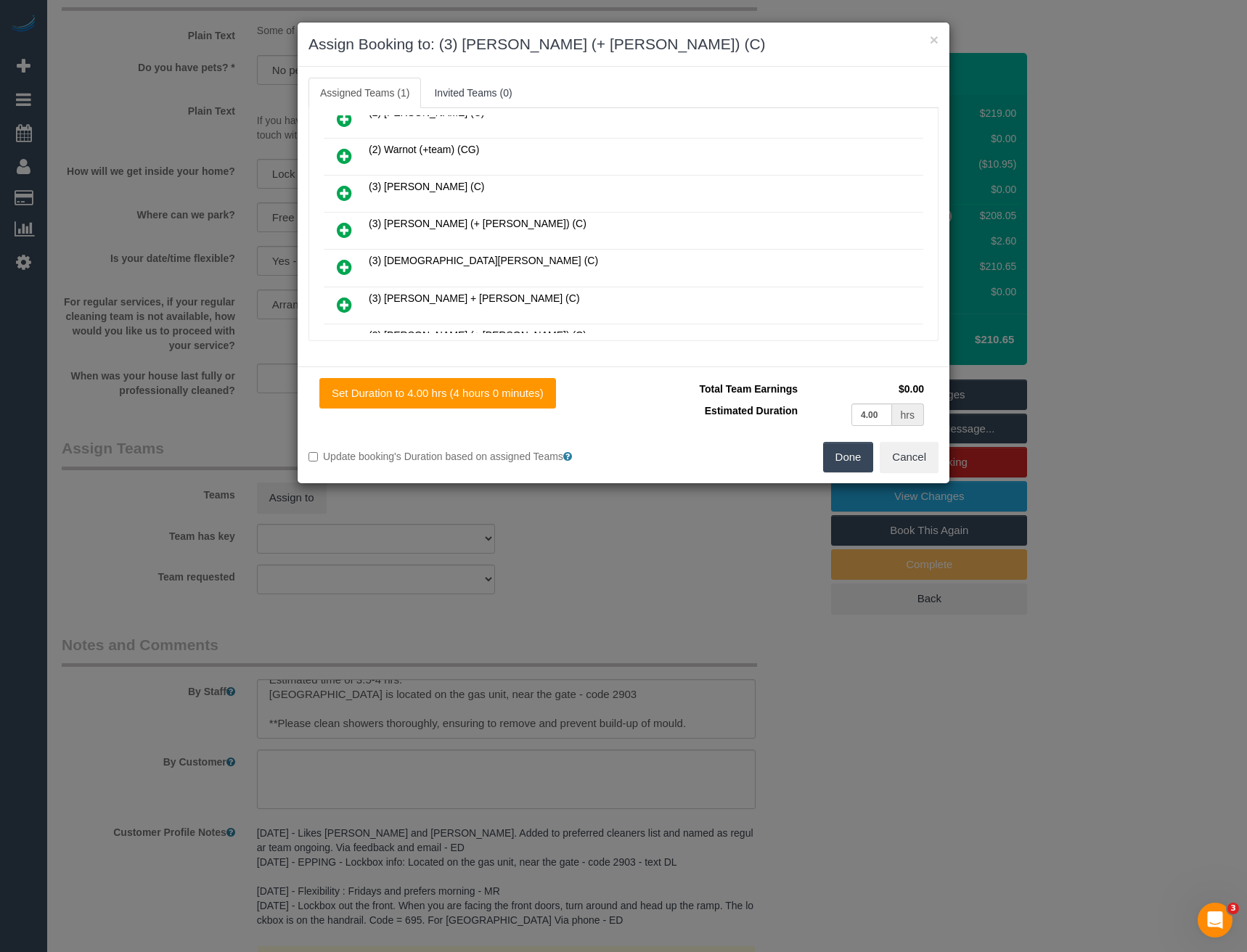
click at [346, 225] on icon at bounding box center [344, 230] width 16 height 18
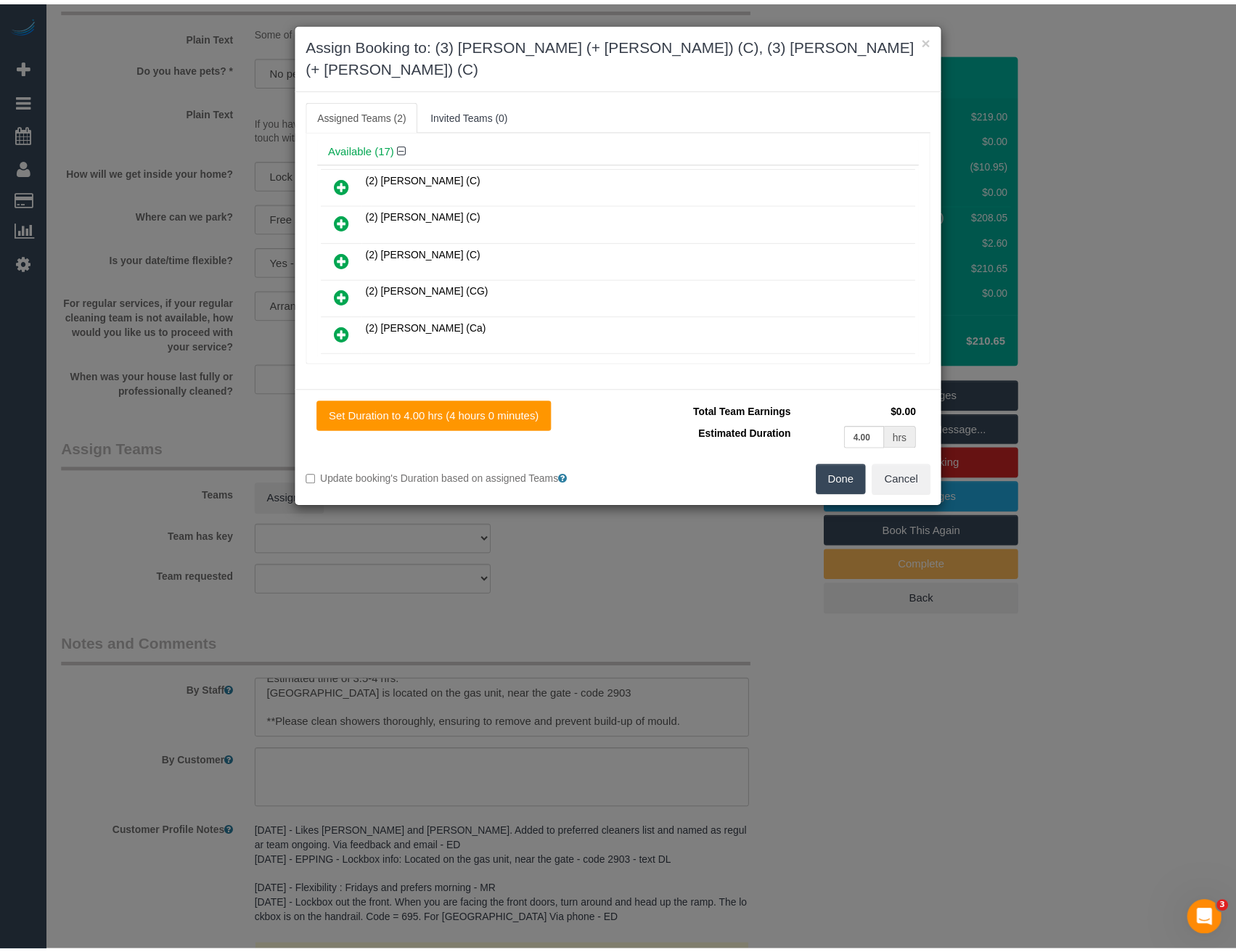
scroll to position [0, 0]
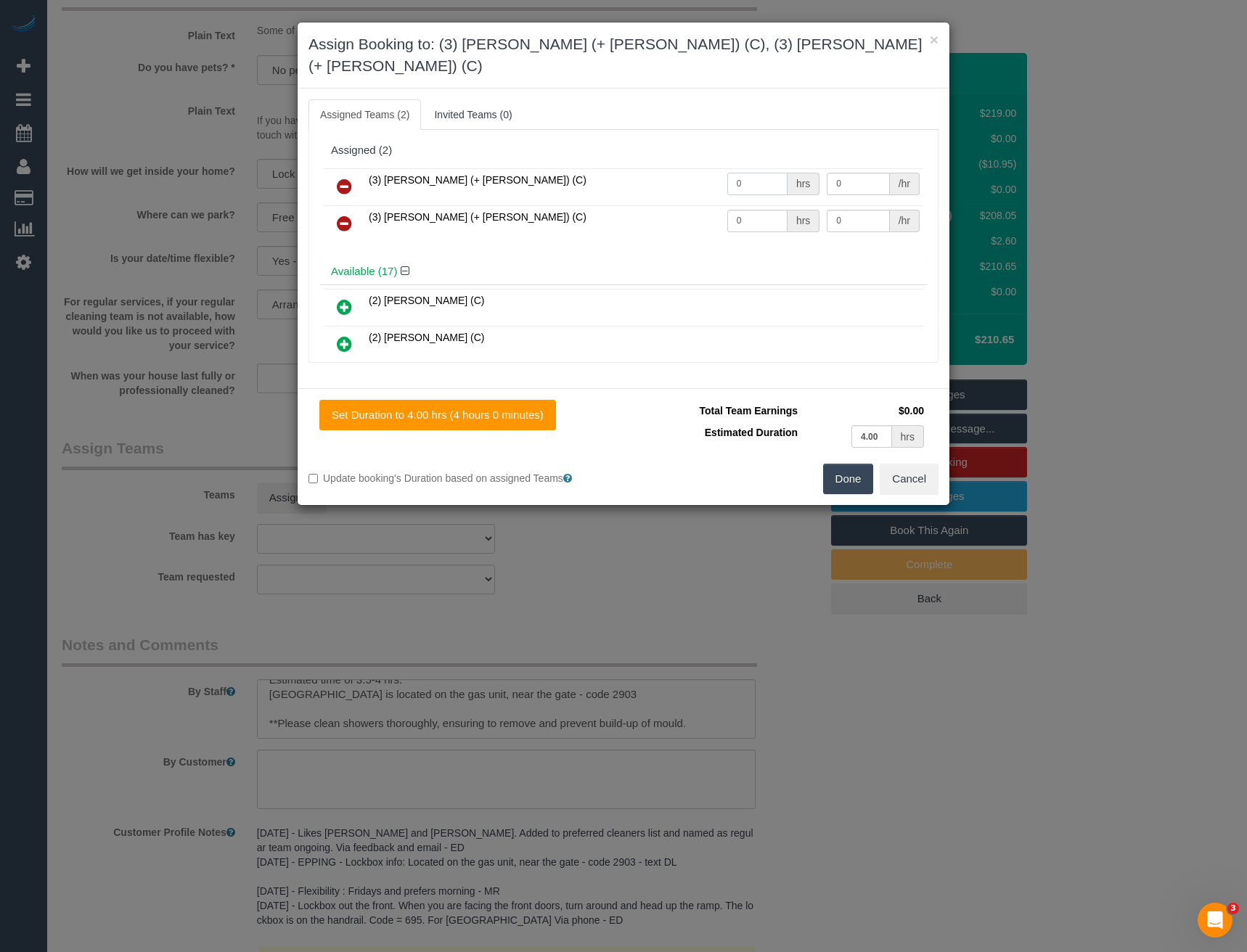
drag, startPoint x: 746, startPoint y: 156, endPoint x: 618, endPoint y: 182, distance: 130.6
click at [653, 169] on tr "(3) [PERSON_NAME] (+ [PERSON_NAME]) (C) 0 hrs 0 /hr" at bounding box center [623, 187] width 600 height 37
type input "1"
type input "65"
drag, startPoint x: 743, startPoint y: 202, endPoint x: 660, endPoint y: 218, distance: 84.5
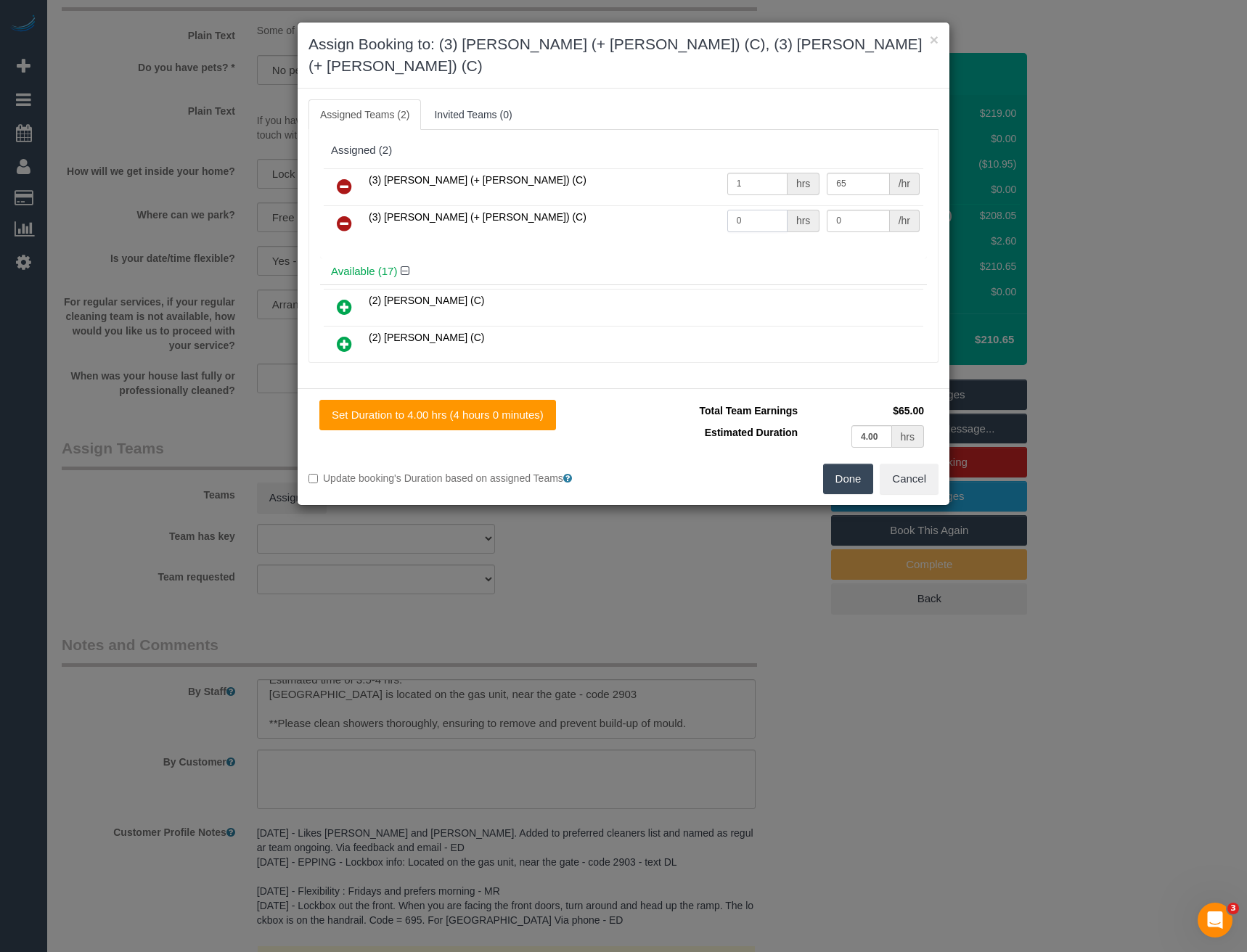
click at [679, 215] on tr "(3) Daniel (+ Aneta) (C) 0 hrs 0 /hr" at bounding box center [623, 224] width 600 height 37
type input "1"
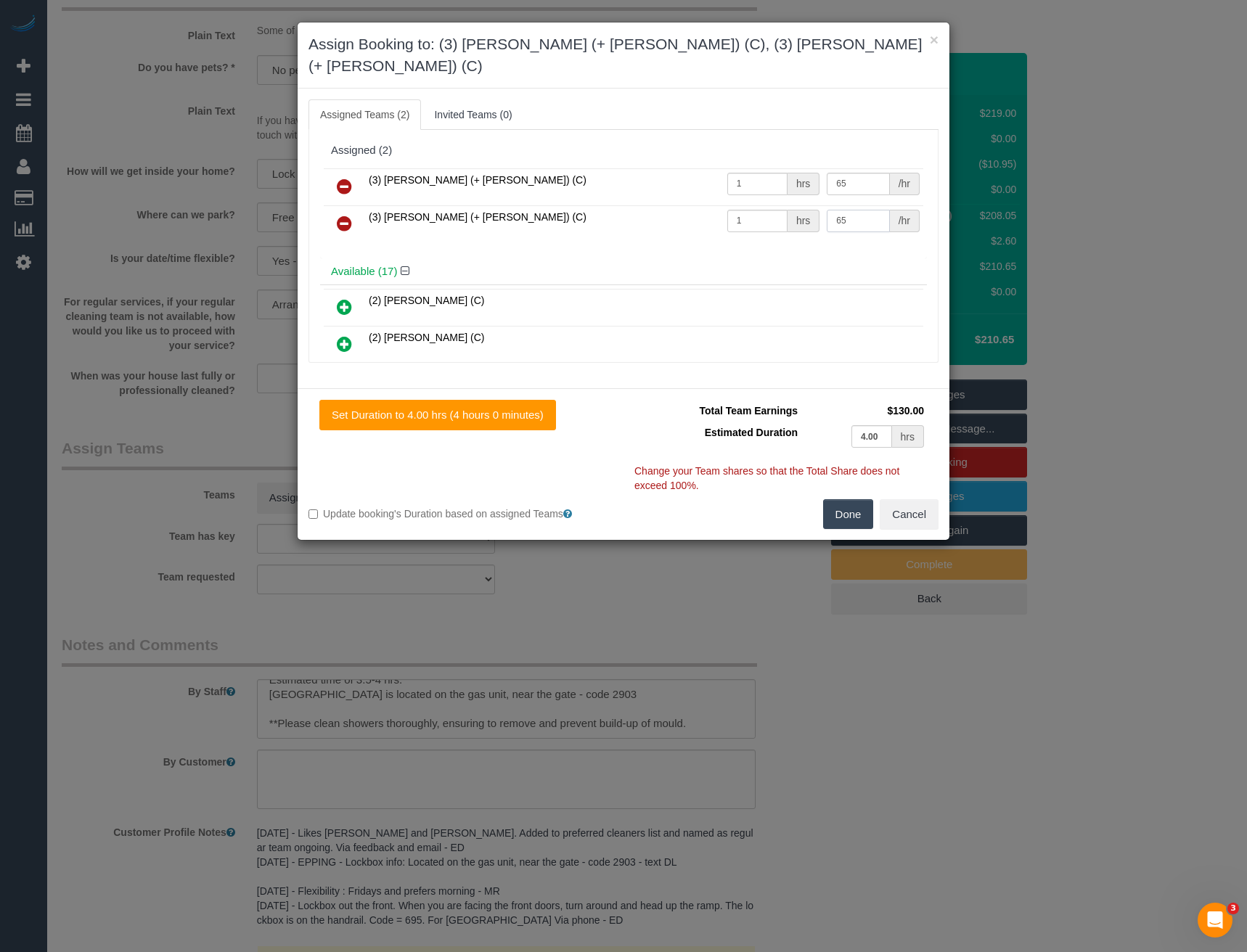
type input "65"
click at [851, 499] on button "Done" at bounding box center [848, 514] width 51 height 30
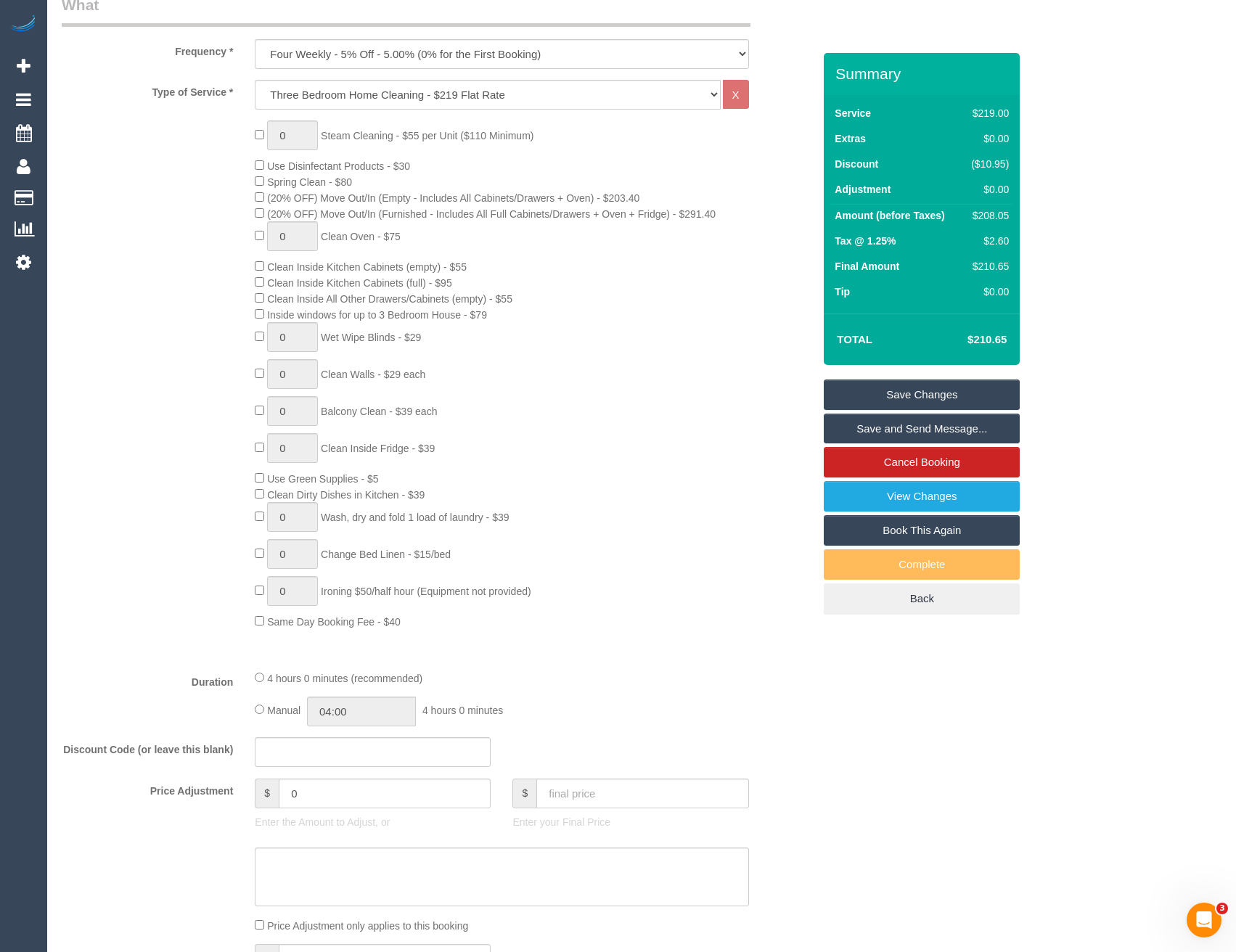
scroll to position [601, 0]
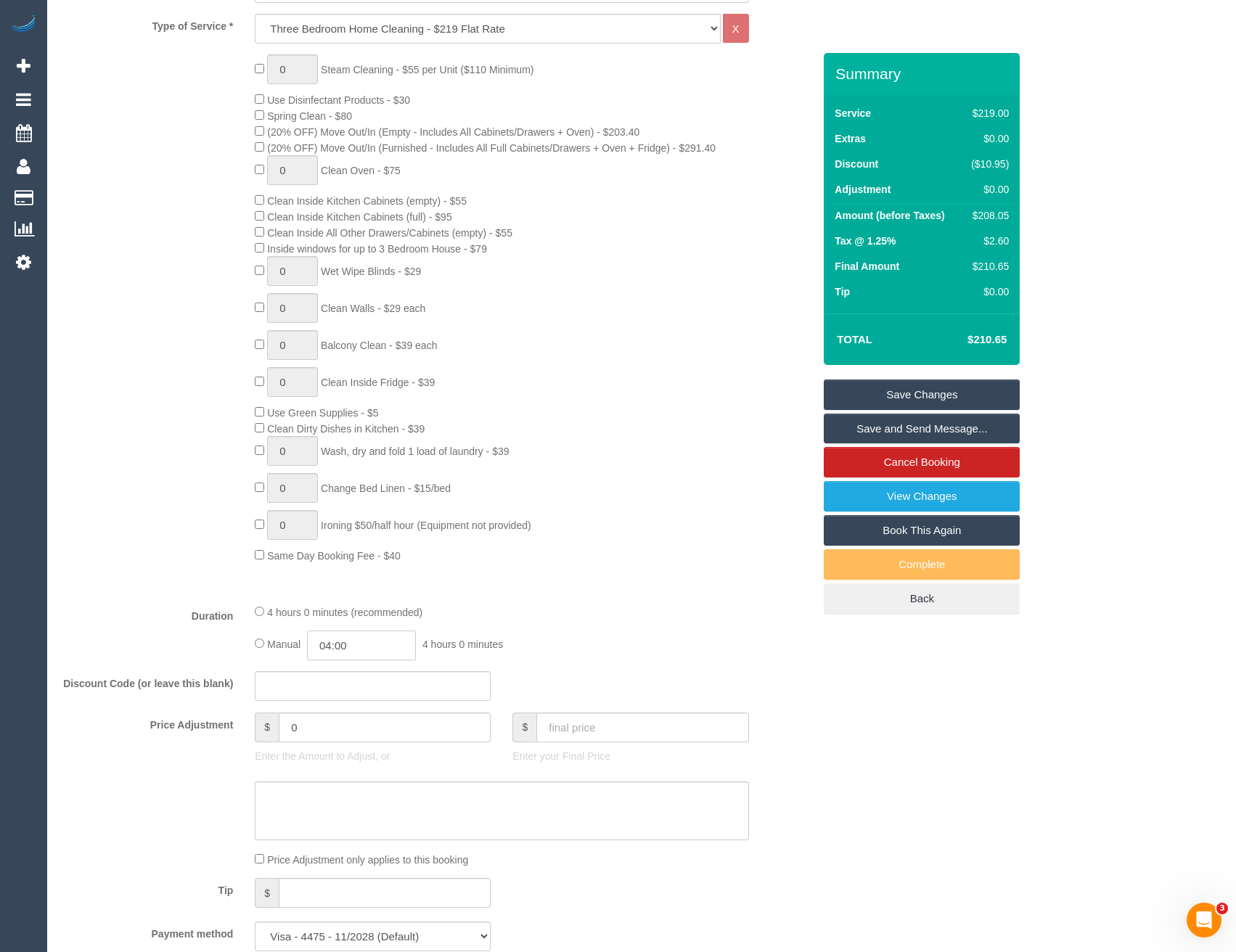
click at [366, 642] on input "04:00" at bounding box center [361, 645] width 109 height 30
type input "02:00"
click at [349, 700] on li "02:00" at bounding box center [346, 701] width 64 height 19
click at [598, 626] on div "4 hours 0 minutes (recommended) Manual 02:00 2 hours 0 minutes" at bounding box center [501, 632] width 515 height 57
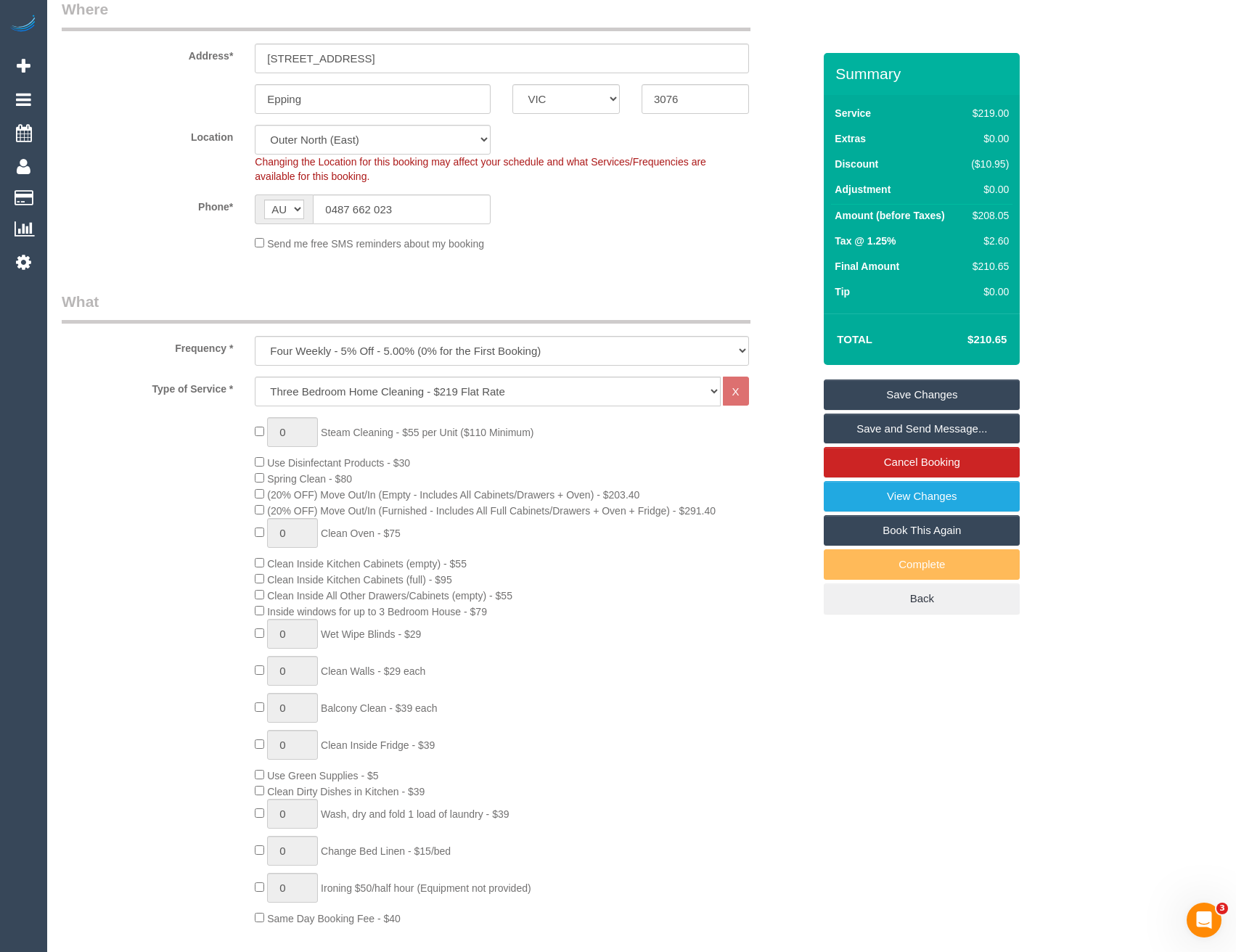
select select "spot25"
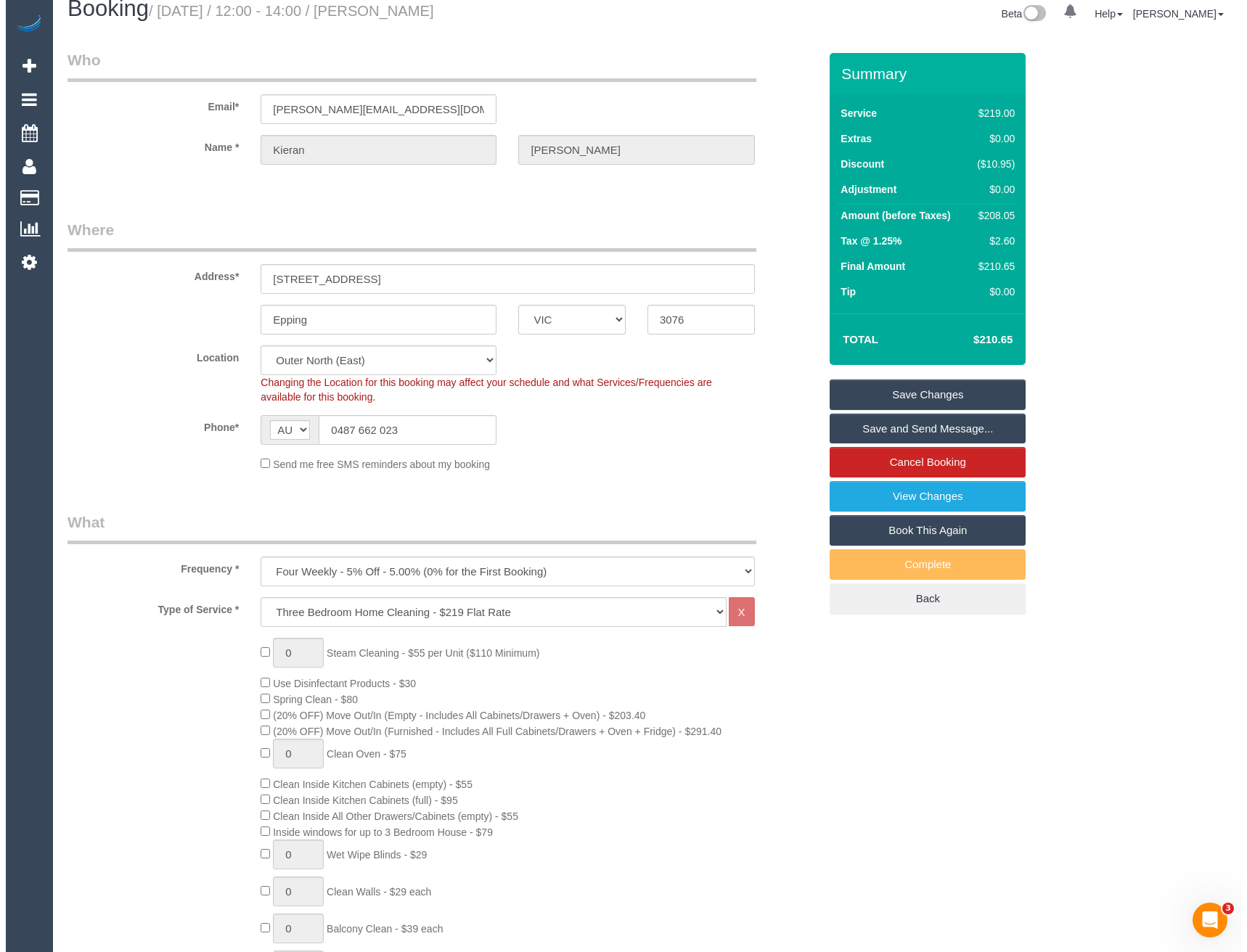
scroll to position [0, 0]
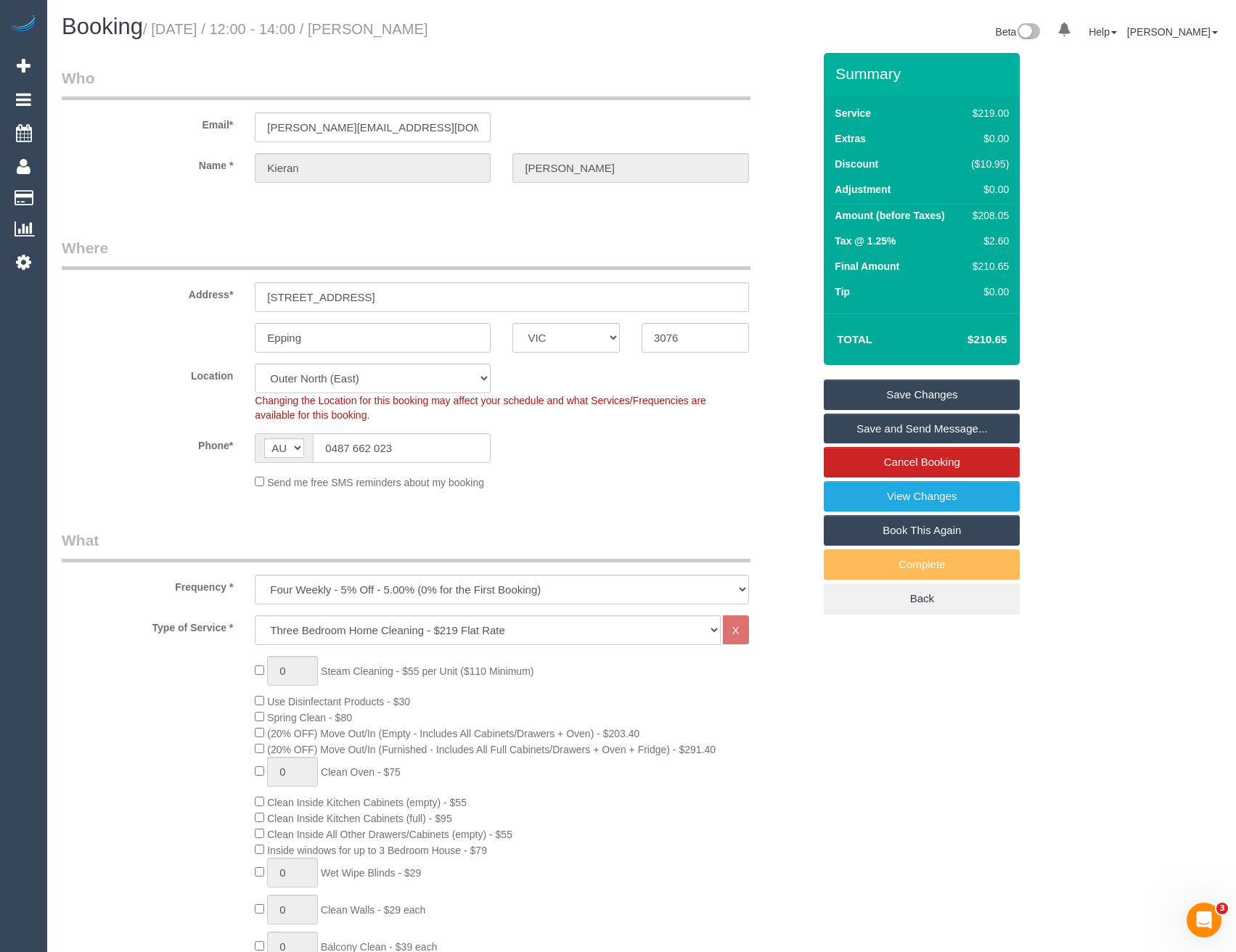
click at [862, 436] on link "Save and Send Message..." at bounding box center [921, 428] width 196 height 30
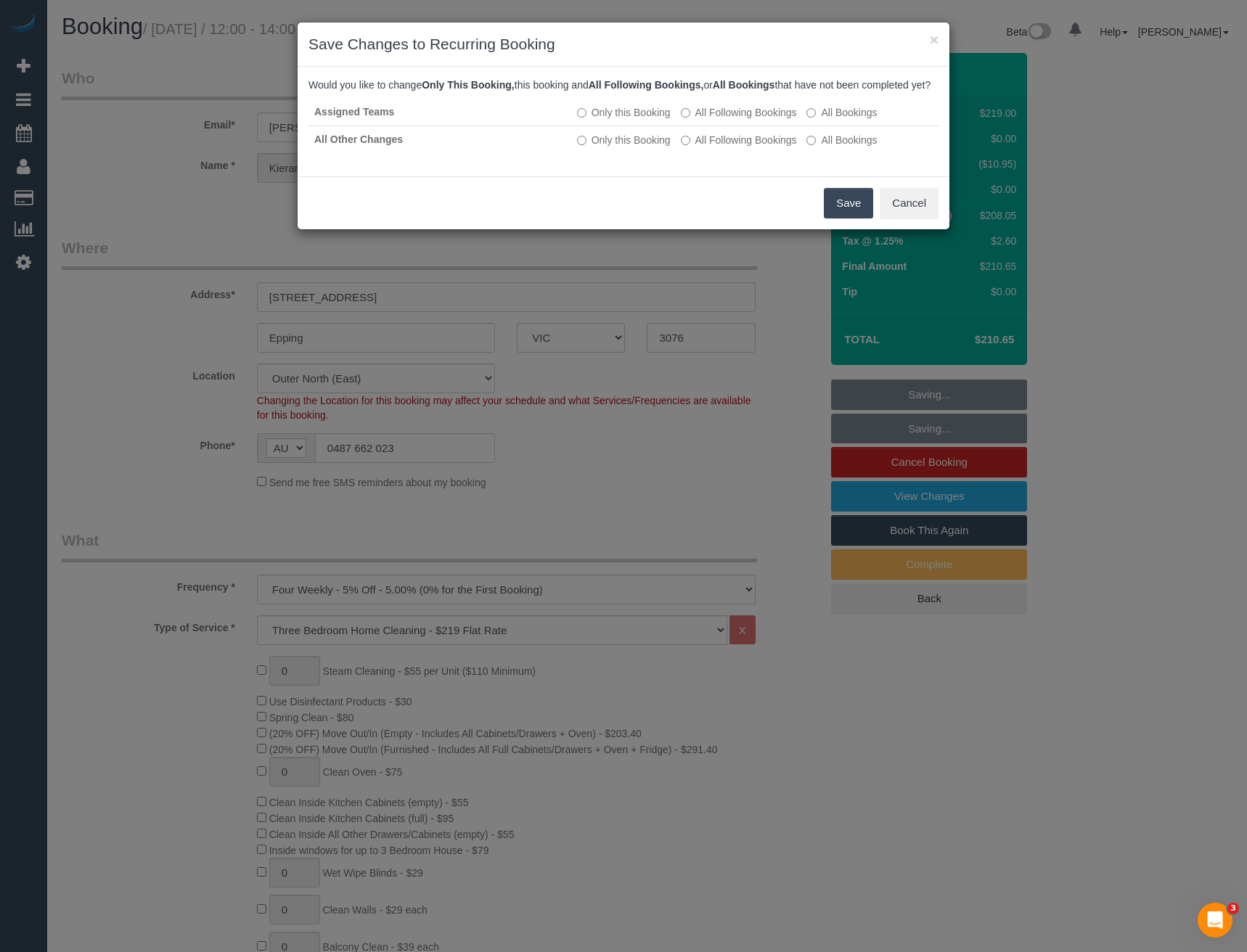
click at [850, 213] on button "Save" at bounding box center [848, 203] width 49 height 30
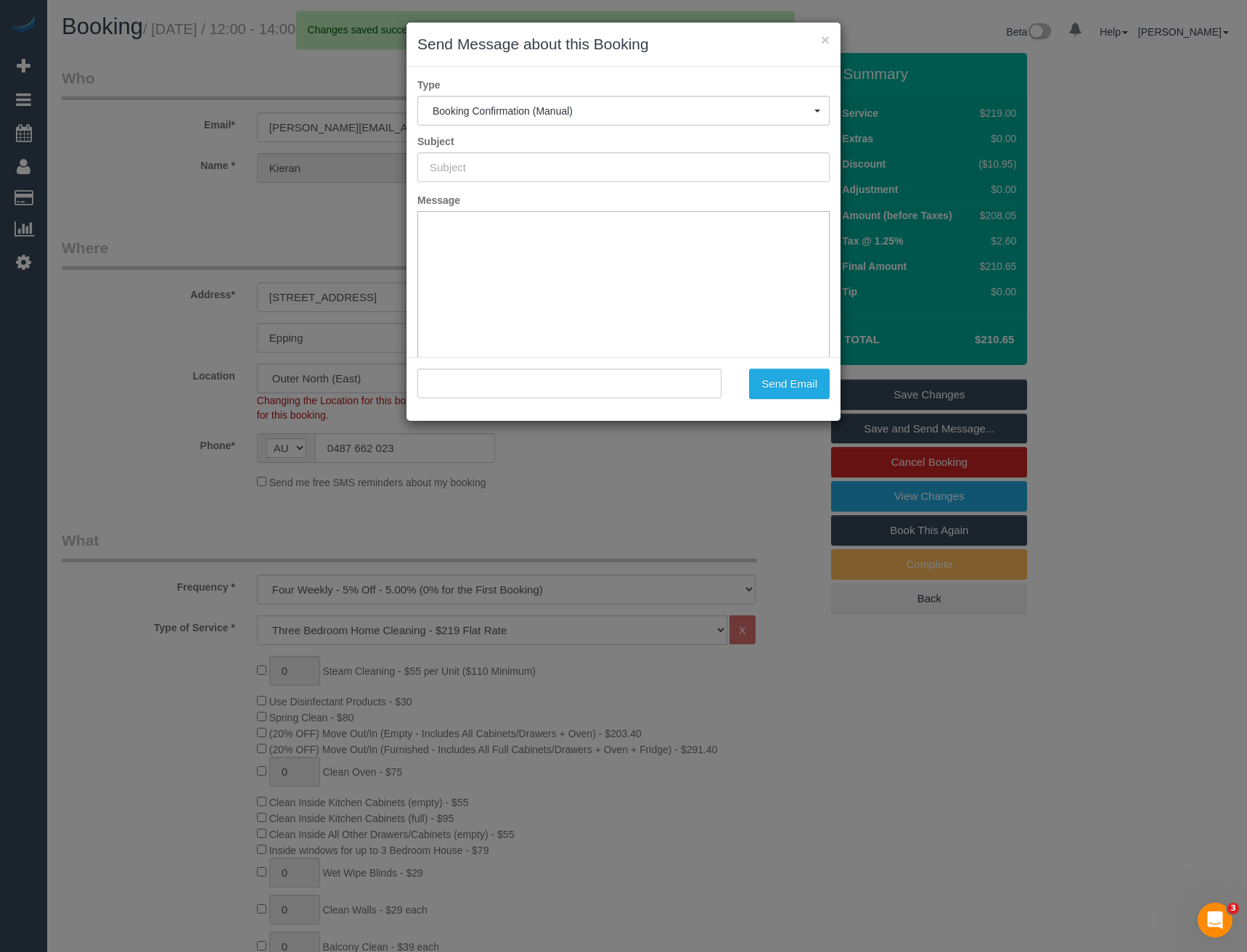
type input "Booking Confirmed"
type input ""Kieran Grealish" <grealish.kieran@gmail.com>"
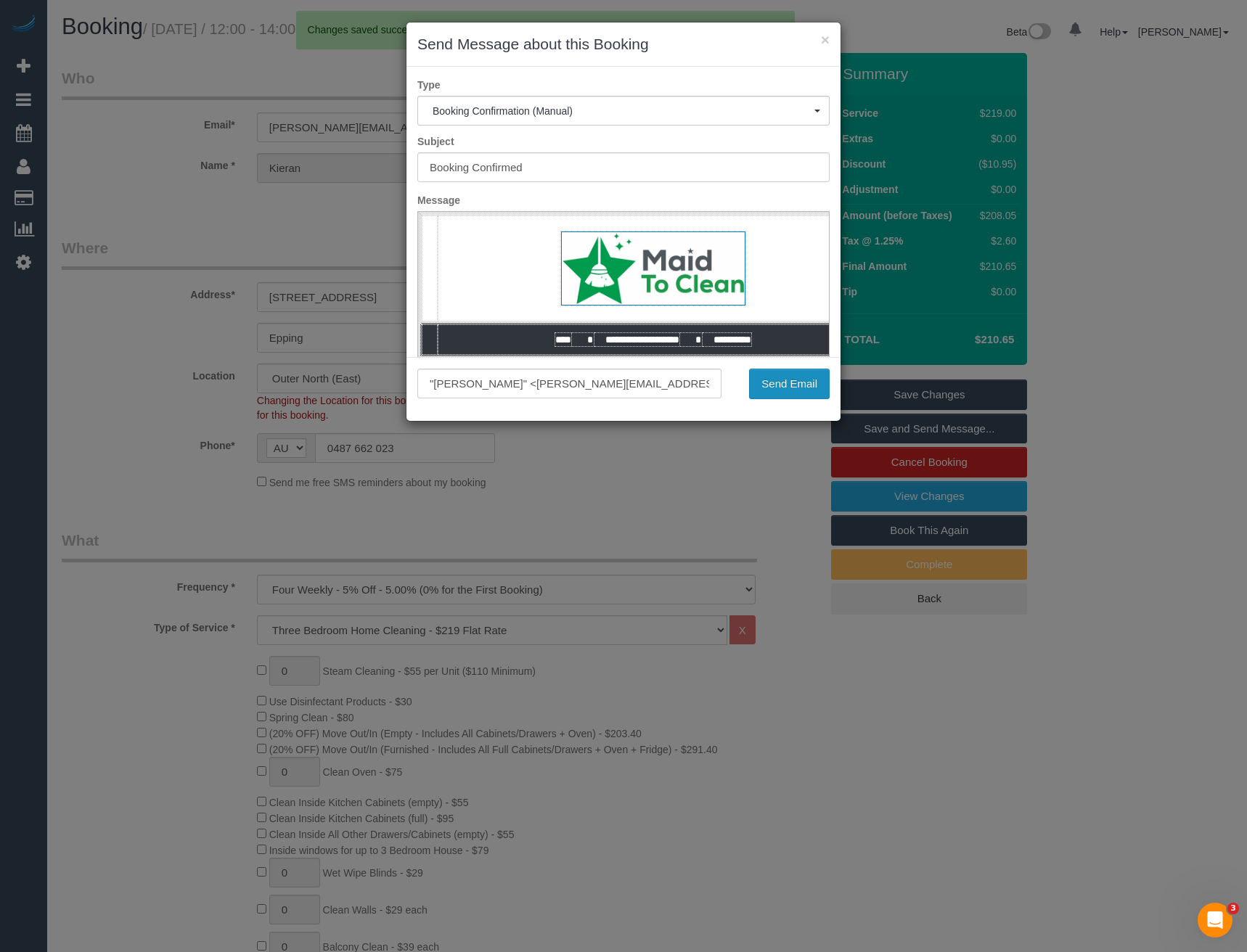
click at [791, 392] on button "Send Email" at bounding box center [789, 383] width 80 height 30
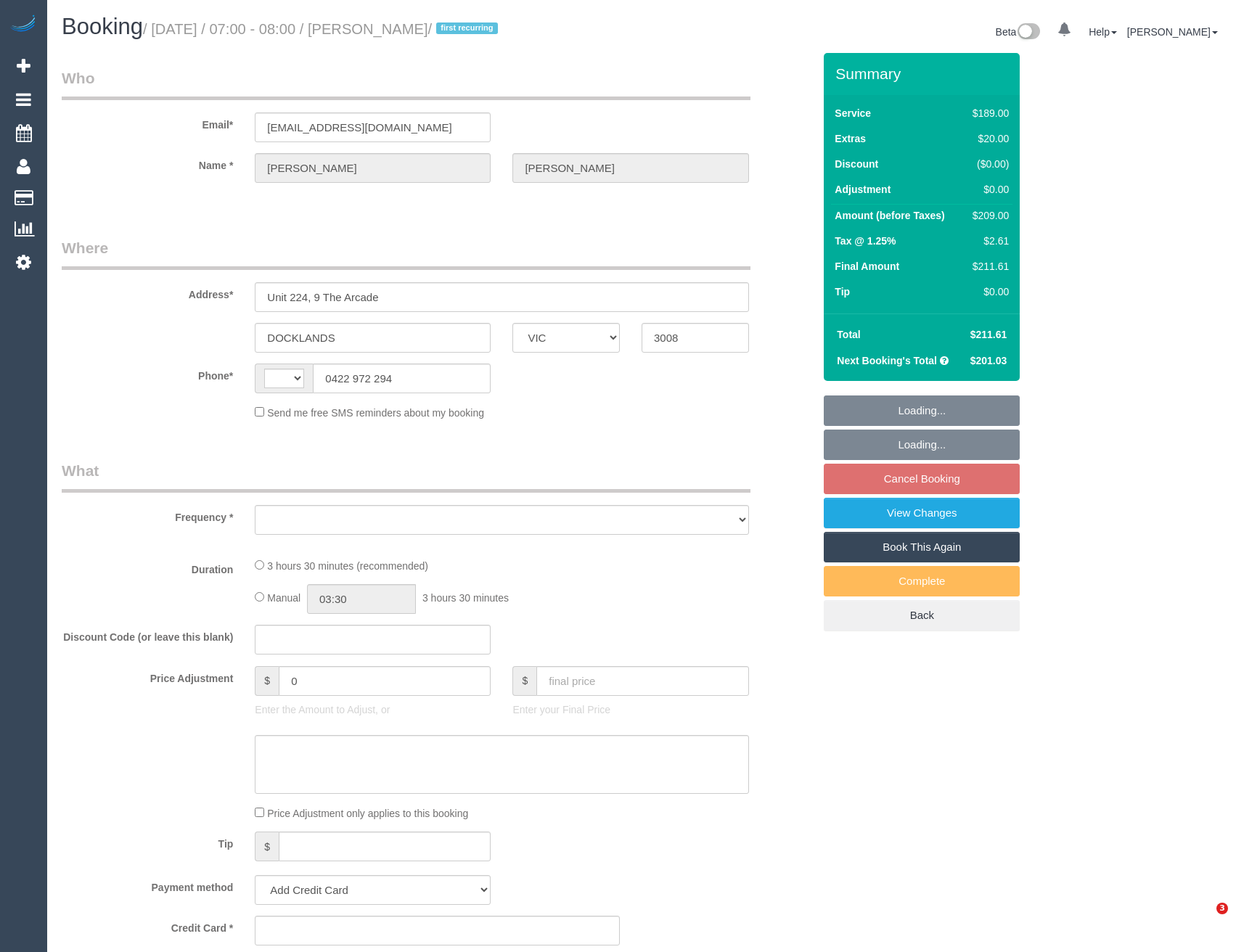
select select "VIC"
select select "string:AU"
select select "object:529"
select select "string:stripe-pm_1RsDEY2GScqysDRVizLmtHqK"
select select "number:27"
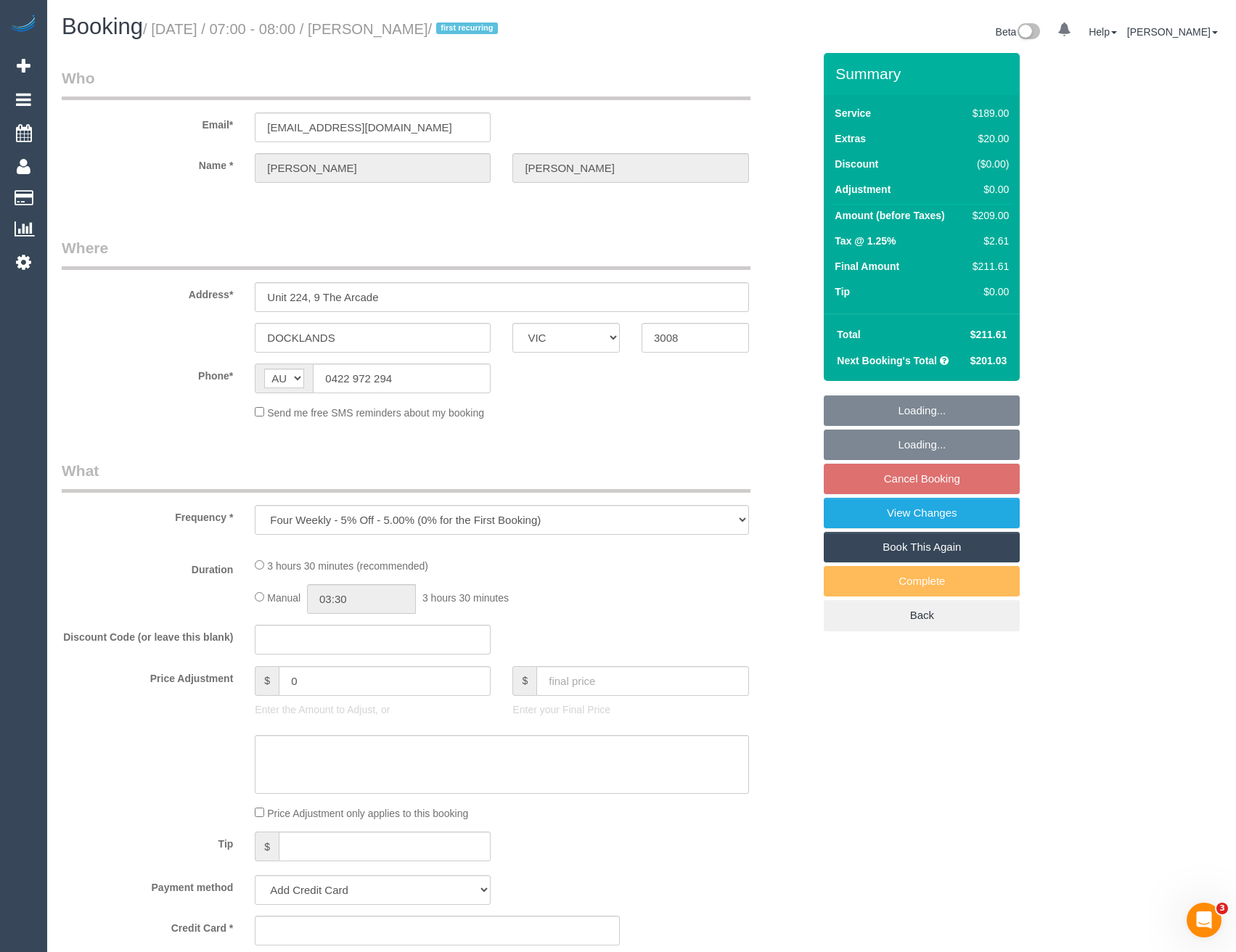
select select "number:14"
select select "number:20"
select select "number:22"
select select "number:33"
select select "number:13"
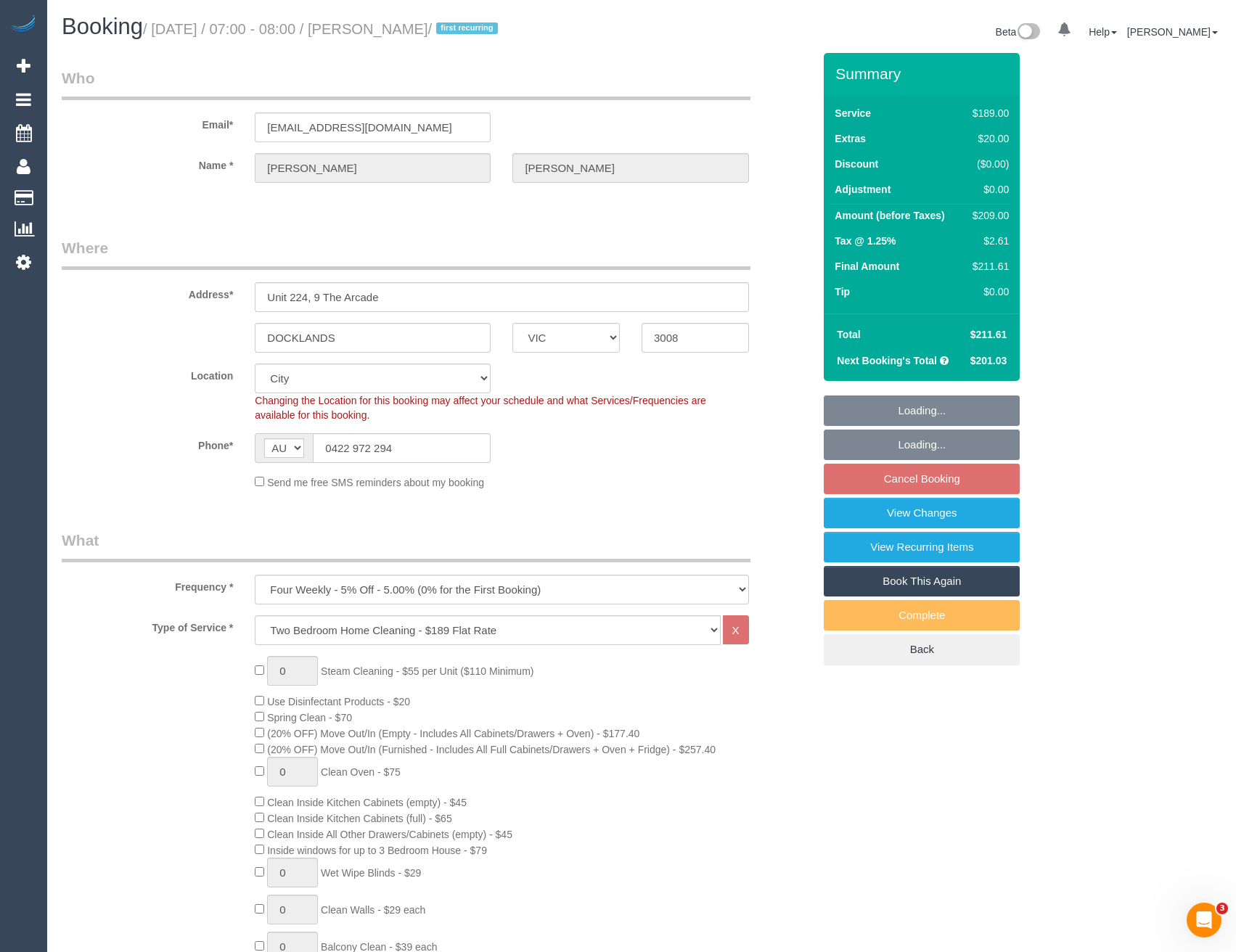
select select "object:1196"
select select "spot1"
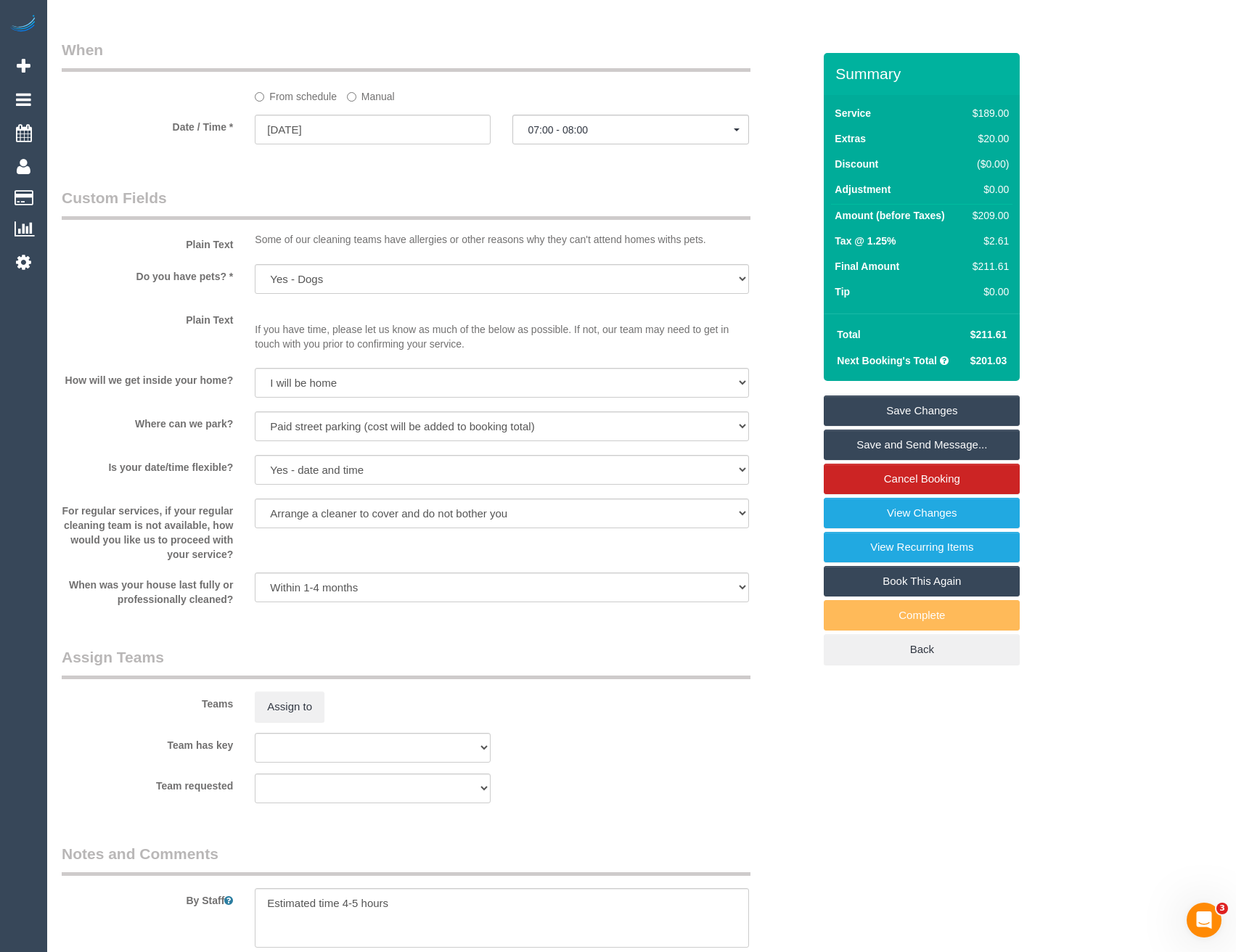
scroll to position [1669, 0]
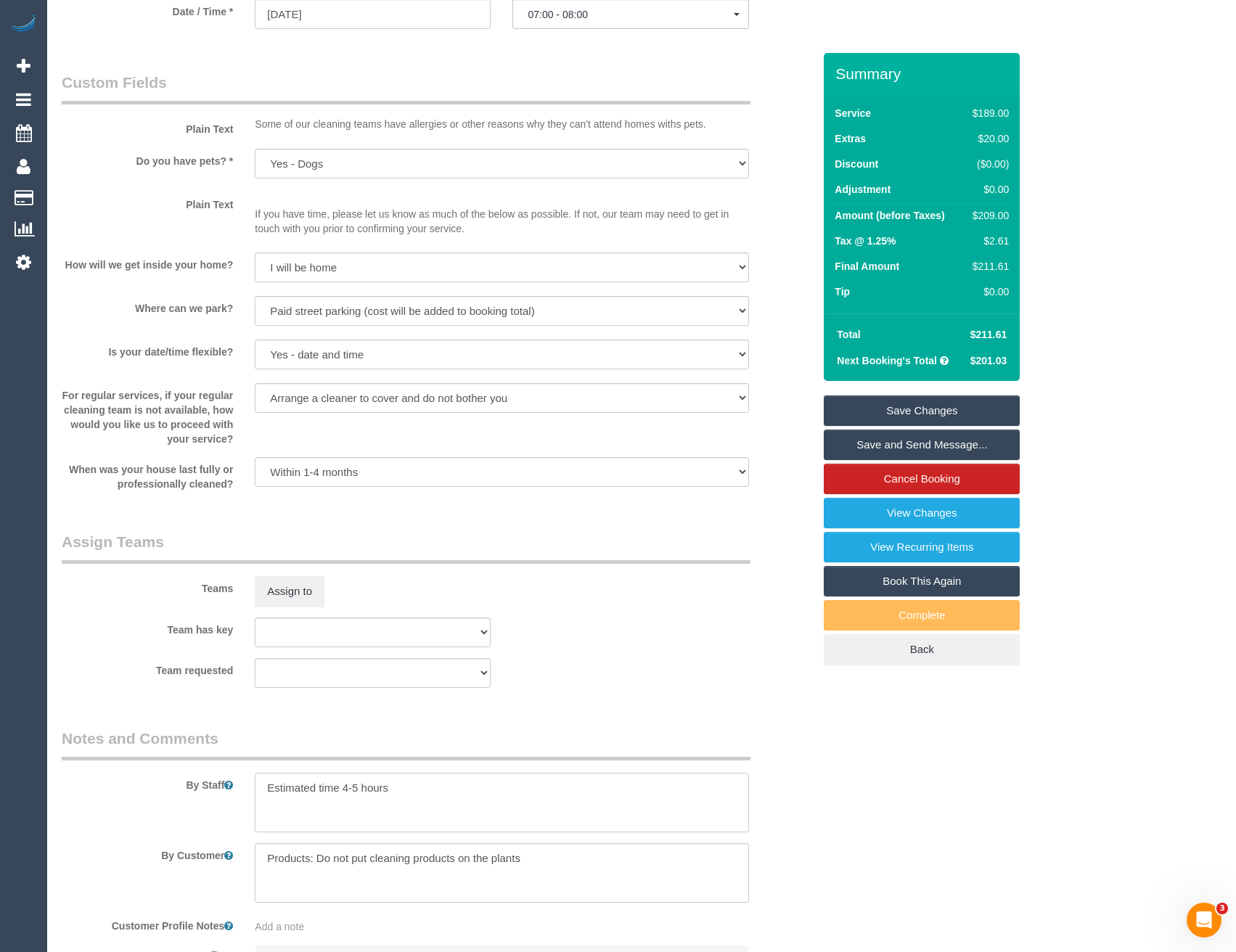
drag, startPoint x: 357, startPoint y: 784, endPoint x: 339, endPoint y: 777, distance: 19.3
click at [340, 787] on textarea at bounding box center [501, 802] width 493 height 60
click at [425, 796] on textarea at bounding box center [501, 802] width 493 height 60
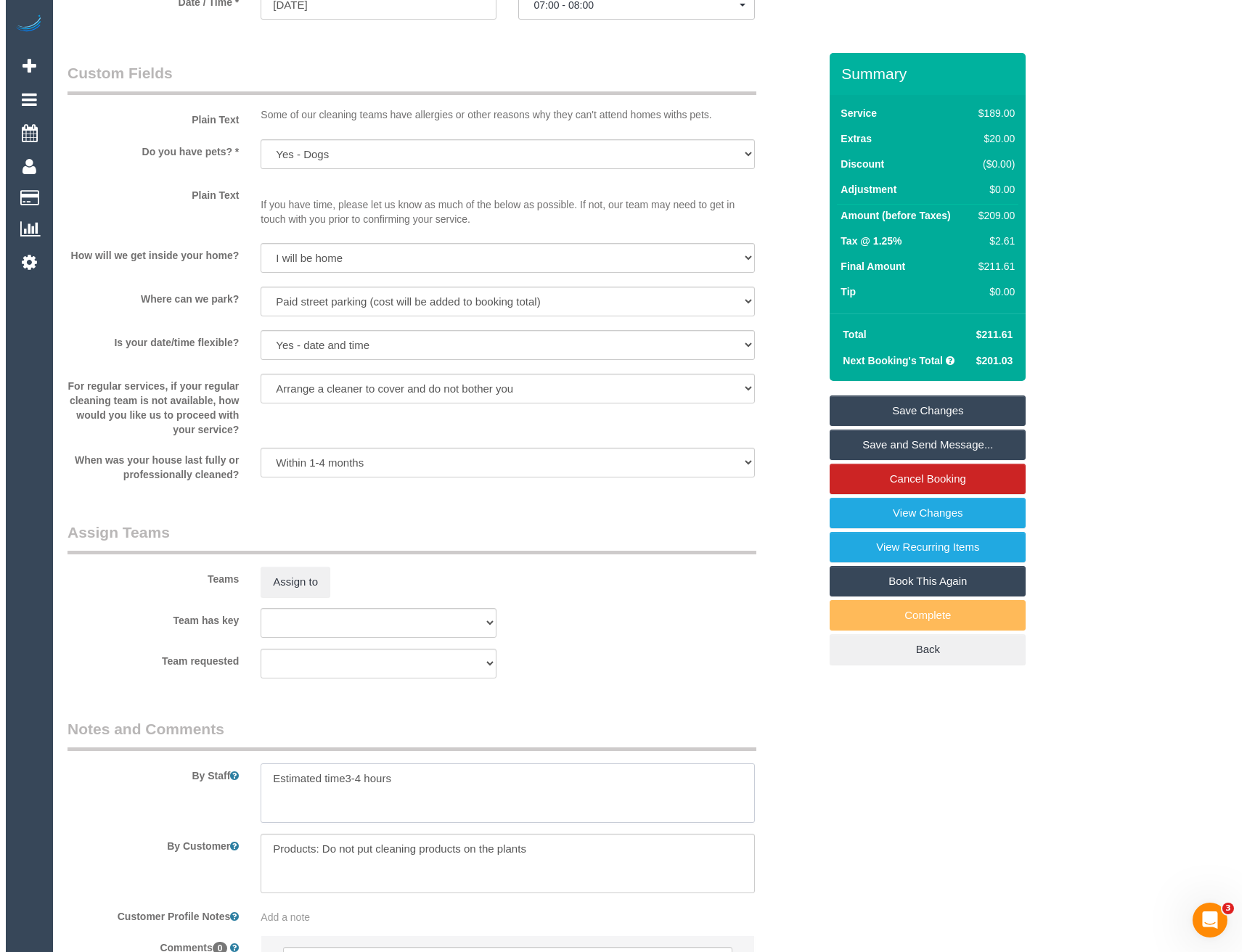
scroll to position [1545, 0]
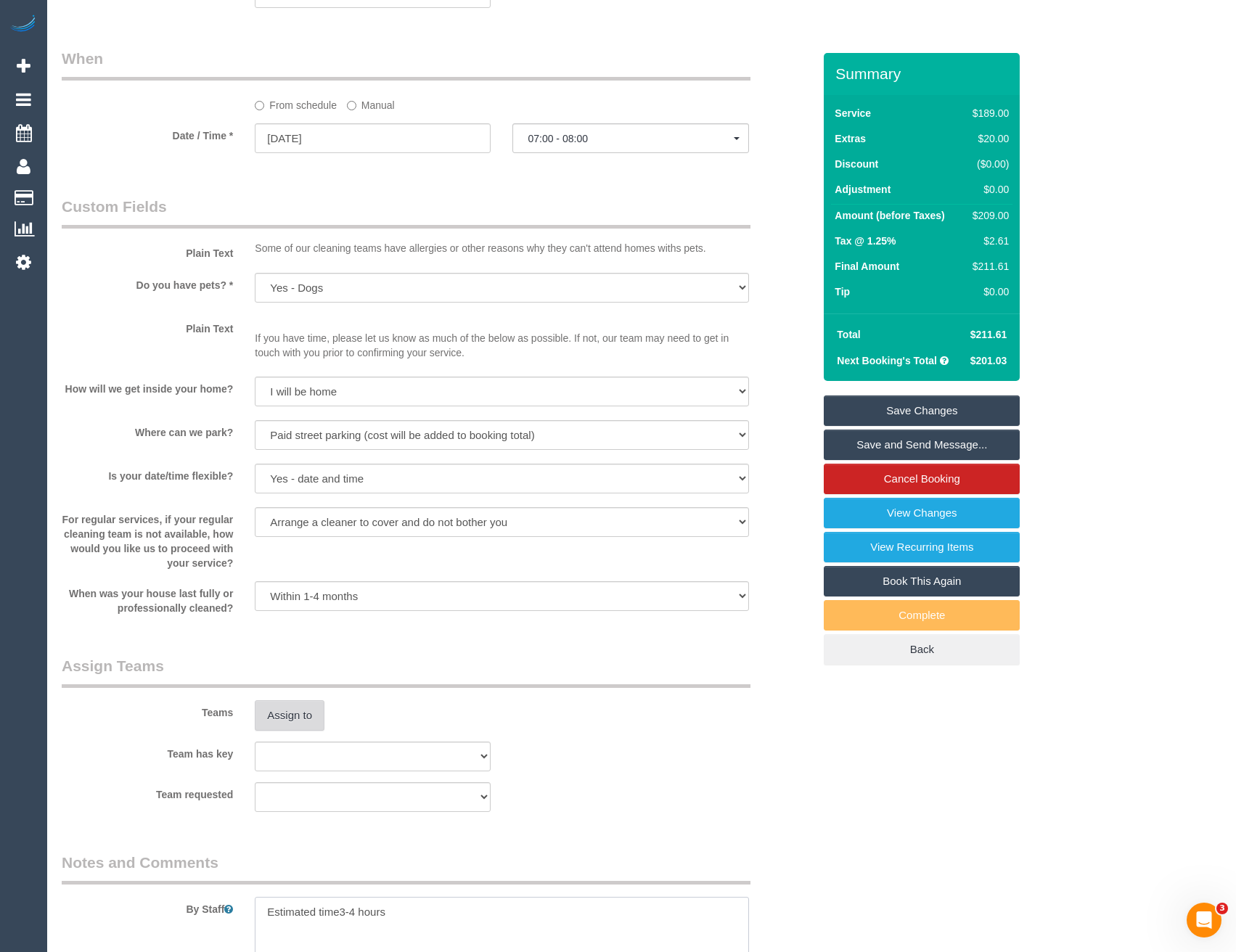
type textarea "Estimated time3-4 hours"
click at [278, 726] on button "Assign to" at bounding box center [289, 714] width 69 height 30
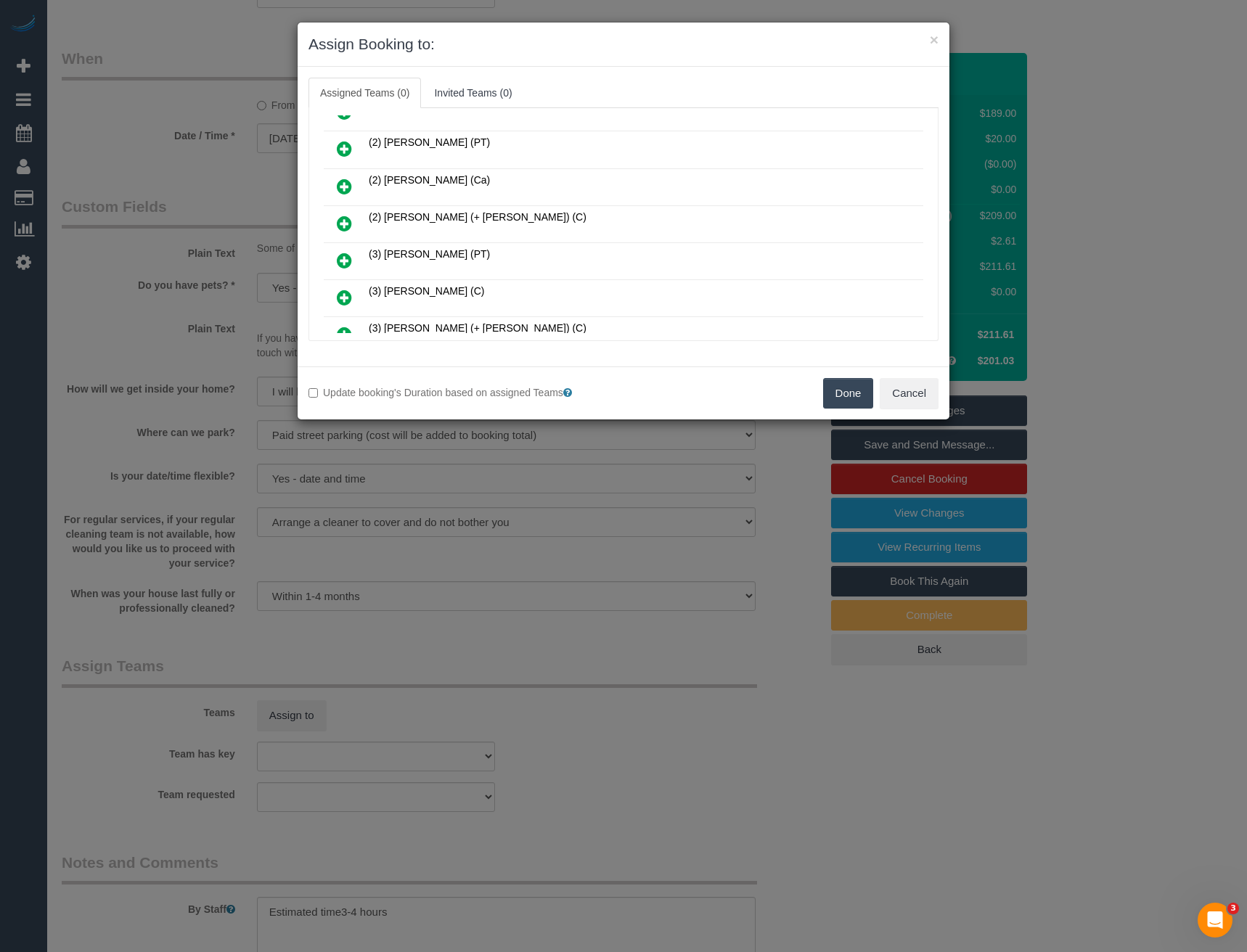
click at [343, 261] on icon at bounding box center [344, 261] width 16 height 18
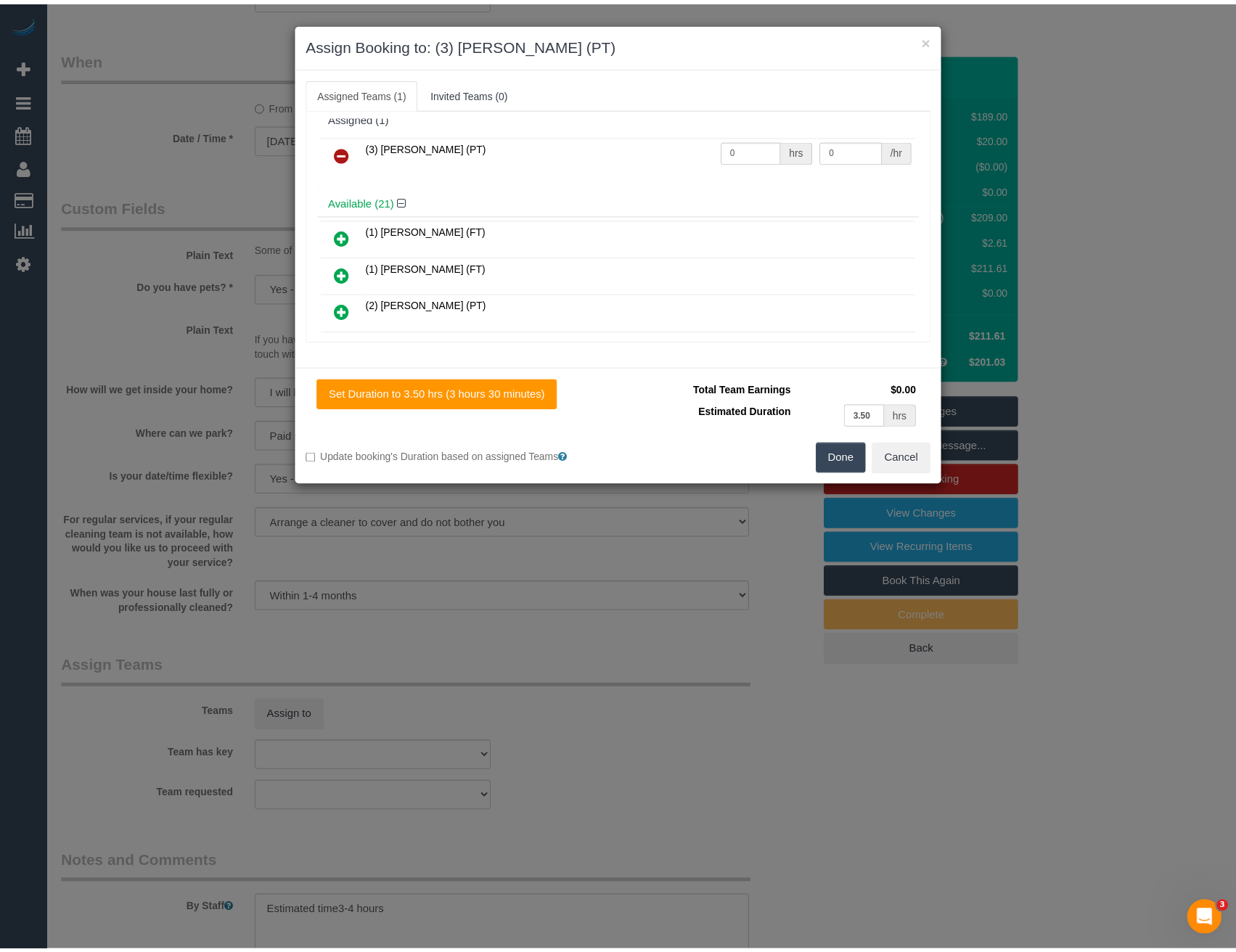
scroll to position [0, 0]
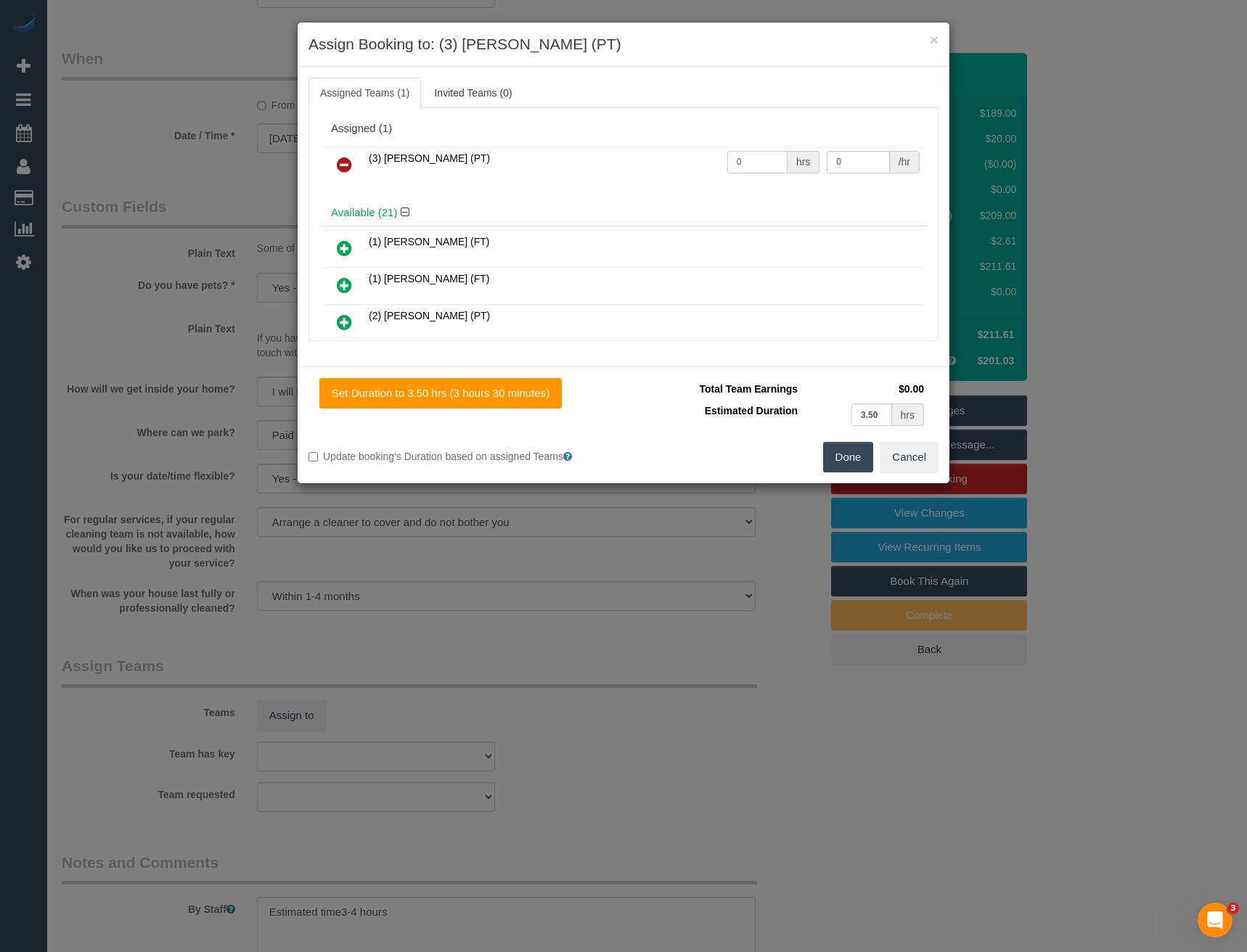
drag, startPoint x: 754, startPoint y: 159, endPoint x: 659, endPoint y: 160, distance: 95.0
click at [659, 160] on tr "(3) Allie Zhu (PT) 0 hrs 0 /hr" at bounding box center [623, 165] width 600 height 37
type input "1"
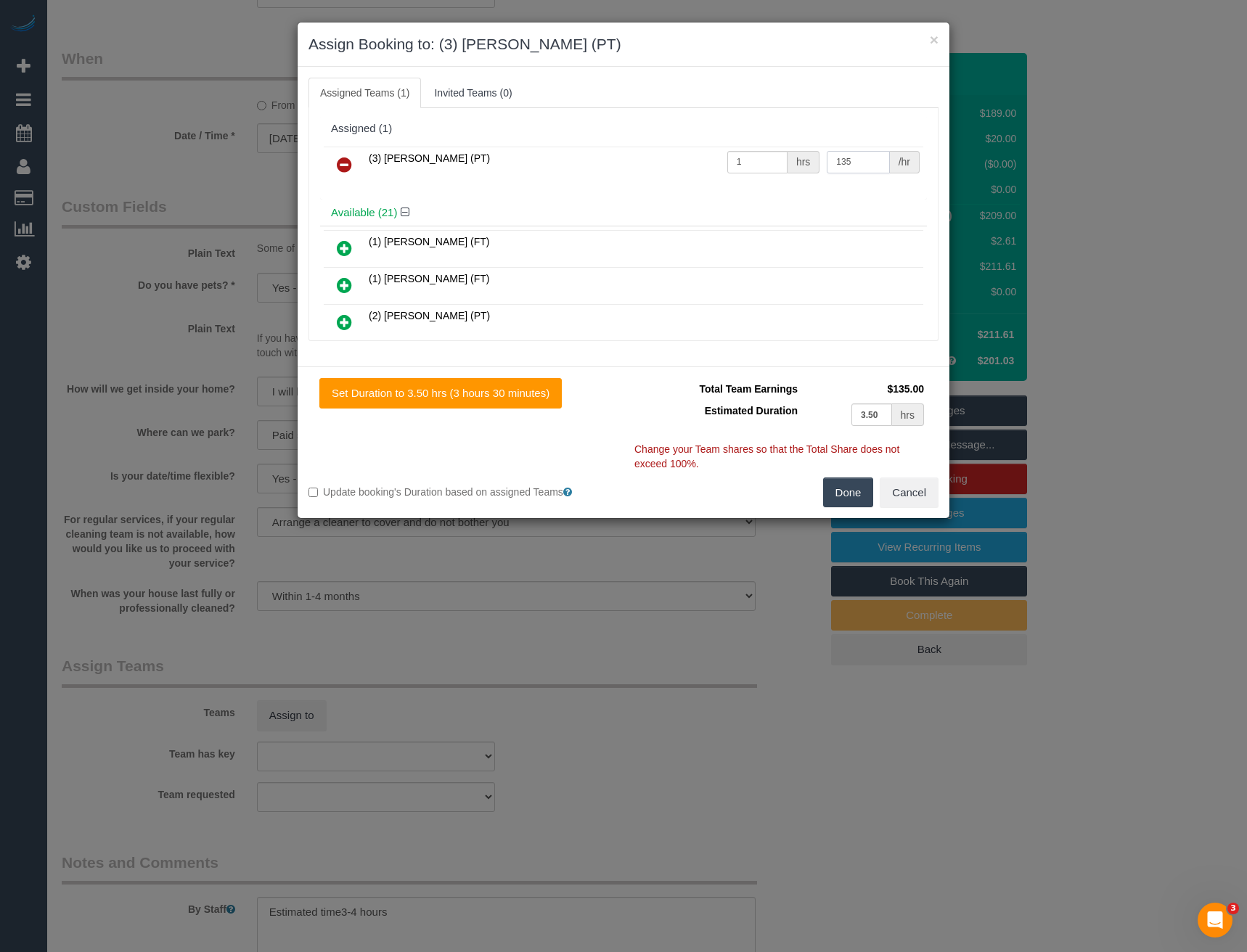
type input "135"
click at [837, 488] on button "Done" at bounding box center [848, 492] width 51 height 30
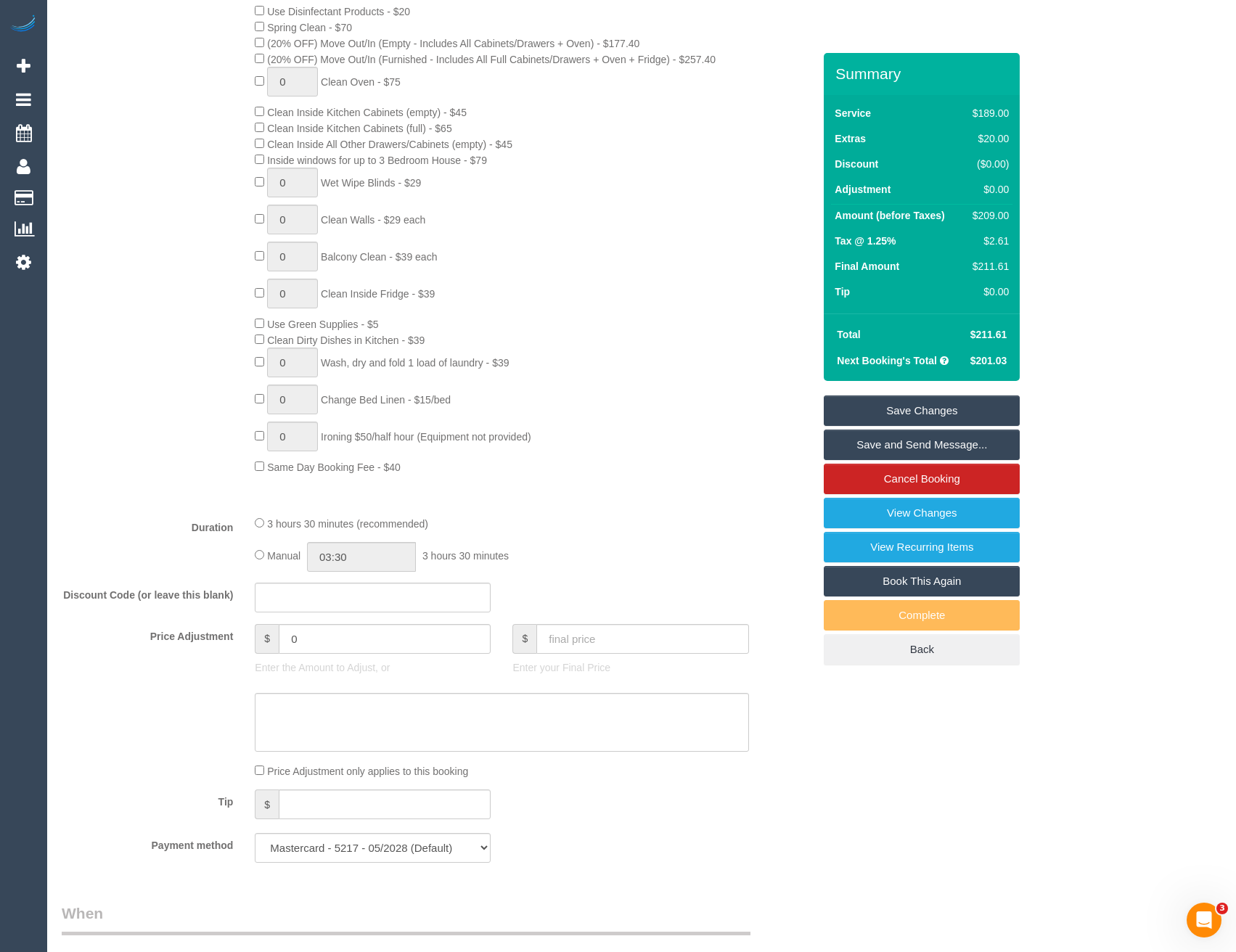
scroll to position [819, 0]
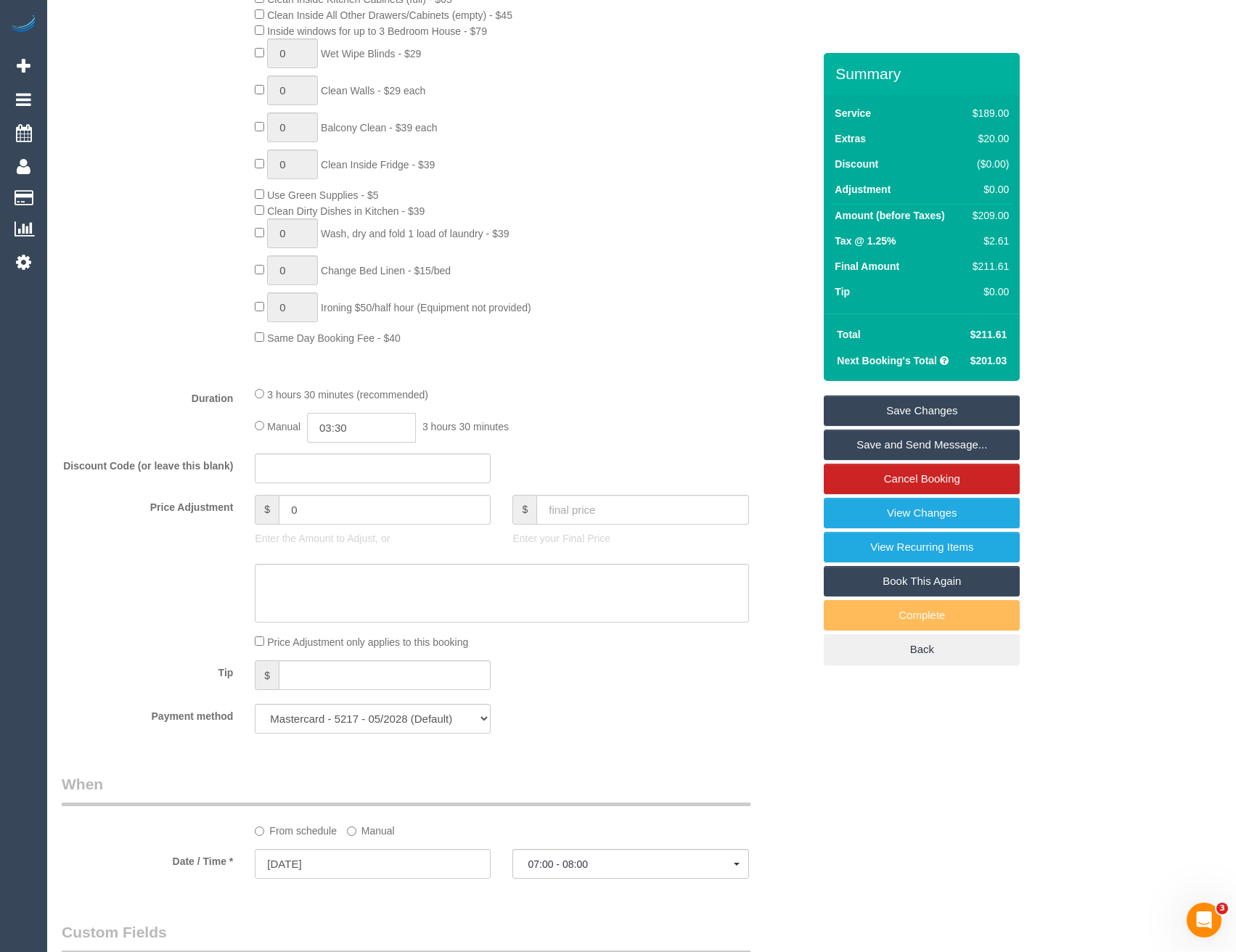
click at [368, 421] on input "03:30" at bounding box center [361, 427] width 109 height 30
type input "04:00"
click at [344, 494] on li "04:00" at bounding box center [346, 491] width 64 height 19
click at [551, 434] on div "Manual 04:00 4 hours 0 minutes" at bounding box center [501, 427] width 493 height 30
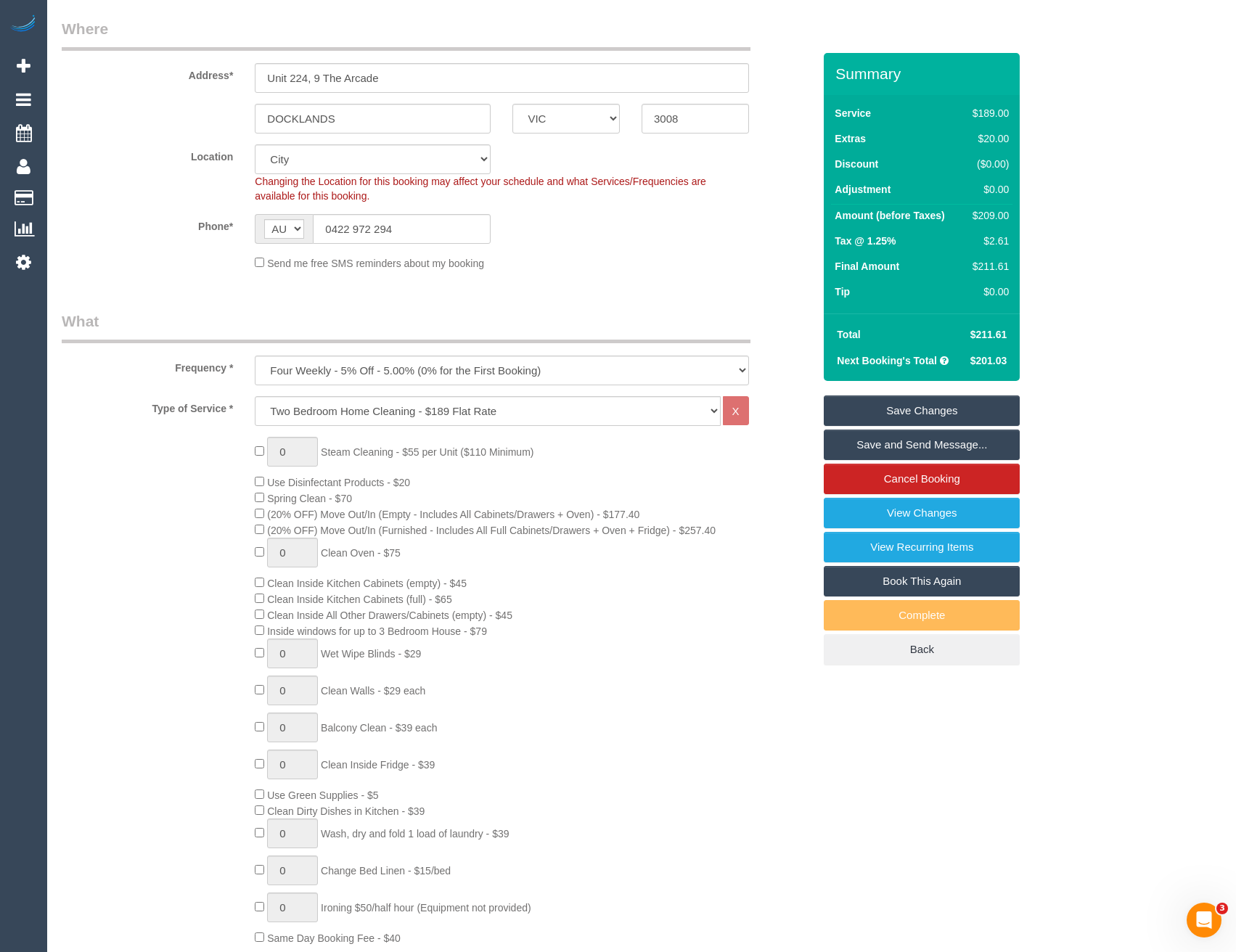
select select "spot22"
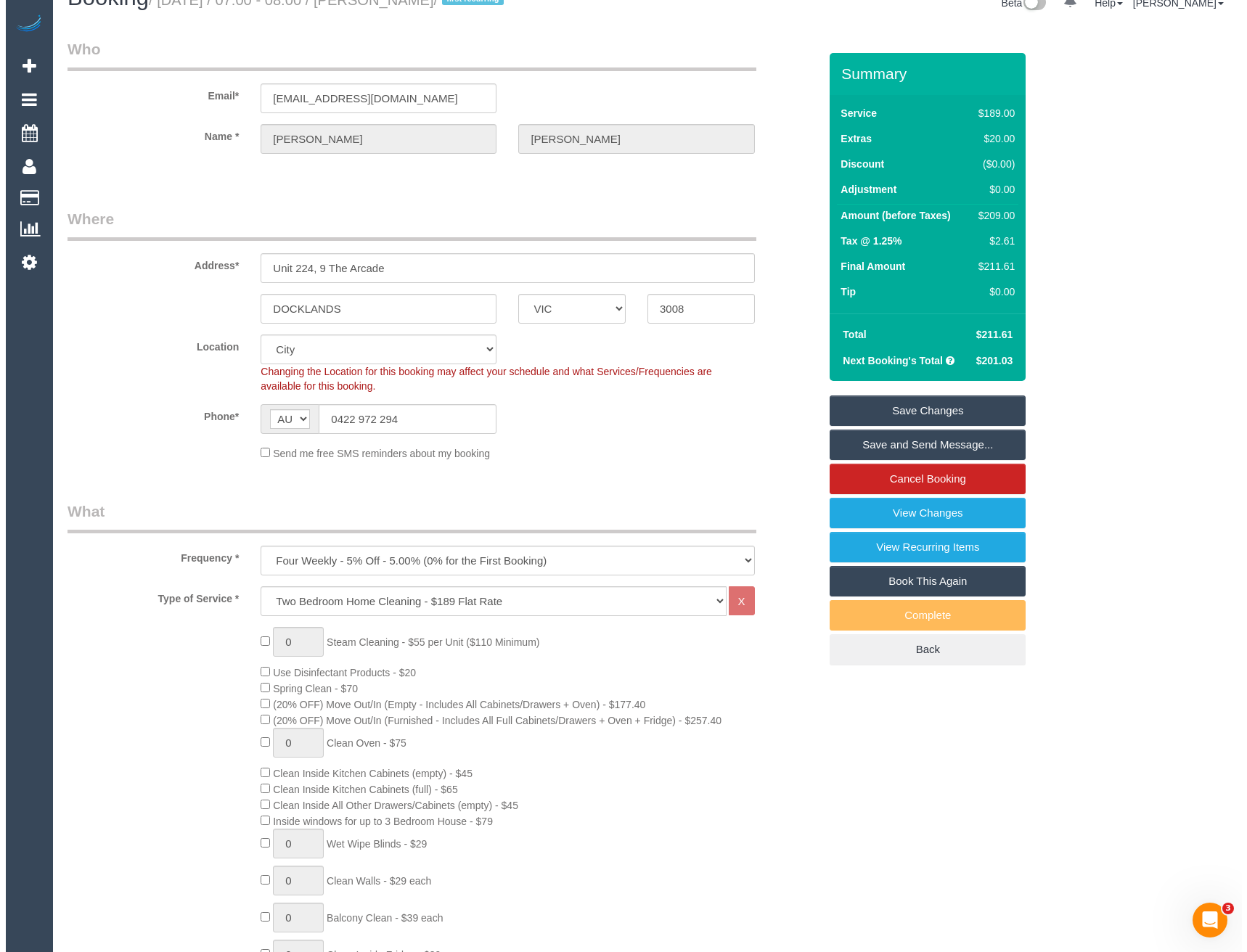
scroll to position [0, 0]
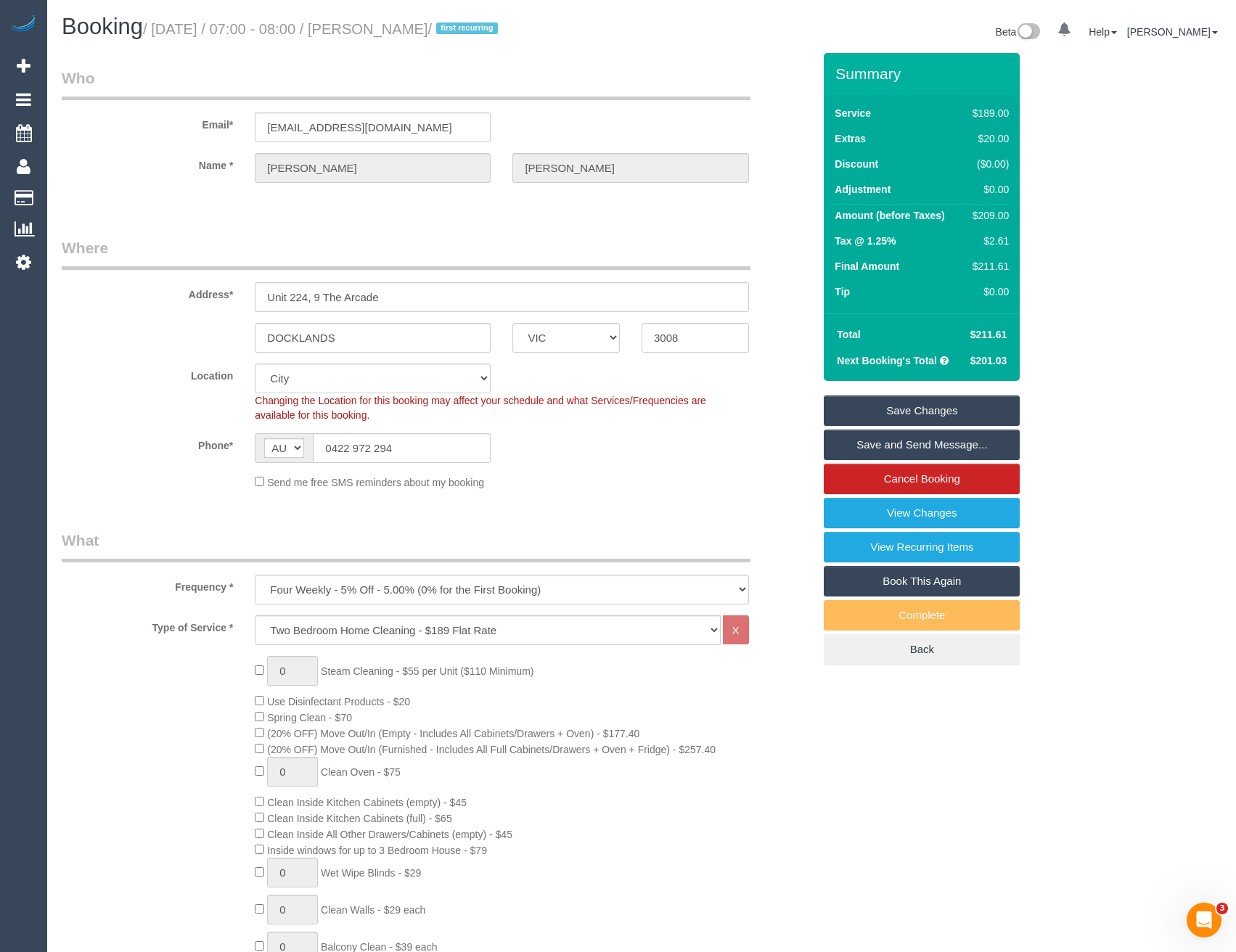
click at [849, 445] on link "Save and Send Message..." at bounding box center [921, 444] width 196 height 30
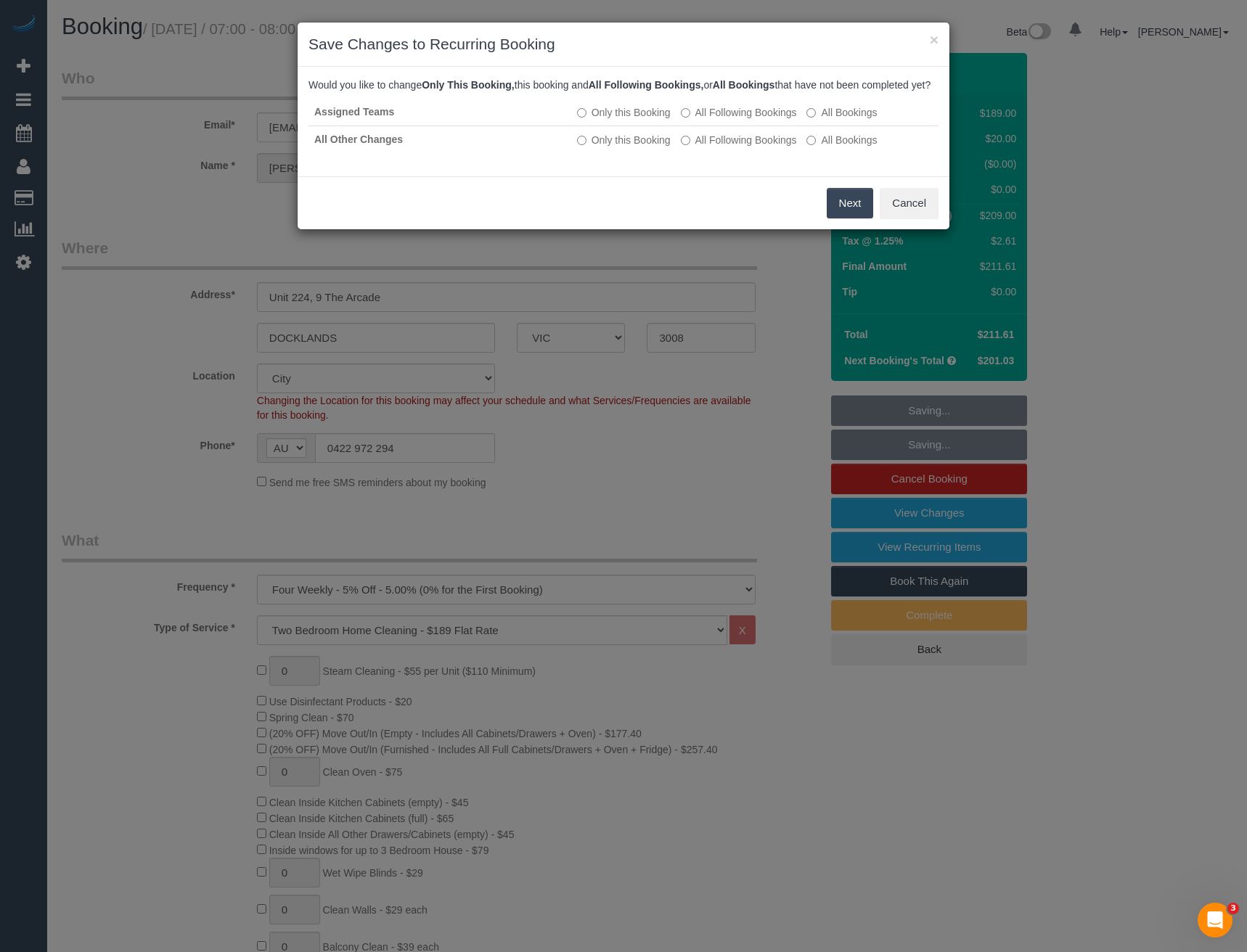
drag, startPoint x: 850, startPoint y: 219, endPoint x: 836, endPoint y: 209, distance: 17.2
click at [850, 218] on button "Next" at bounding box center [851, 203] width 47 height 30
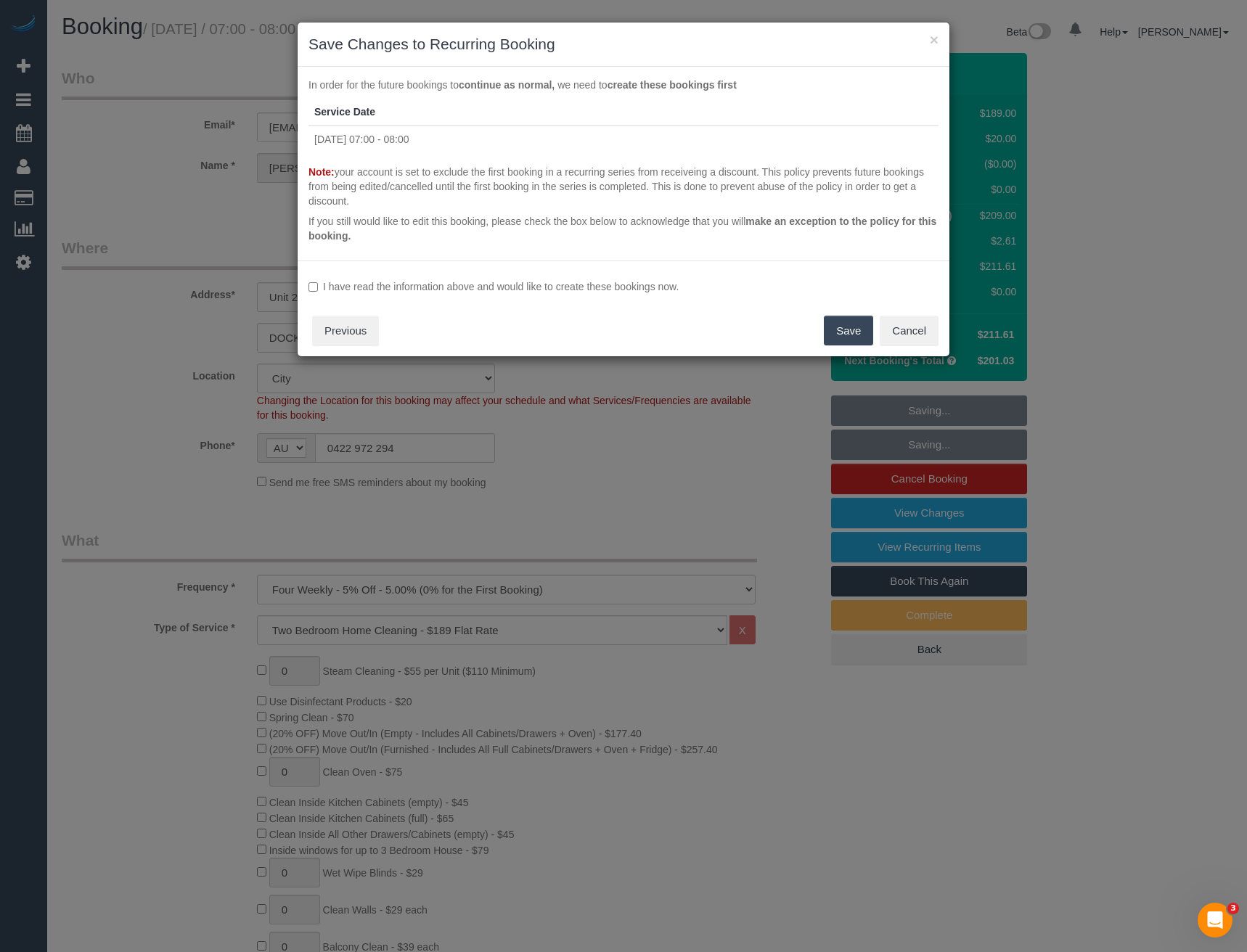
click at [360, 284] on label "I have read the information above and would like to create these bookings now." at bounding box center [623, 286] width 630 height 15
click at [834, 330] on button "Save" at bounding box center [848, 331] width 49 height 30
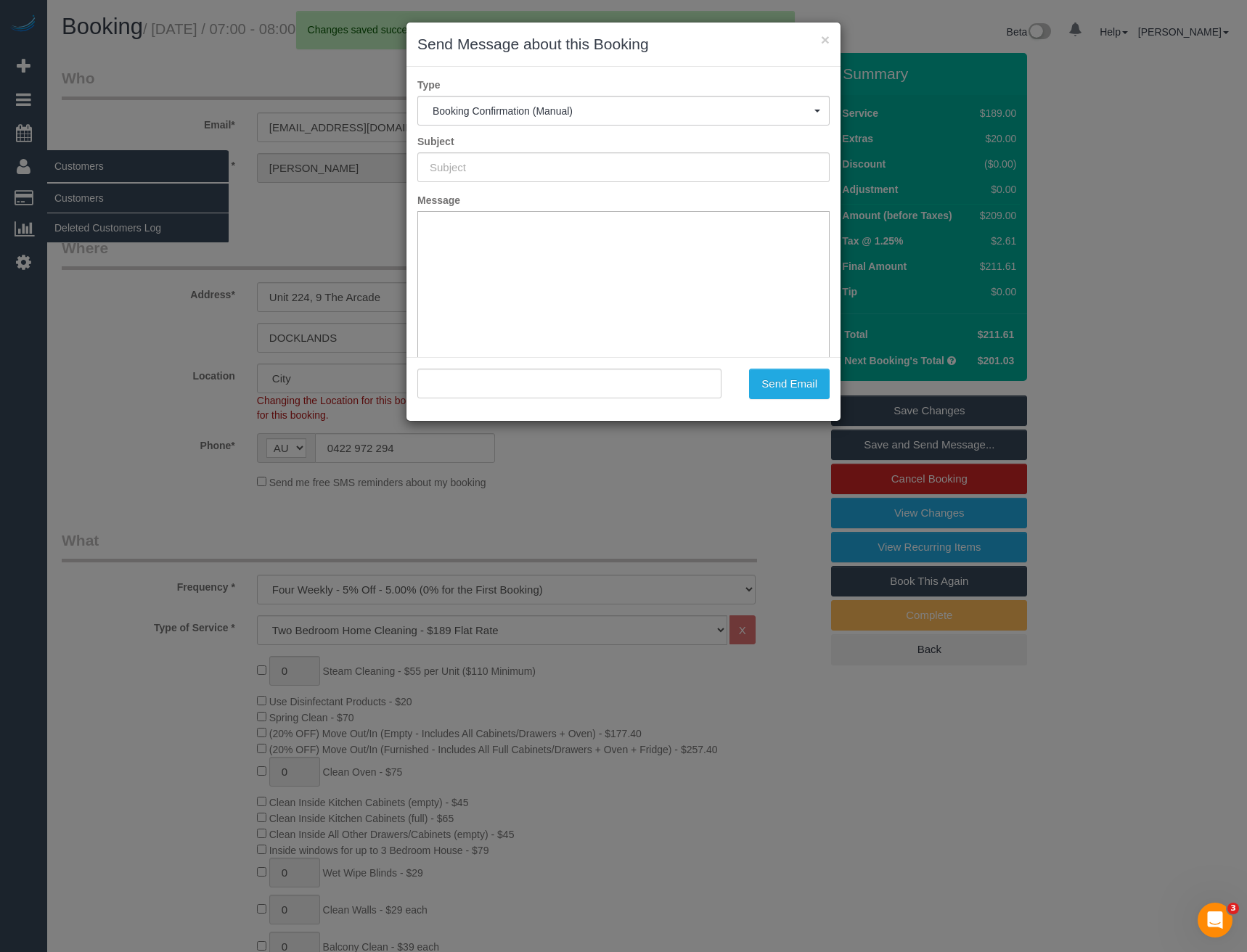
type input "Booking Confirmed"
type input ""Kaitlyn Stevens" <kaitiemay98@gmail.com>"
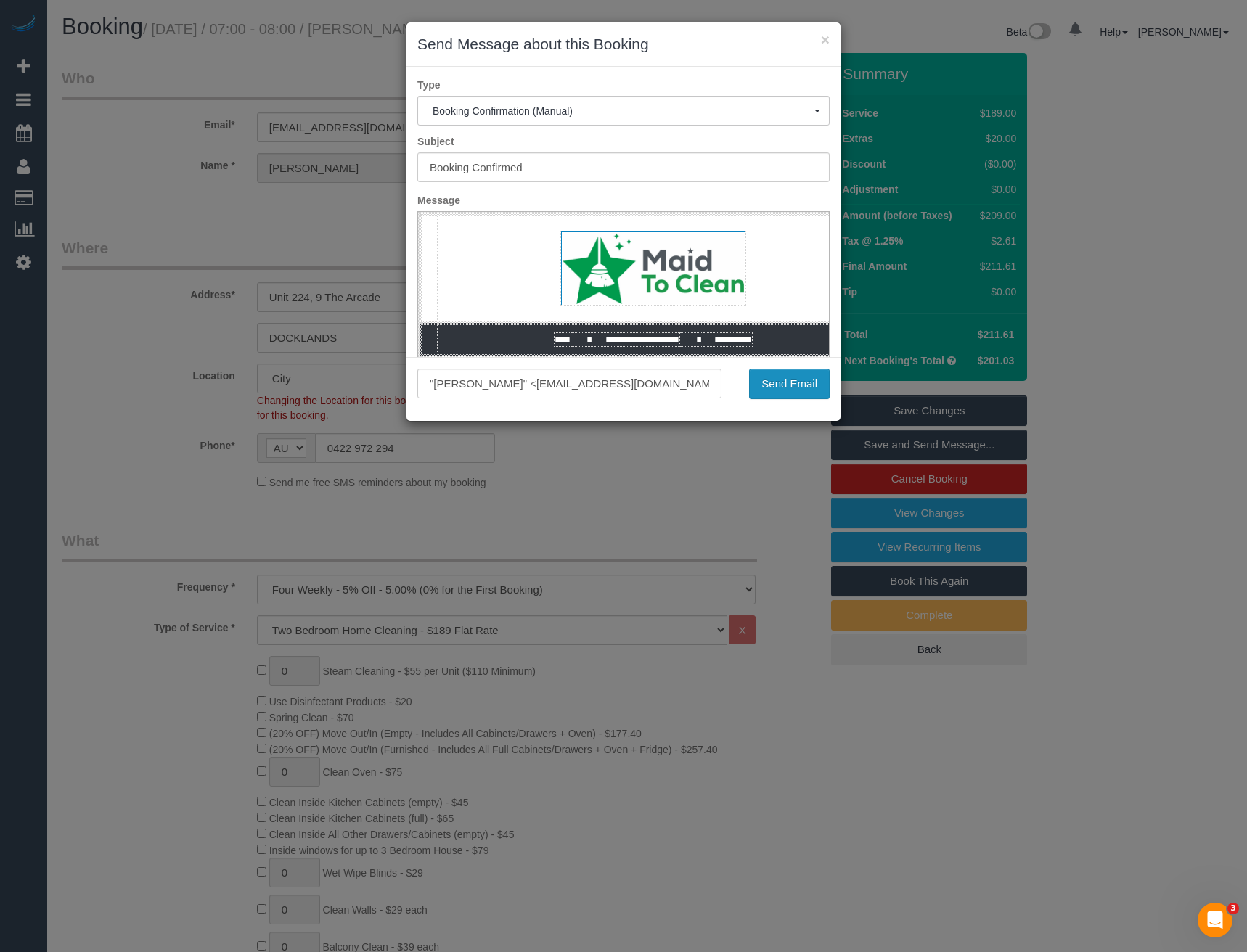
click at [777, 379] on button "Send Email" at bounding box center [789, 383] width 80 height 30
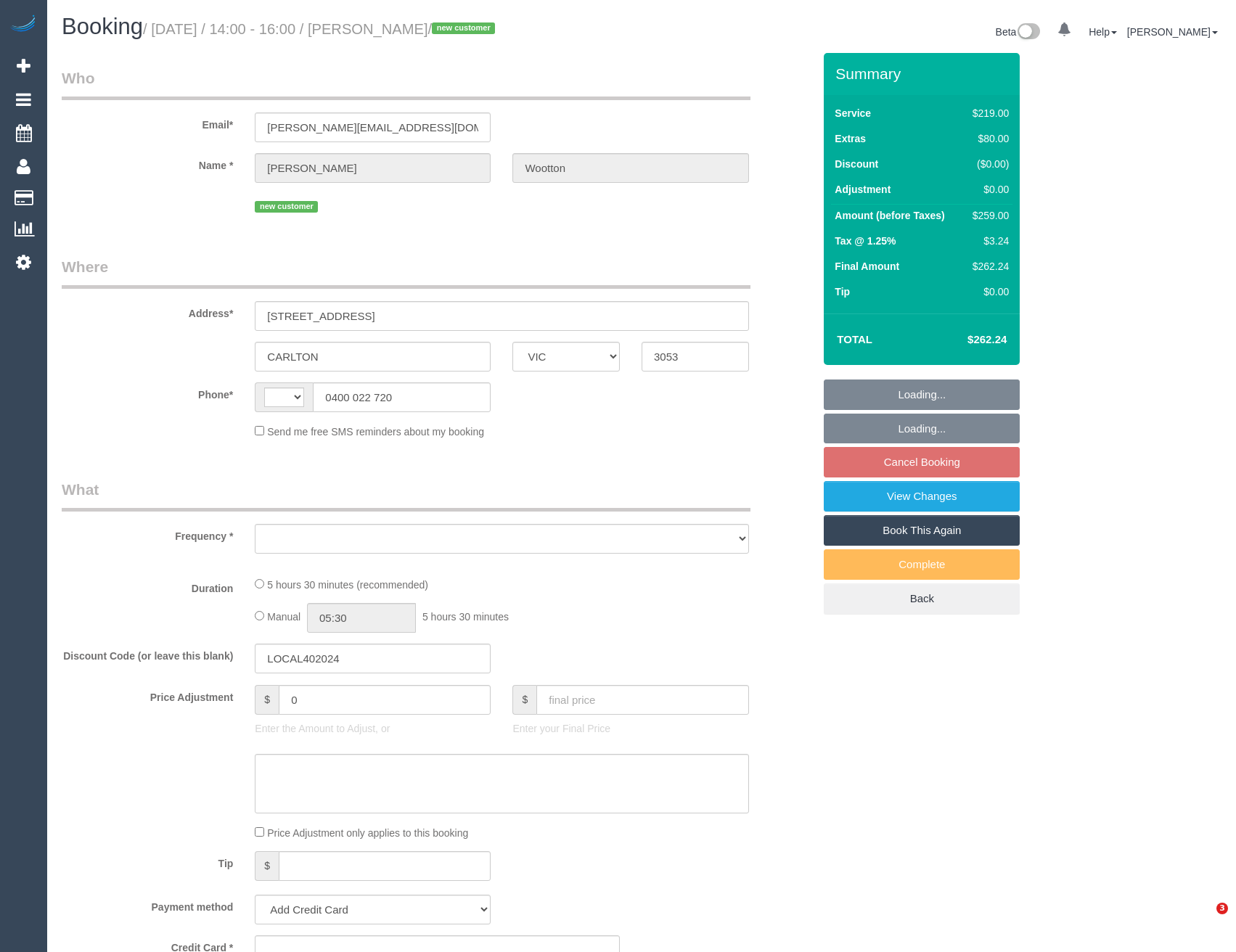
select select "VIC"
select select "string:AU"
select select "object:554"
select select "string:stripe-pm_1S4Kbm2GScqysDRVcY7WpnZ2"
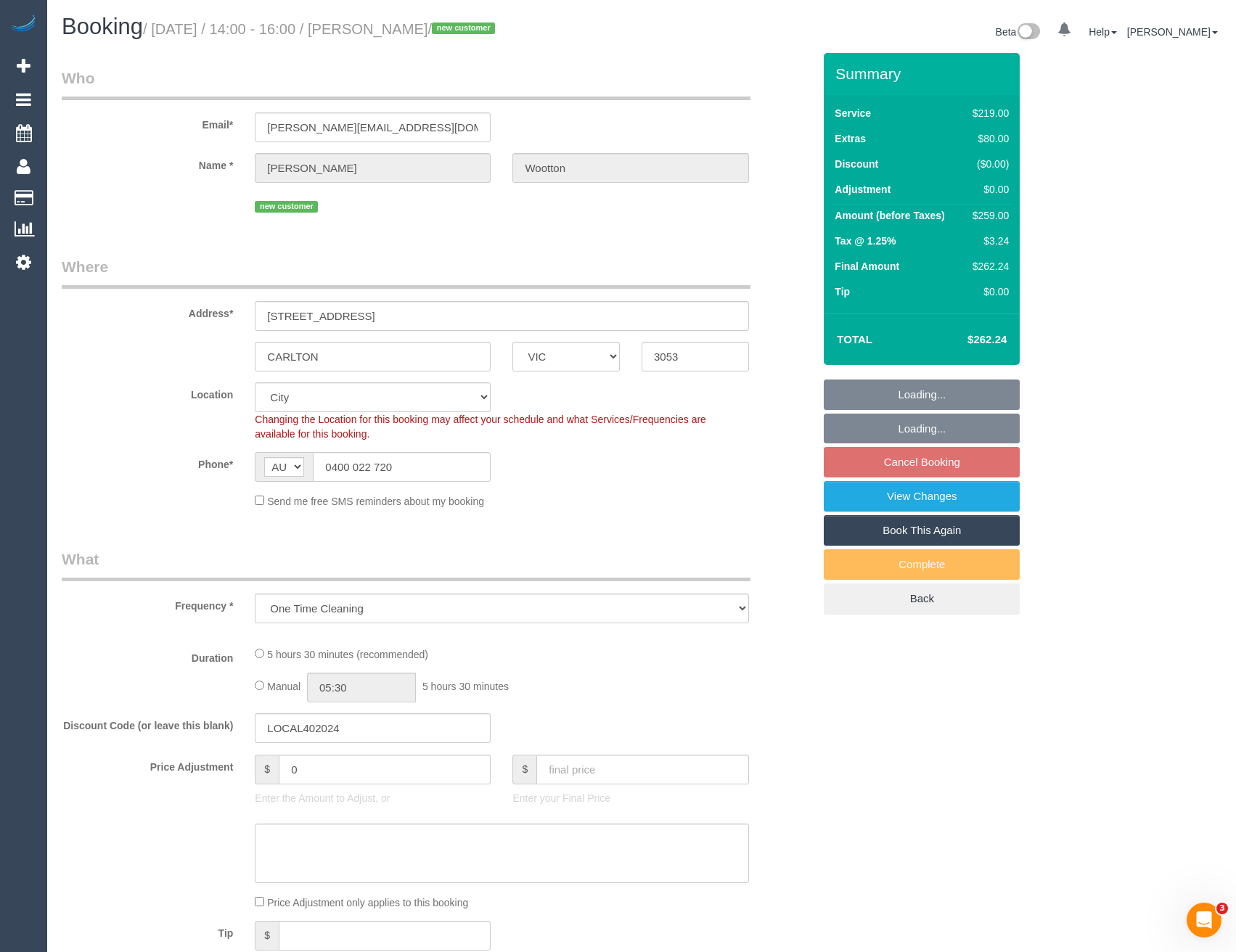
select select "object:705"
select select "number:28"
select select "number:14"
select select "number:21"
select select "number:22"
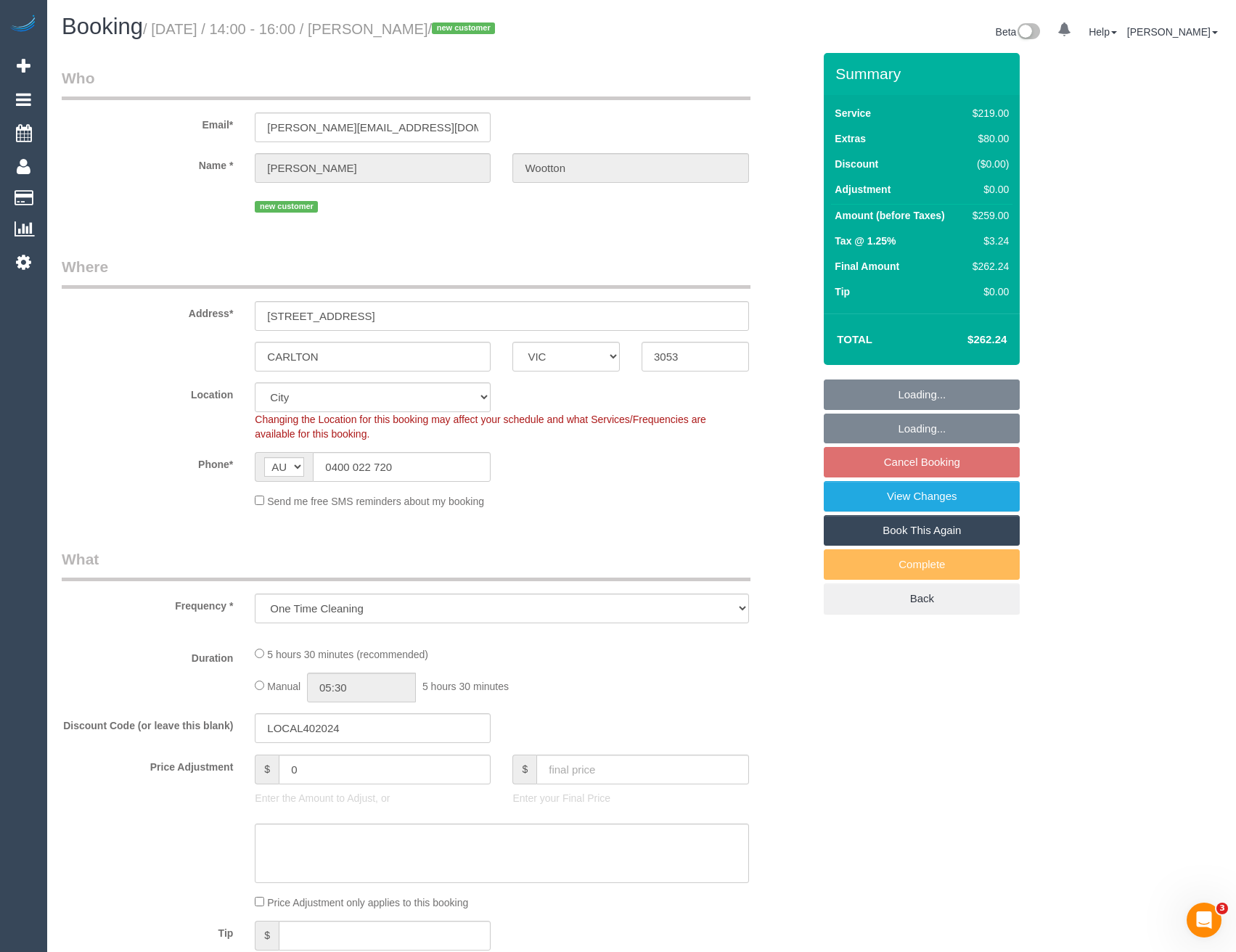
select select "number:13"
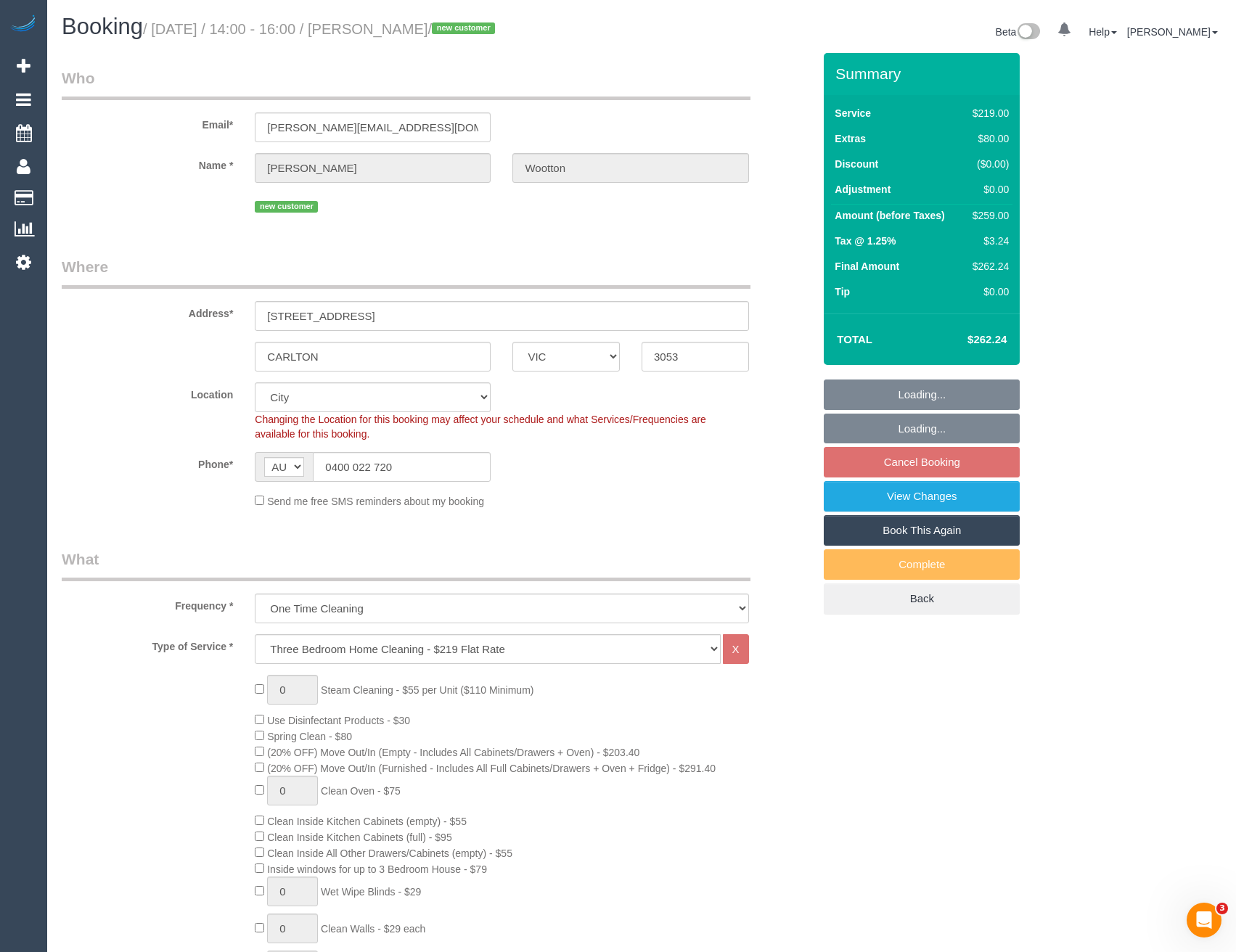
select select "spot5"
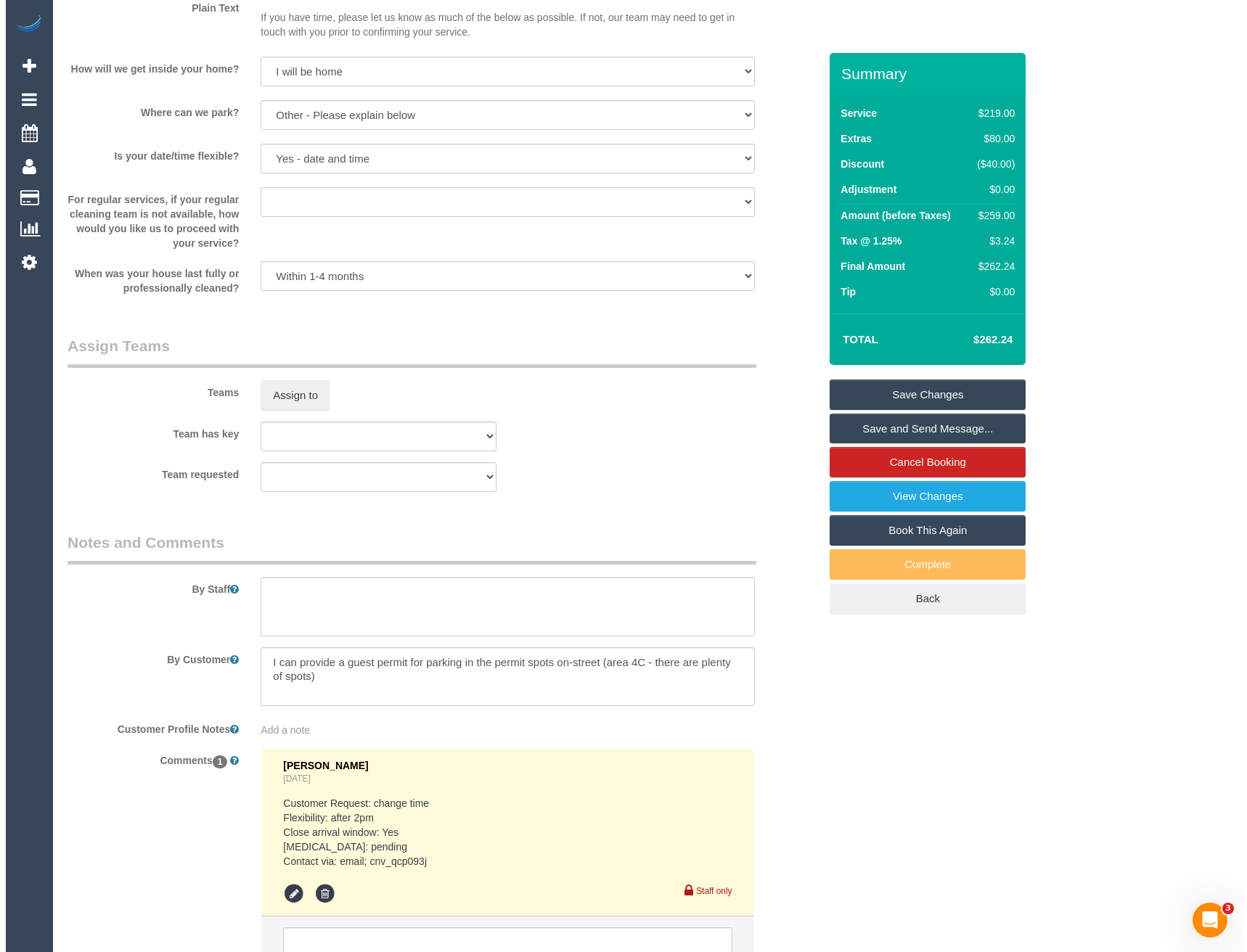
scroll to position [1886, 0]
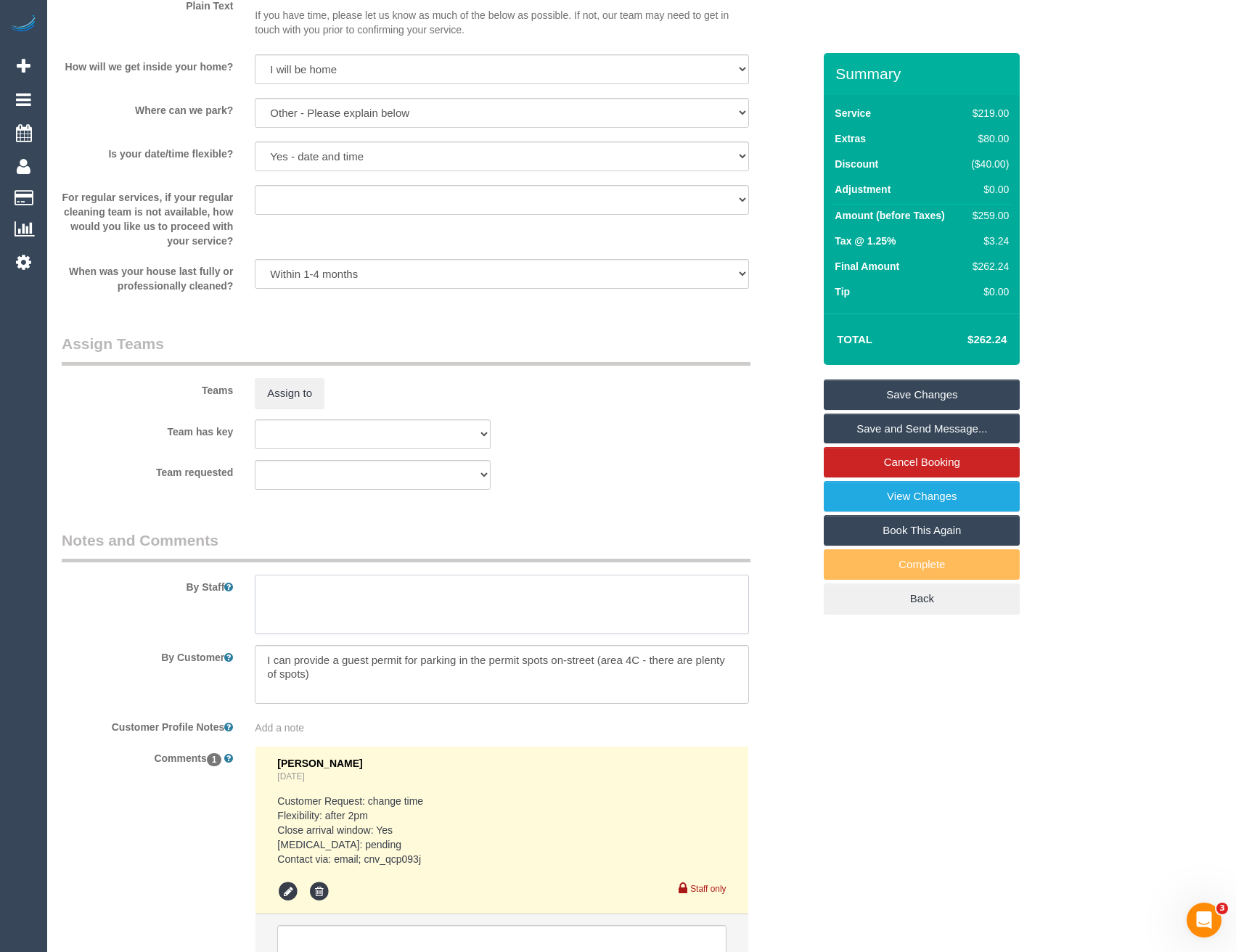
click at [320, 615] on textarea at bounding box center [501, 604] width 493 height 60
type textarea "Est 4.5 - 5.5 hours"
click at [279, 394] on button "Assign to" at bounding box center [289, 393] width 69 height 30
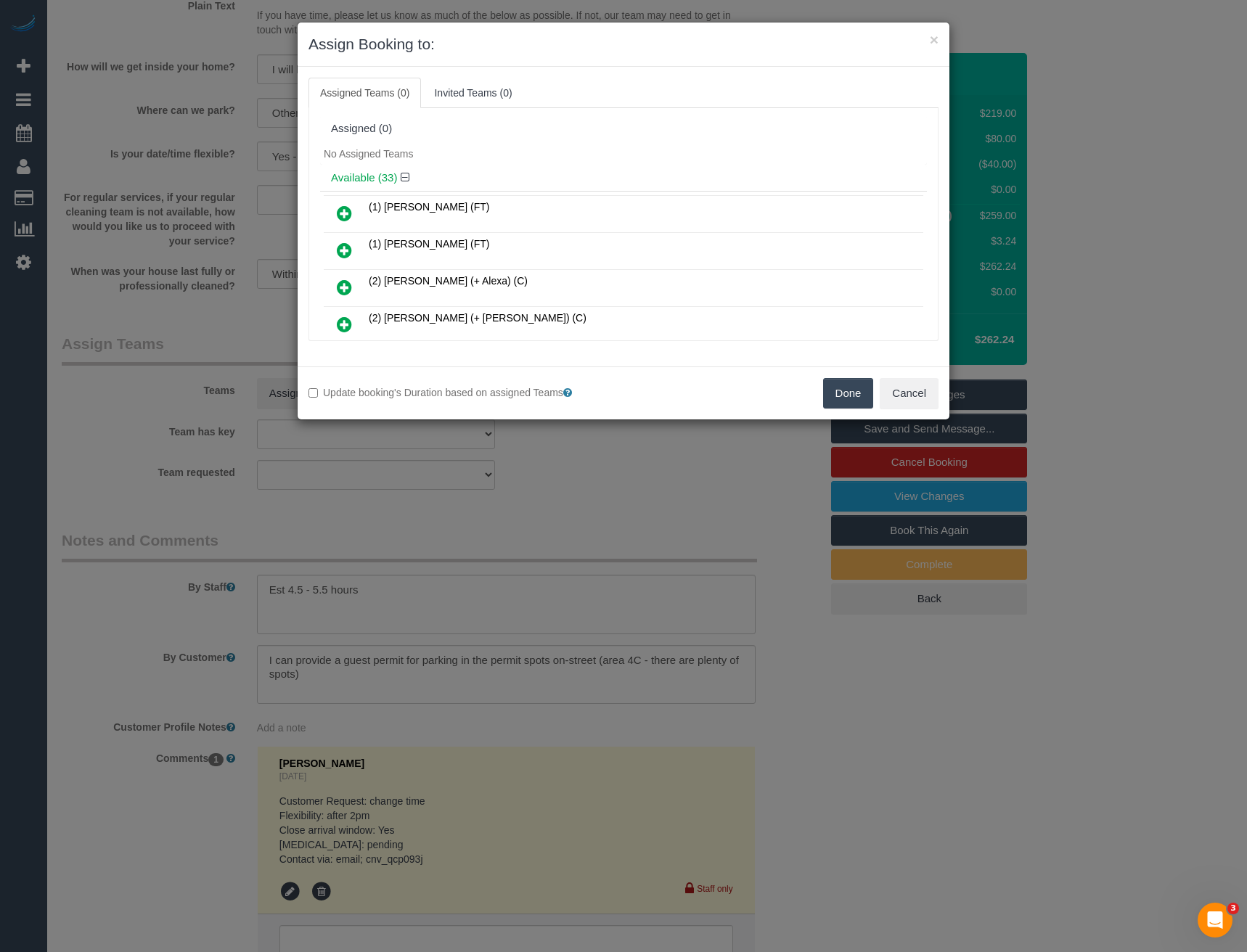
scroll to position [651, 0]
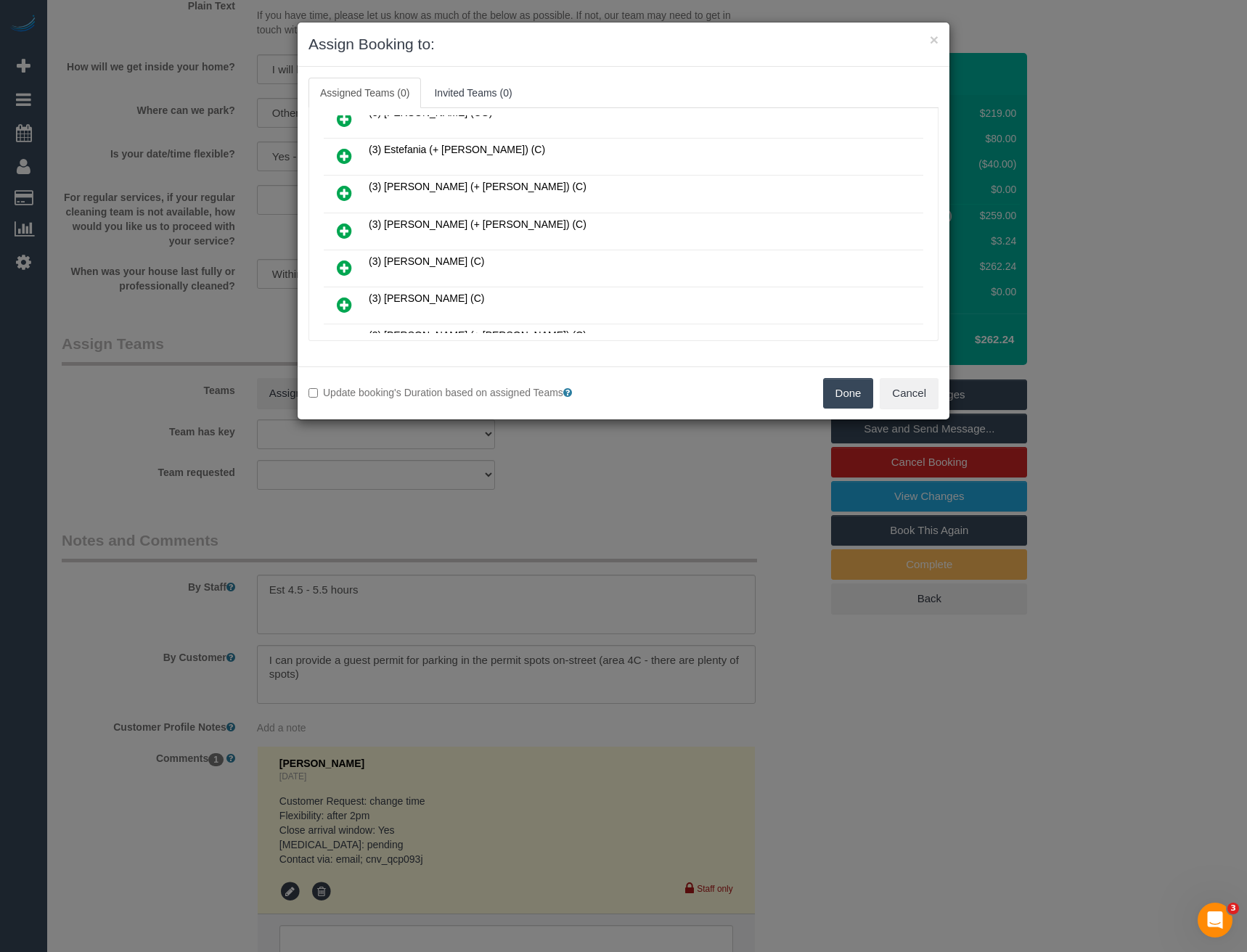
click at [349, 224] on icon at bounding box center [344, 231] width 16 height 18
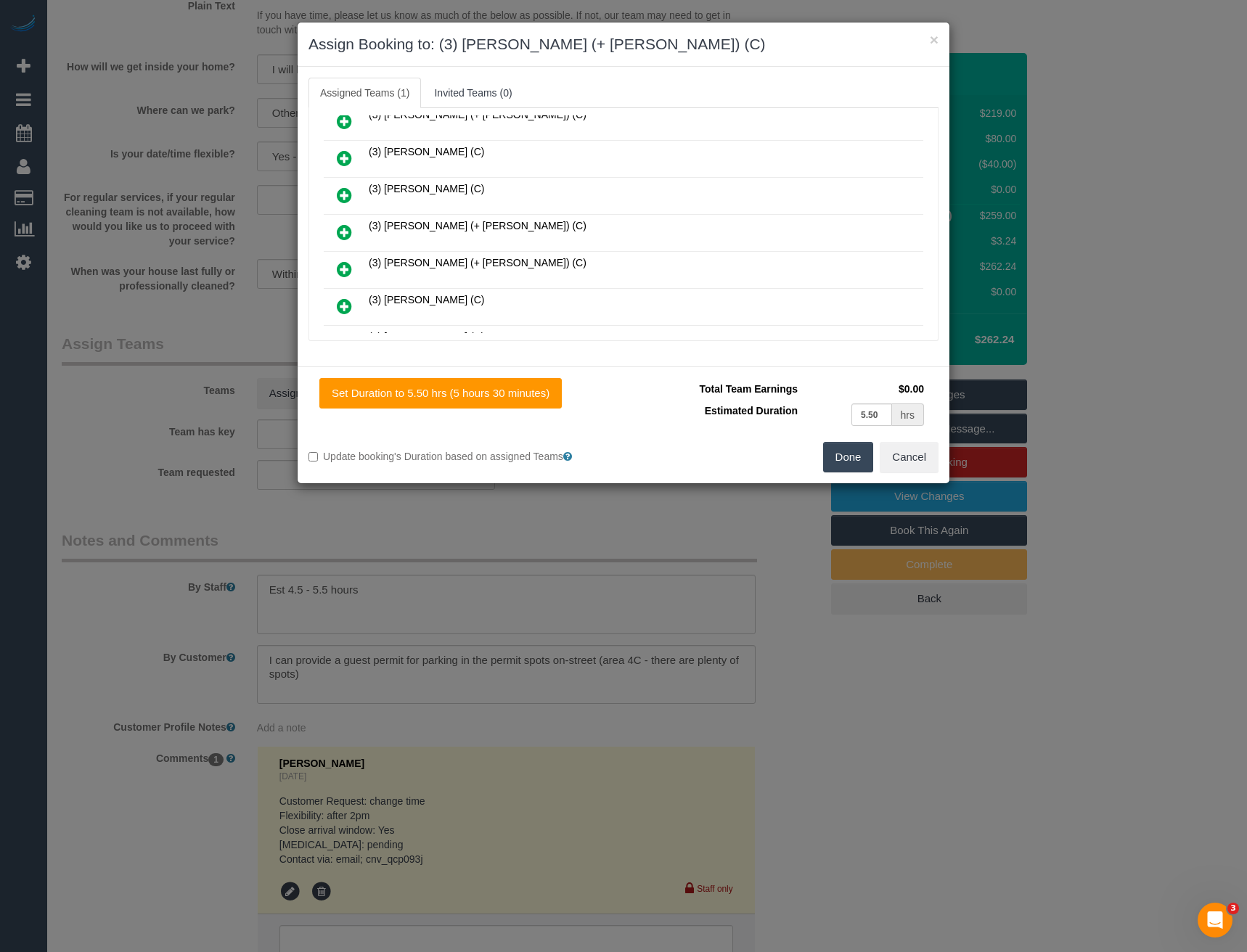
click at [346, 230] on icon at bounding box center [344, 232] width 16 height 18
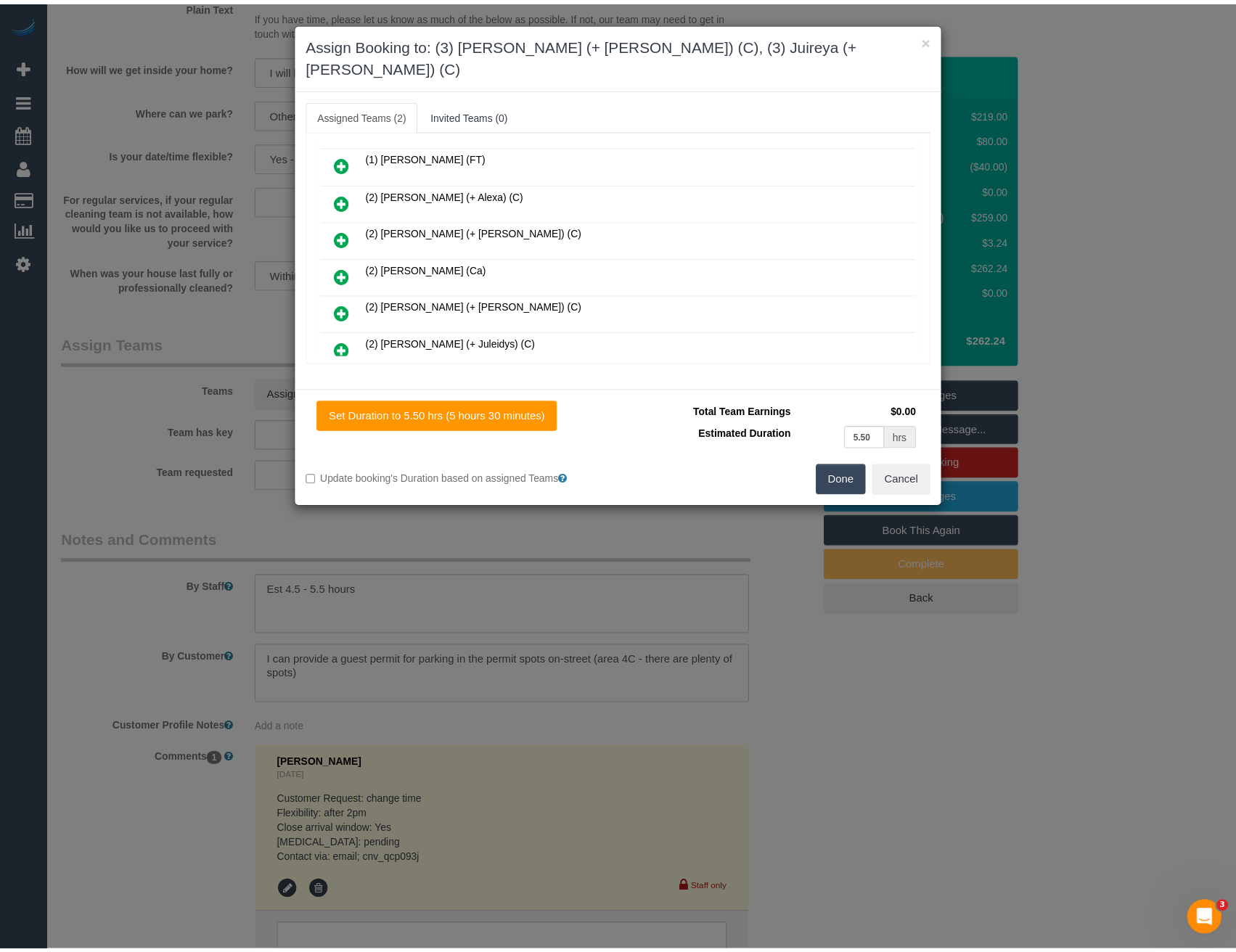
scroll to position [0, 0]
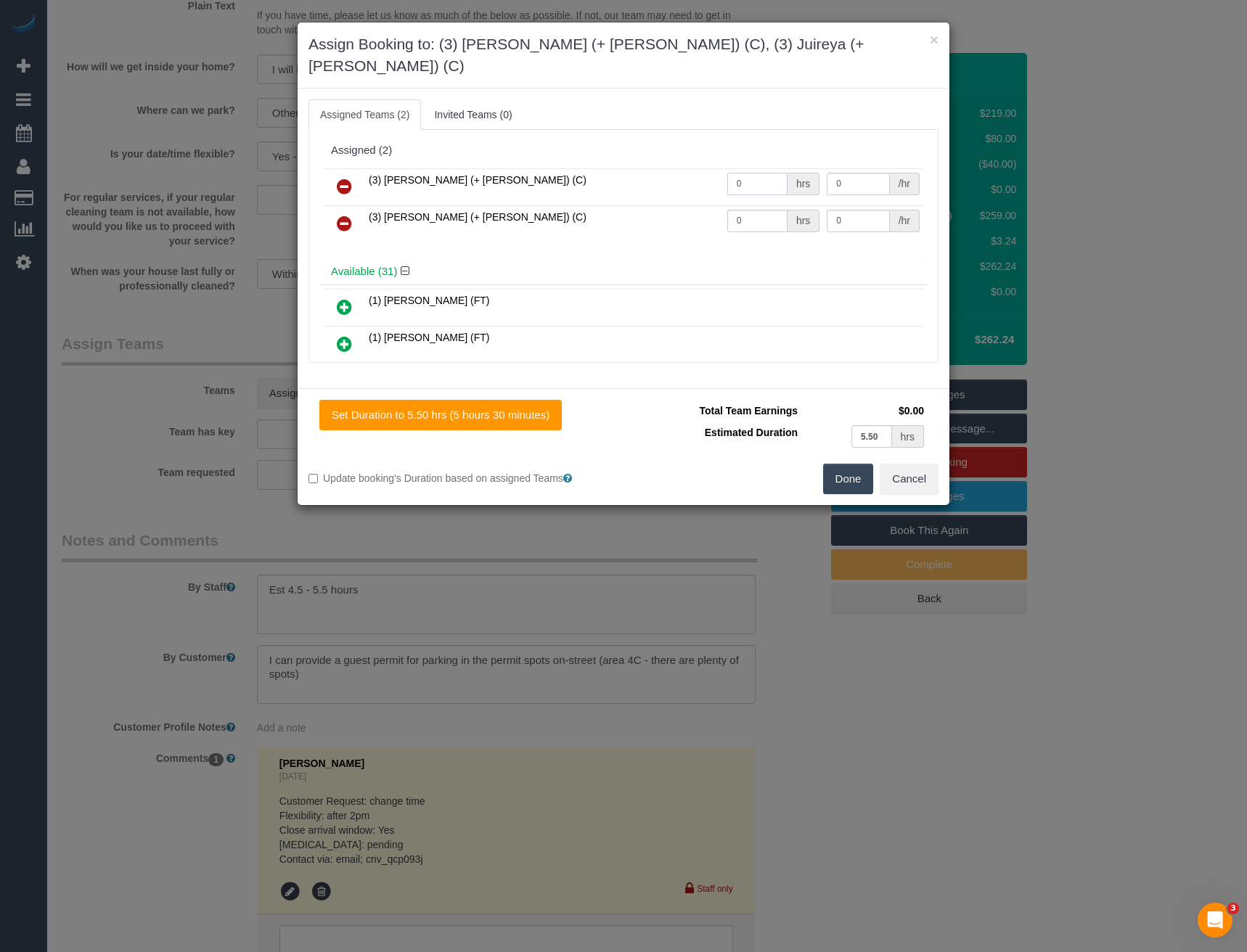
drag, startPoint x: 748, startPoint y: 156, endPoint x: 645, endPoint y: 163, distance: 103.2
click at [697, 168] on tr "(3) Gazi (+ Juireya) (C) 0 hrs 0 /hr" at bounding box center [623, 187] width 600 height 37
type input "1"
type input "95"
drag, startPoint x: 741, startPoint y: 199, endPoint x: 664, endPoint y: 193, distance: 77.2
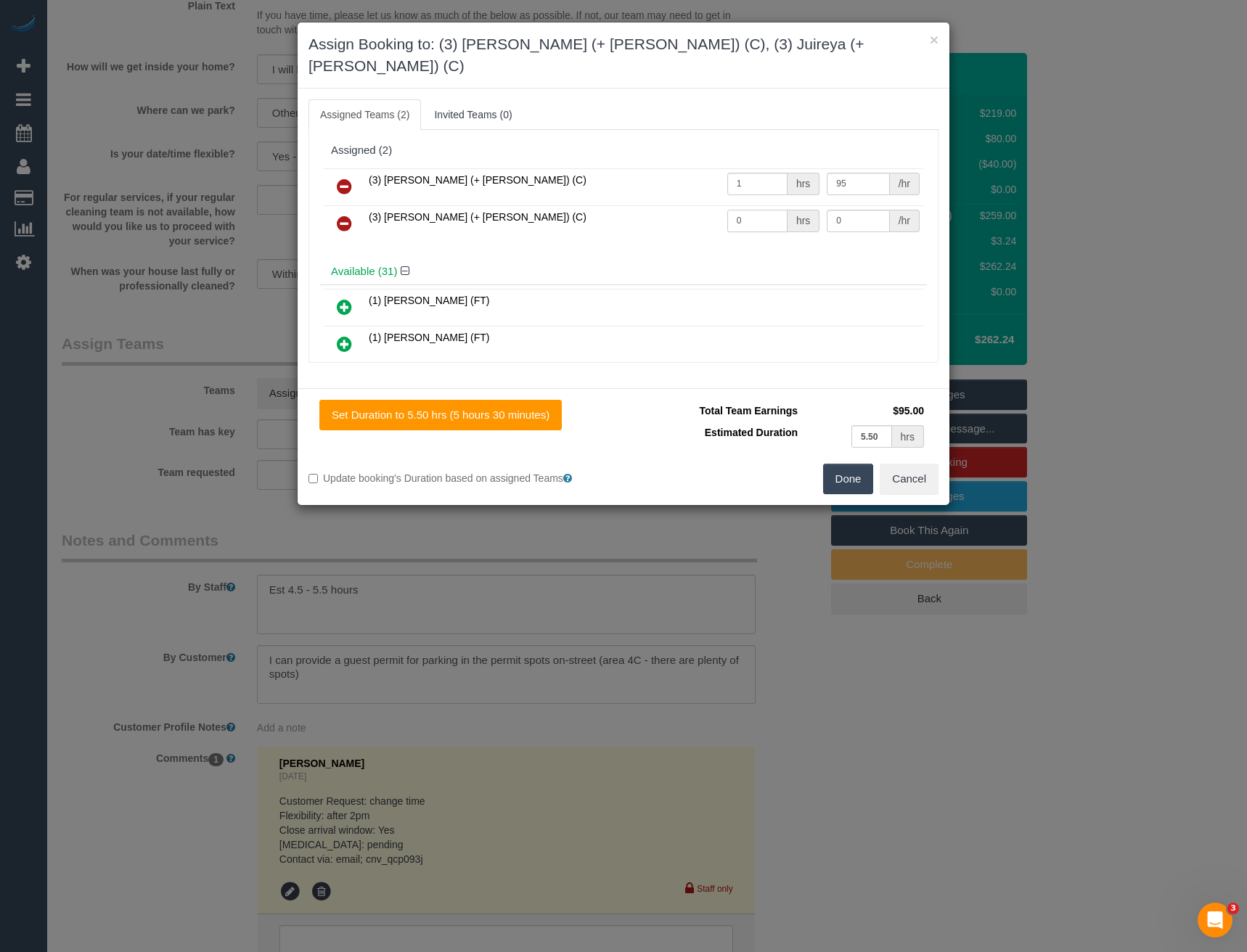
click at [664, 205] on tr "(3) Juireya (+ Gazi) (C) 0 hrs 0 /hr" at bounding box center [623, 224] width 600 height 37
type input "1"
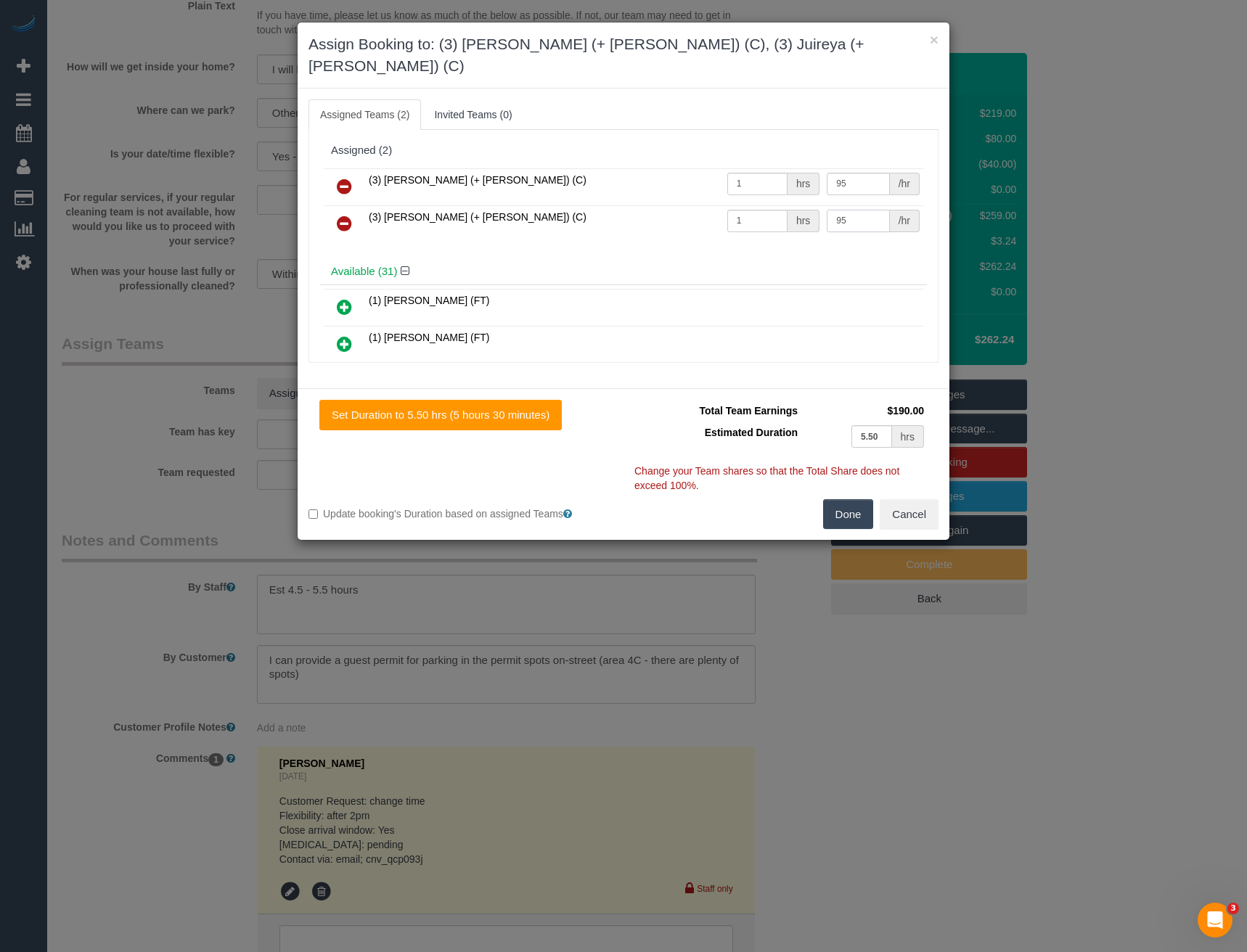
type input "95"
click at [839, 499] on button "Done" at bounding box center [848, 514] width 51 height 30
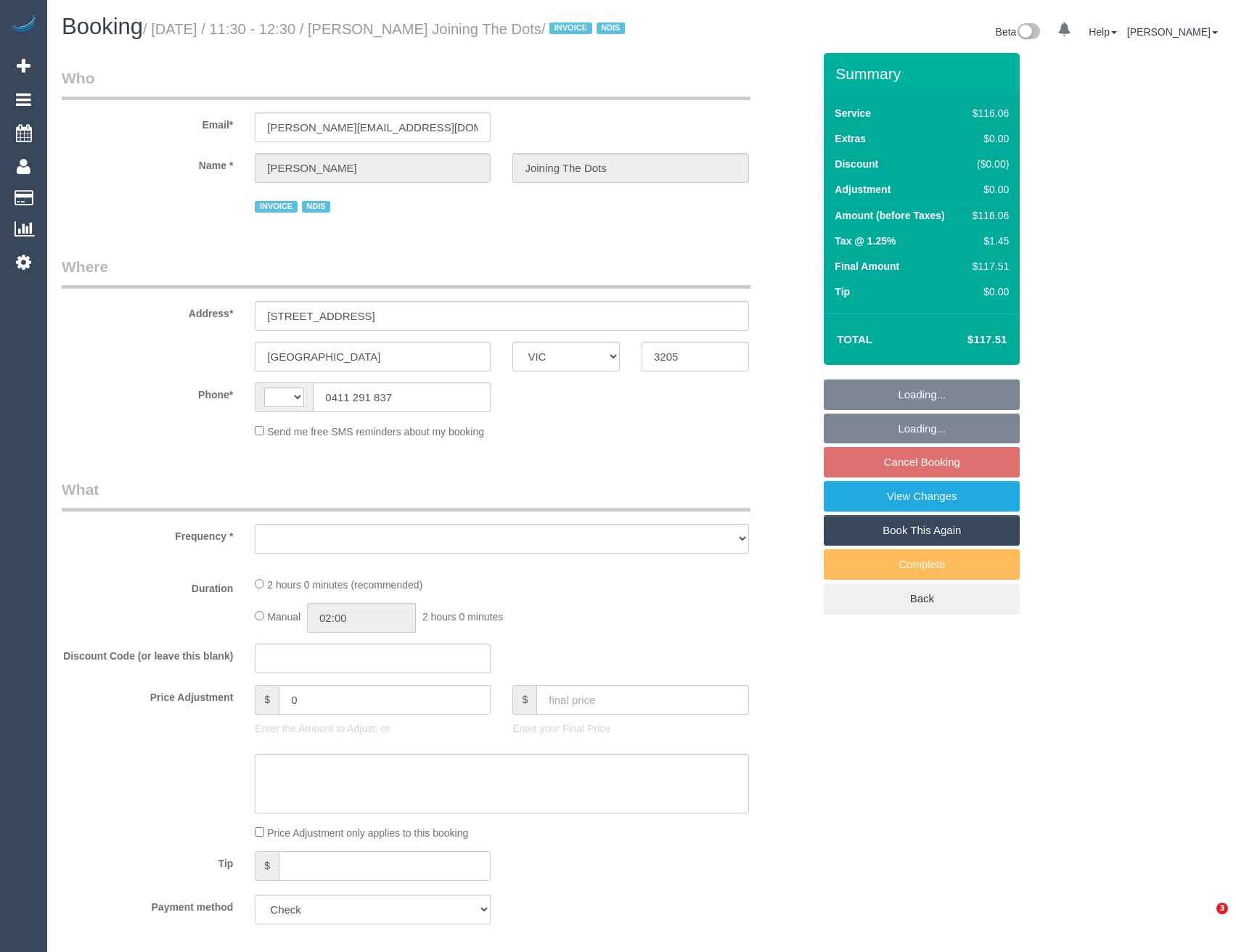
select select "VIC"
select select "string:AU"
select select "object:540"
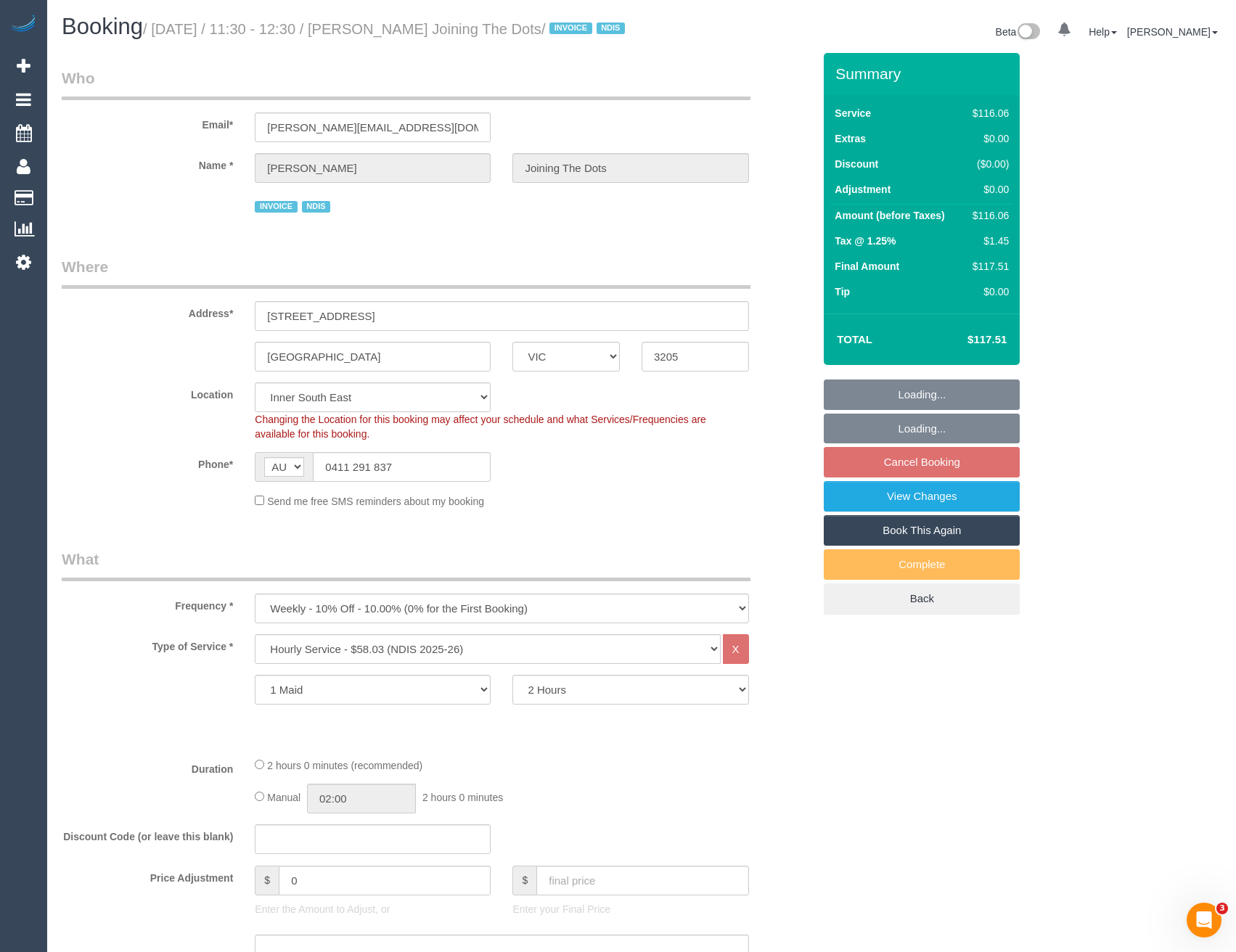
select select "number:28"
select select "number:14"
select select "number:19"
select select "number:36"
select select "number:35"
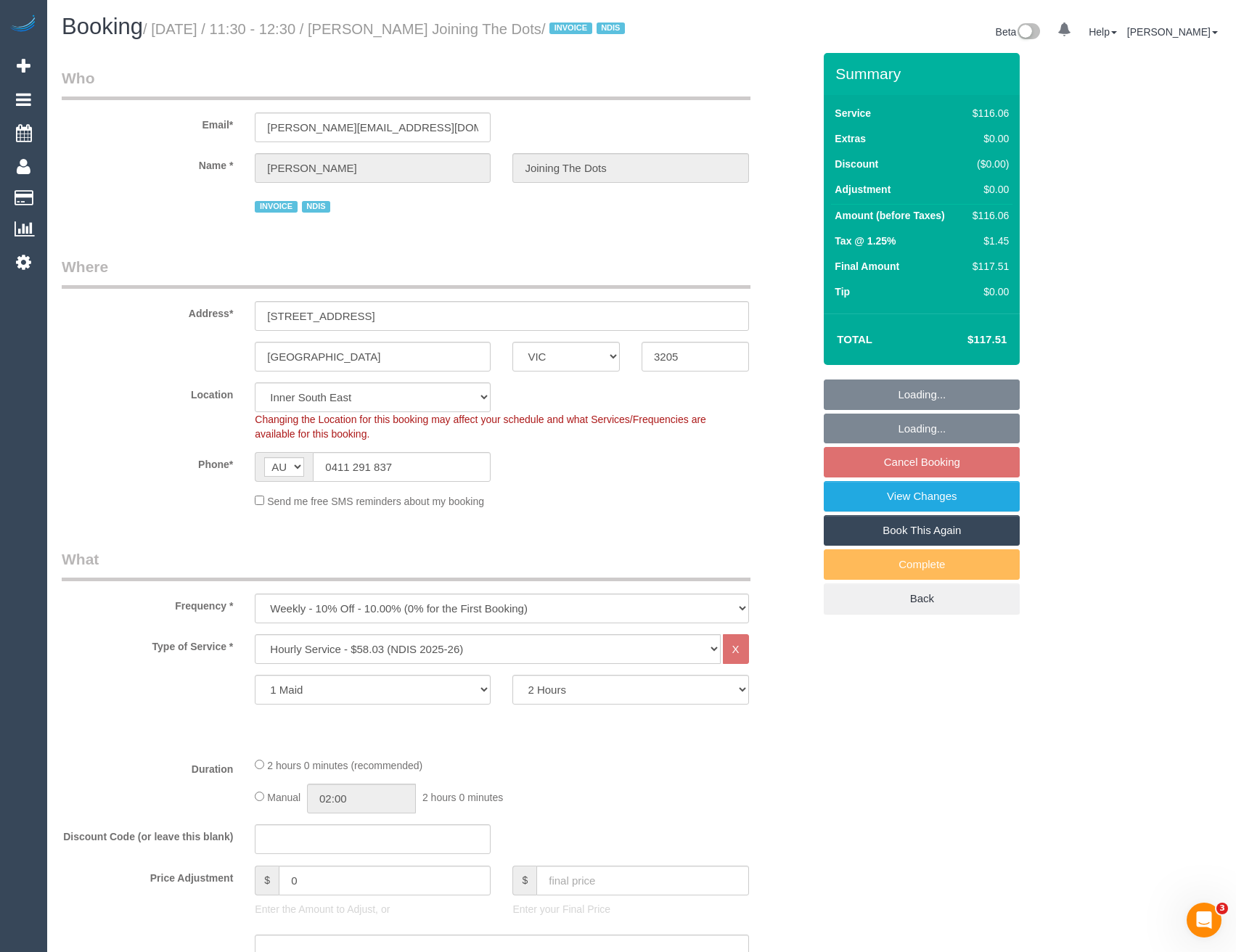
select select "object:1328"
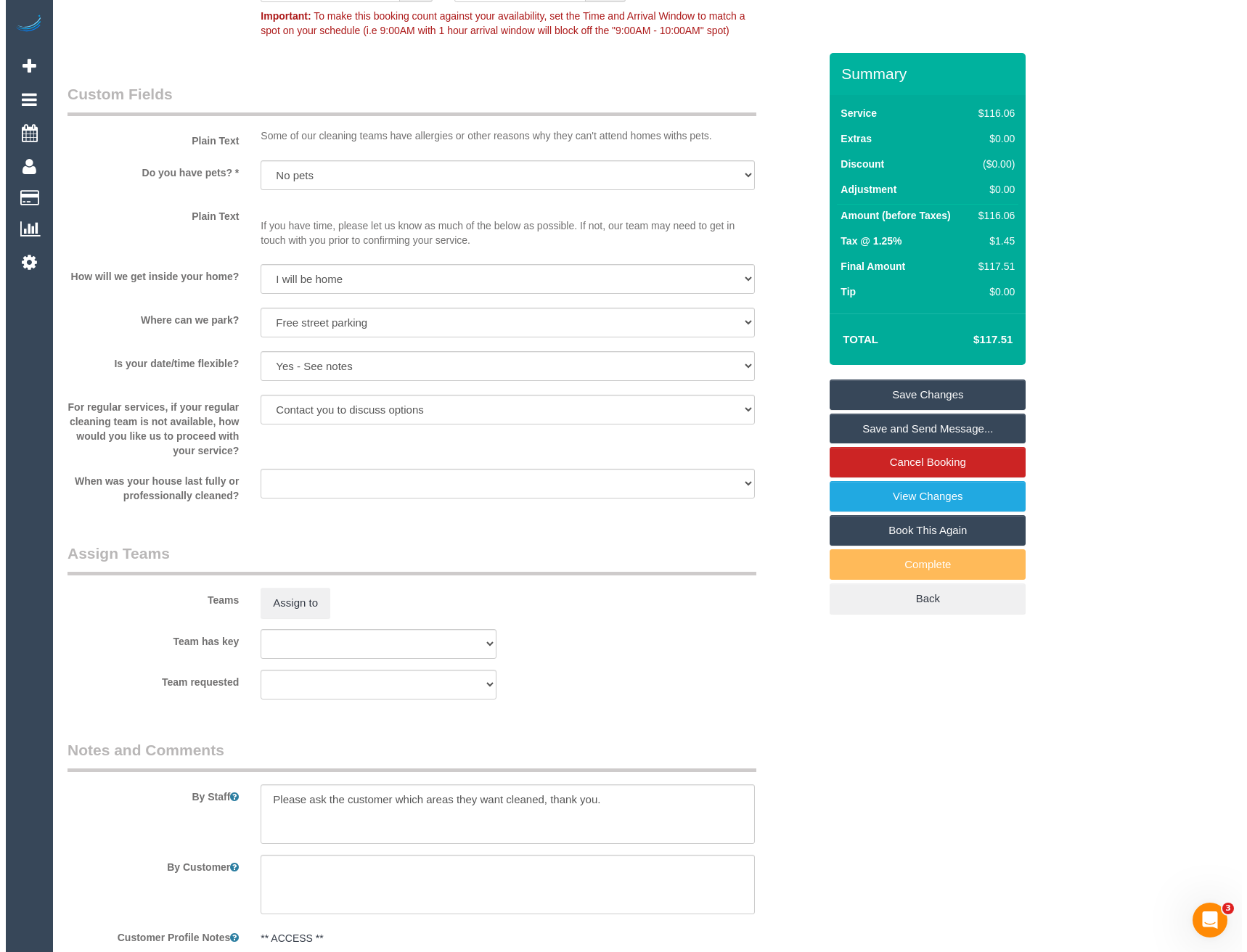
scroll to position [1378, 0]
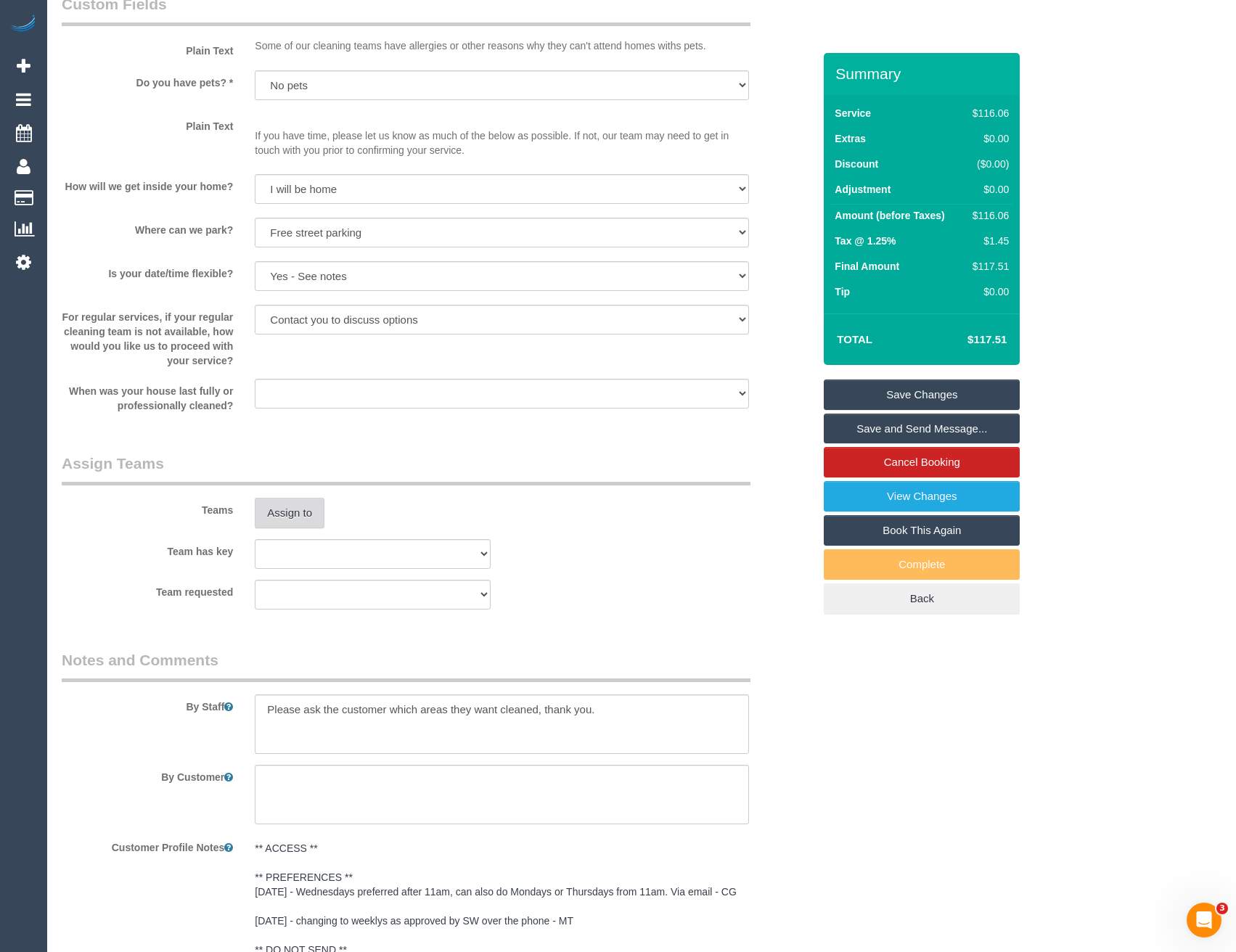
click at [287, 525] on button "Assign to" at bounding box center [289, 512] width 69 height 30
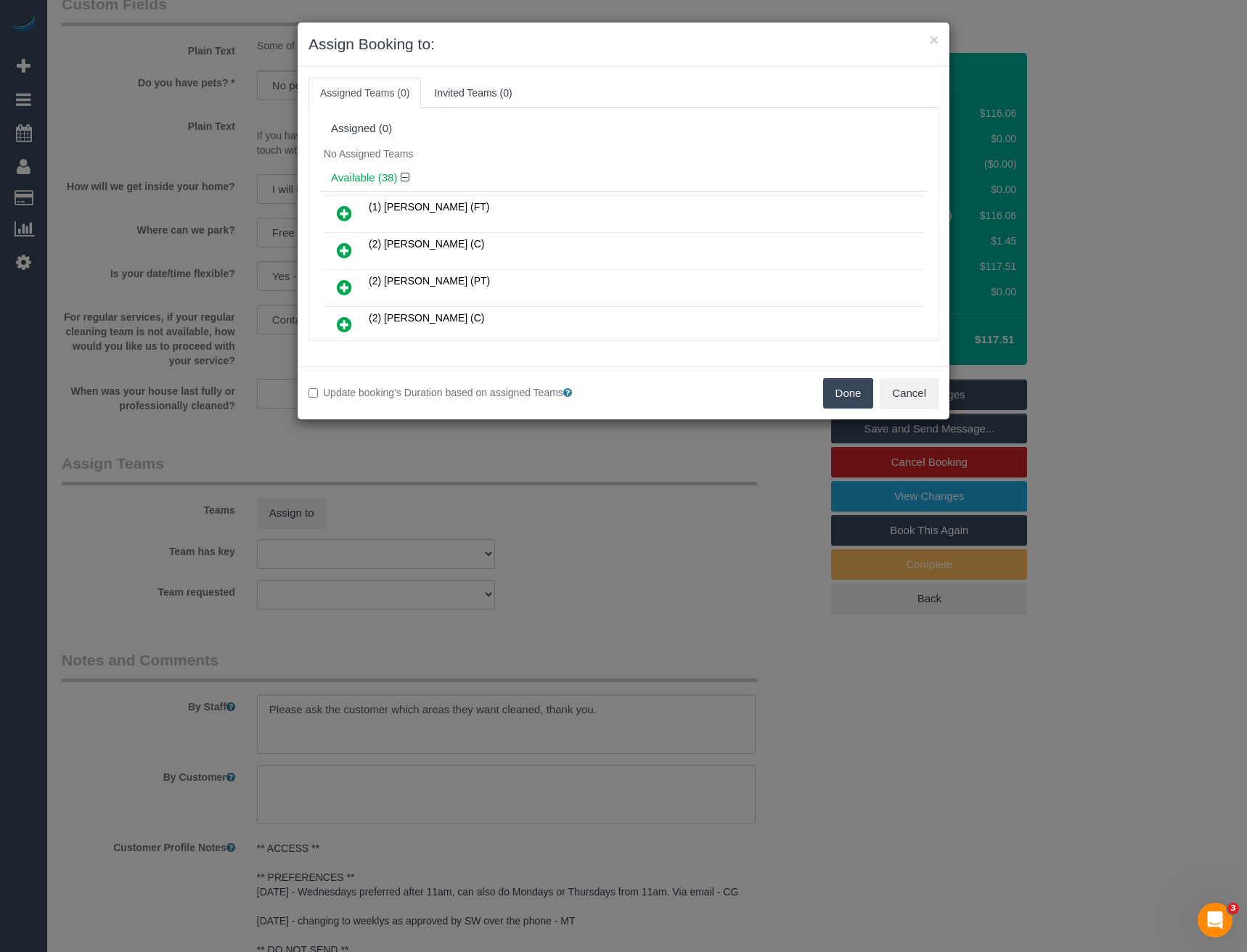
click at [499, 450] on div "× Assign Booking to: Assigned Teams (0) Invited Teams (0) Assigned (0) No Assig…" at bounding box center [623, 476] width 1247 height 952
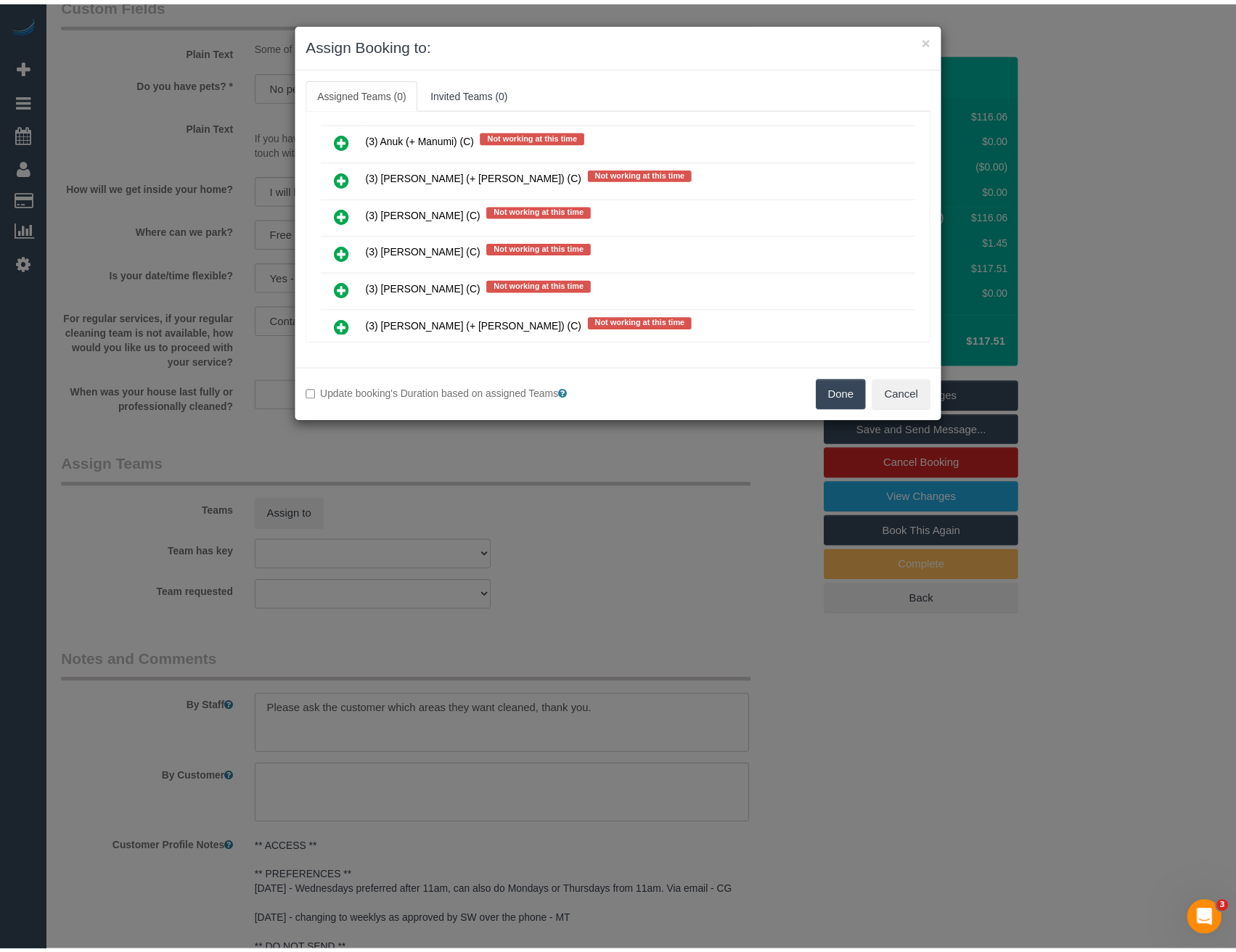
scroll to position [1959, 0]
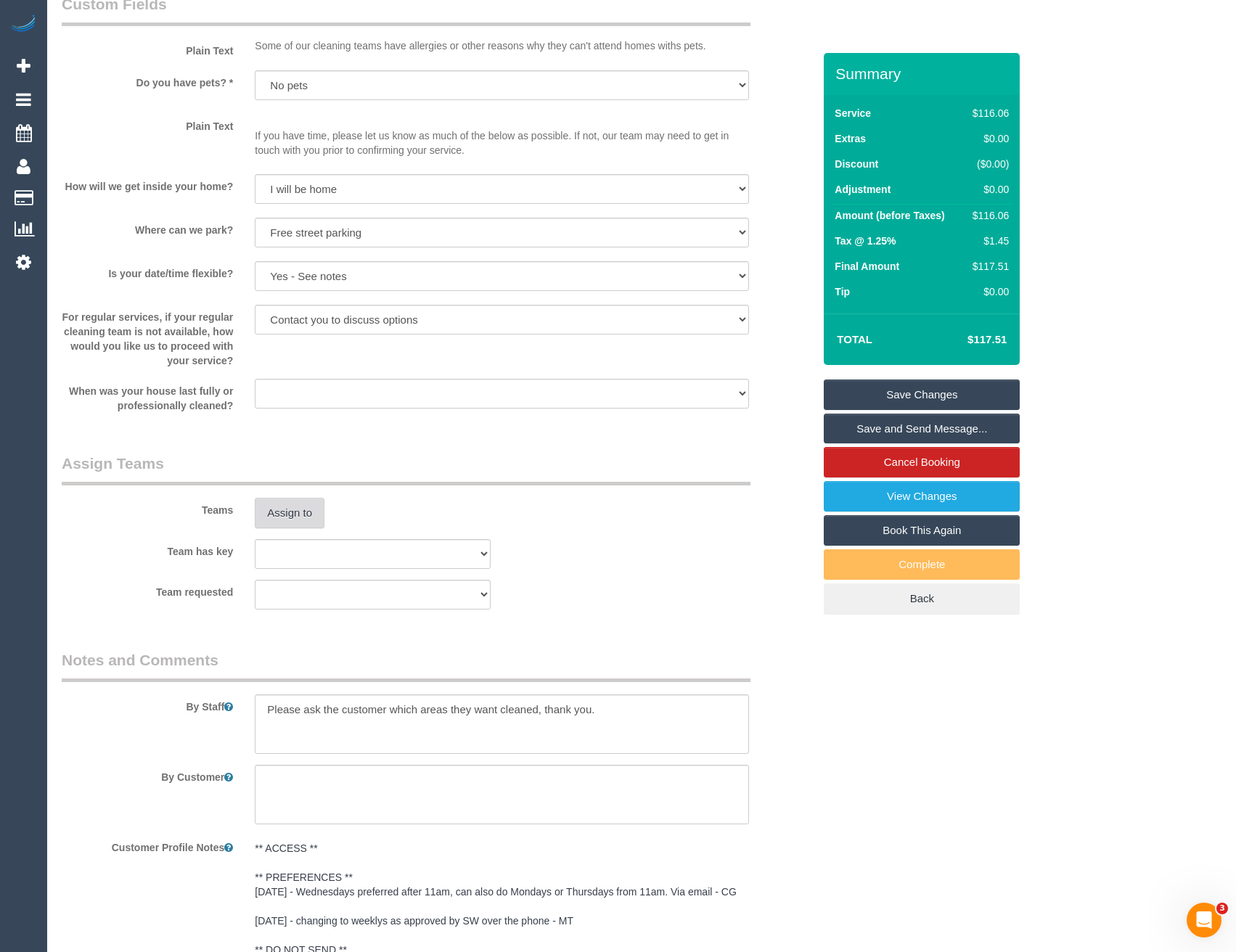
click at [277, 528] on button "Assign to" at bounding box center [289, 512] width 69 height 30
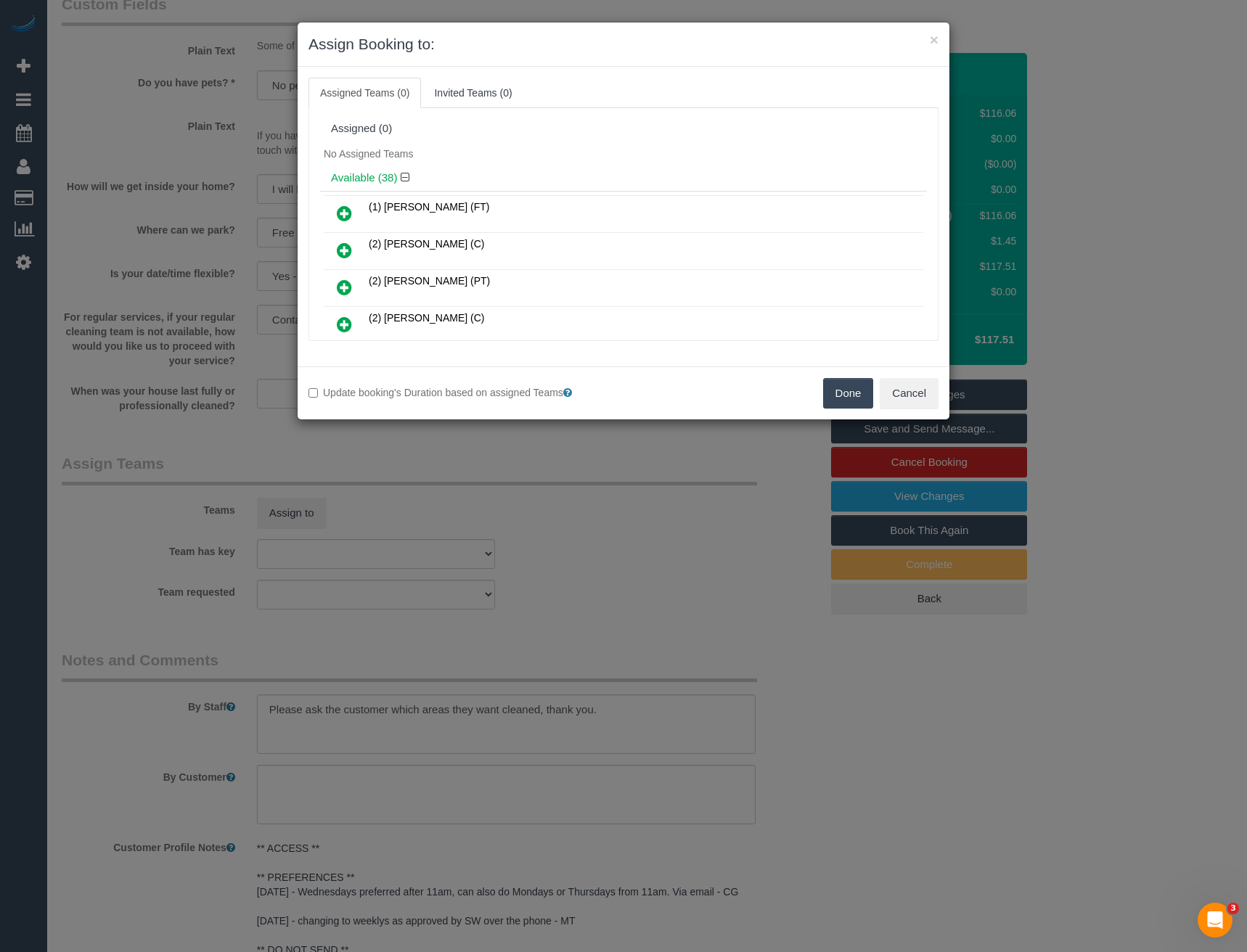
click at [506, 482] on div "× Assign Booking to: Assigned Teams (0) Invited Teams (0) Assigned (0) No Assig…" at bounding box center [623, 476] width 1247 height 952
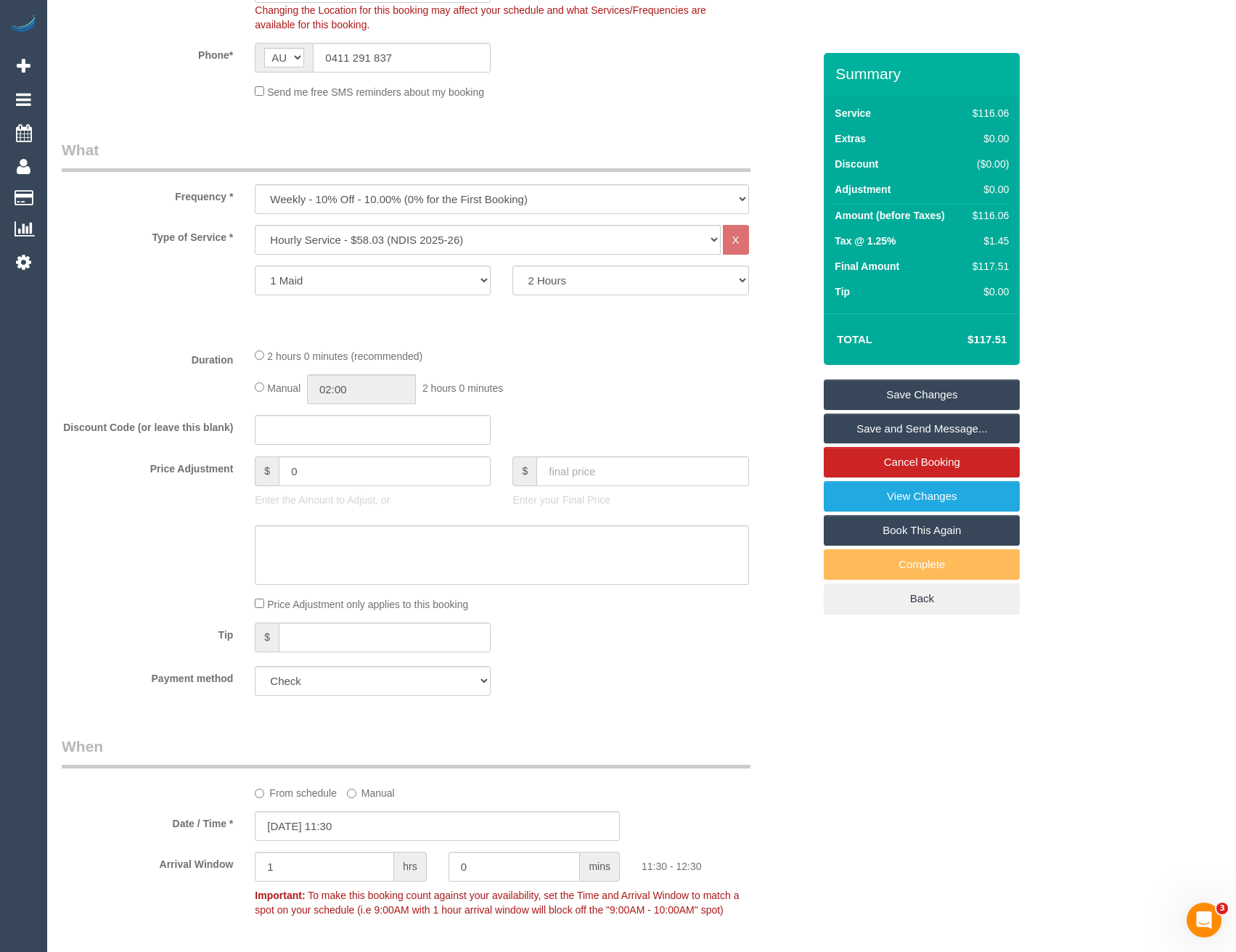
scroll to position [290, 0]
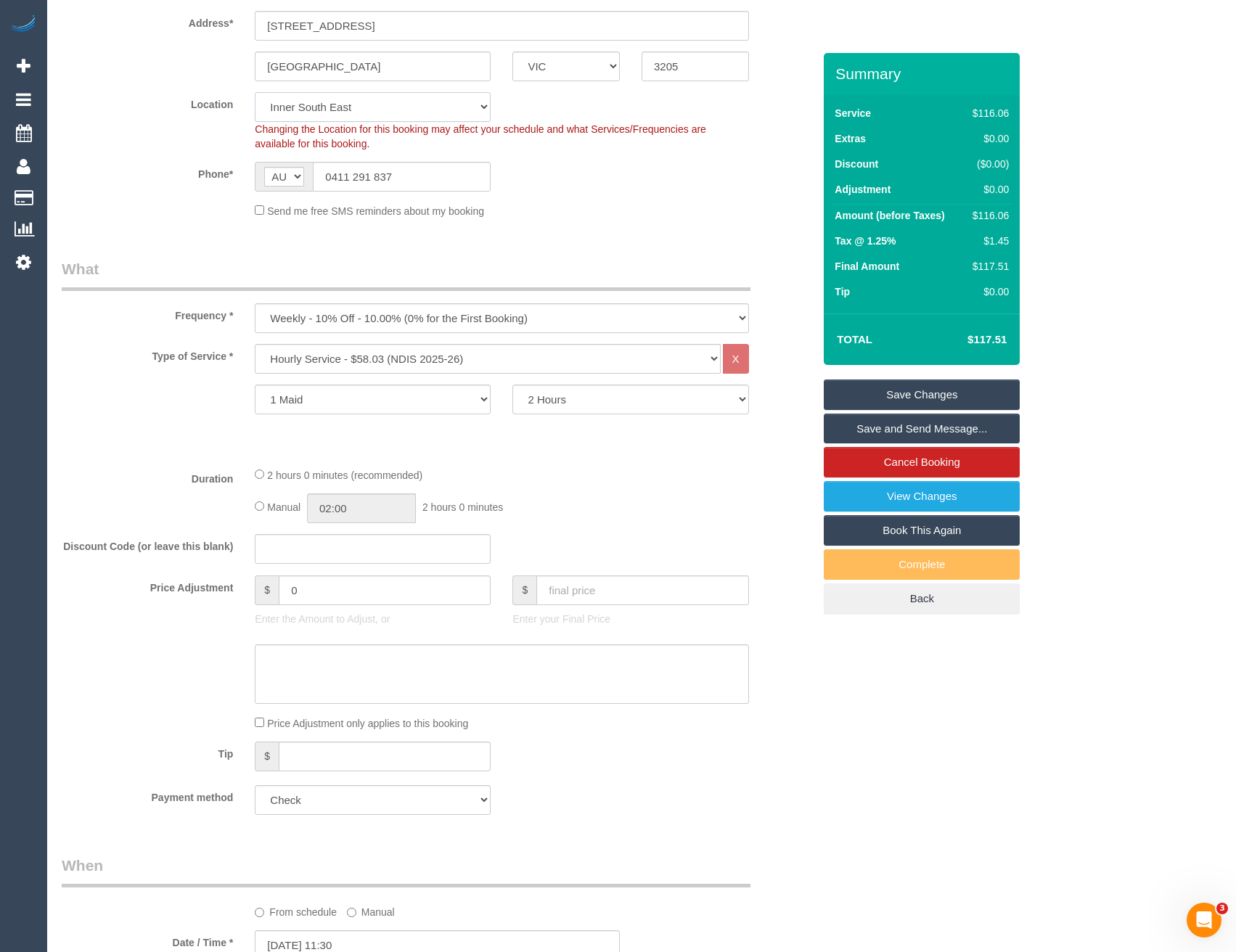
click at [332, 122] on select "Office [GEOGRAPHIC_DATA] (North) East (South) [GEOGRAPHIC_DATA] (East) [GEOGRAP…" at bounding box center [372, 107] width 236 height 30
select select "50"
click at [255, 109] on select "Office [GEOGRAPHIC_DATA] (North) East (South) [GEOGRAPHIC_DATA] (East) [GEOGRAP…" at bounding box center [372, 107] width 236 height 30
click at [575, 191] on div "Phone* AF AL DZ AD AO AI AQ AG AR AM AW AU AT AZ BS BH BD BB BY BE BZ BJ BM BT …" at bounding box center [437, 176] width 773 height 30
select select "object:5795"
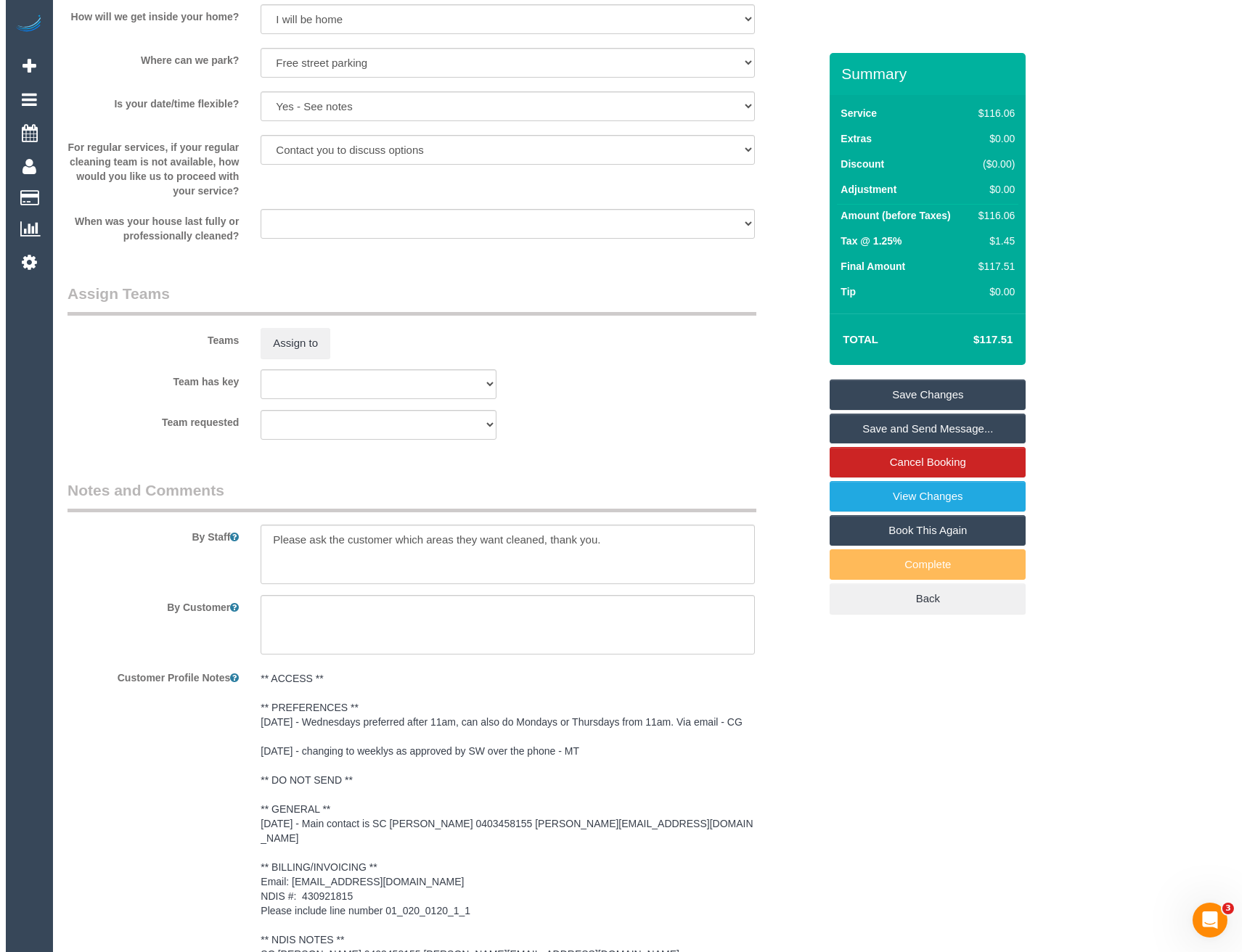
scroll to position [1596, 0]
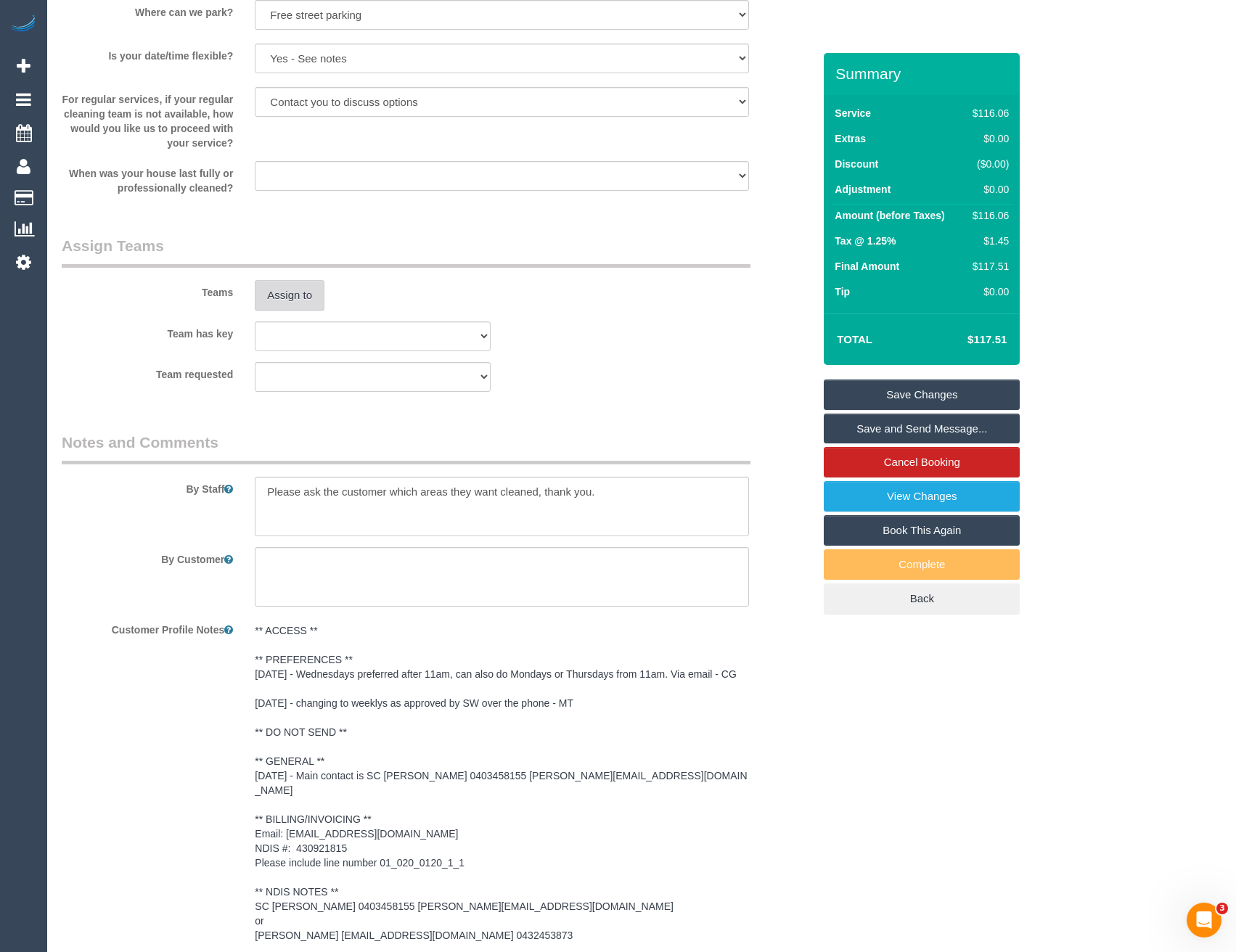
click at [312, 306] on button "Assign to" at bounding box center [289, 294] width 69 height 30
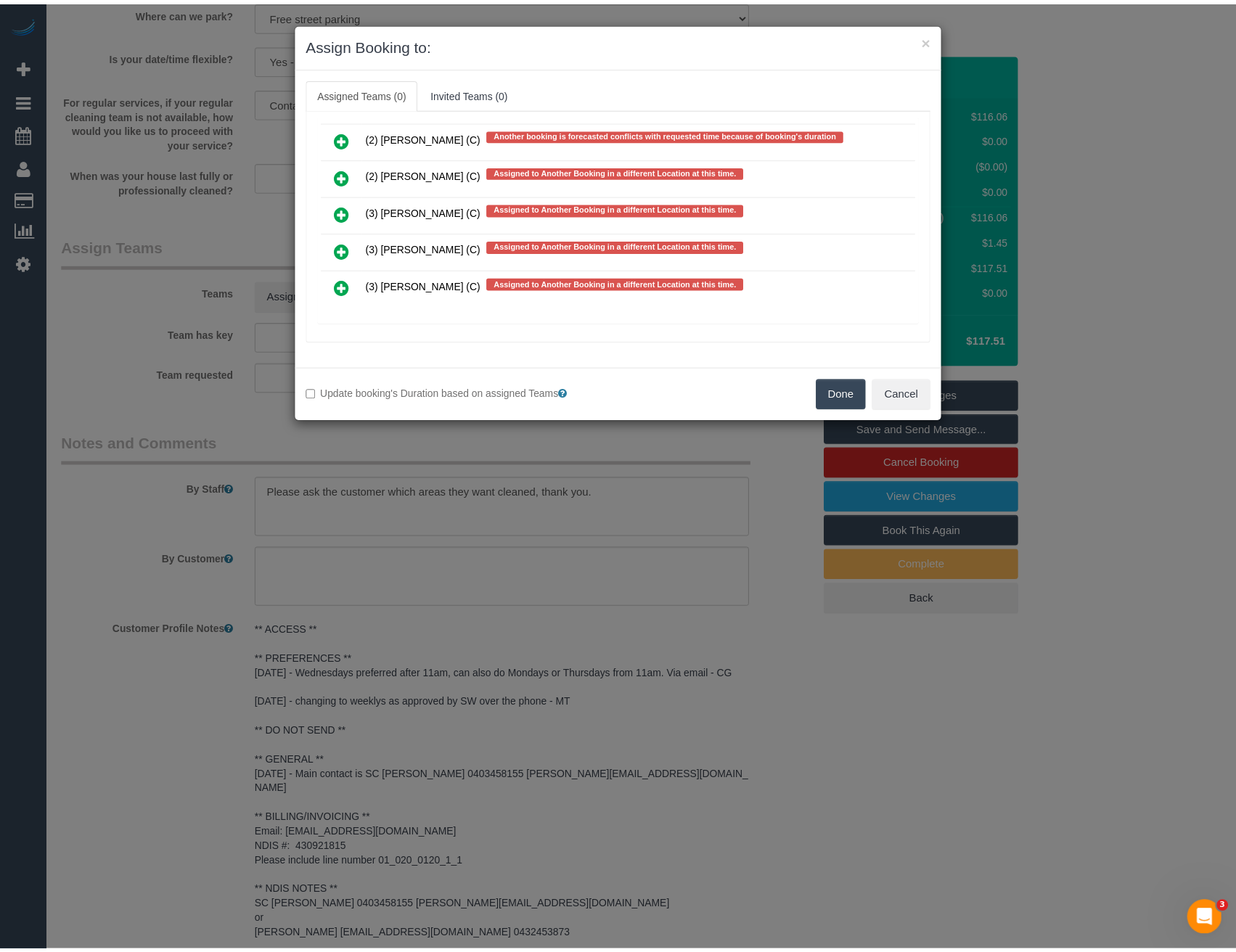
scroll to position [4211, 0]
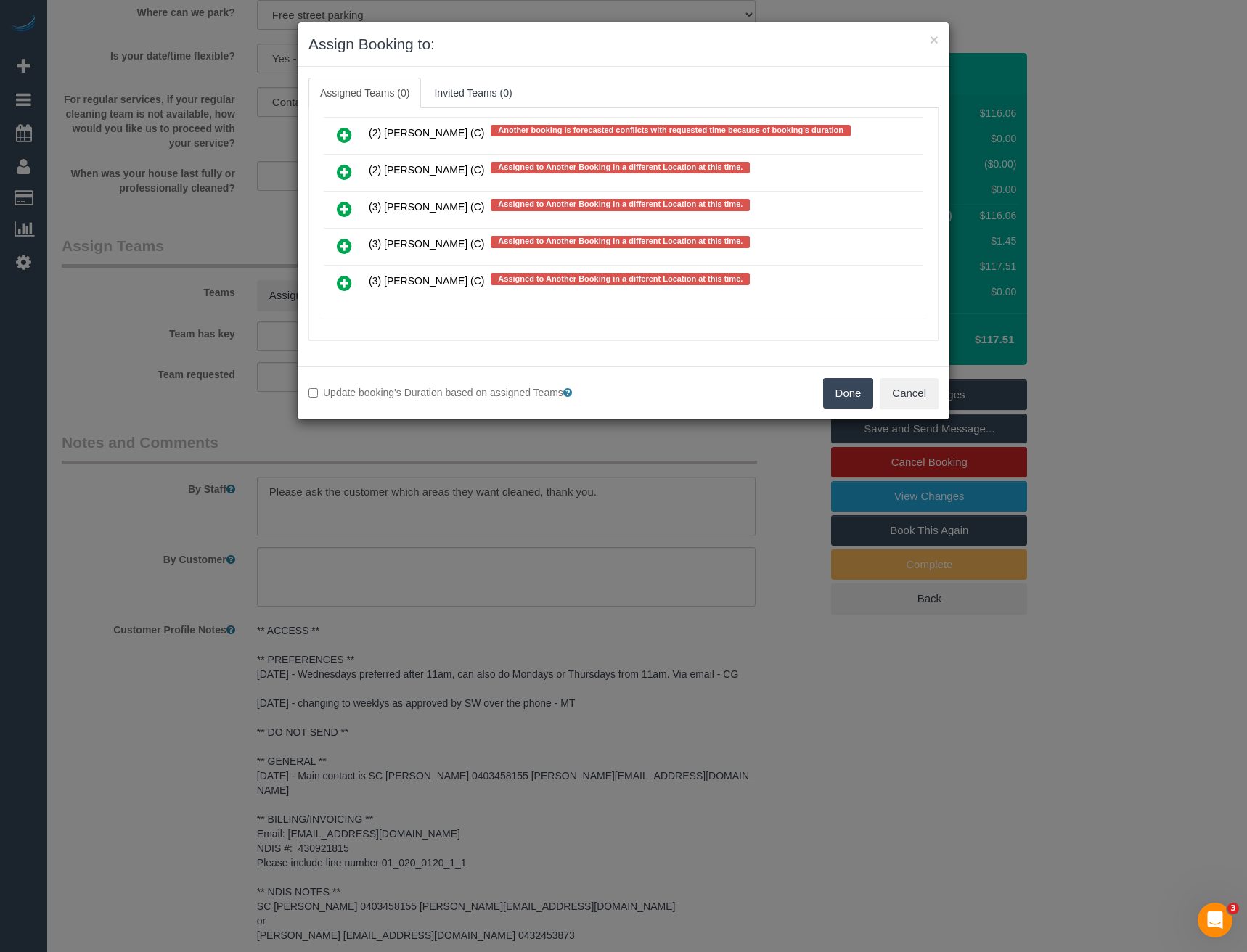
click at [447, 452] on div "× Assign Booking to: Assigned Teams (0) Invited Teams (0) Assigned (0) No Assig…" at bounding box center [623, 476] width 1247 height 952
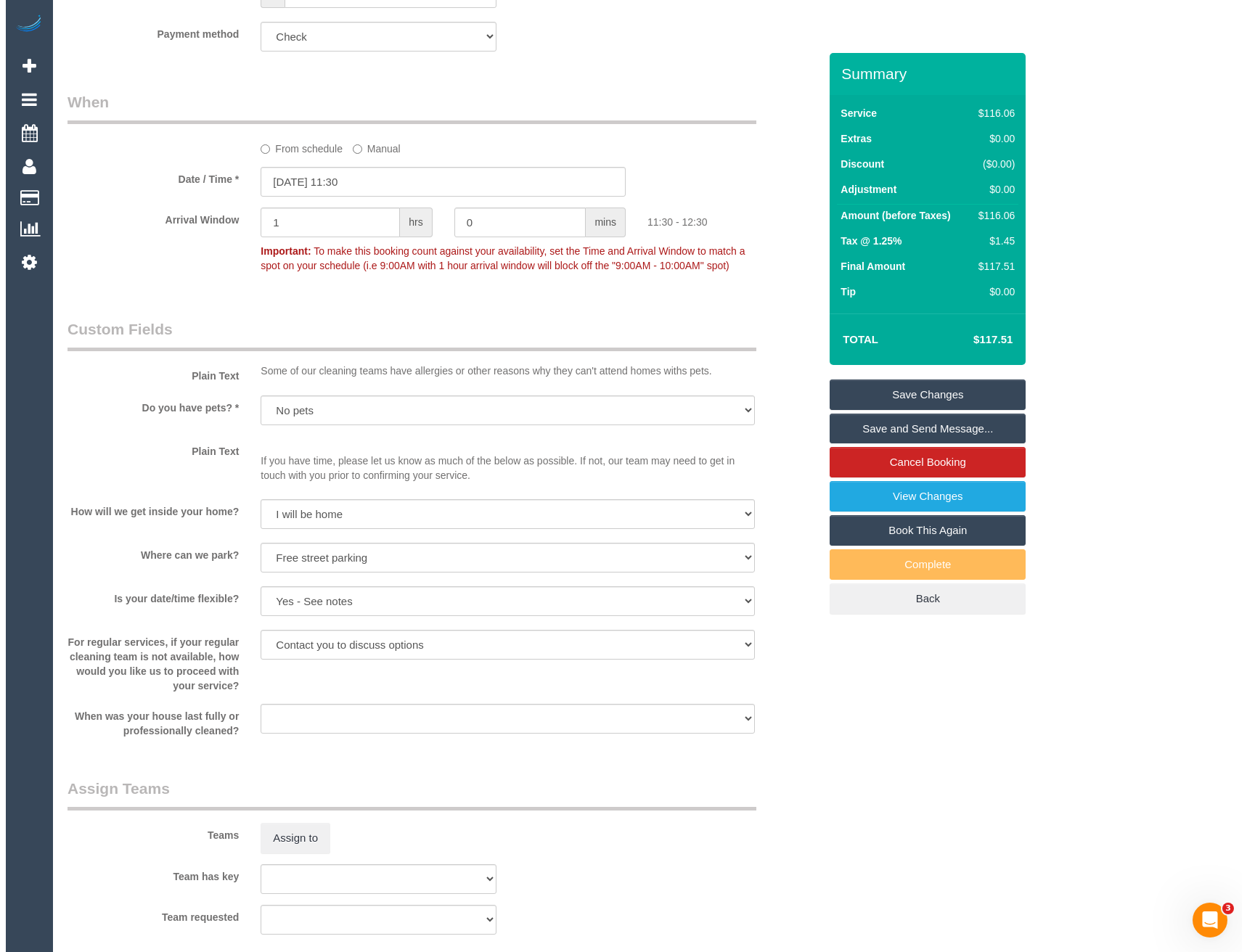
scroll to position [1305, 0]
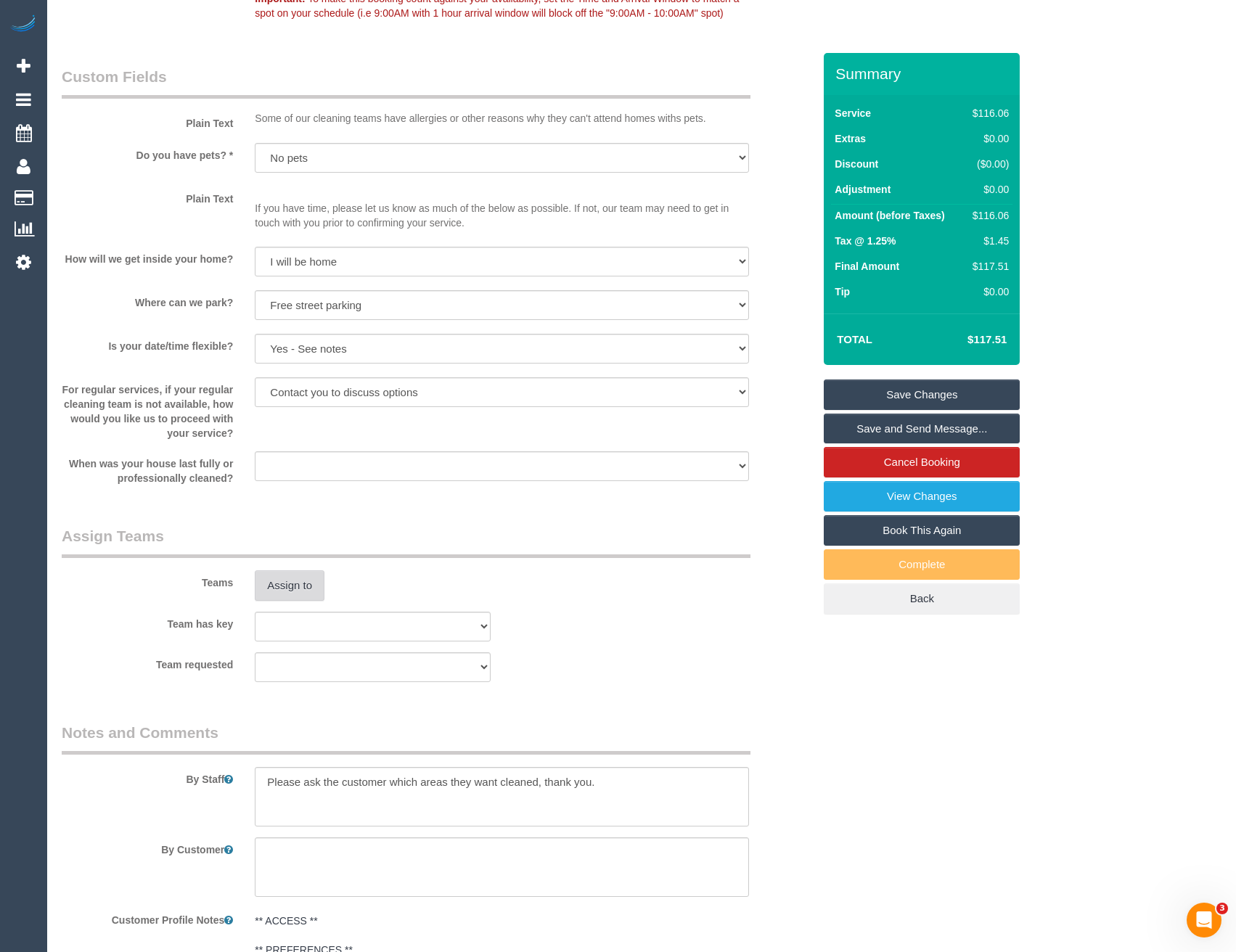
click at [286, 593] on button "Assign to" at bounding box center [289, 585] width 69 height 30
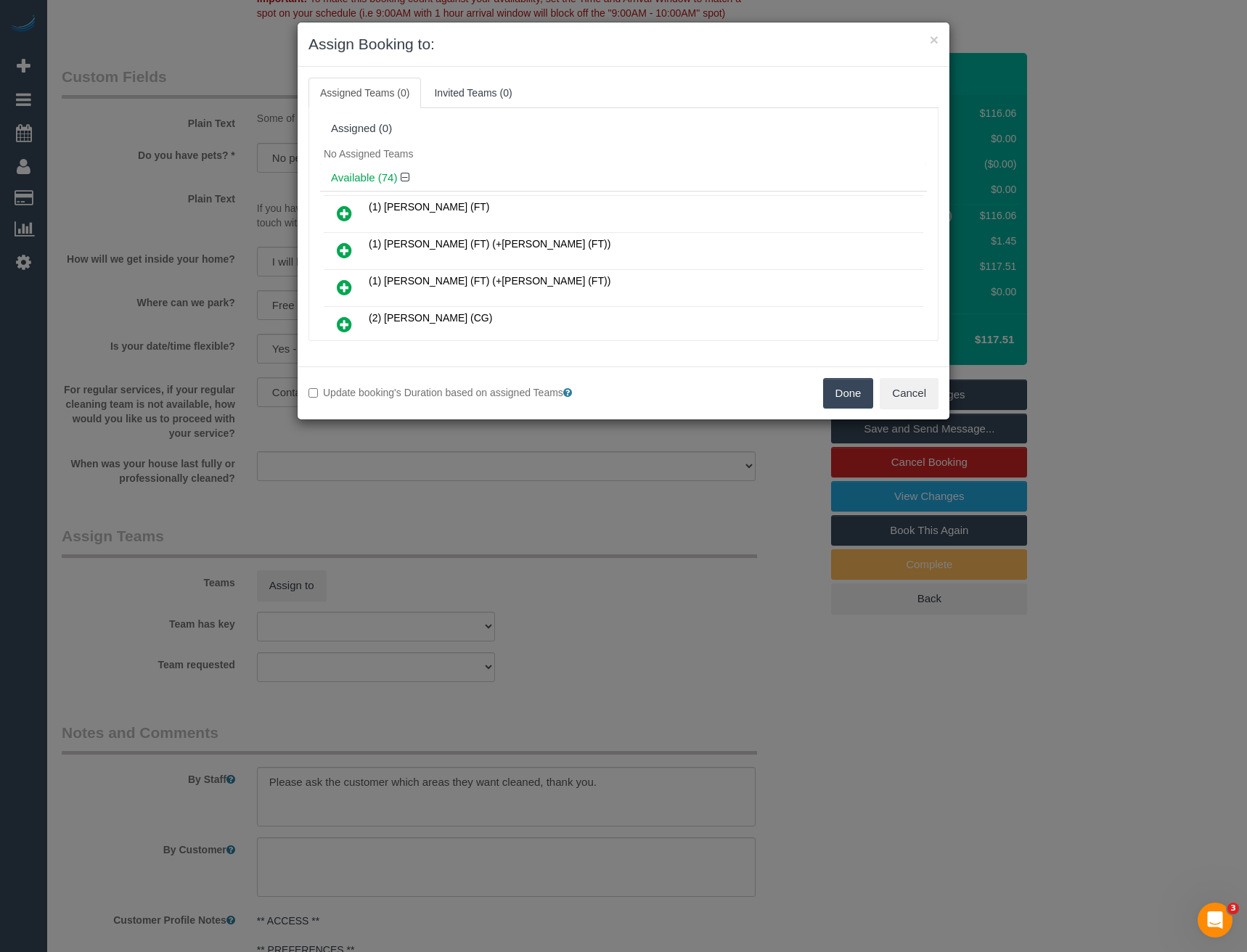
scroll to position [1021, 0]
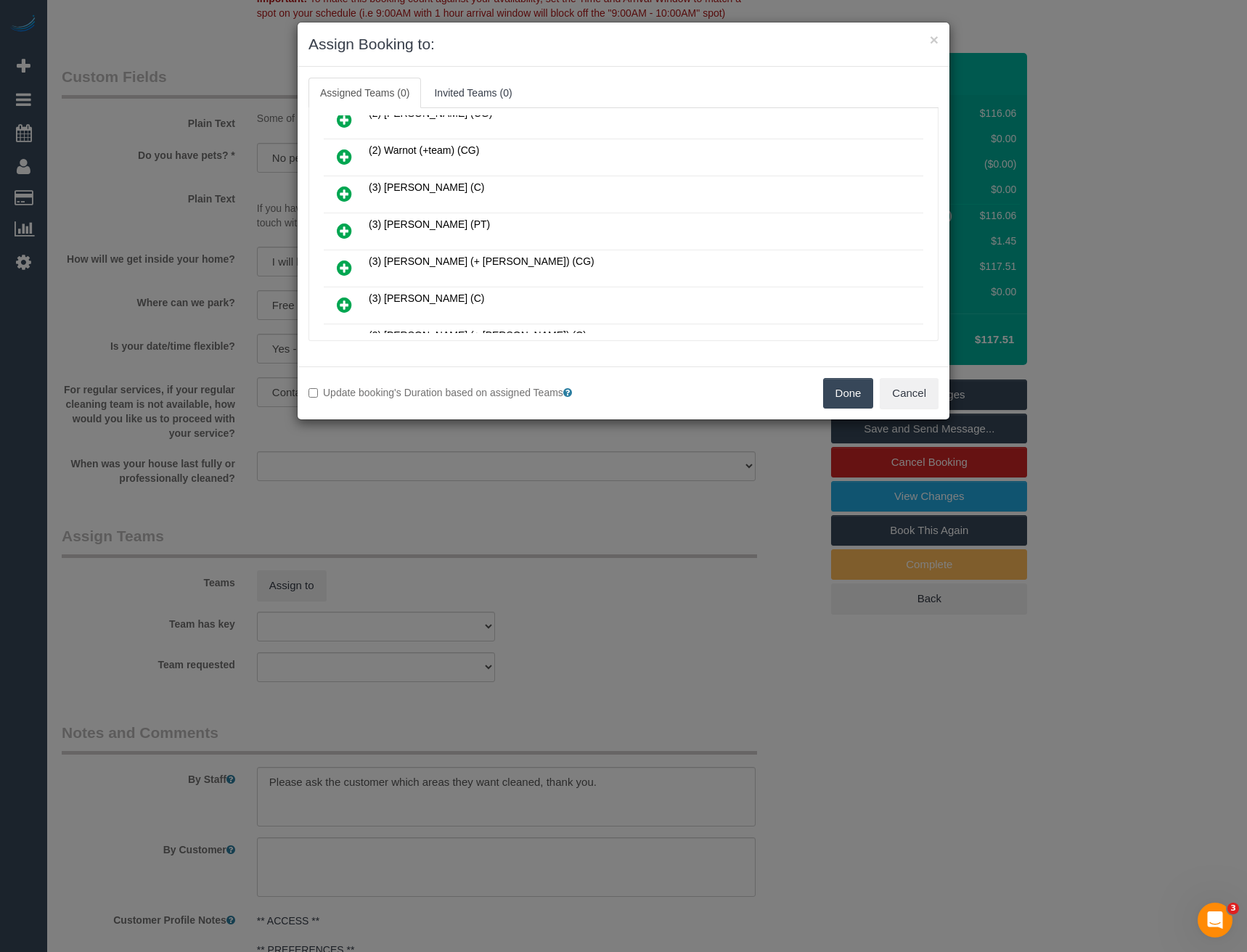
click at [336, 230] on link at bounding box center [344, 231] width 34 height 29
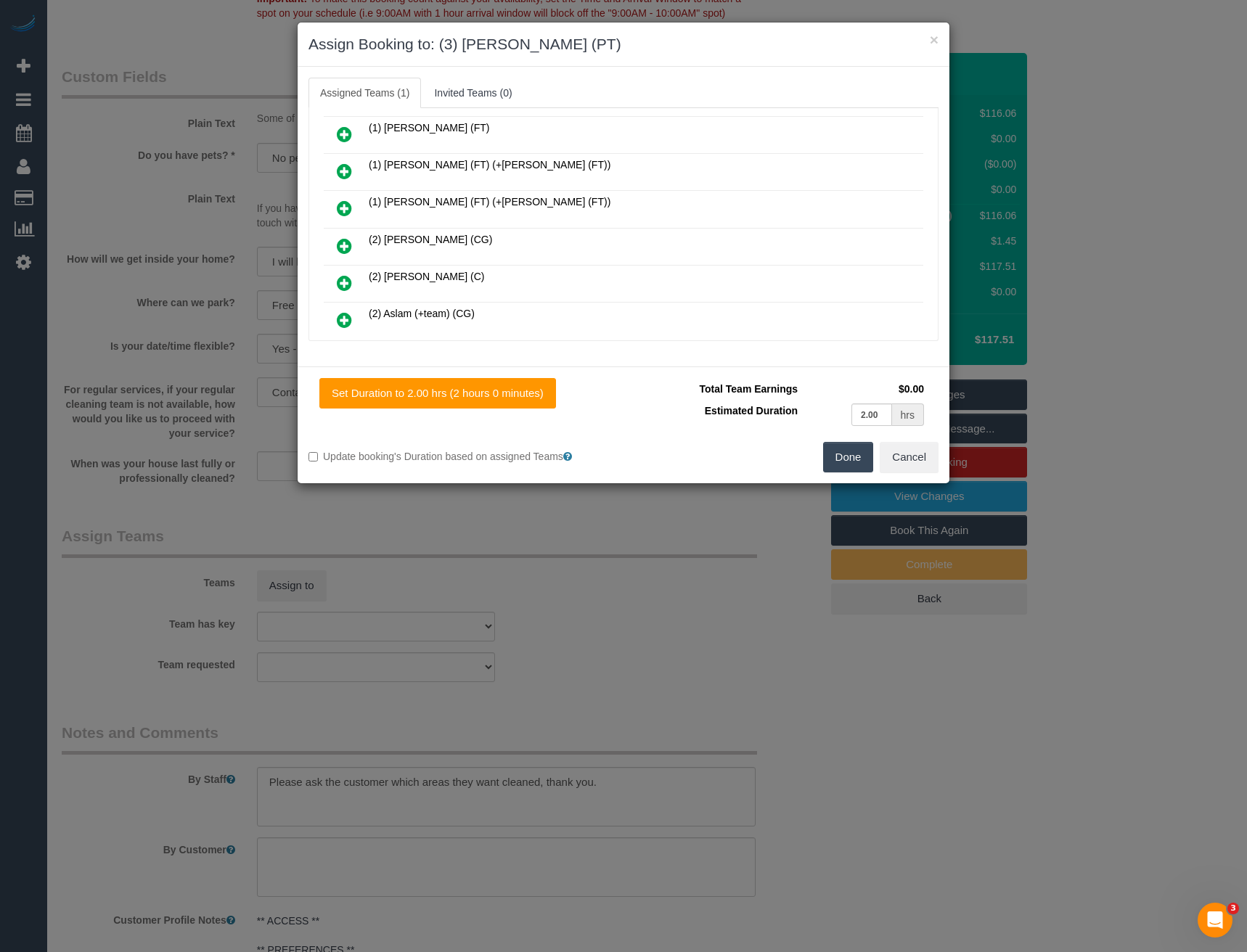
scroll to position [0, 0]
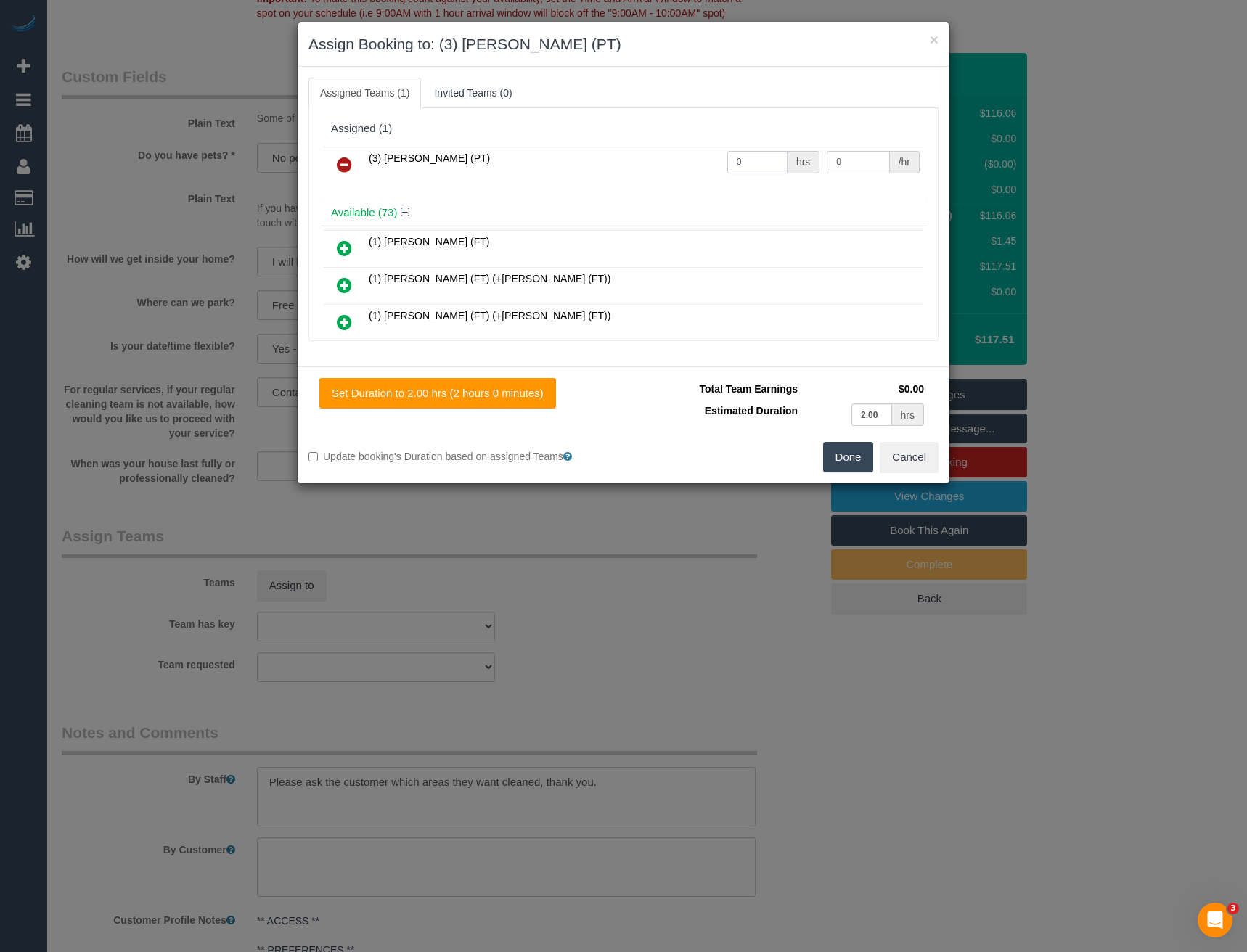
drag, startPoint x: 763, startPoint y: 162, endPoint x: 620, endPoint y: 171, distance: 143.3
click at [621, 171] on tr "(3) [PERSON_NAME] (PT) 0 hrs 0 /hr" at bounding box center [623, 165] width 600 height 37
type input "2"
type input "35"
click at [836, 456] on button "Done" at bounding box center [848, 457] width 51 height 30
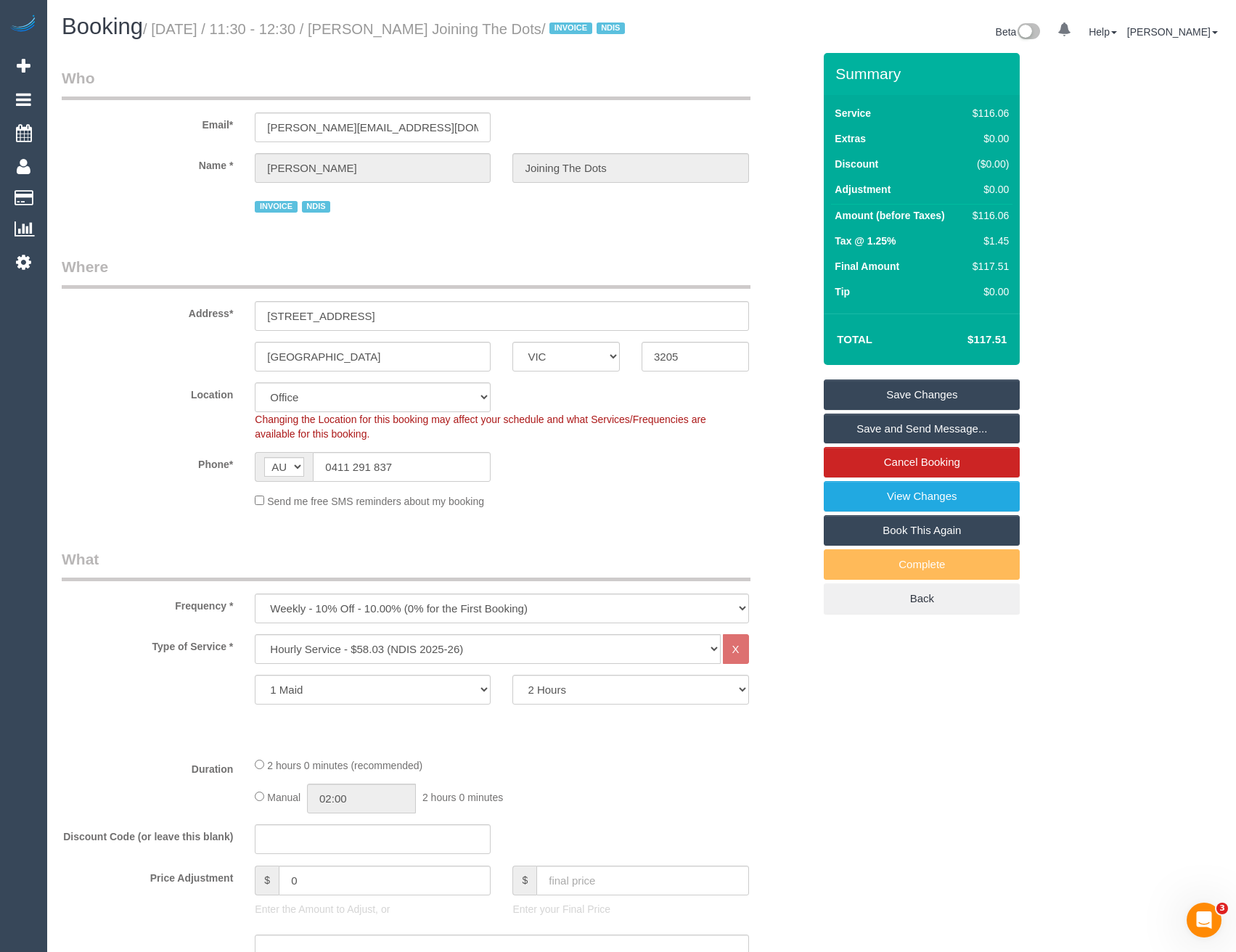
click at [880, 444] on link "Save and Send Message..." at bounding box center [921, 428] width 196 height 30
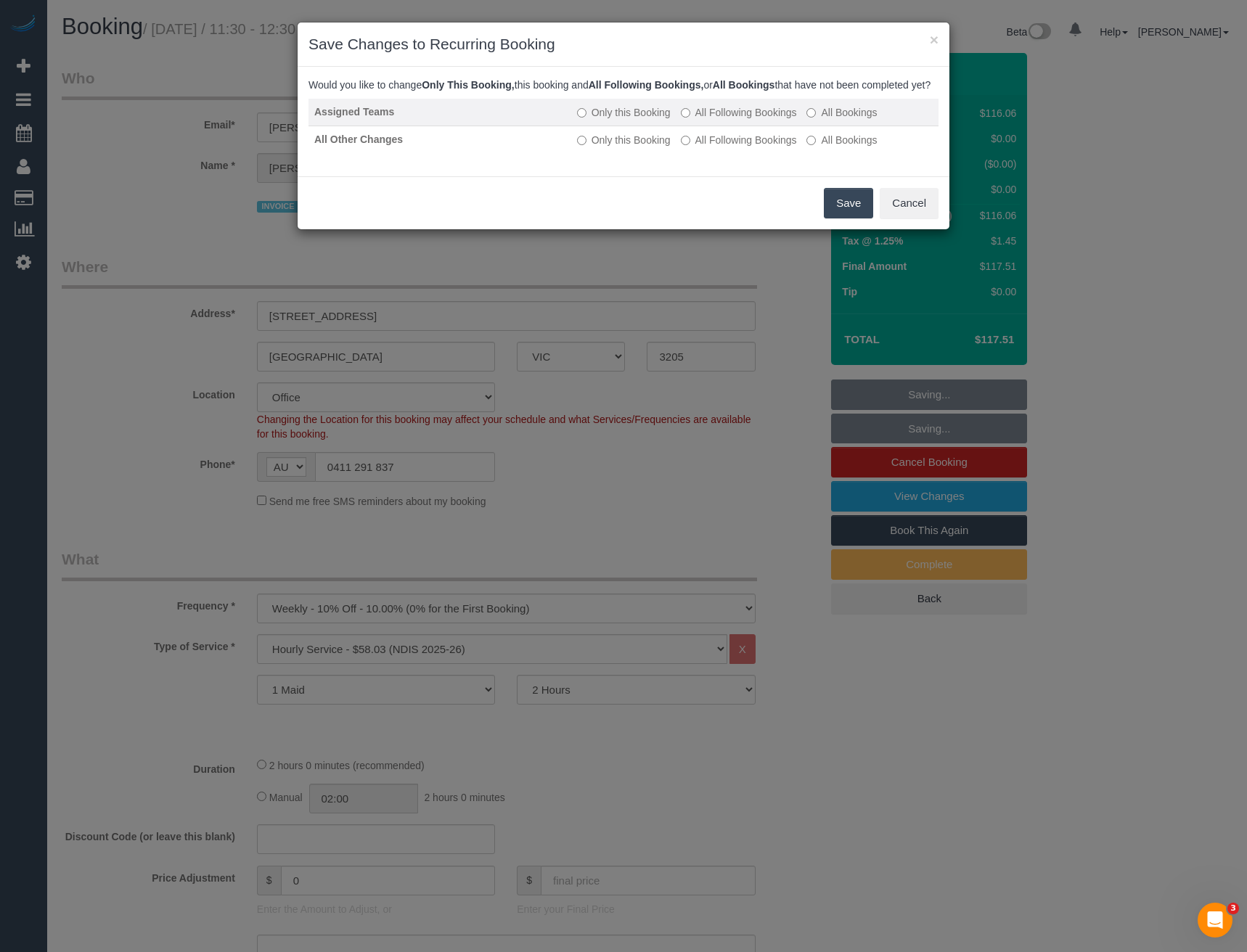
click at [704, 120] on label "All Following Bookings" at bounding box center [738, 113] width 116 height 15
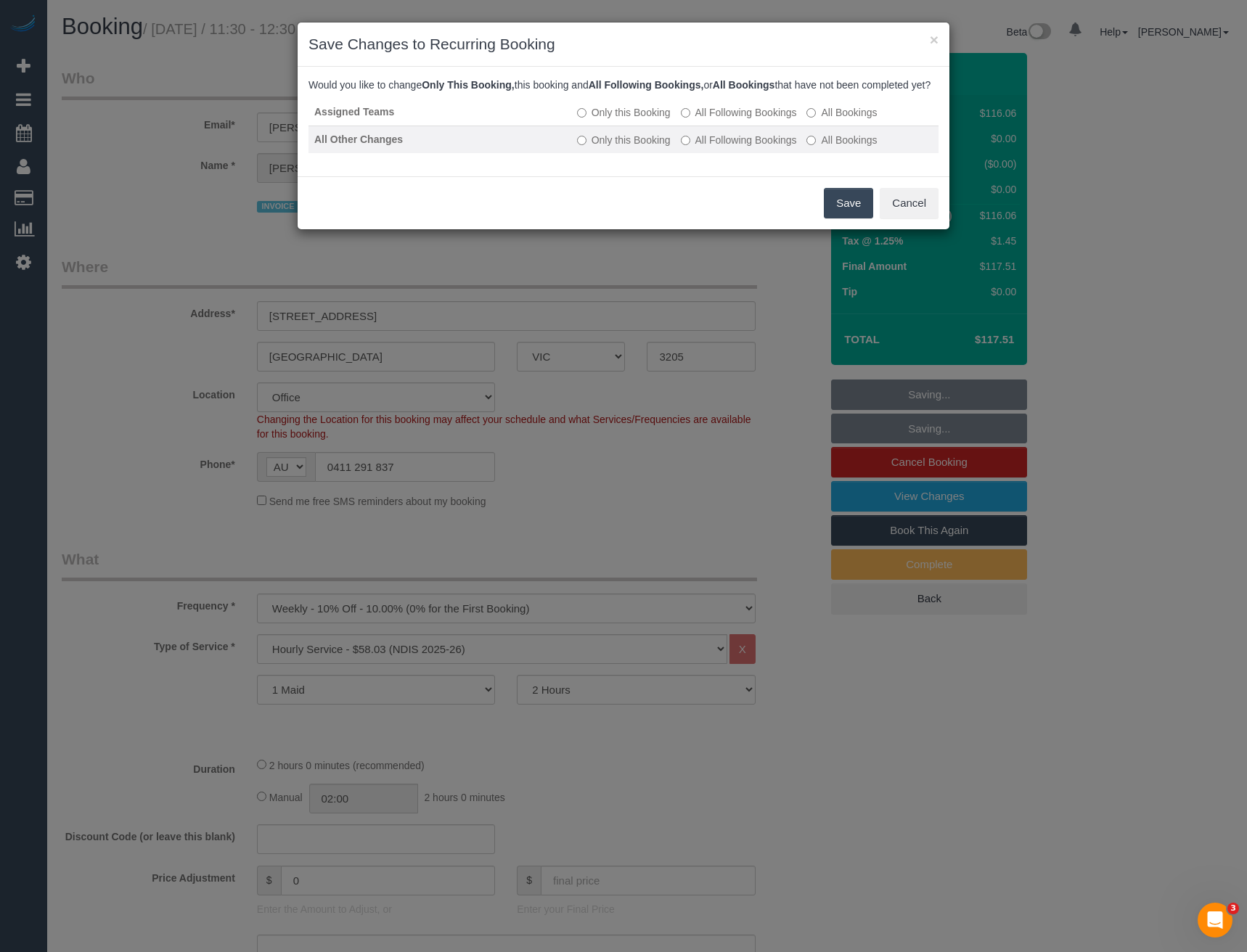
click at [706, 148] on label "All Following Bookings" at bounding box center [738, 140] width 116 height 15
click at [845, 218] on button "Save" at bounding box center [848, 203] width 49 height 30
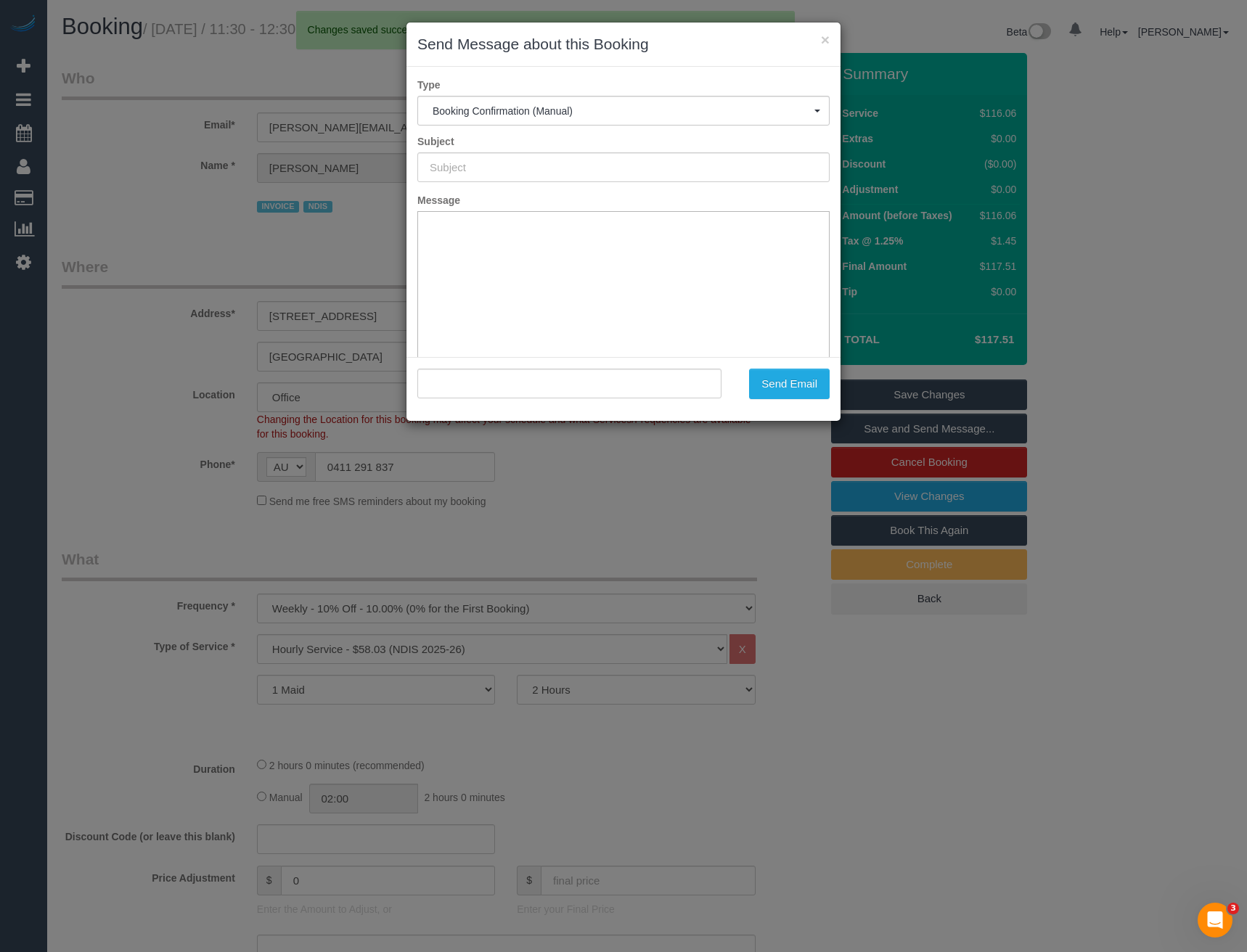
type input "Booking Confirmed"
type input ""[PERSON_NAME] Joining The Dots" <[PERSON_NAME][EMAIL_ADDRESS][DOMAIN_NAME]>"
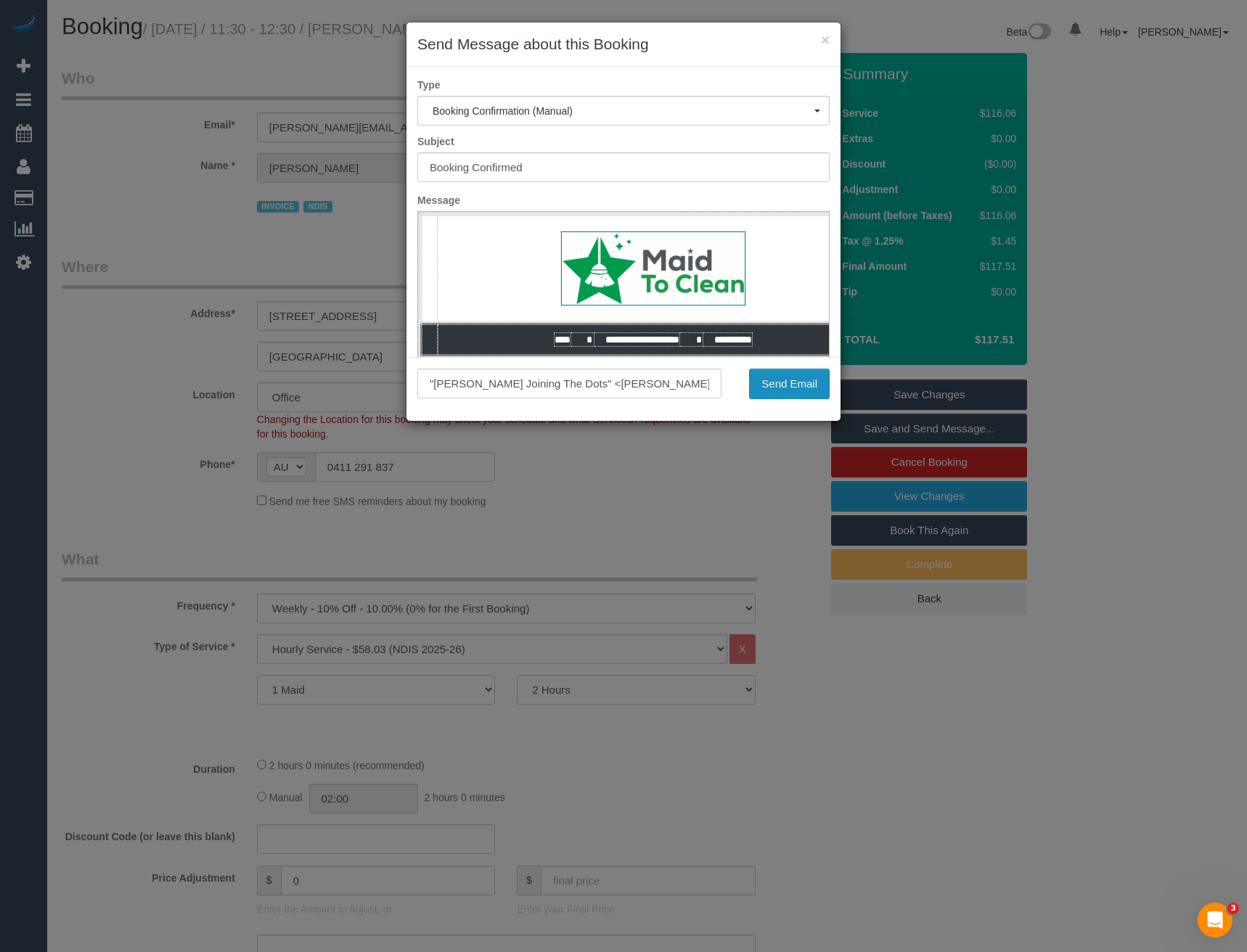
click at [784, 373] on button "Send Email" at bounding box center [789, 383] width 80 height 30
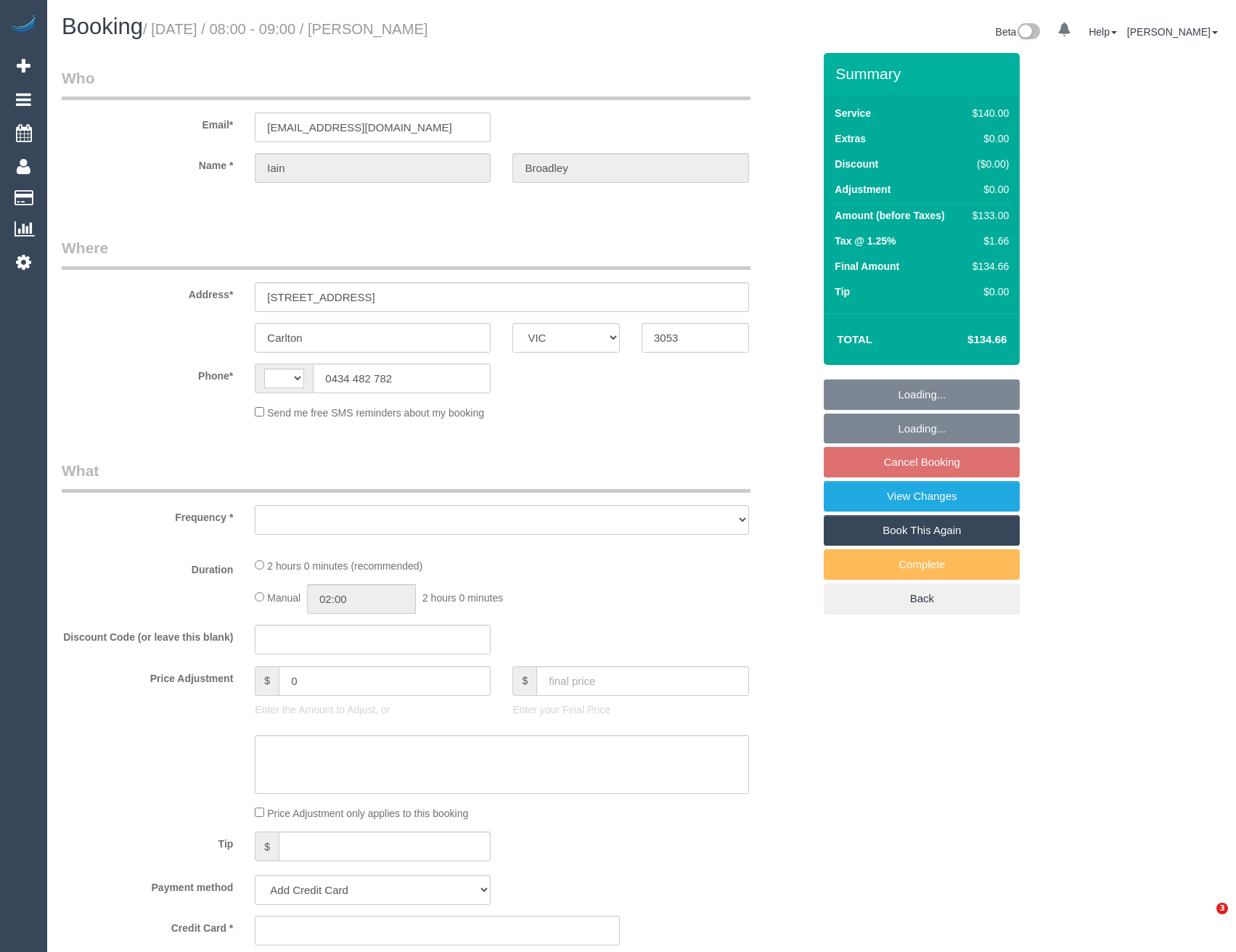
select select "VIC"
select select "object:275"
select select "string:AU"
select select "string:stripe-pm_1OOZCj2GScqysDRVrYSmmQtE"
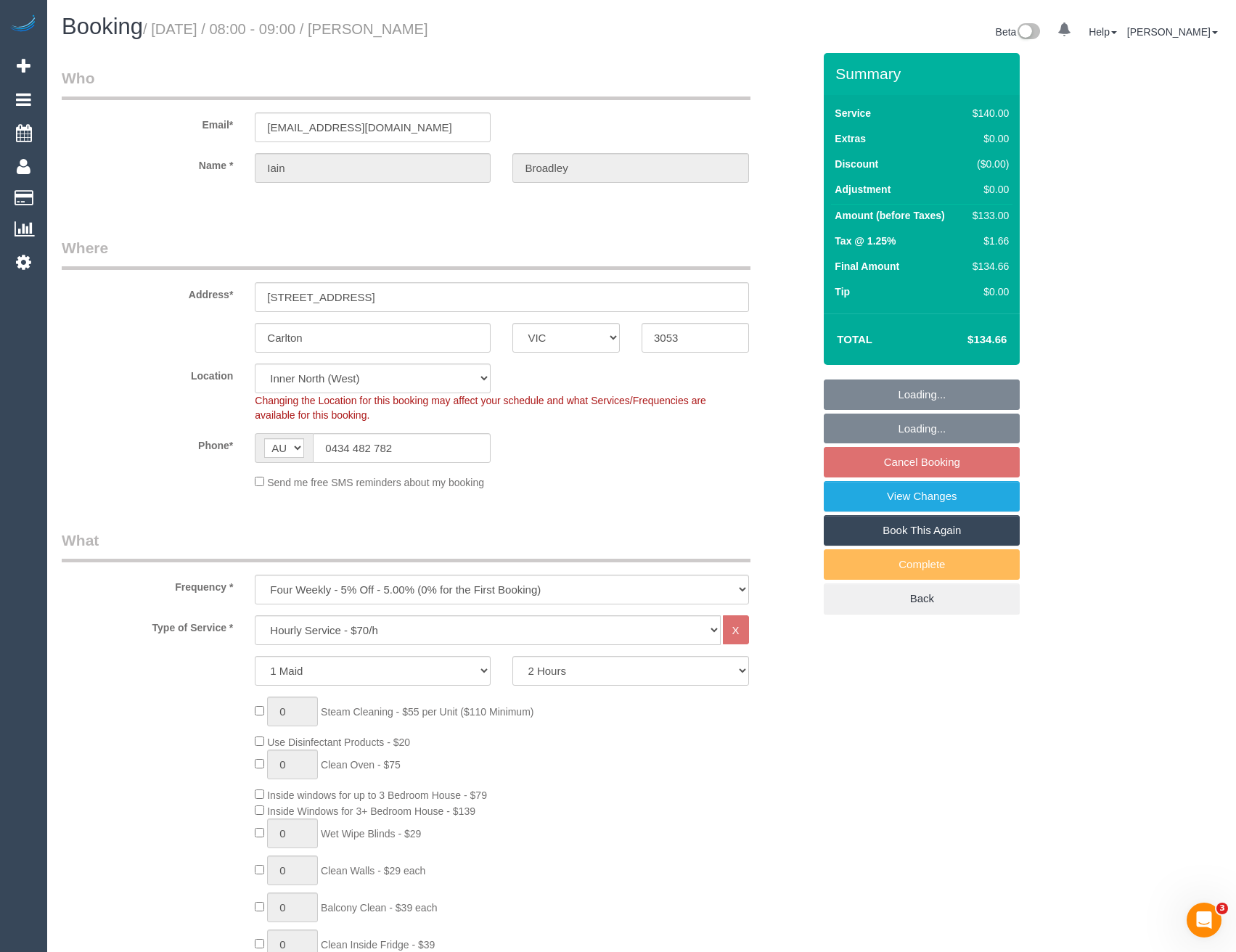
select select "number:28"
select select "number:14"
select select "number:19"
select select "number:25"
select select "number:35"
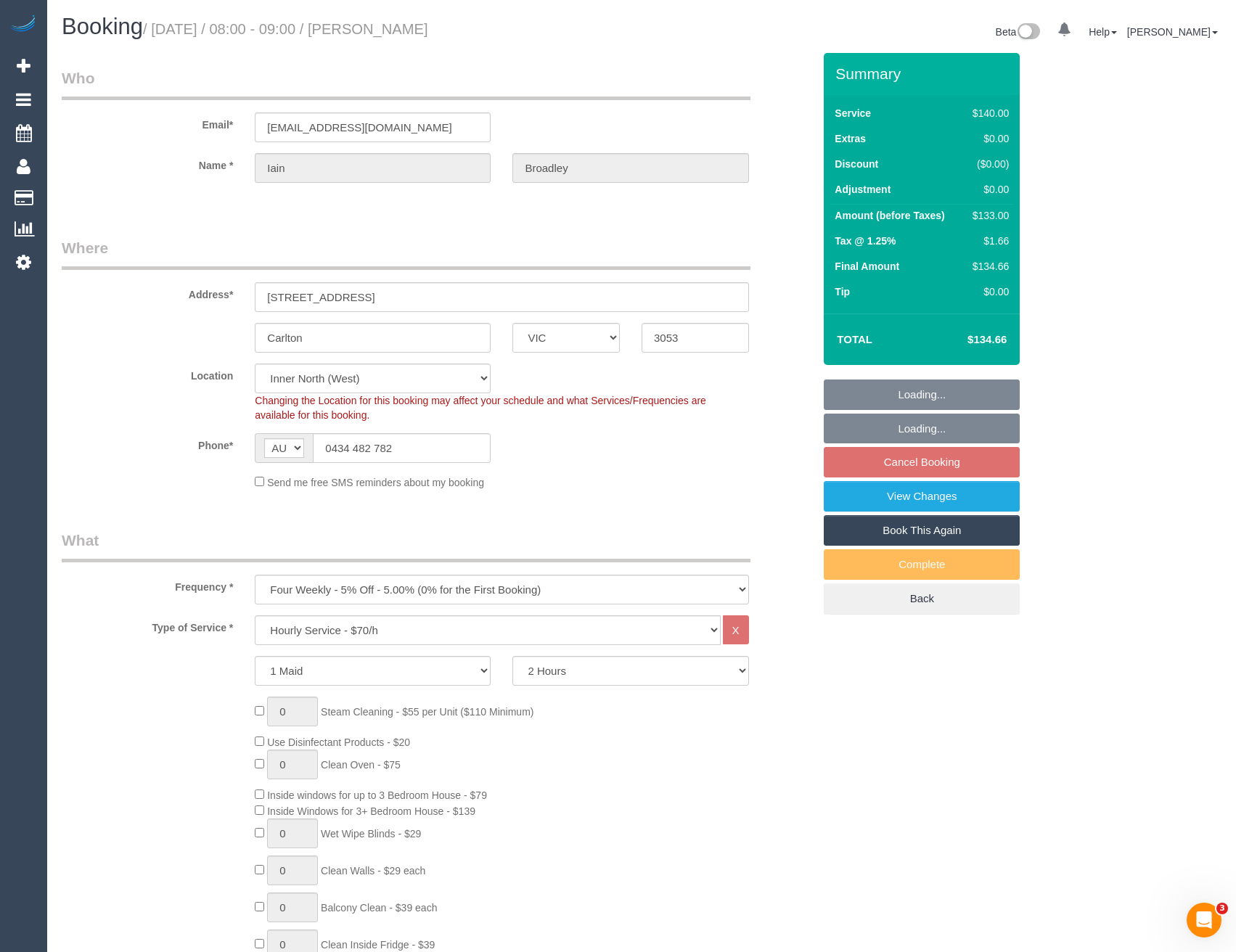
select select "number:12"
select select "object:1720"
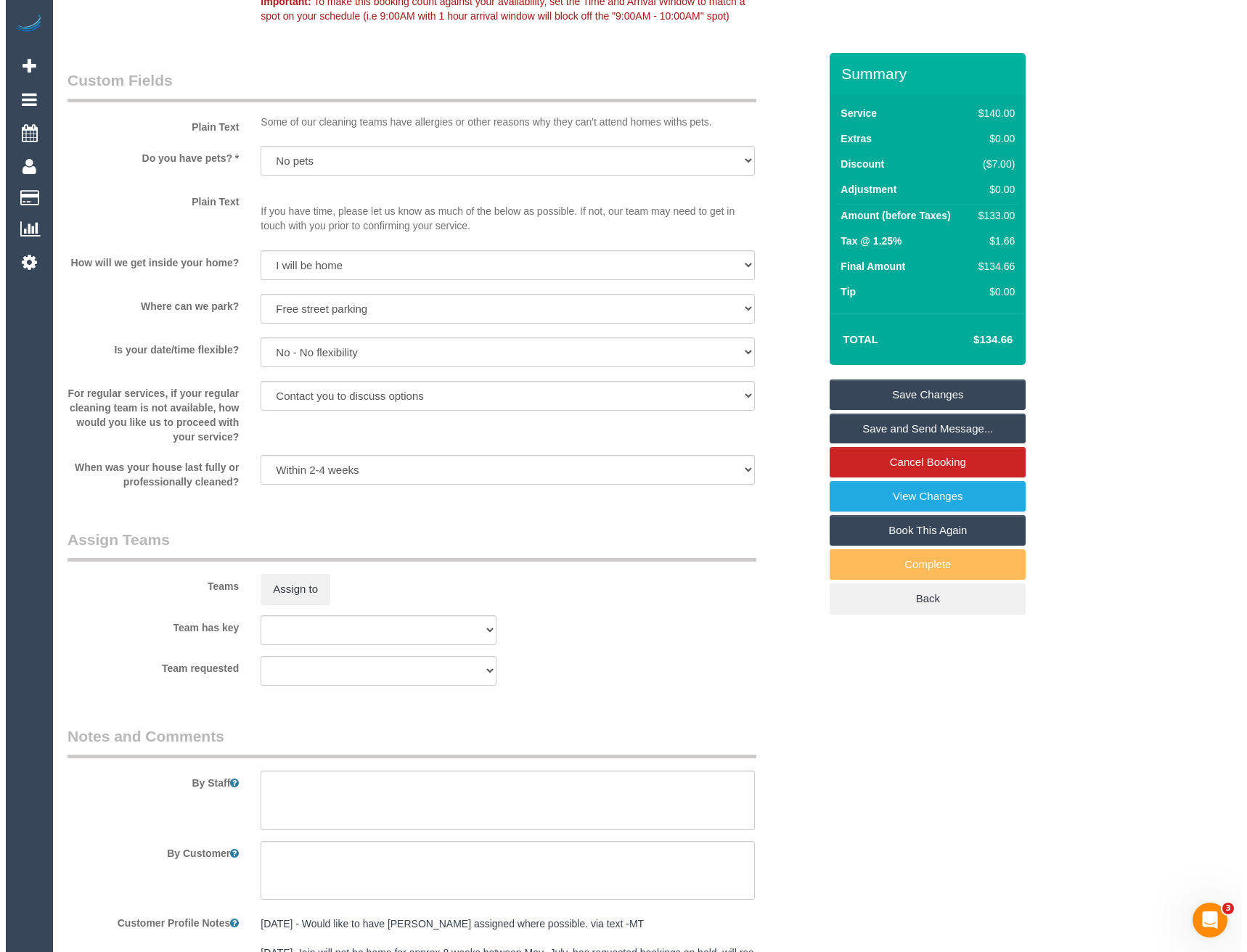
scroll to position [1813, 0]
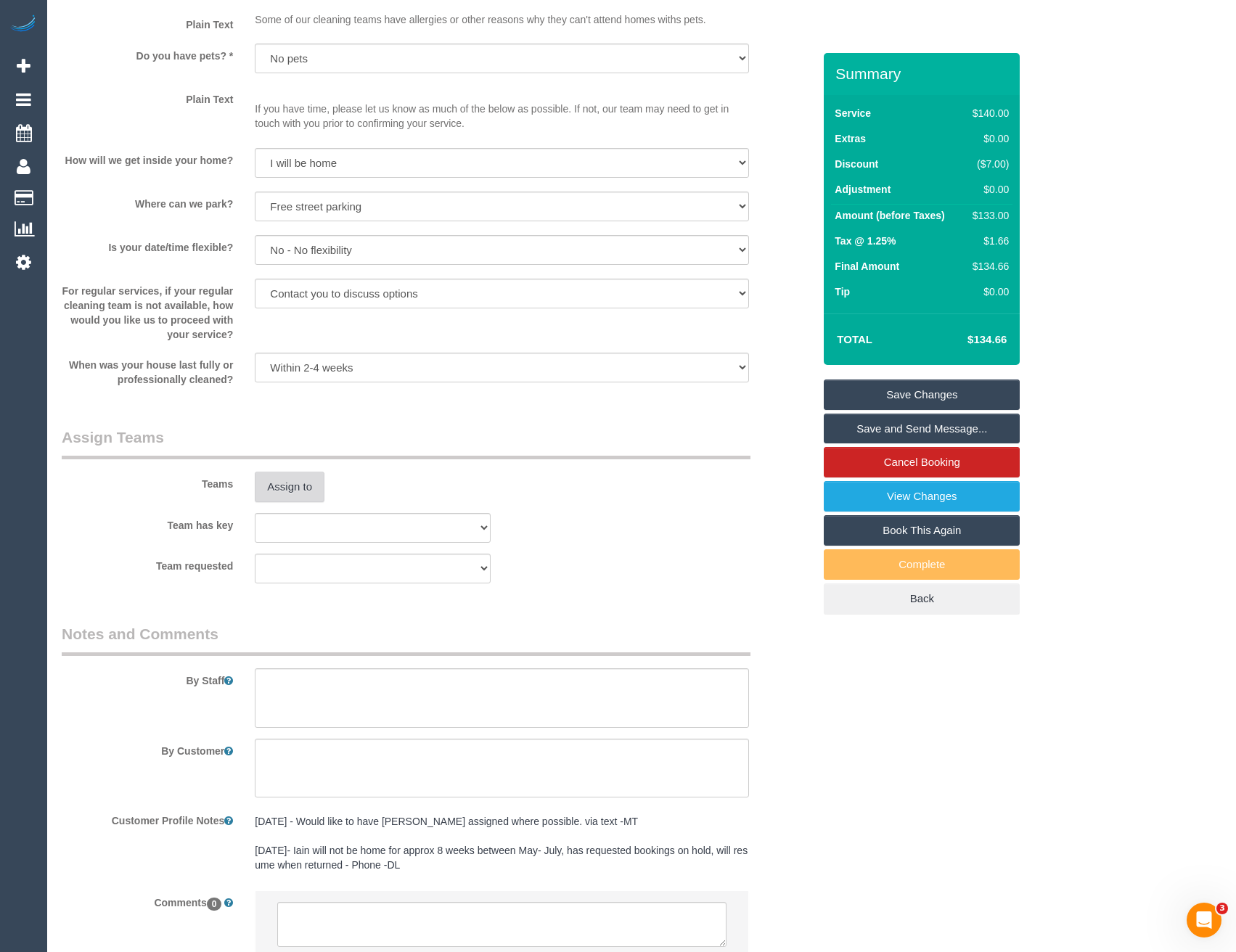
click at [289, 491] on button "Assign to" at bounding box center [289, 486] width 69 height 30
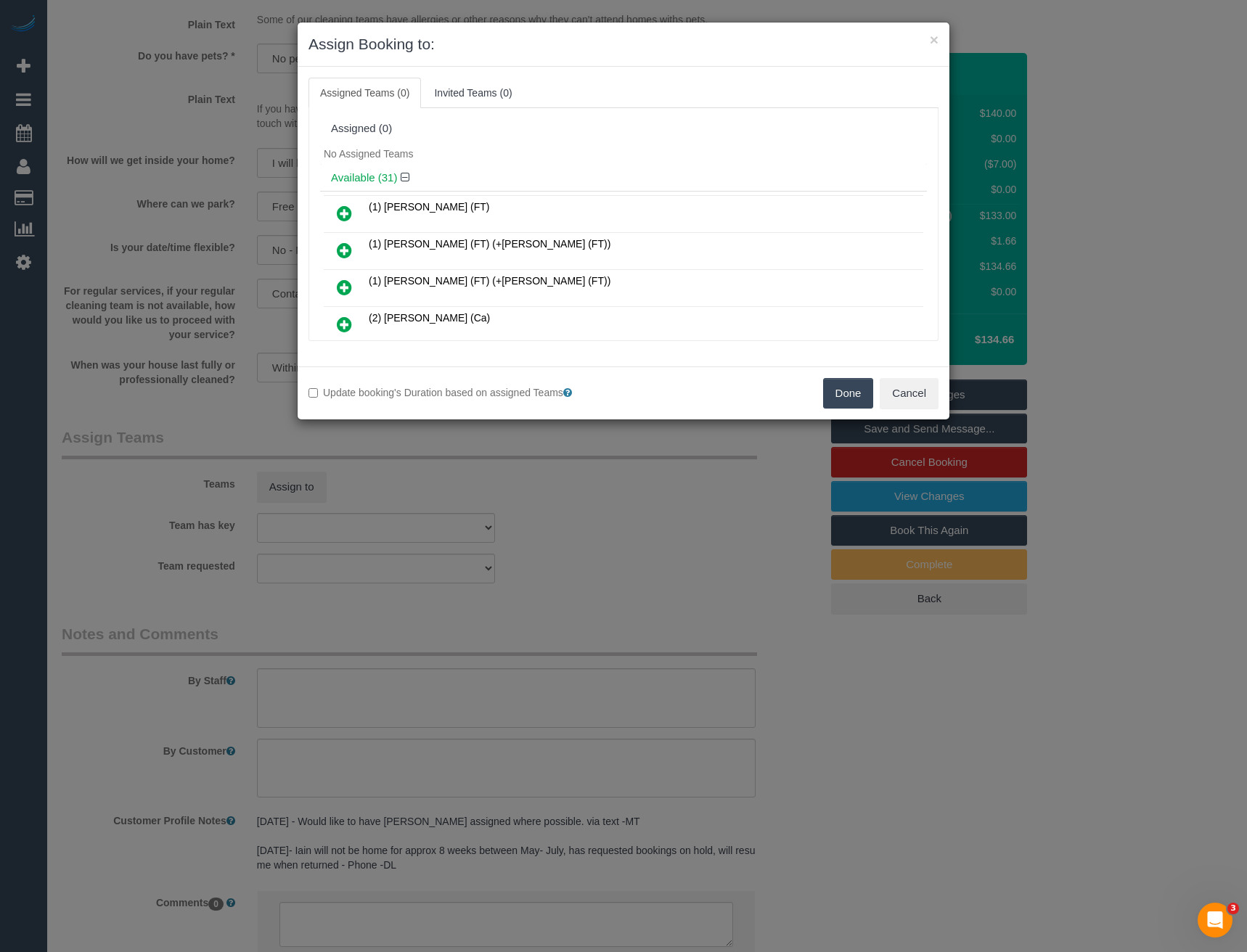
scroll to position [948, 0]
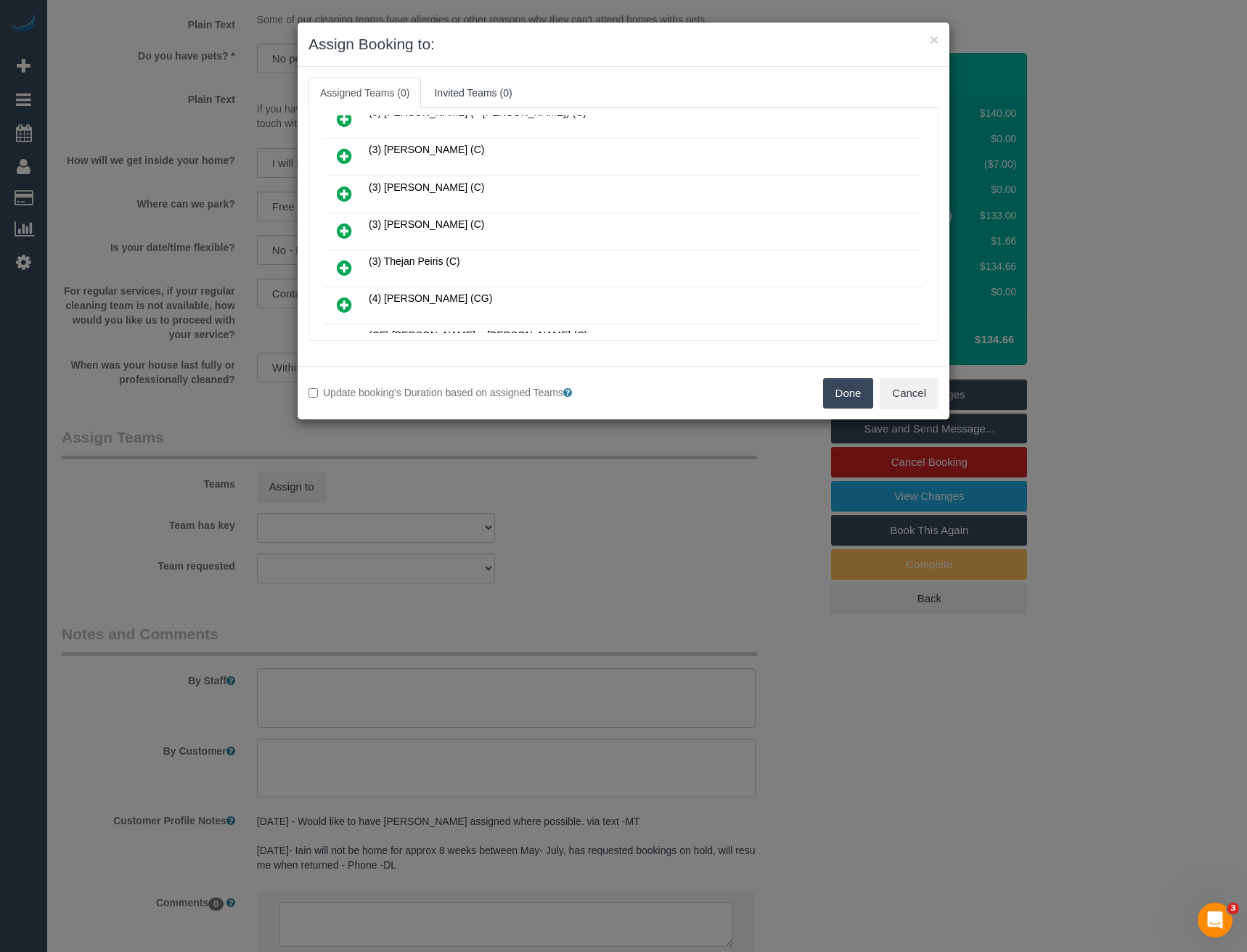
click at [343, 230] on icon at bounding box center [344, 231] width 16 height 18
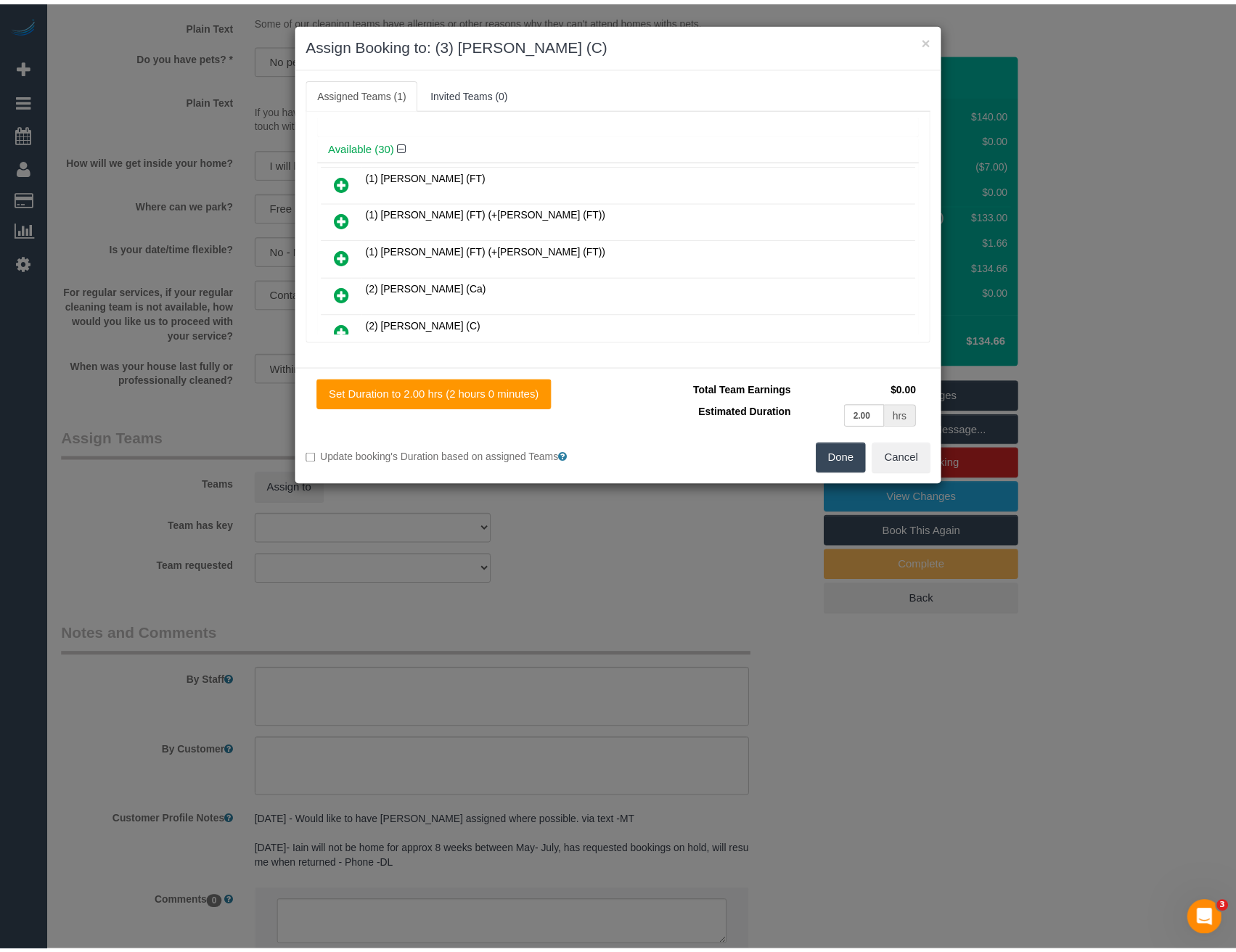
scroll to position [0, 0]
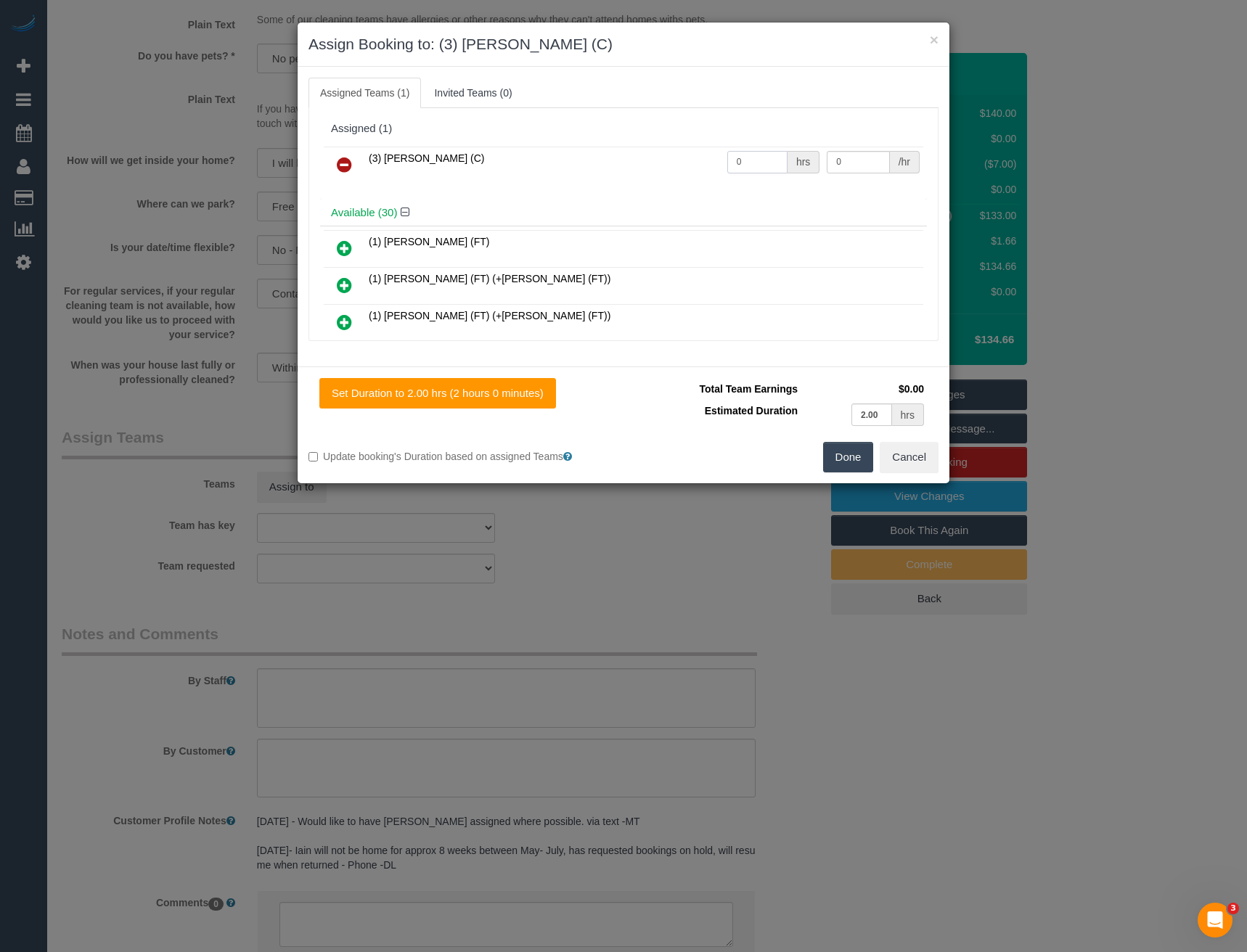
drag, startPoint x: 721, startPoint y: 161, endPoint x: 693, endPoint y: 161, distance: 28.0
click at [699, 163] on tr "(3) [PERSON_NAME] (C) 0 hrs 0 /hr" at bounding box center [623, 165] width 600 height 37
type input "2"
type input "35"
click at [846, 461] on button "Done" at bounding box center [848, 457] width 51 height 30
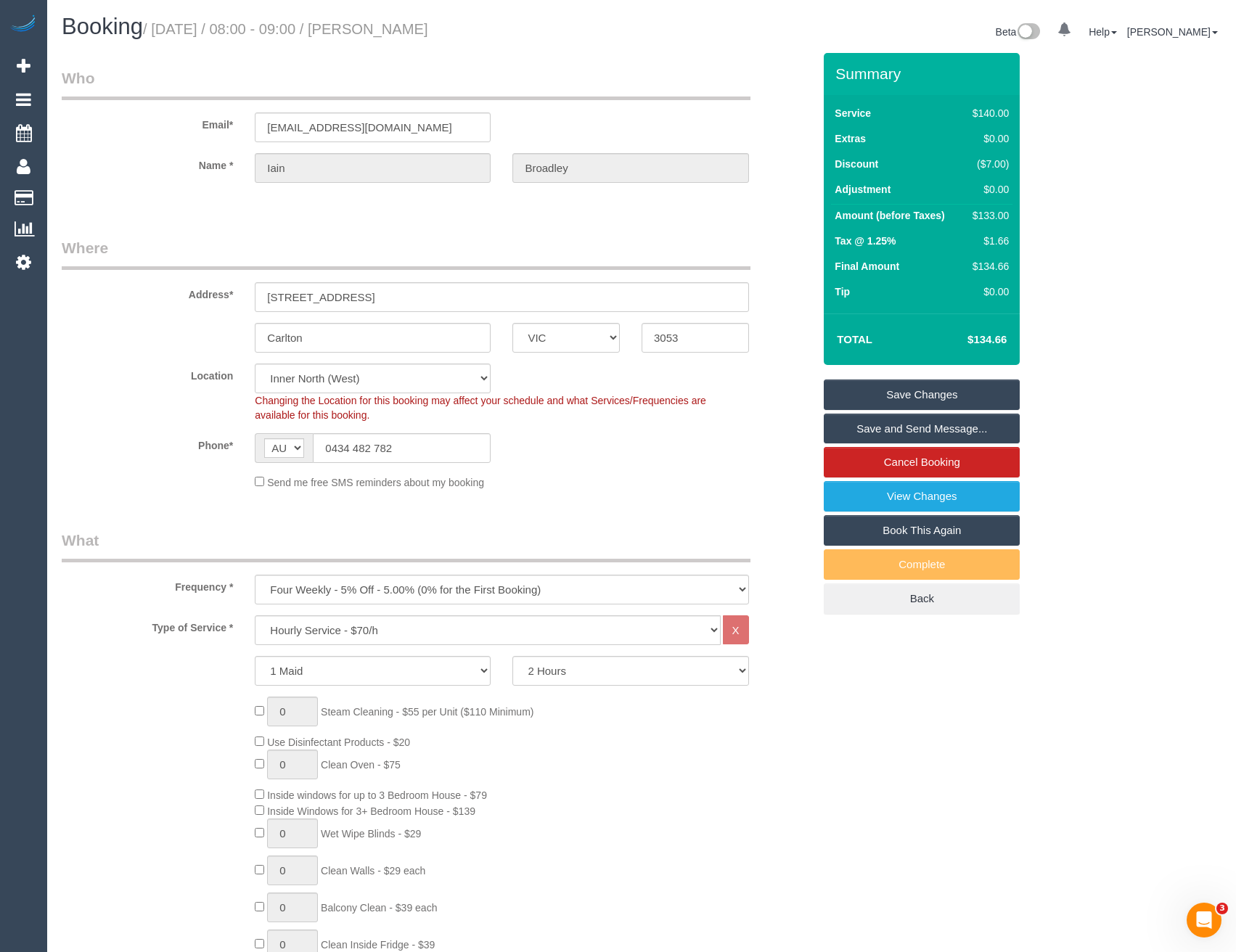
click at [892, 430] on link "Save and Send Message..." at bounding box center [921, 428] width 196 height 30
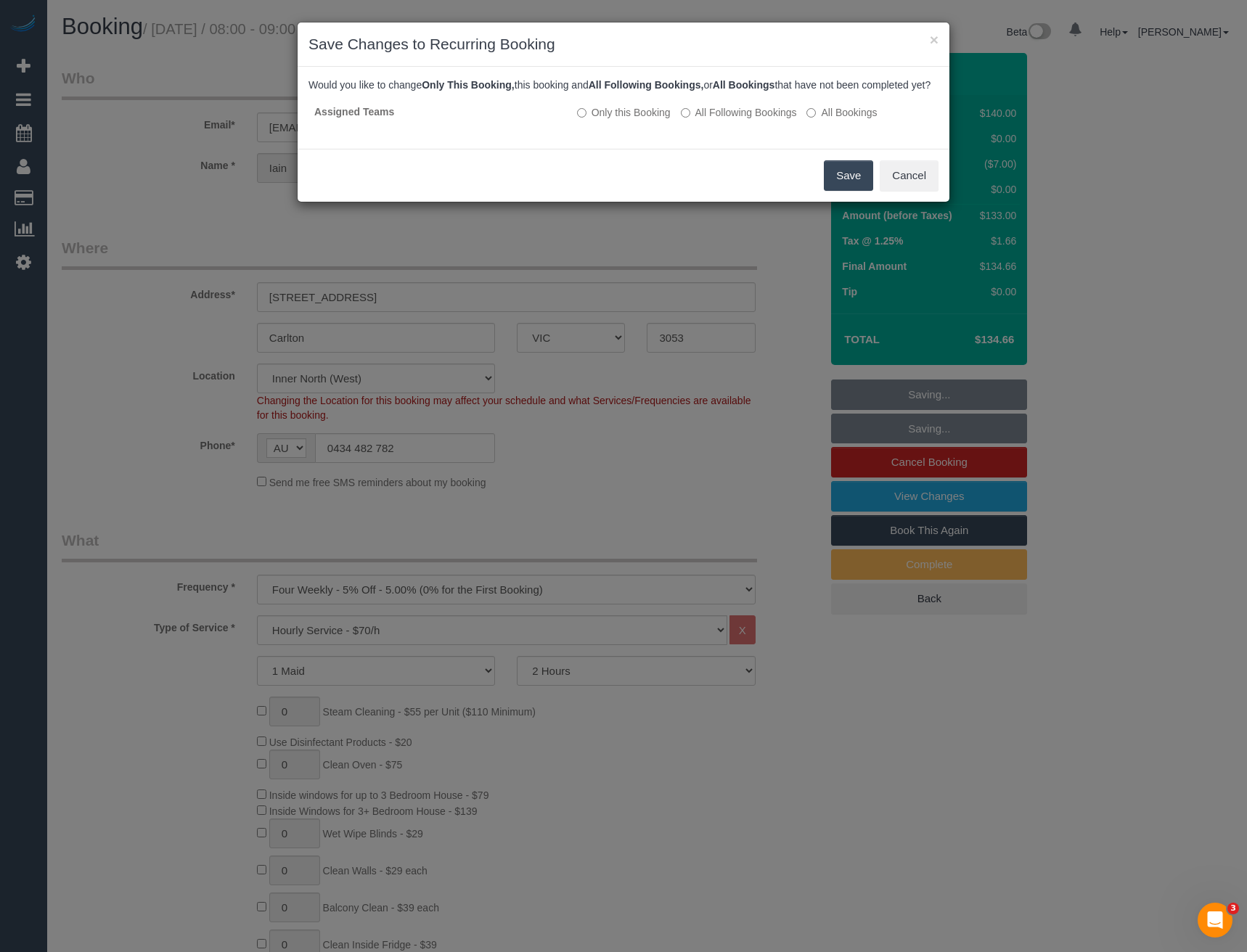
click at [847, 187] on button "Save" at bounding box center [848, 175] width 49 height 30
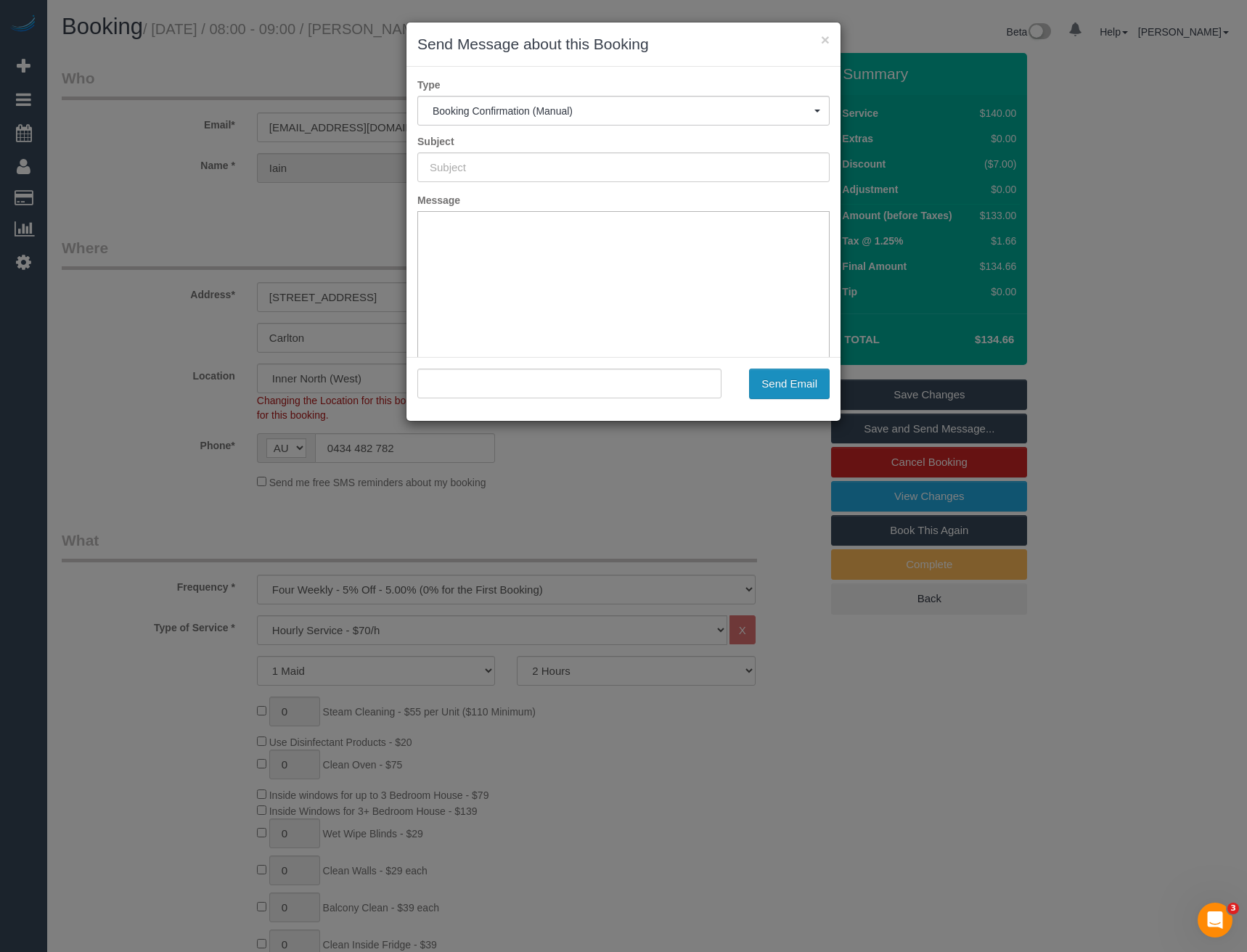
type input "Booking Confirmed"
type input ""[PERSON_NAME]" <[EMAIL_ADDRESS][DOMAIN_NAME]>"
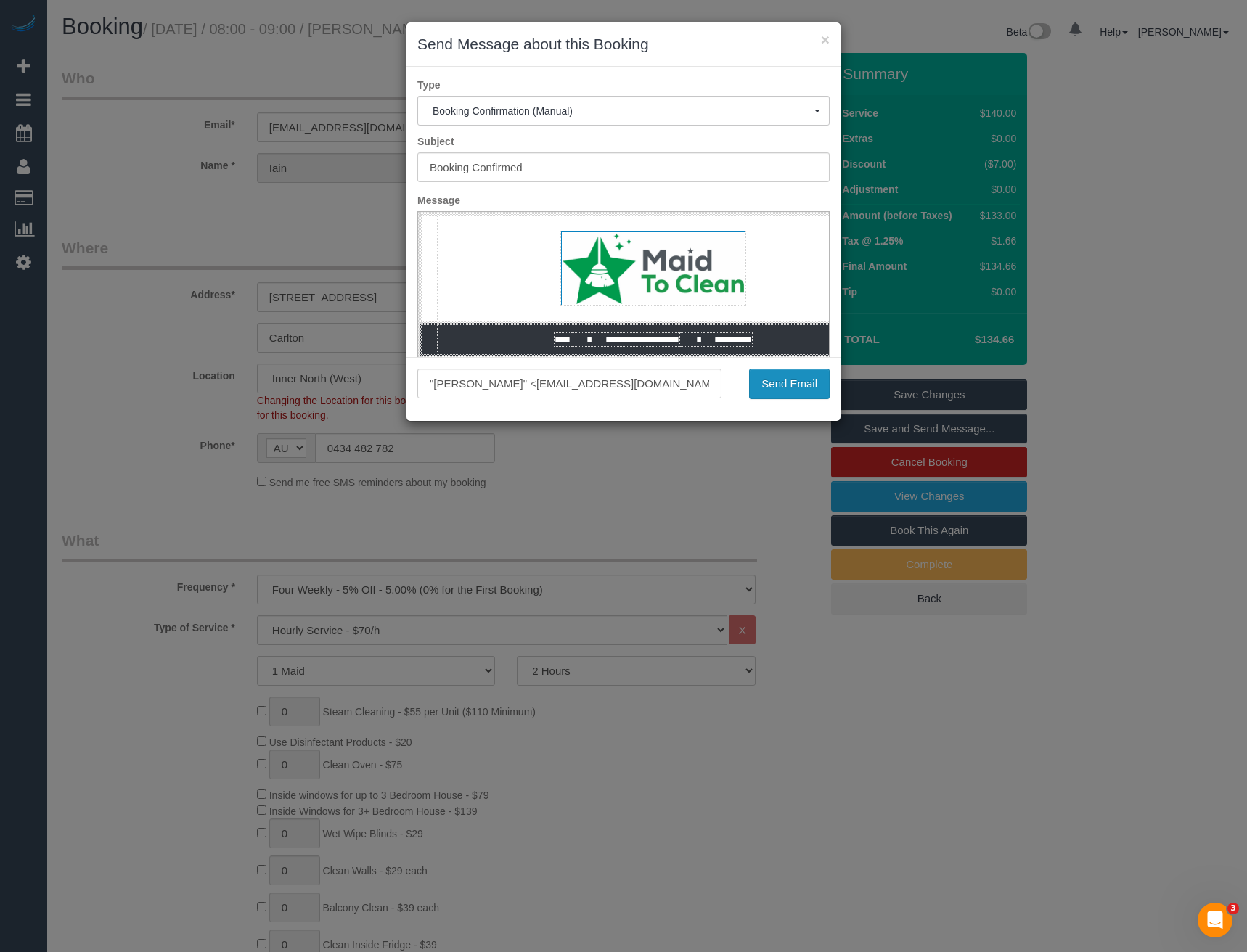
click at [792, 382] on button "Send Email" at bounding box center [789, 383] width 80 height 30
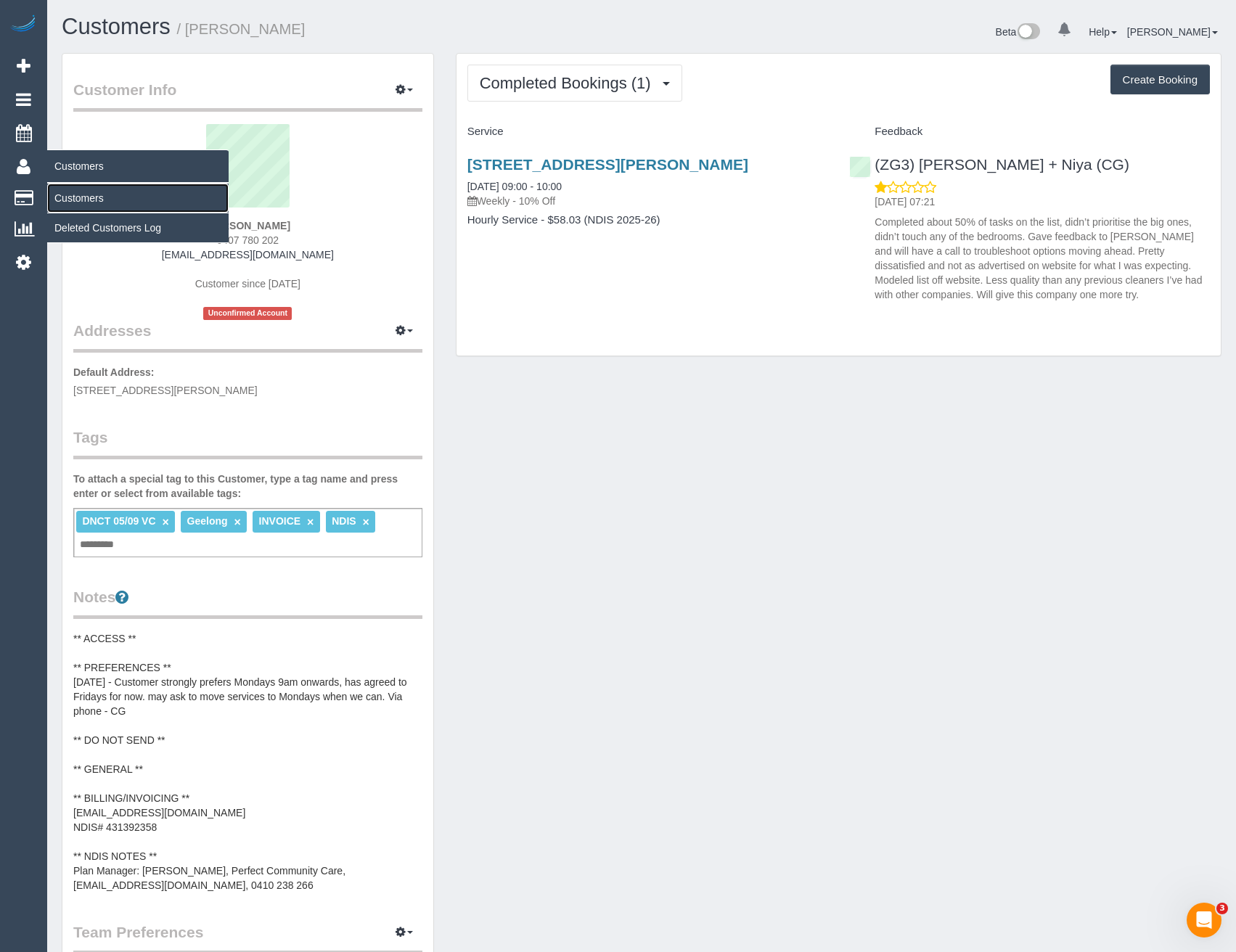
click at [89, 194] on link "Customers" at bounding box center [138, 198] width 182 height 29
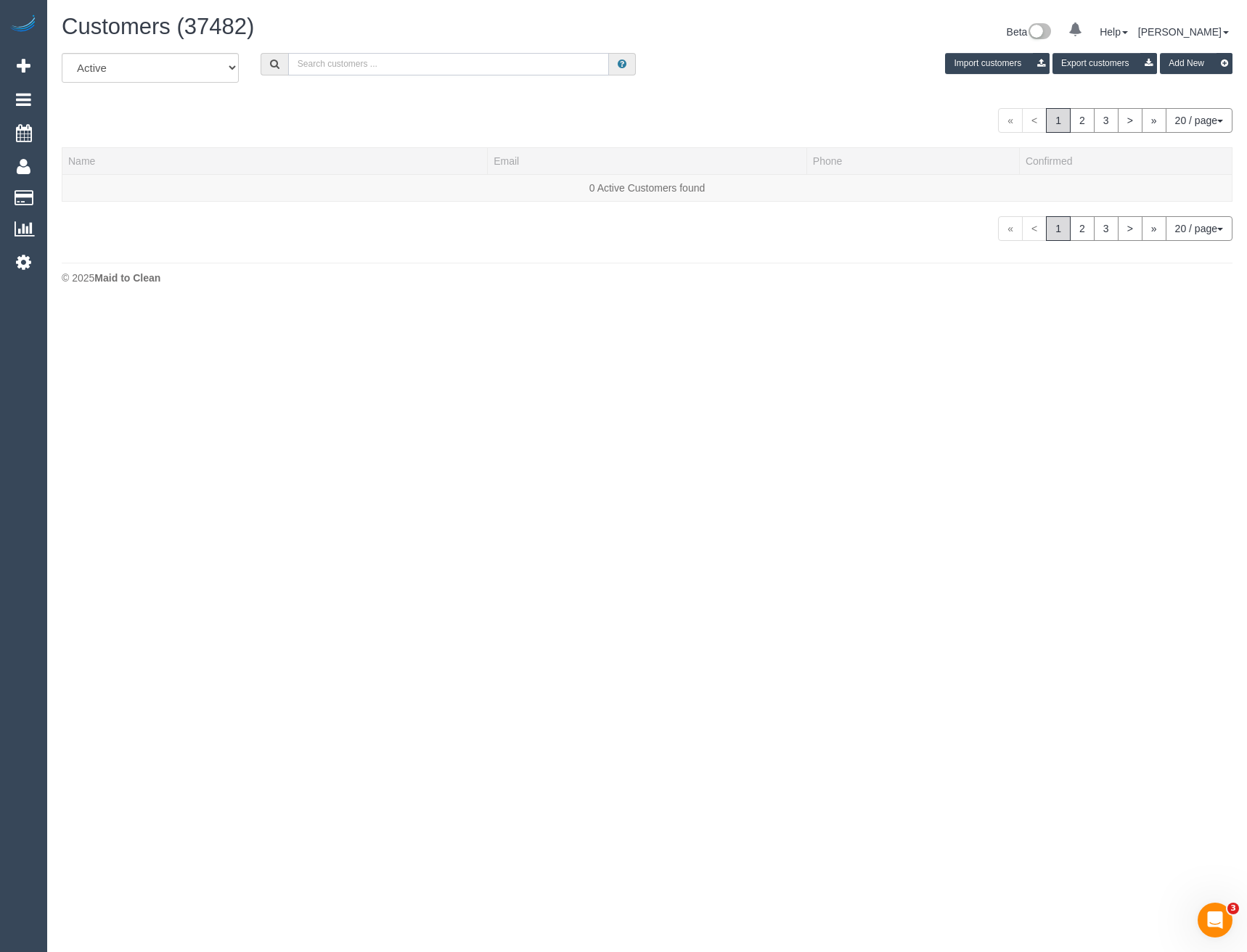
click at [444, 68] on input "text" at bounding box center [448, 64] width 321 height 22
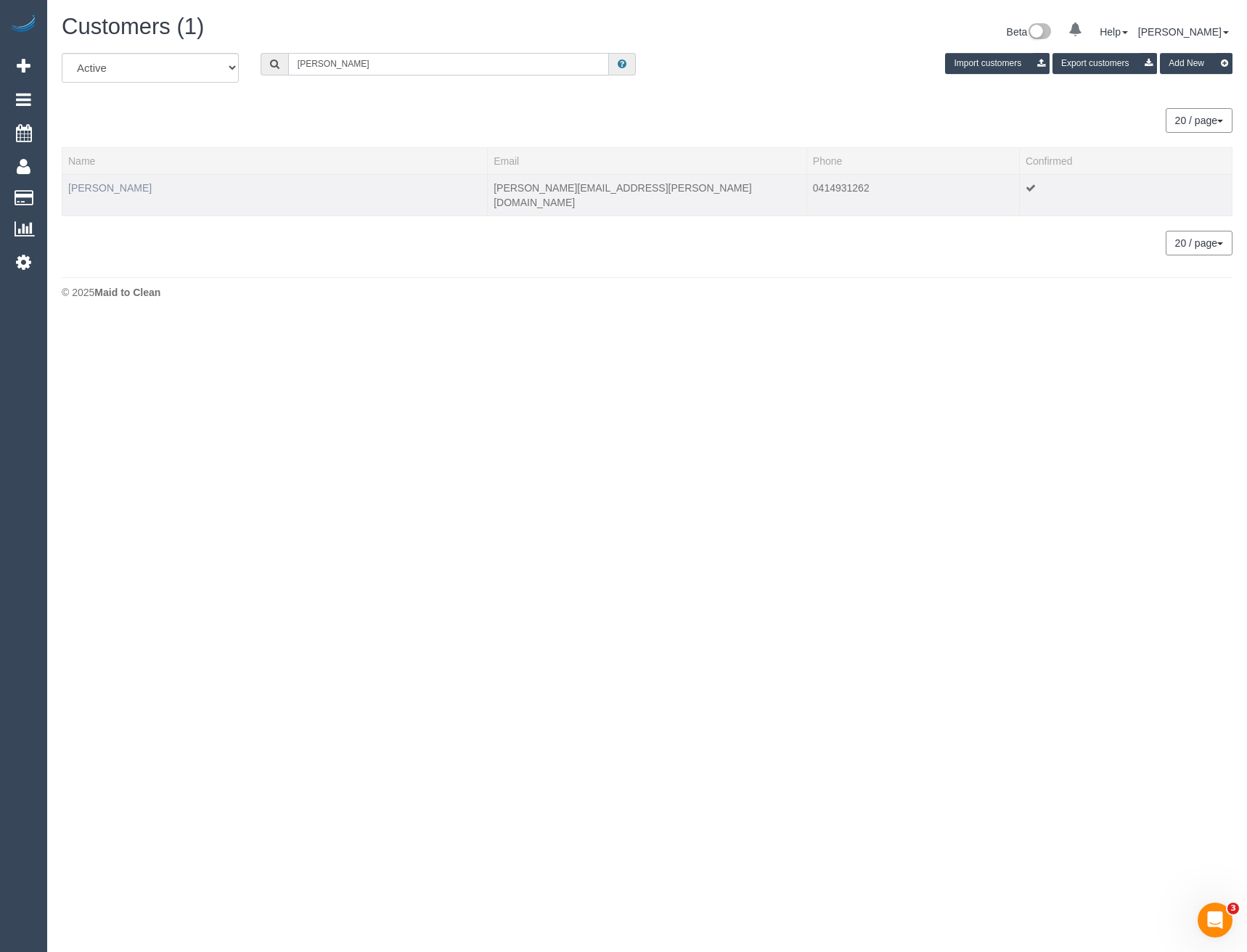
type input "[PERSON_NAME]"
click at [101, 190] on link "[PERSON_NAME]" at bounding box center [109, 188] width 83 height 12
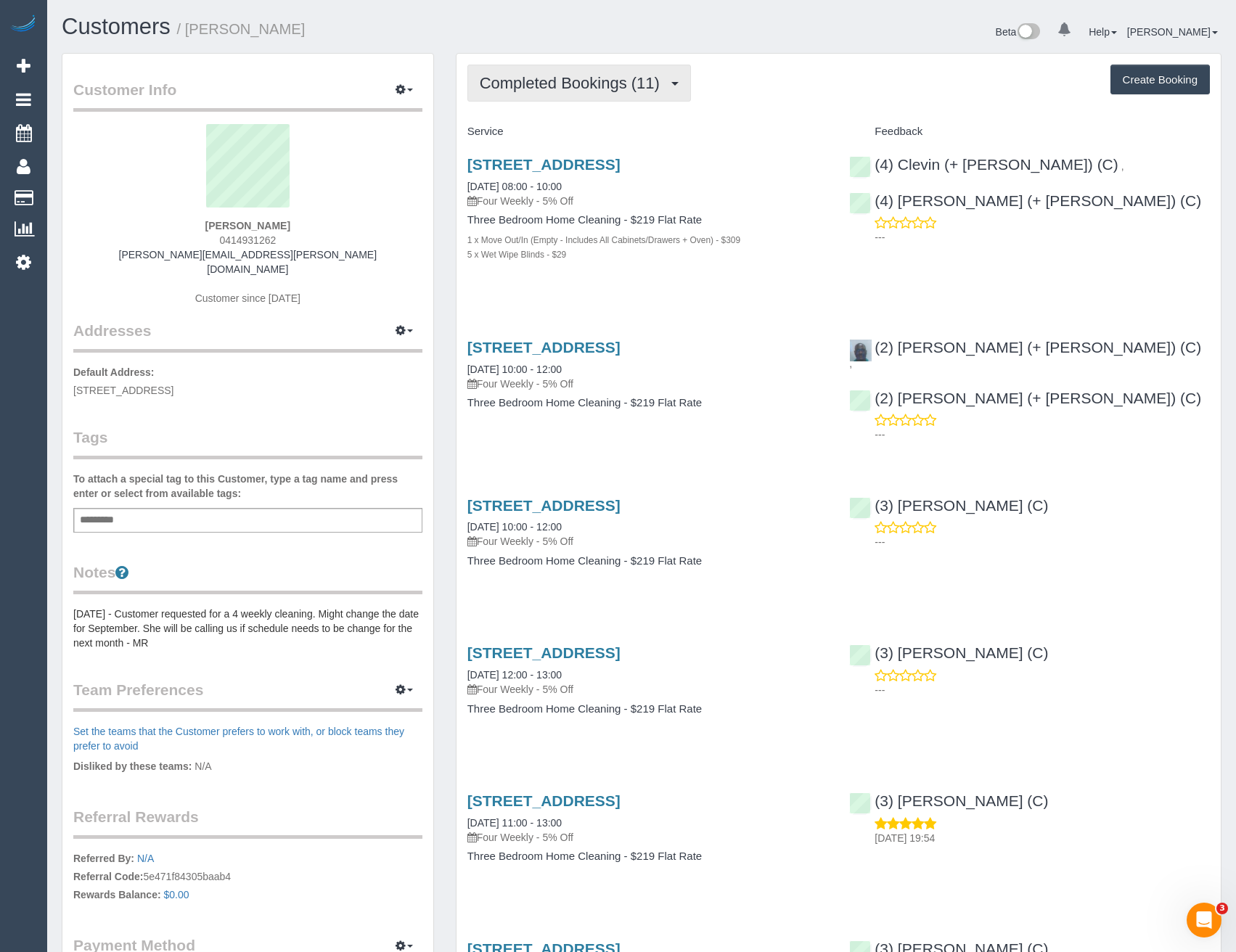
click at [535, 89] on span "Completed Bookings (11)" at bounding box center [574, 83] width 188 height 18
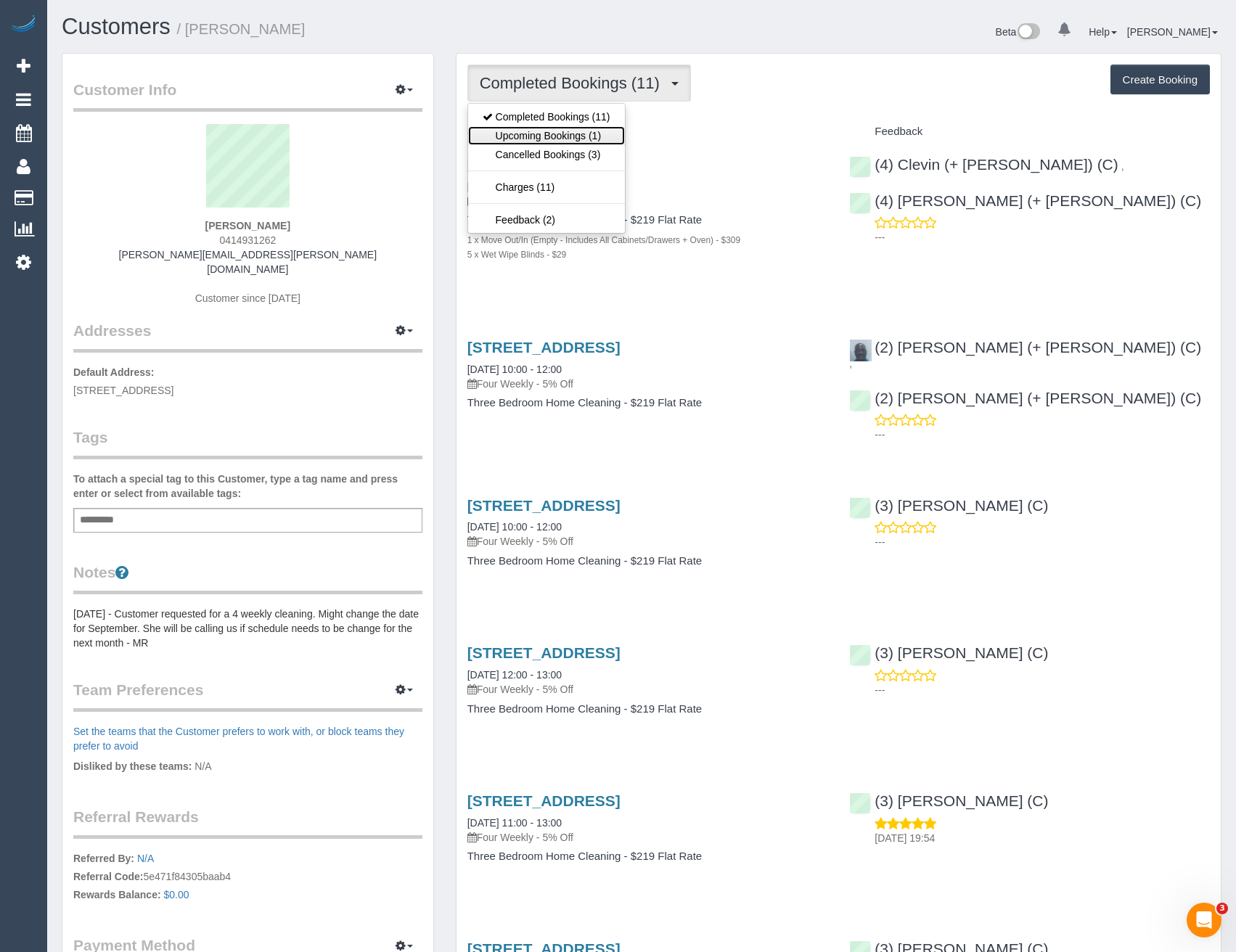
click at [540, 129] on link "Upcoming Bookings (1)" at bounding box center [546, 136] width 157 height 19
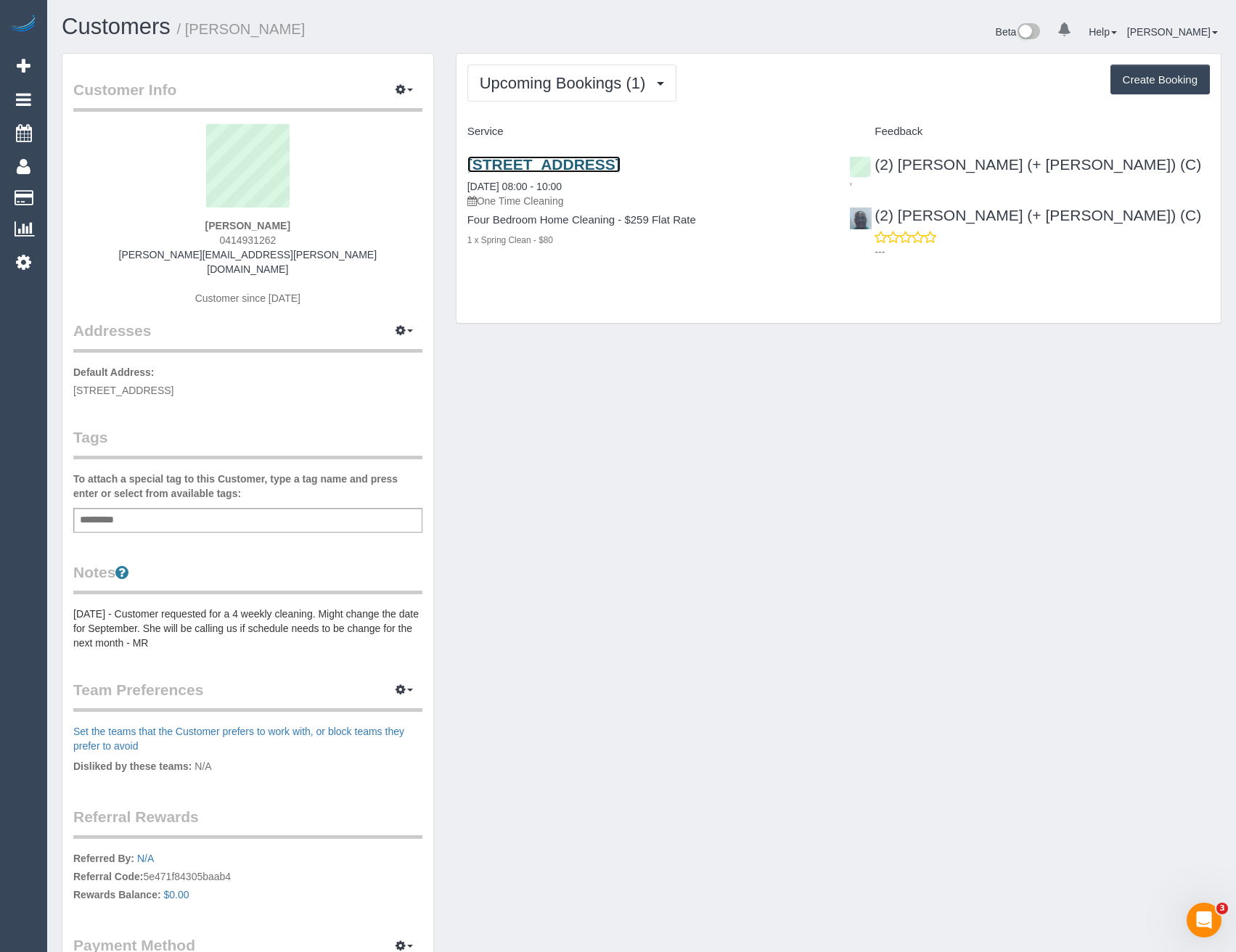
click at [620, 165] on link "[STREET_ADDRESS]" at bounding box center [543, 164] width 153 height 17
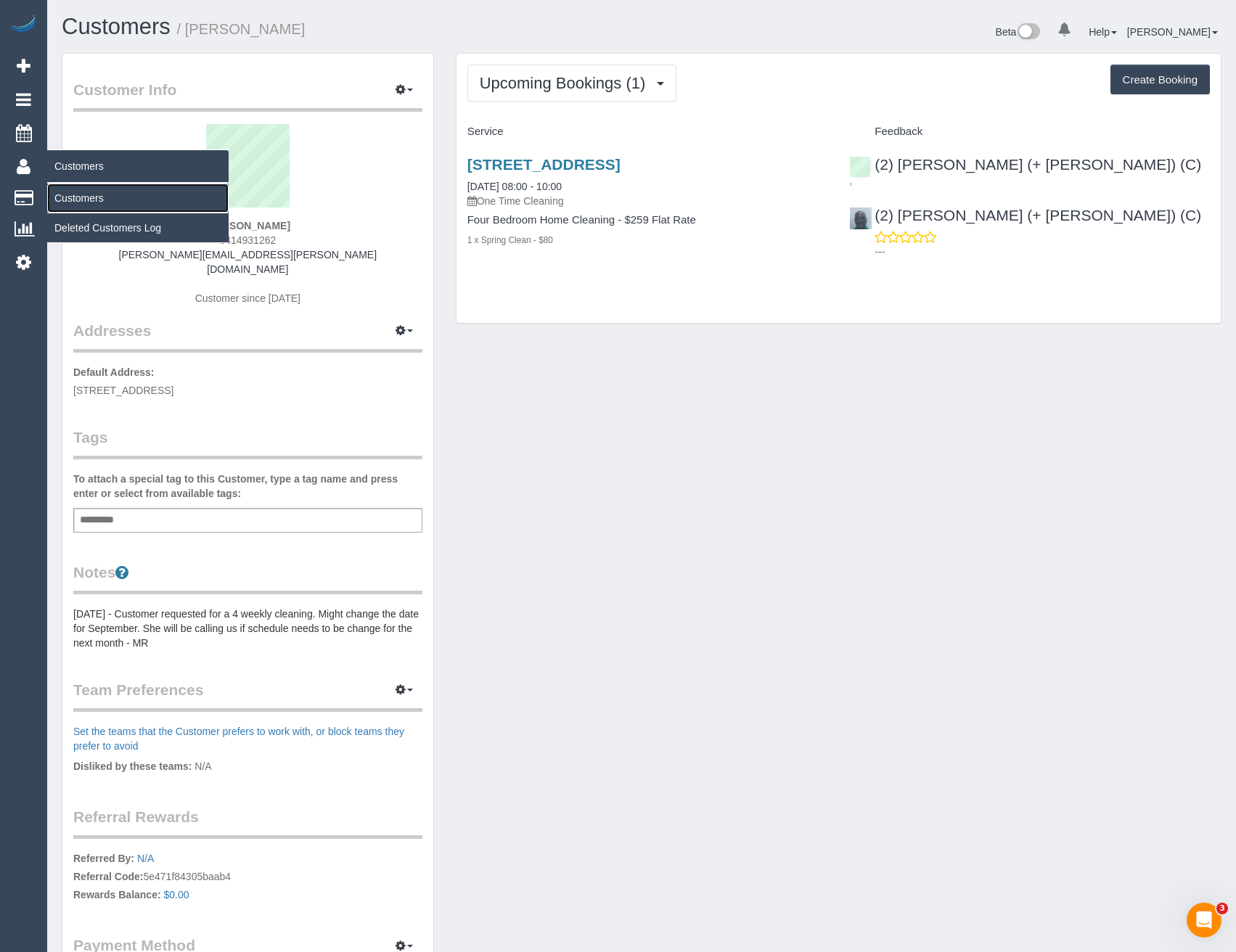
click at [83, 194] on link "Customers" at bounding box center [138, 198] width 182 height 29
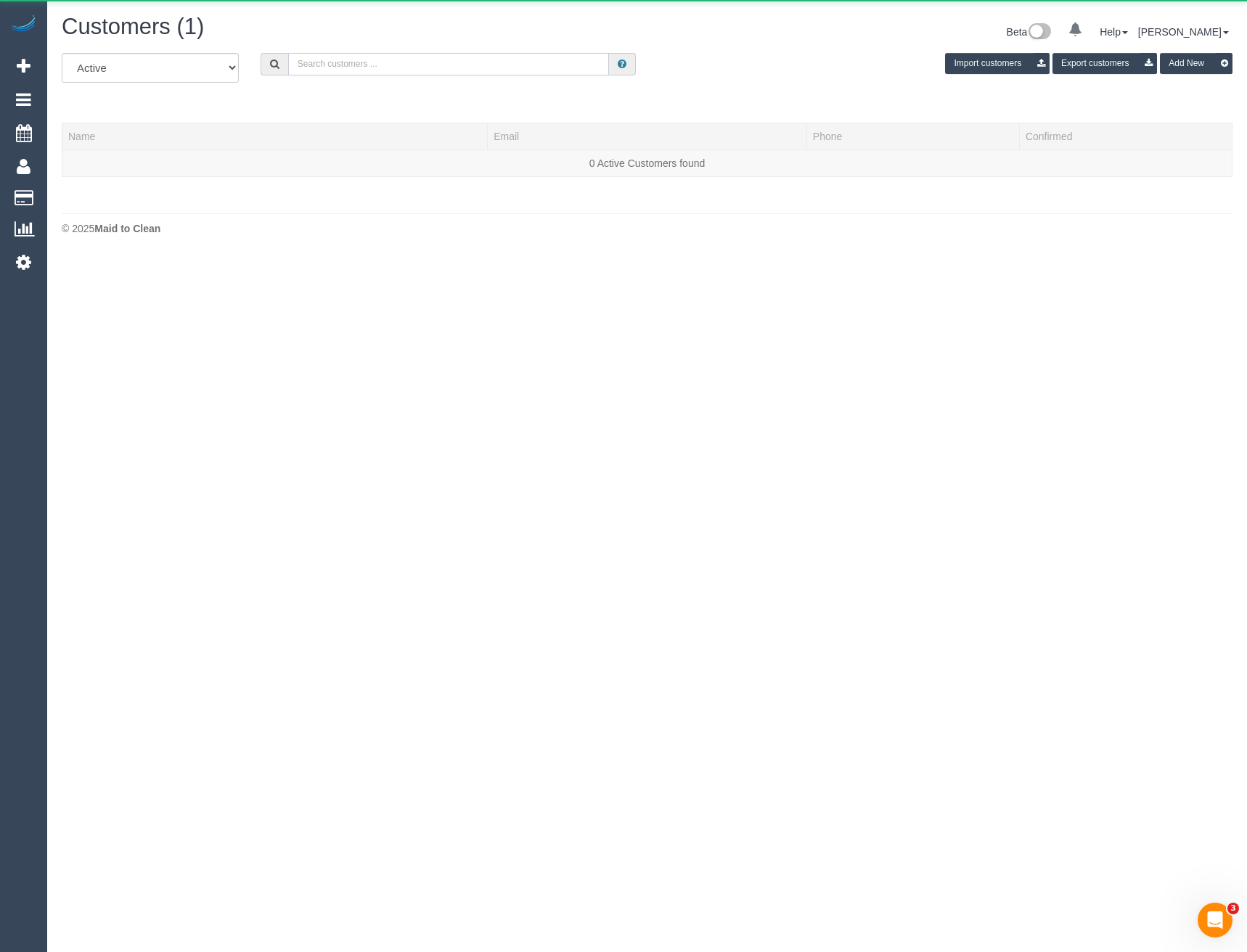
click at [374, 71] on input "text" at bounding box center [448, 64] width 321 height 22
drag, startPoint x: 347, startPoint y: 64, endPoint x: 260, endPoint y: 73, distance: 87.5
click at [276, 63] on div "[PERSON_NAME]" at bounding box center [448, 64] width 376 height 22
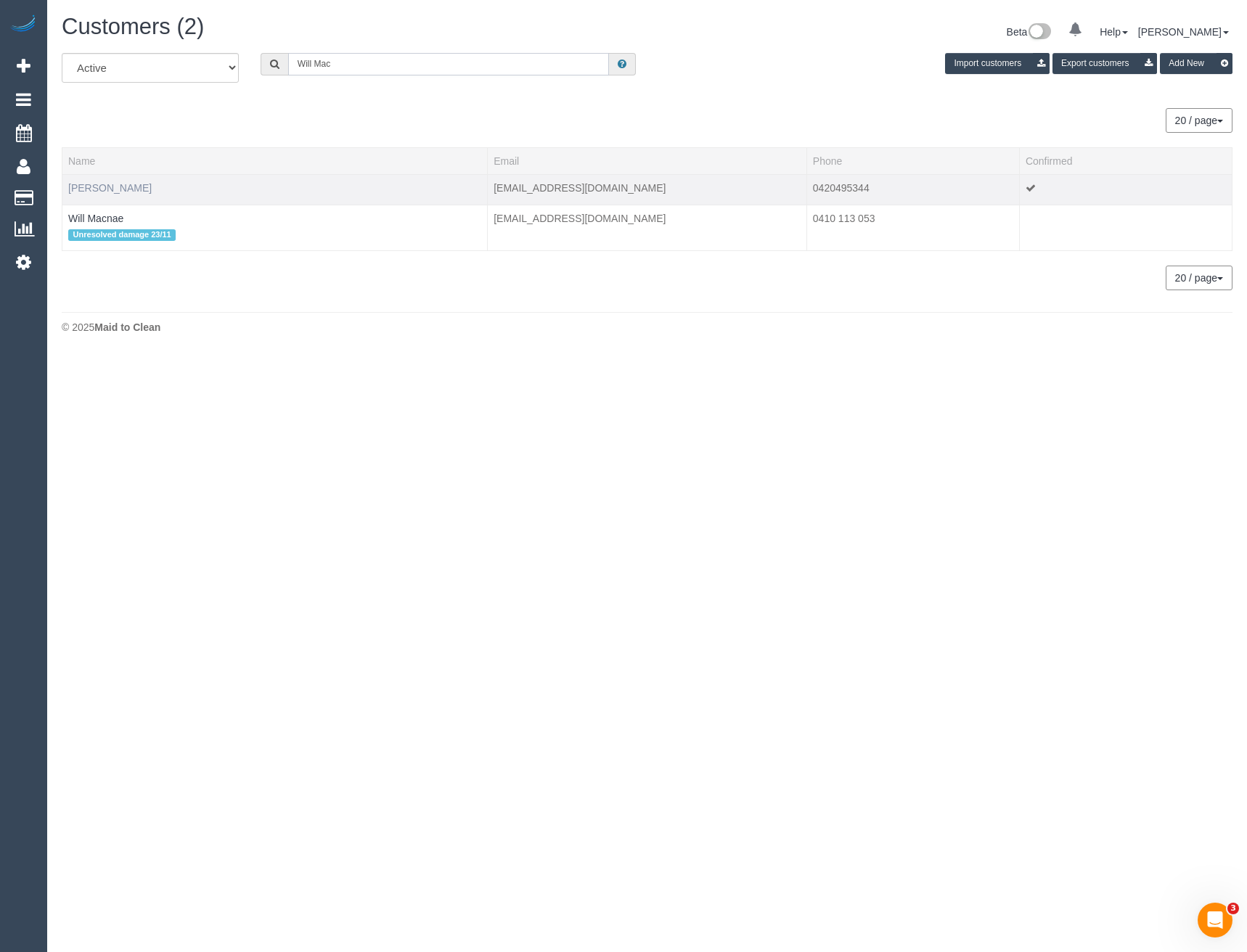
type input "Will Mac"
click at [121, 184] on link "[PERSON_NAME]" at bounding box center [109, 188] width 83 height 12
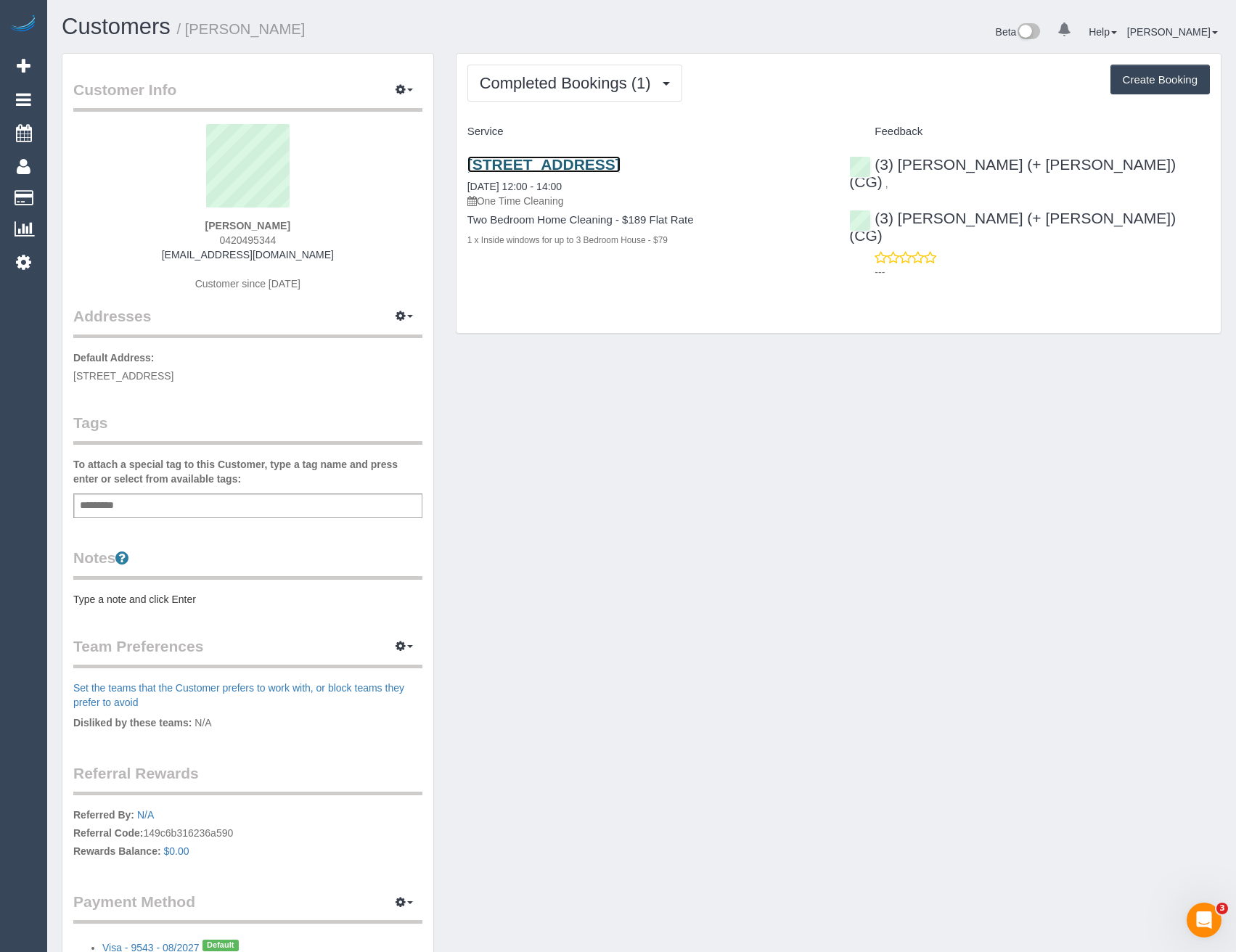
click at [574, 162] on link "[STREET_ADDRESS]" at bounding box center [543, 164] width 153 height 17
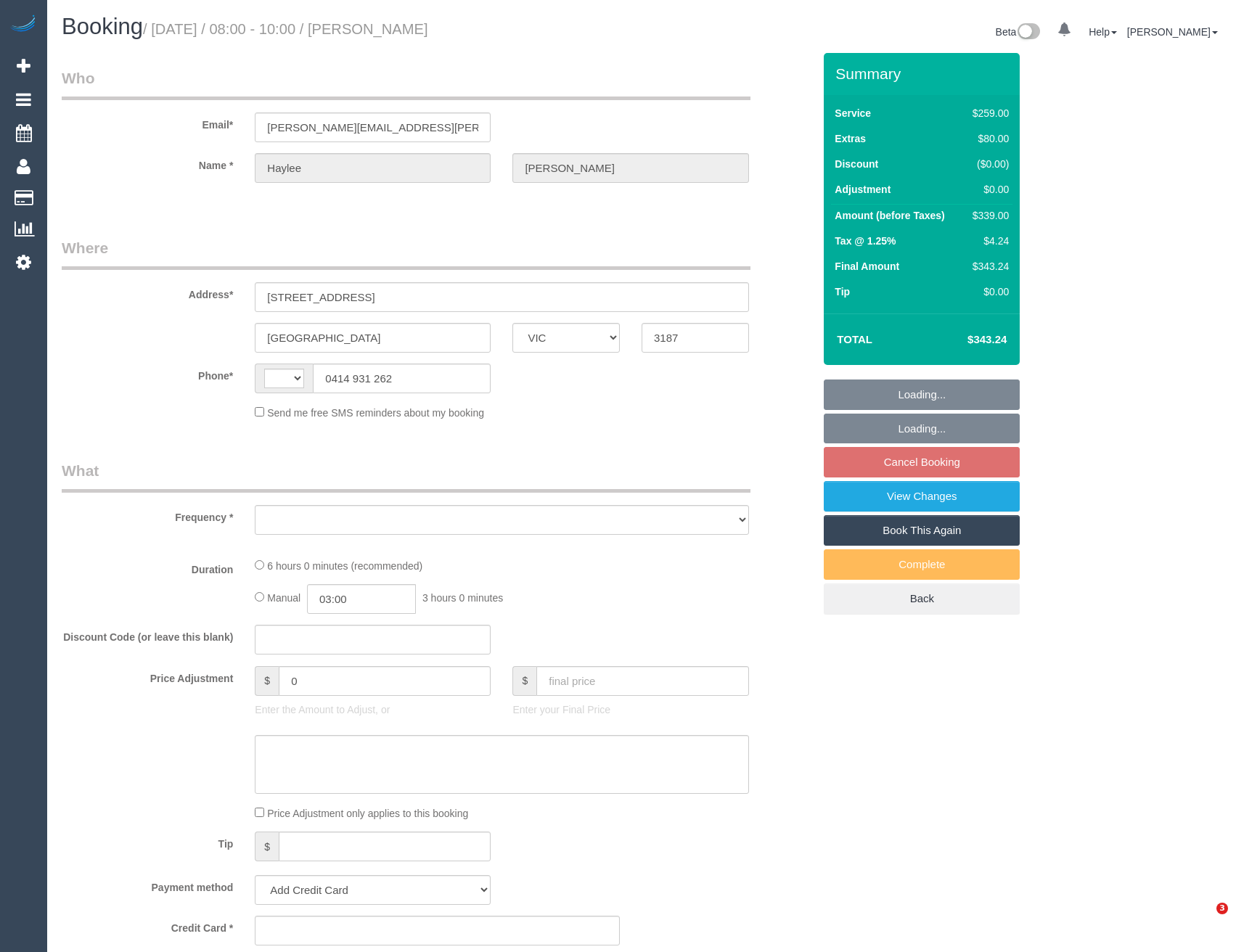
select select "VIC"
select select "string:AU"
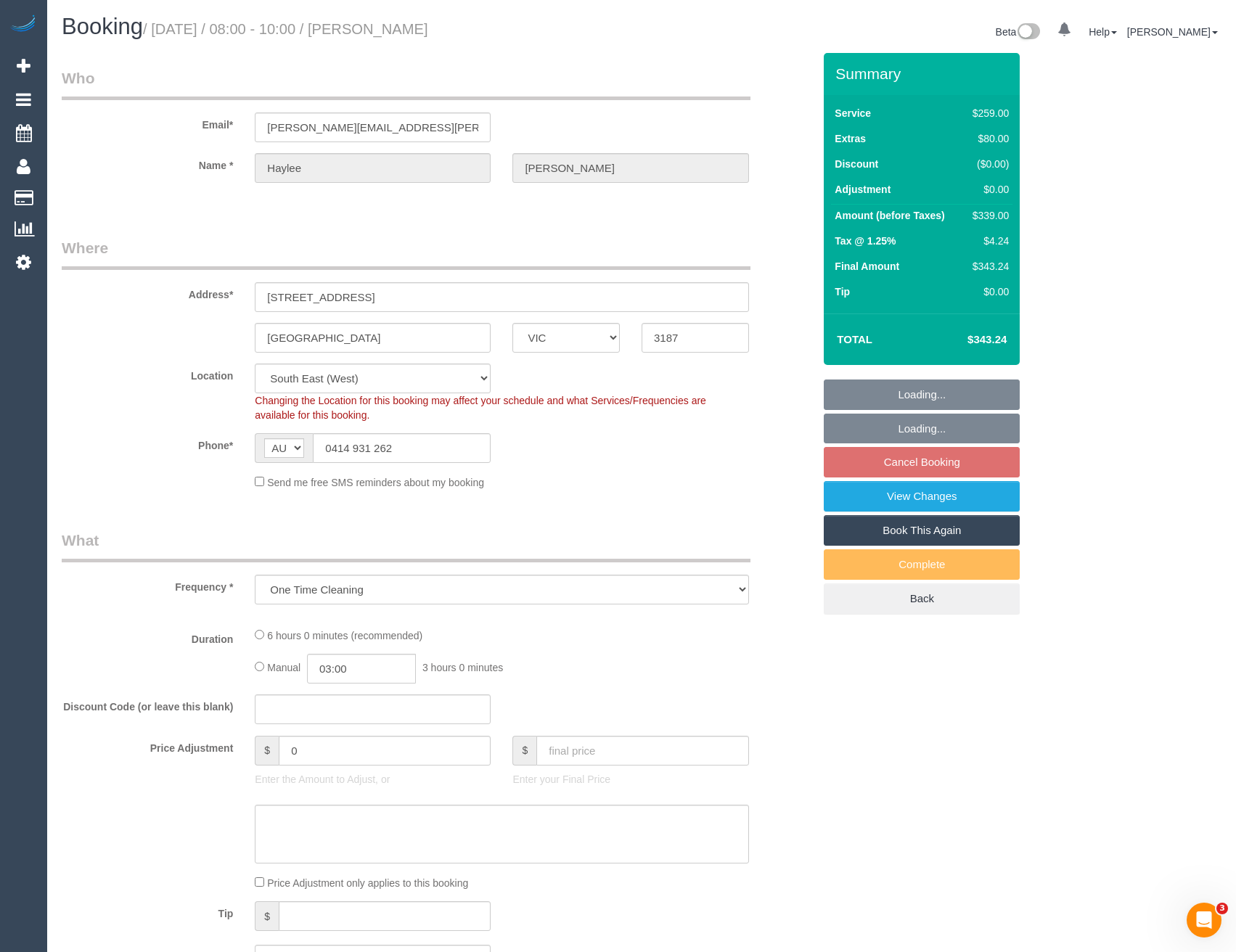
select select "object:802"
select select "string:stripe-pm_1PaR992GScqysDRVbLcurHOV"
select select "number:27"
select select "number:14"
select select "number:19"
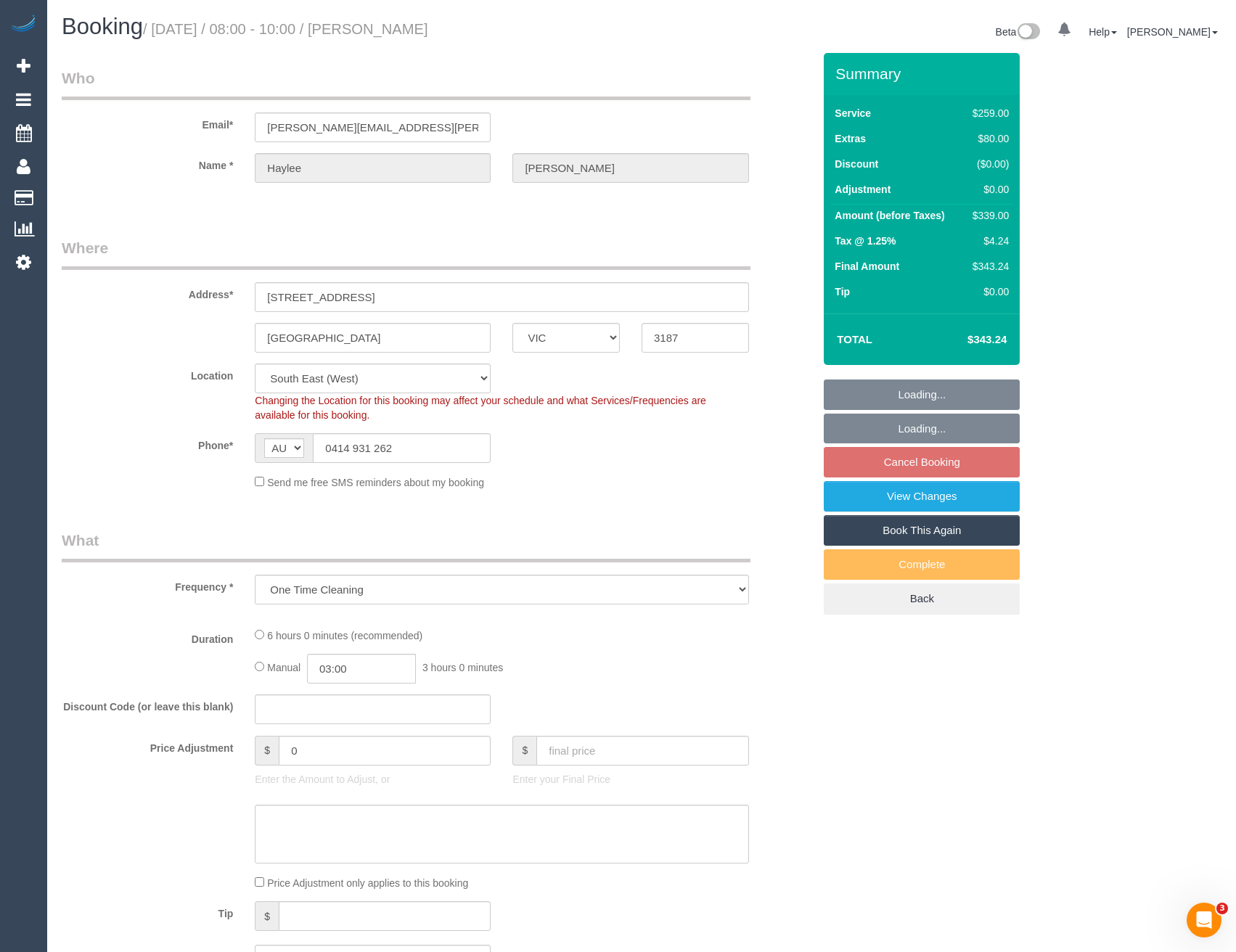
select select "number:25"
select select "number:33"
select select "number:13"
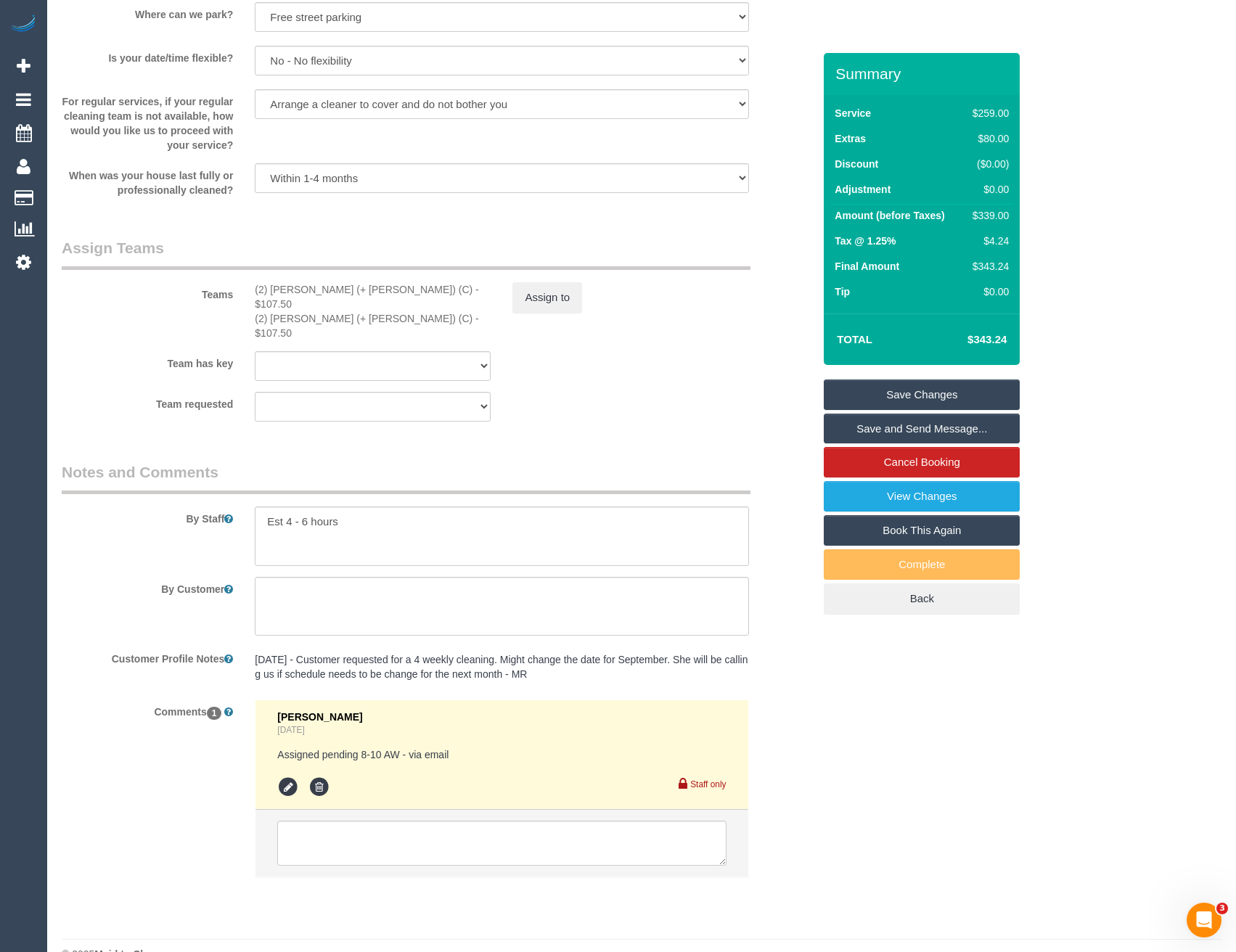
scroll to position [2045, 0]
click at [294, 773] on icon at bounding box center [287, 784] width 21 height 21
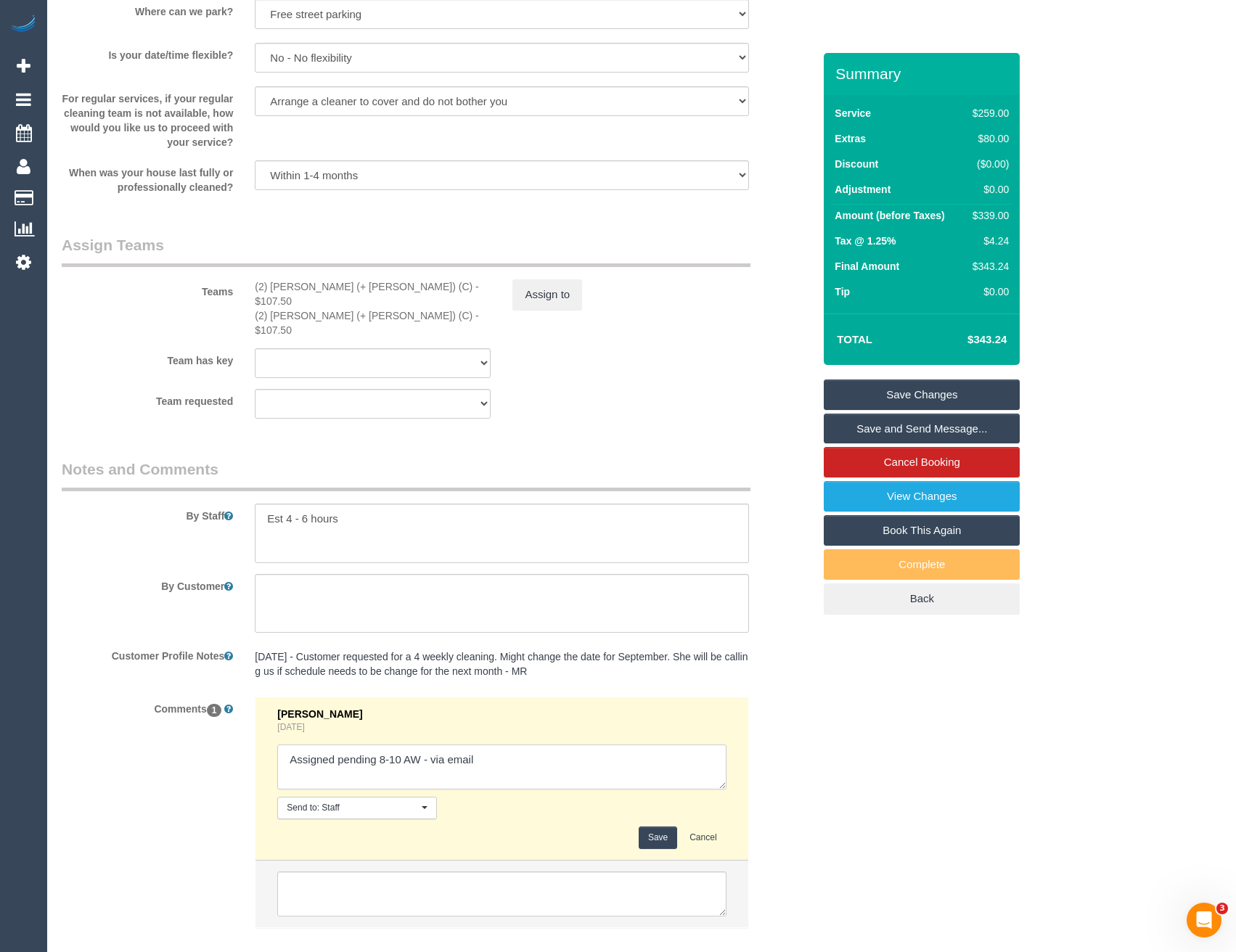
click at [523, 744] on textarea at bounding box center [501, 766] width 448 height 45
type textarea "Assigned pending 8-10 AW - via email // confirmed"
click at [654, 827] on button "Save" at bounding box center [658, 838] width 38 height 22
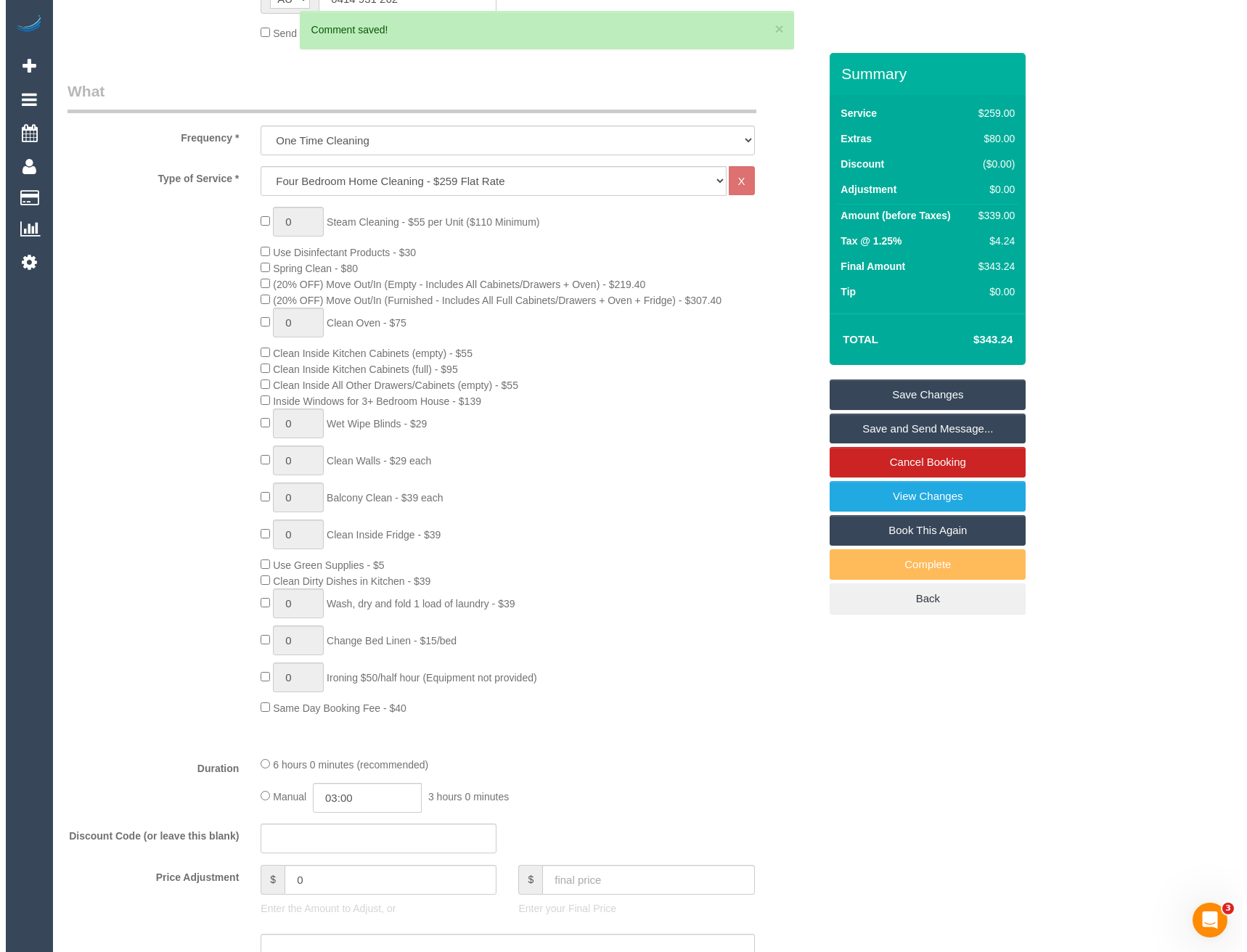
scroll to position [0, 0]
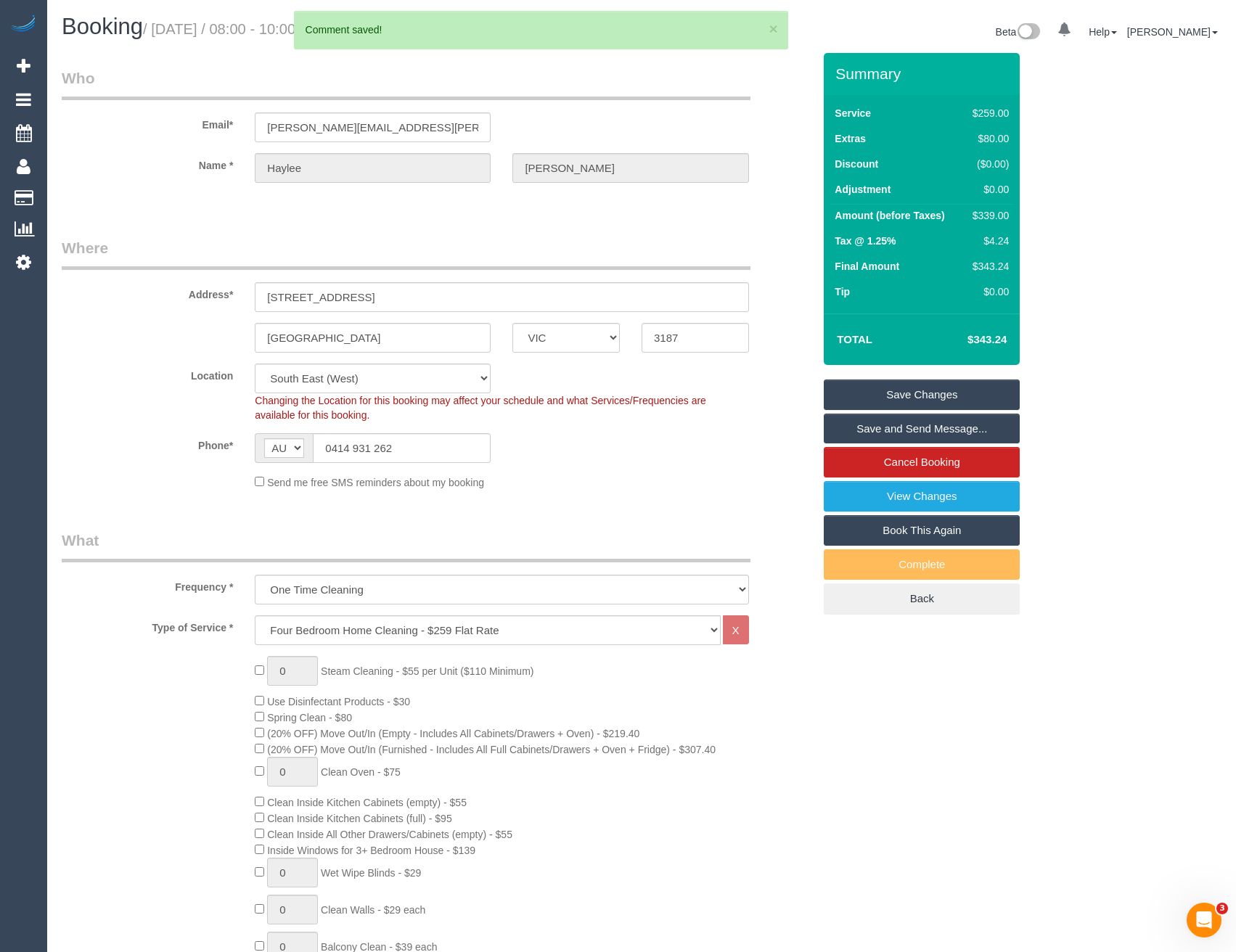
click at [917, 436] on link "Save and Send Message..." at bounding box center [921, 428] width 196 height 30
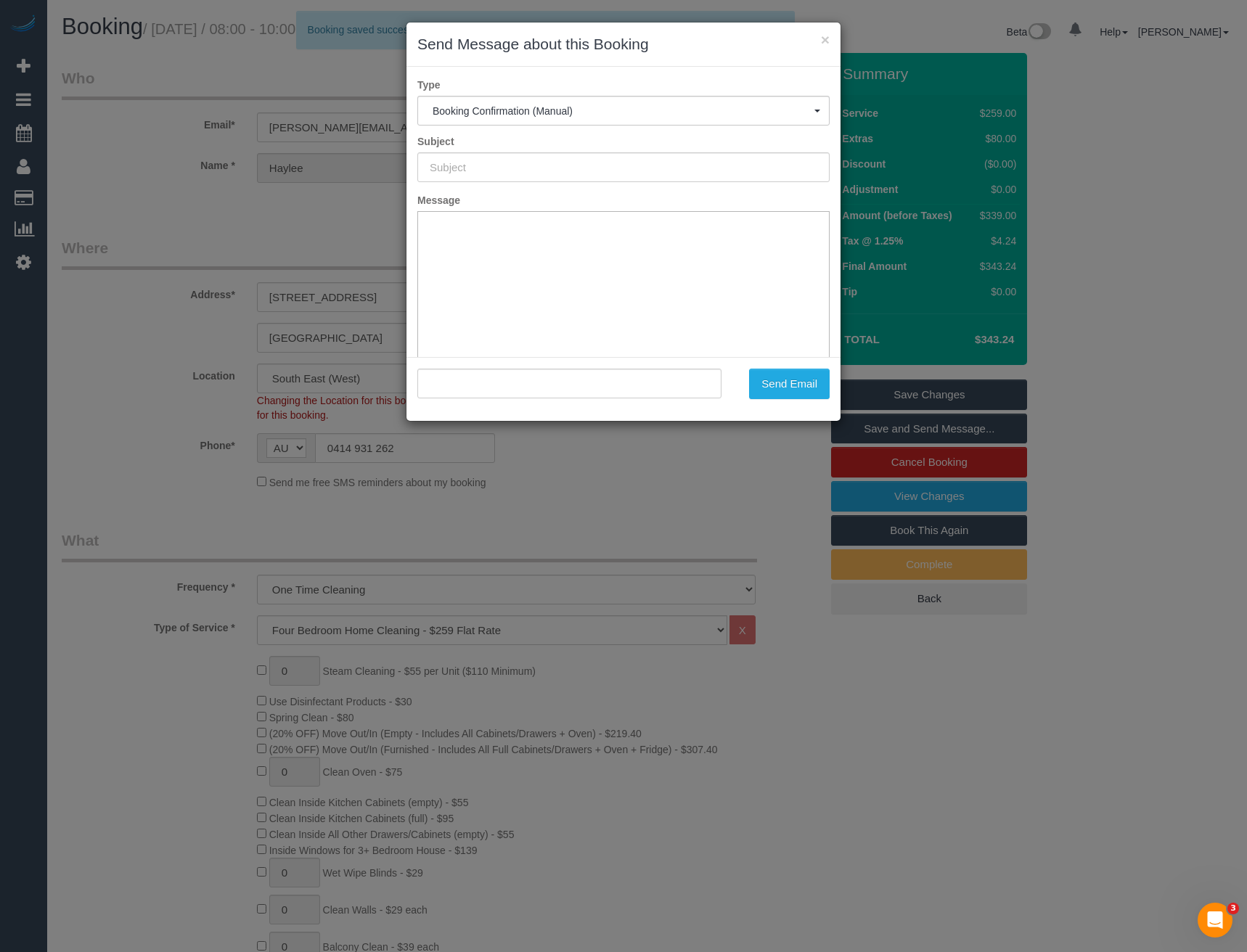
type input "Booking Confirmed"
type input ""[PERSON_NAME]" <[PERSON_NAME][EMAIL_ADDRESS][PERSON_NAME][DOMAIN_NAME]>"
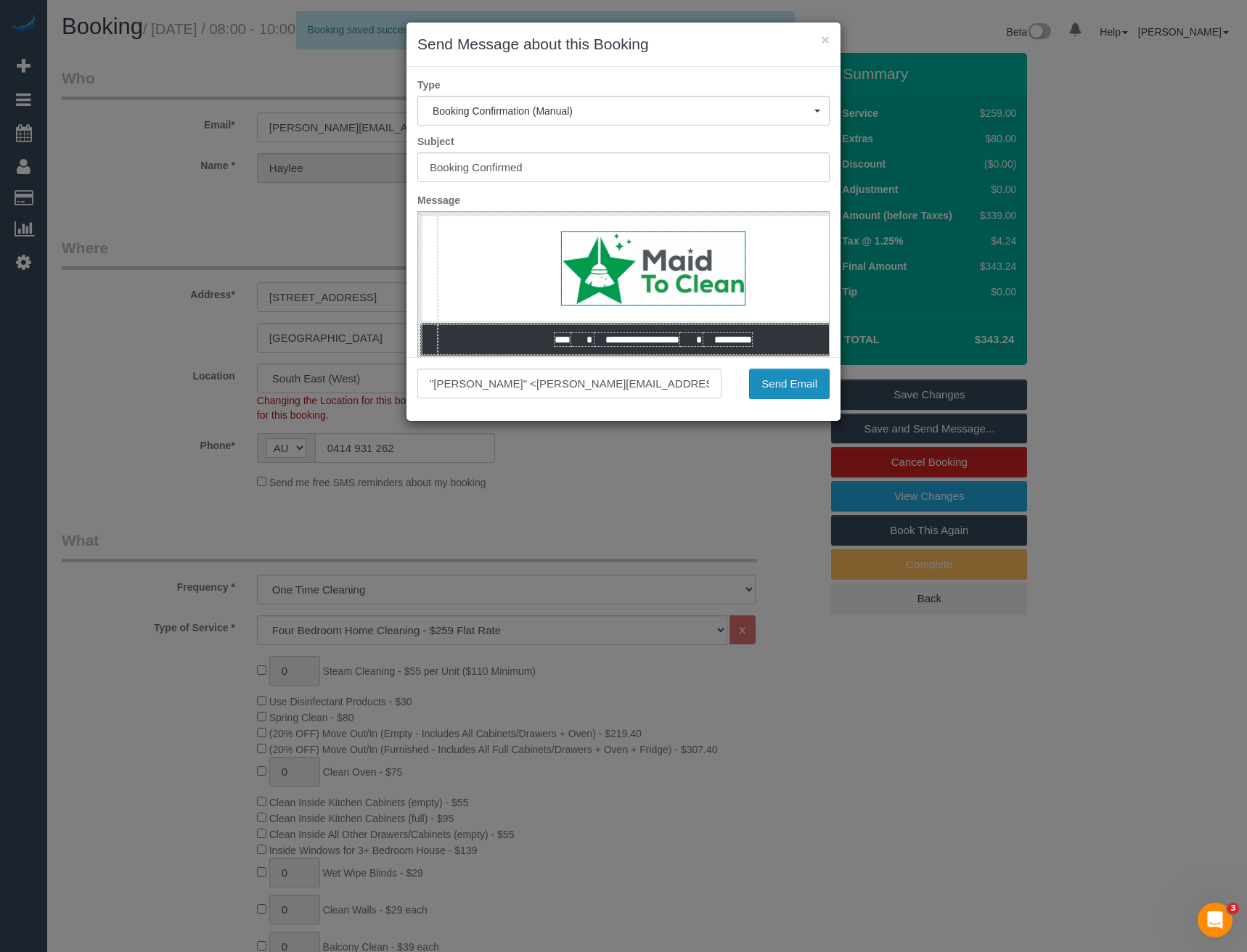
click at [780, 388] on button "Send Email" at bounding box center [789, 383] width 80 height 30
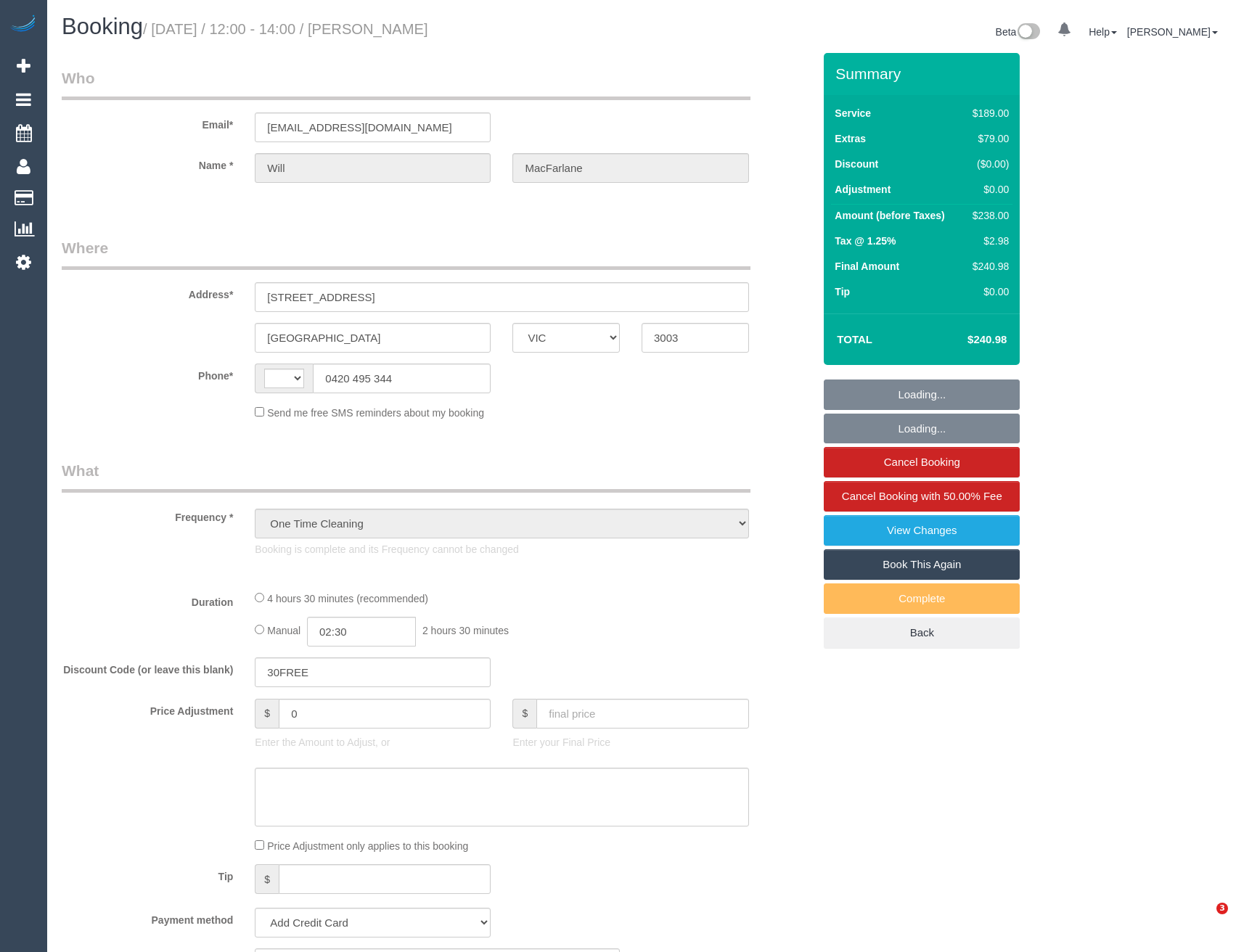
select select "VIC"
select select "string:AU"
select select "string:stripe-pm_1S327S2GScqysDRVMe5FAatk"
select select "number:28"
select select "number:14"
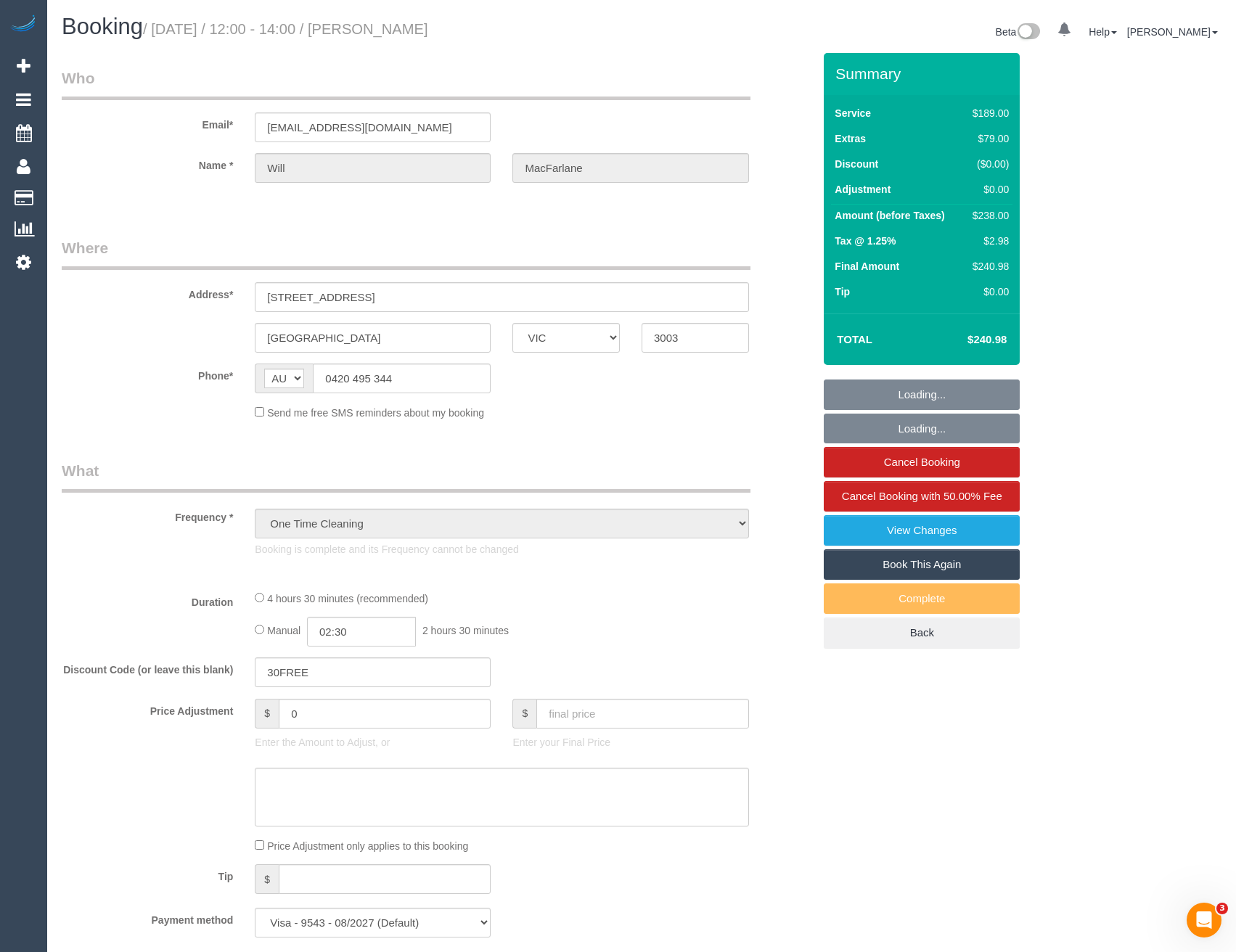
select select "number:20"
select select "number:24"
select select "number:13"
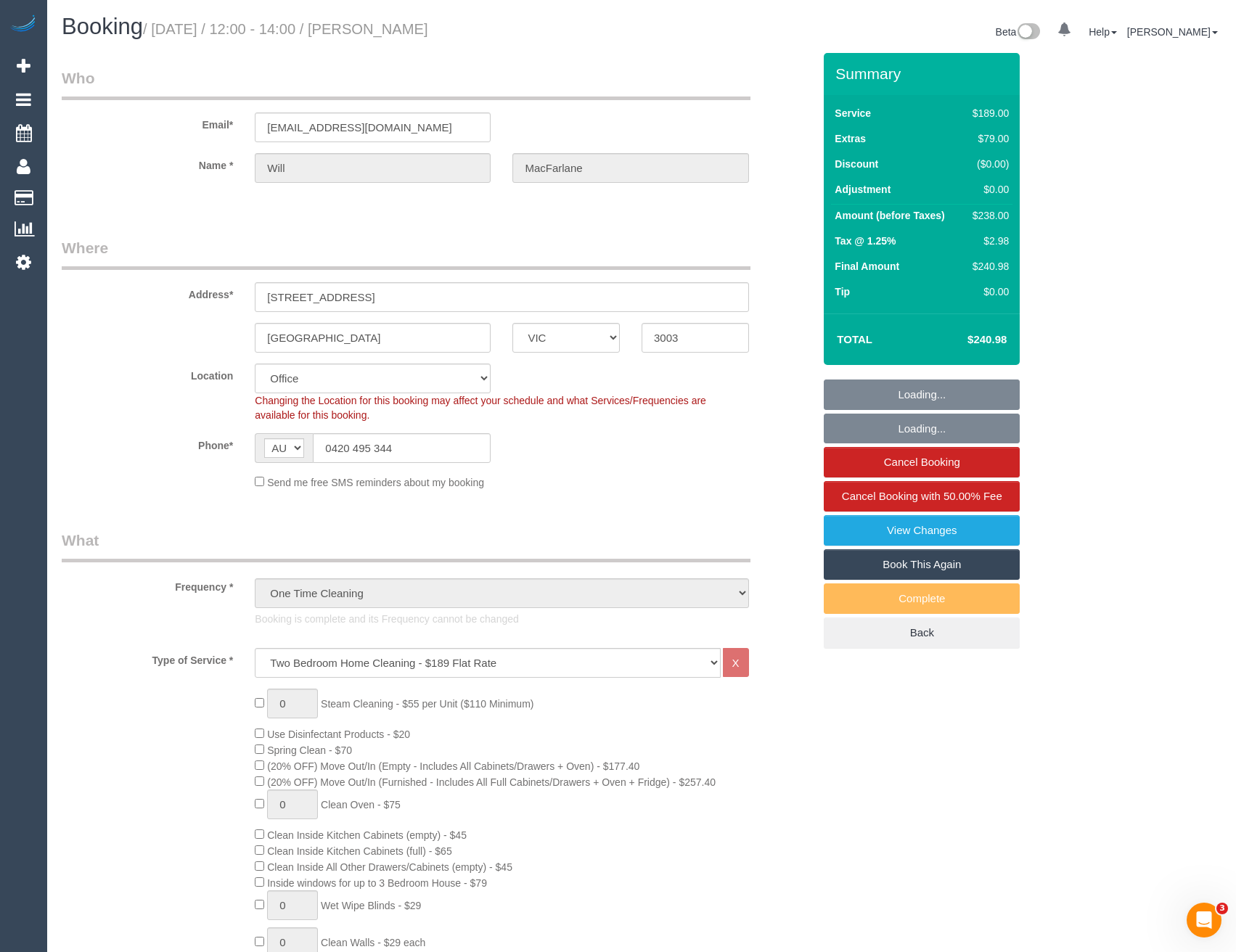
select select "object:2143"
